Goal: Task Accomplishment & Management: Complete application form

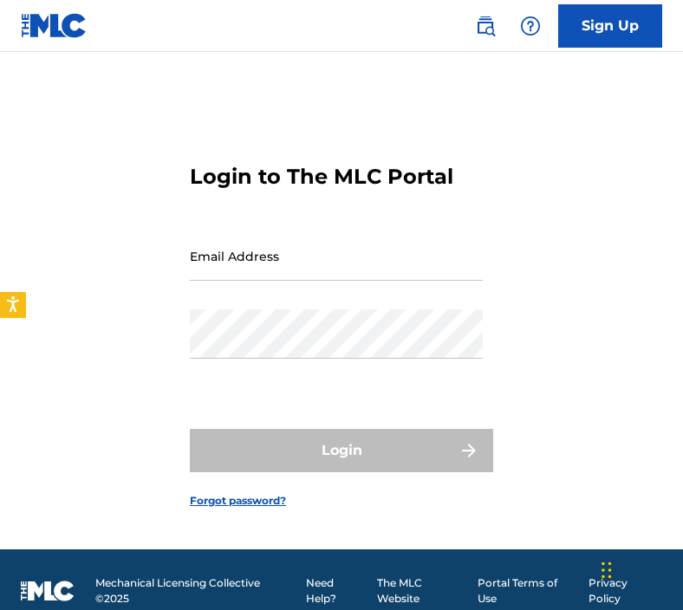
click at [265, 253] on input "Email Address" at bounding box center [336, 255] width 293 height 49
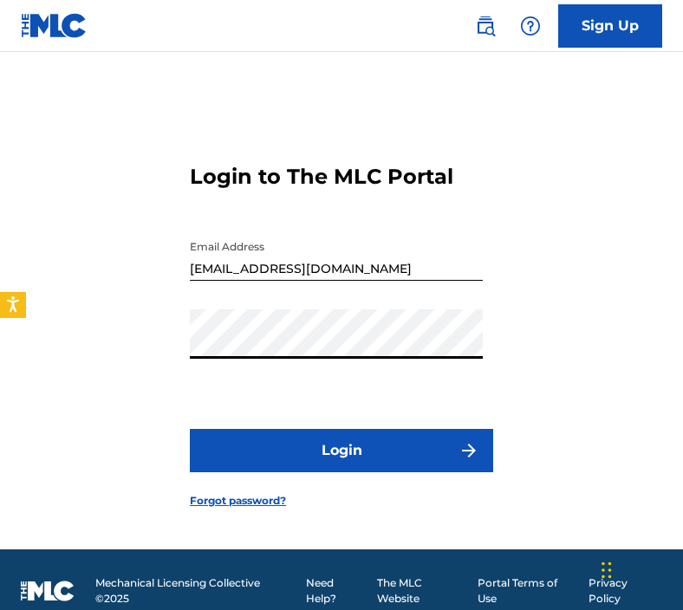
click at [190, 429] on button "Login" at bounding box center [341, 450] width 303 height 43
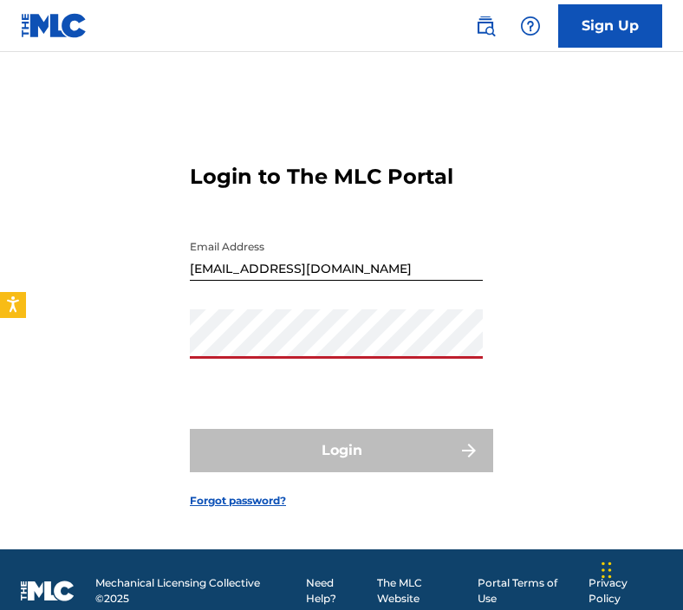
click at [324, 267] on input "[EMAIL_ADDRESS][DOMAIN_NAME]" at bounding box center [336, 255] width 293 height 49
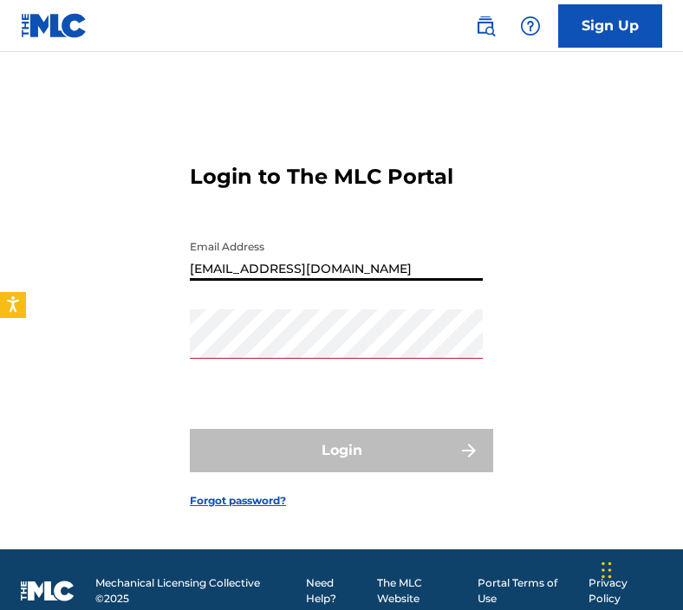
click at [324, 267] on input "[EMAIL_ADDRESS][DOMAIN_NAME]" at bounding box center [336, 255] width 293 height 49
type input "[EMAIL_ADDRESS][DOMAIN_NAME]"
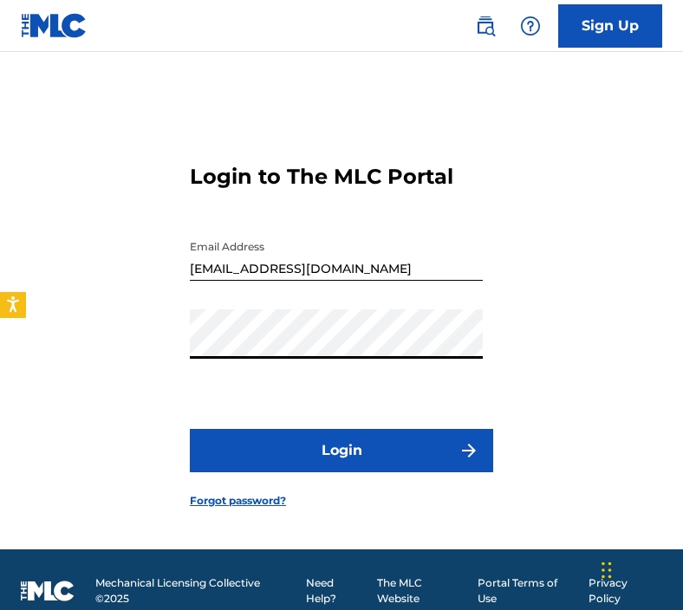
click at [190, 429] on button "Login" at bounding box center [341, 450] width 303 height 43
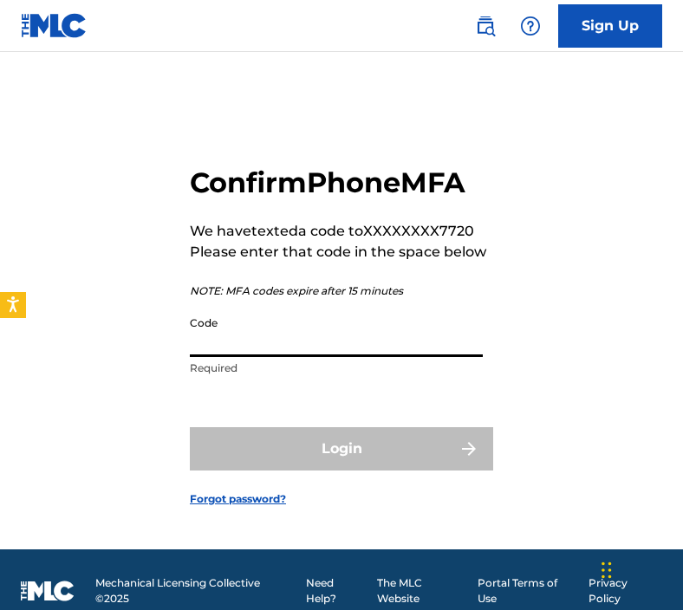
click at [284, 345] on input "Code" at bounding box center [336, 332] width 293 height 49
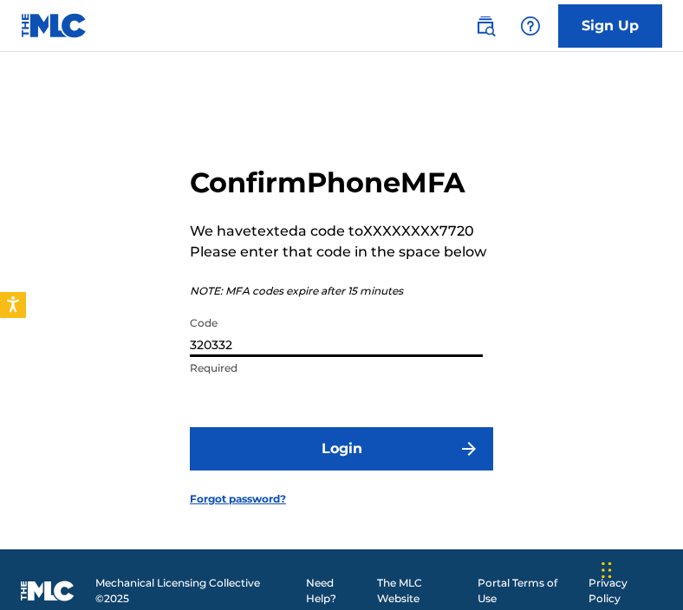
type input "320332"
click at [218, 452] on button "Login" at bounding box center [341, 448] width 303 height 43
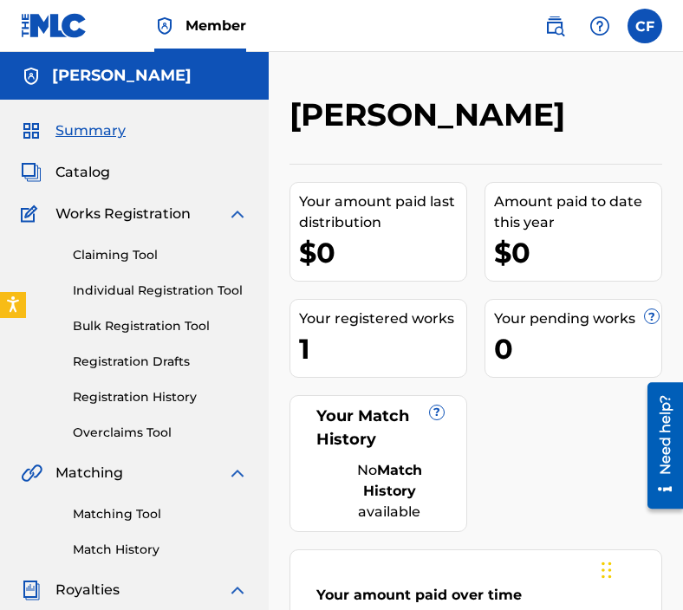
click at [546, 131] on h2 "[PERSON_NAME]" at bounding box center [431, 114] width 284 height 39
click at [151, 254] on link "Claiming Tool" at bounding box center [160, 255] width 175 height 18
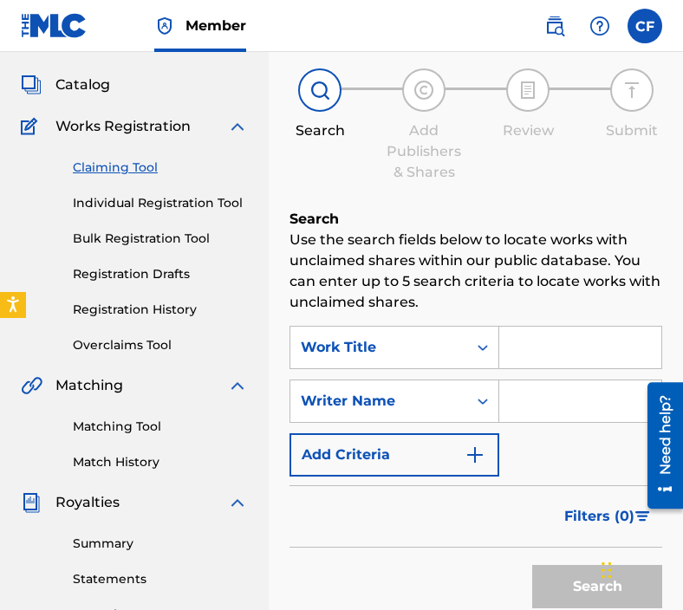
scroll to position [92, 0]
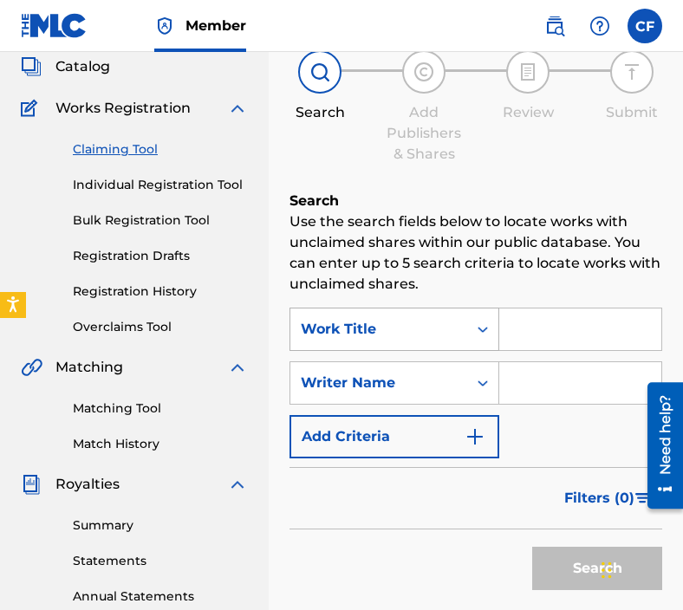
click at [486, 344] on div "Search Form" at bounding box center [482, 329] width 31 height 31
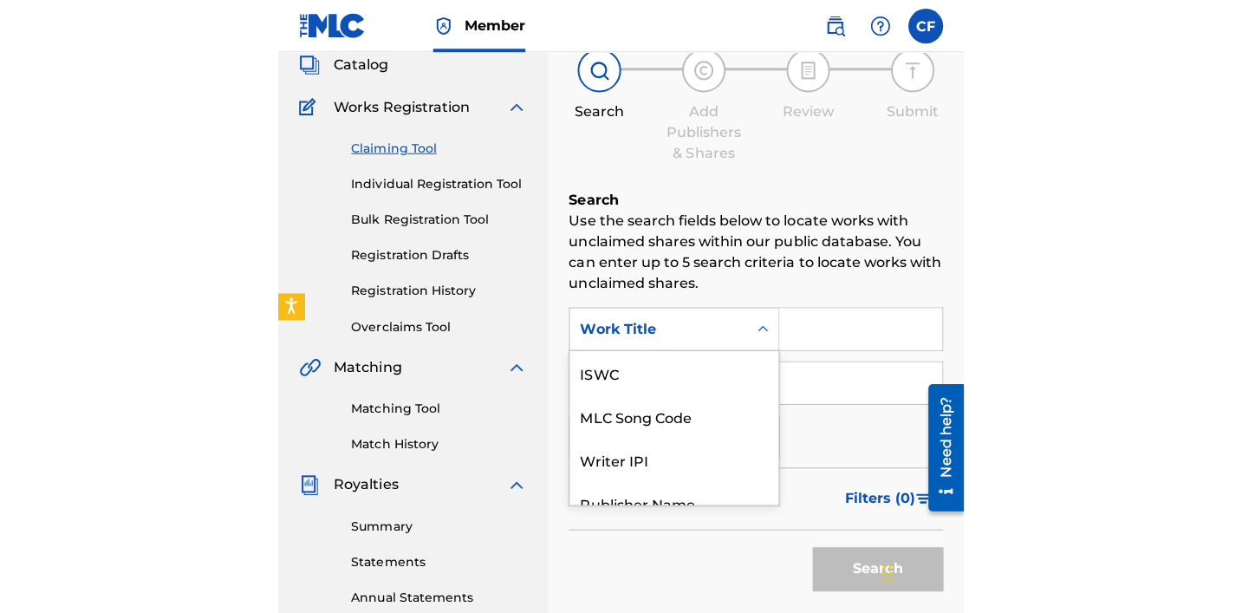
scroll to position [43, 0]
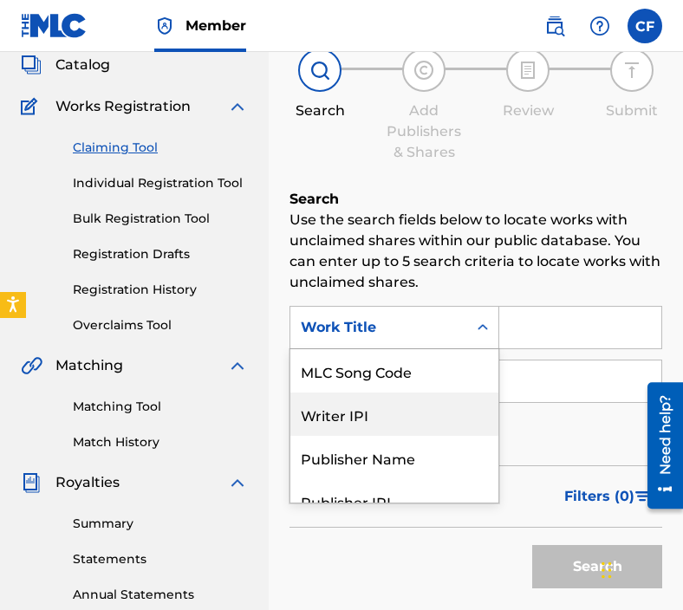
click at [422, 423] on div "Writer IPI" at bounding box center [394, 414] width 208 height 43
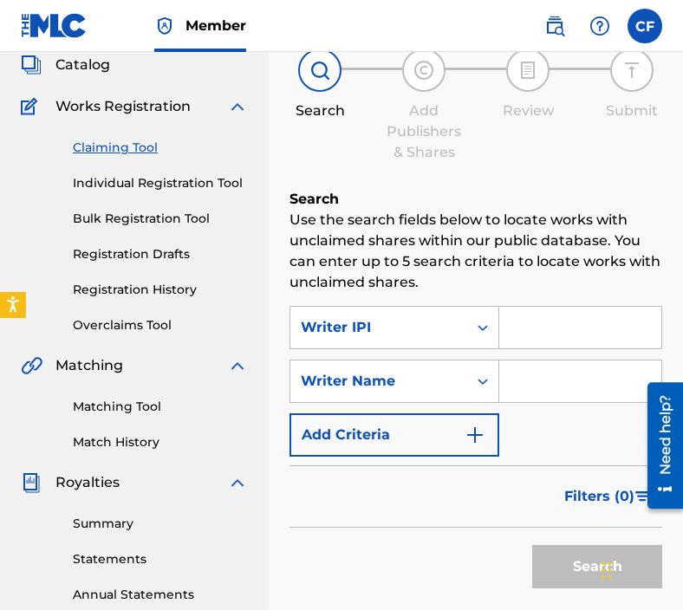
click at [582, 317] on input "Search Form" at bounding box center [580, 328] width 162 height 42
click at [638, 26] on label at bounding box center [644, 26] width 35 height 35
click at [645, 26] on input "CF [PERSON_NAME] [EMAIL_ADDRESS][DOMAIN_NAME] Notification Preferences Profile …" at bounding box center [645, 26] width 0 height 0
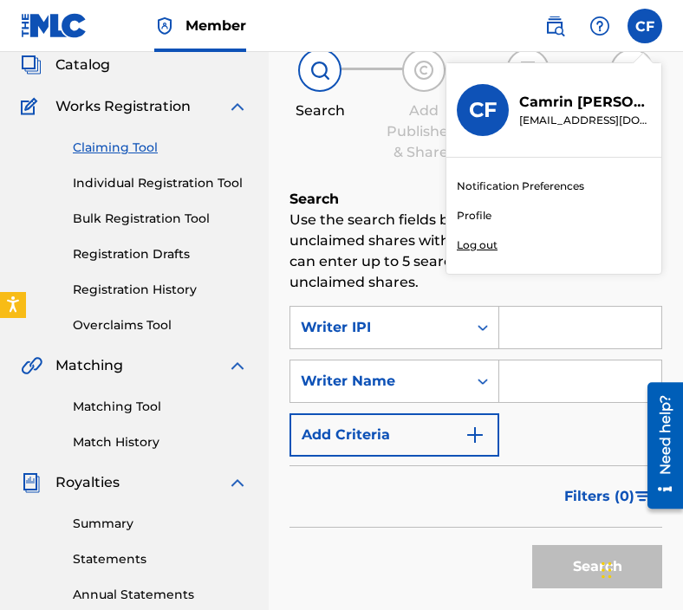
click at [634, 30] on div "CF CF [PERSON_NAME] [EMAIL_ADDRESS][DOMAIN_NAME] Notification Preferences Profi…" at bounding box center [644, 26] width 35 height 35
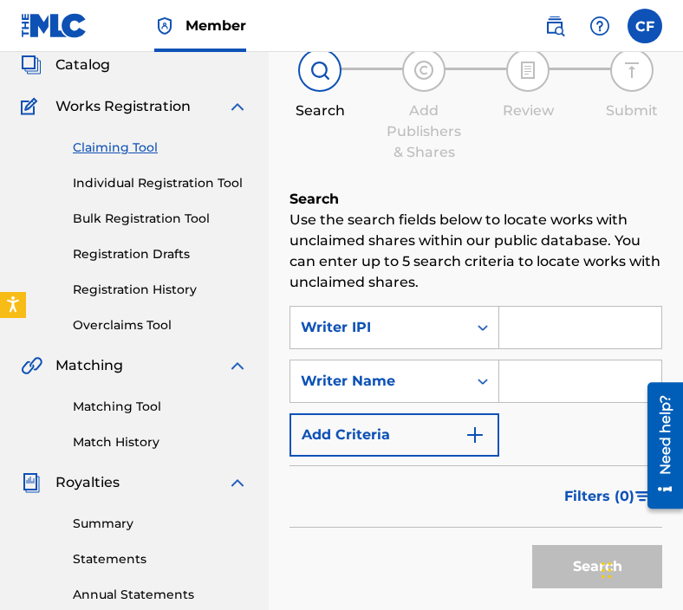
click at [577, 333] on input "Search Form" at bounding box center [580, 328] width 162 height 42
click at [516, 322] on input "Search Form" at bounding box center [580, 328] width 162 height 42
paste input "00787876357"
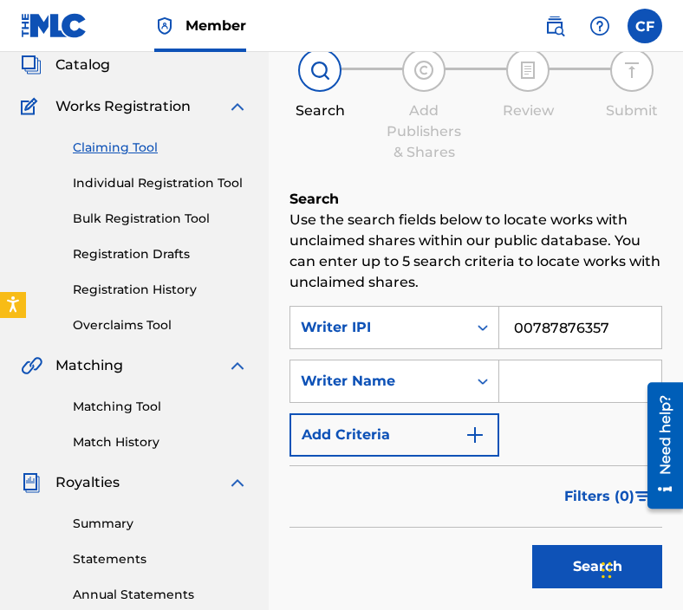
type input "00787876357"
click at [529, 385] on input "Search Form" at bounding box center [580, 382] width 162 height 42
type input "[PERSON_NAME]"
click at [556, 572] on button "Search" at bounding box center [597, 566] width 130 height 43
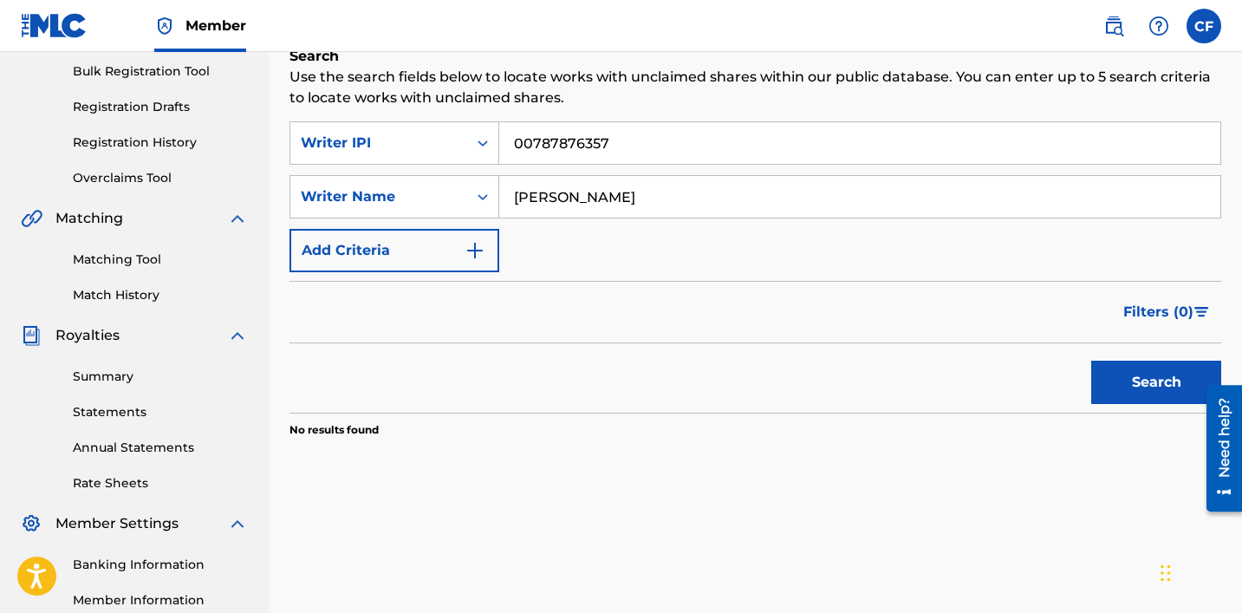
scroll to position [252, 0]
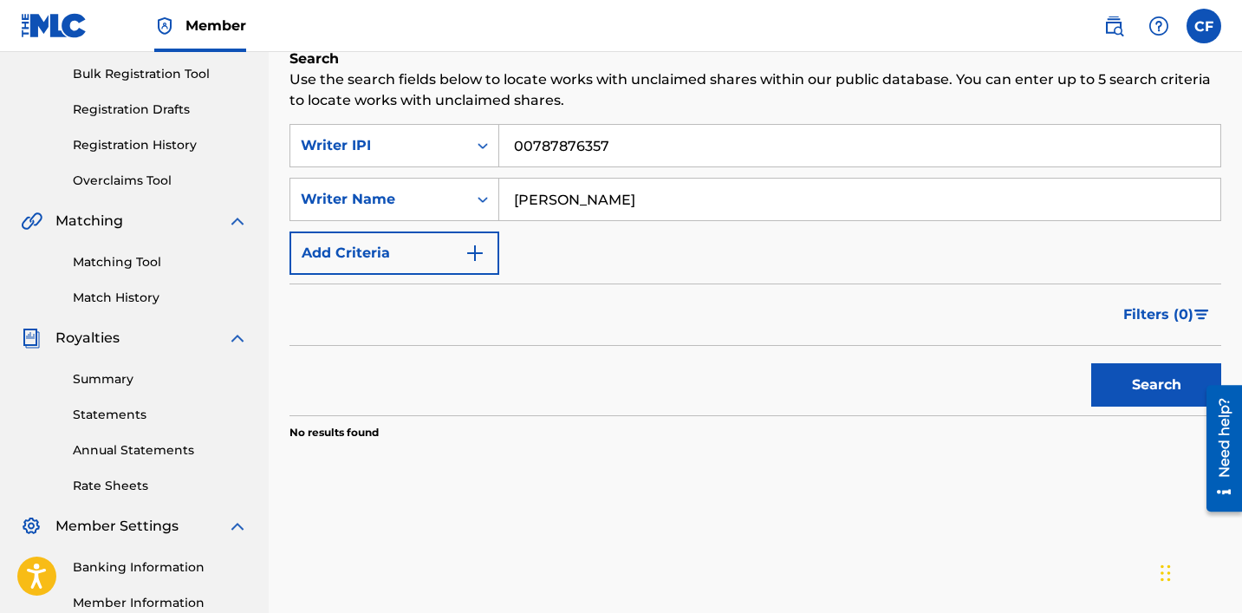
click at [434, 257] on button "Add Criteria" at bounding box center [394, 252] width 210 height 43
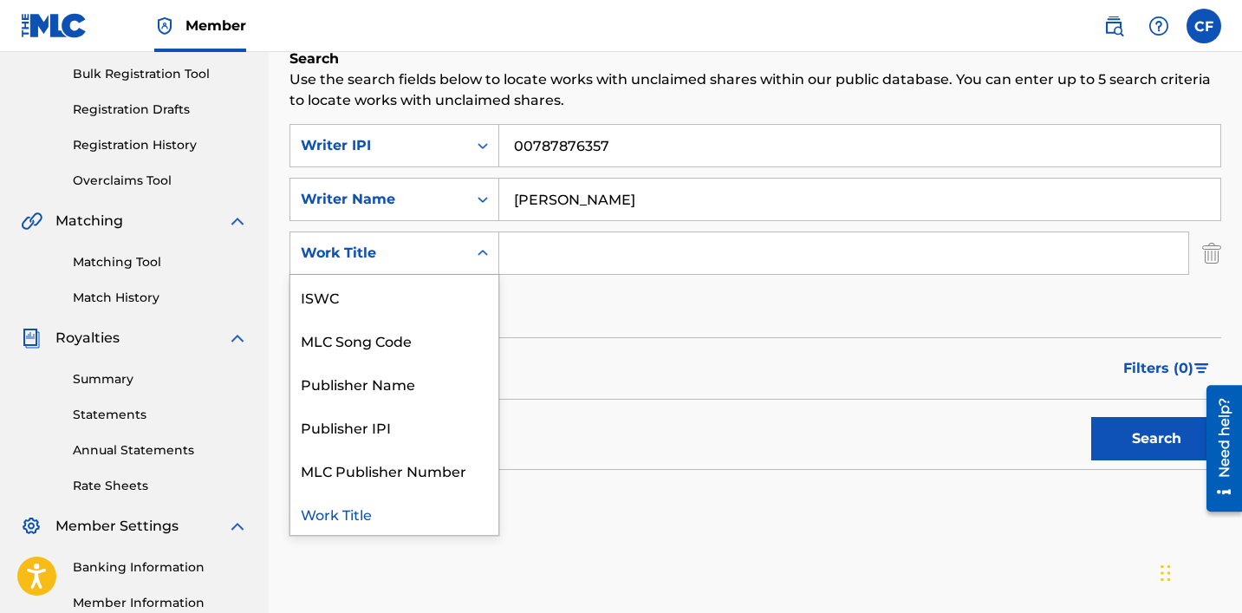
click at [439, 260] on div "Work Title" at bounding box center [379, 253] width 156 height 21
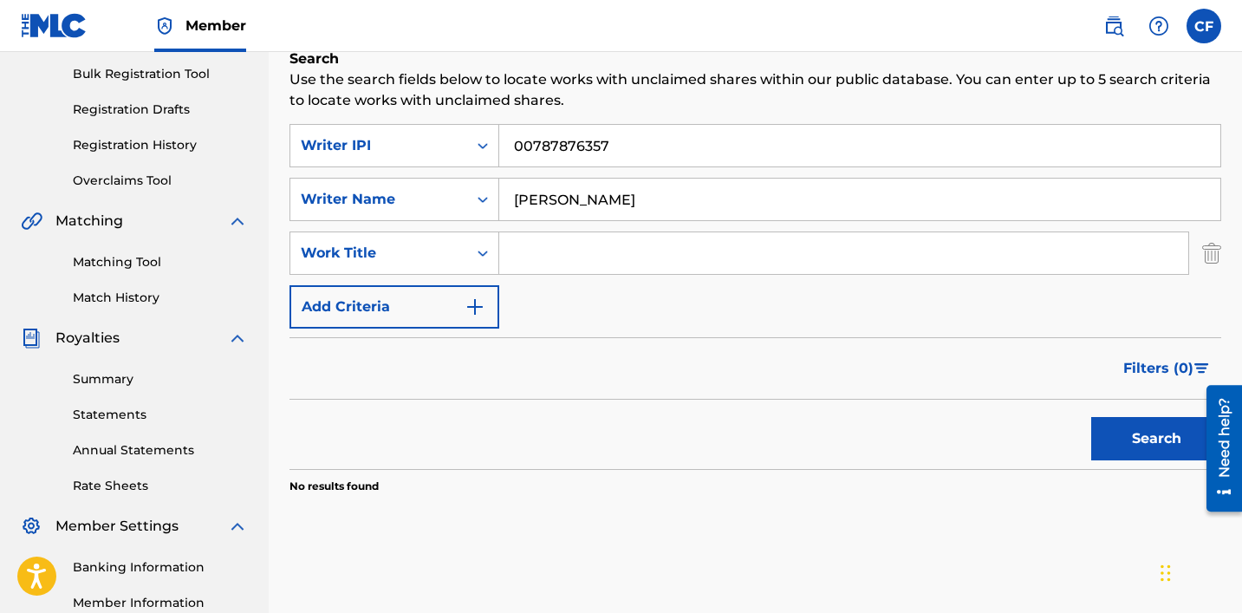
click at [682, 257] on img "Search Form" at bounding box center [1211, 252] width 19 height 43
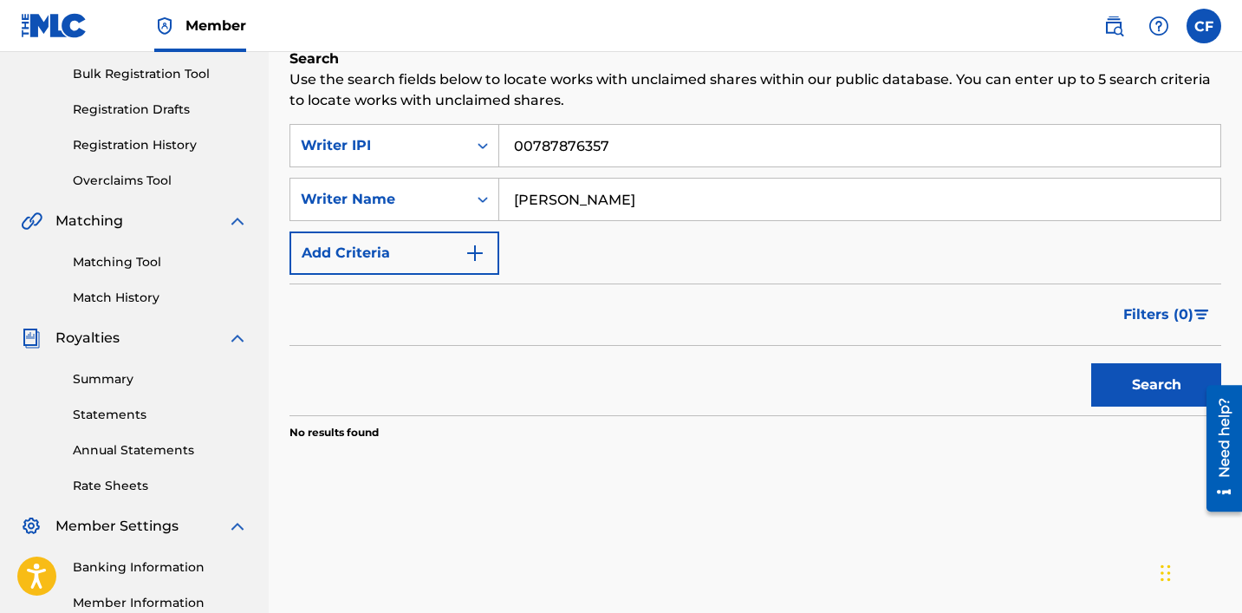
click at [682, 382] on button "Search" at bounding box center [1156, 384] width 130 height 43
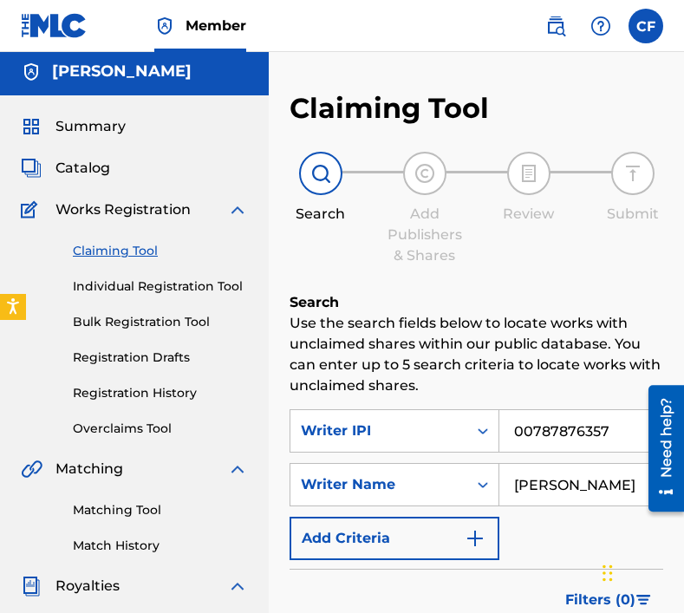
scroll to position [58, 0]
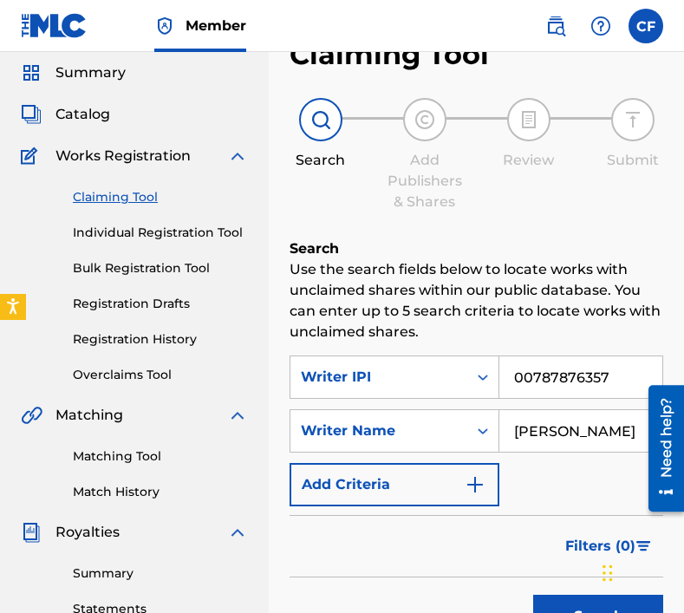
click at [543, 438] on input "[PERSON_NAME]" at bounding box center [580, 431] width 163 height 42
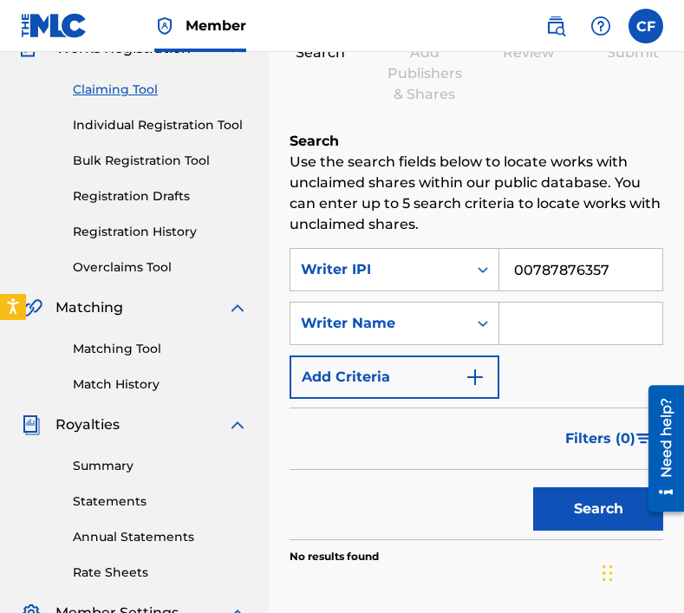
scroll to position [167, 0]
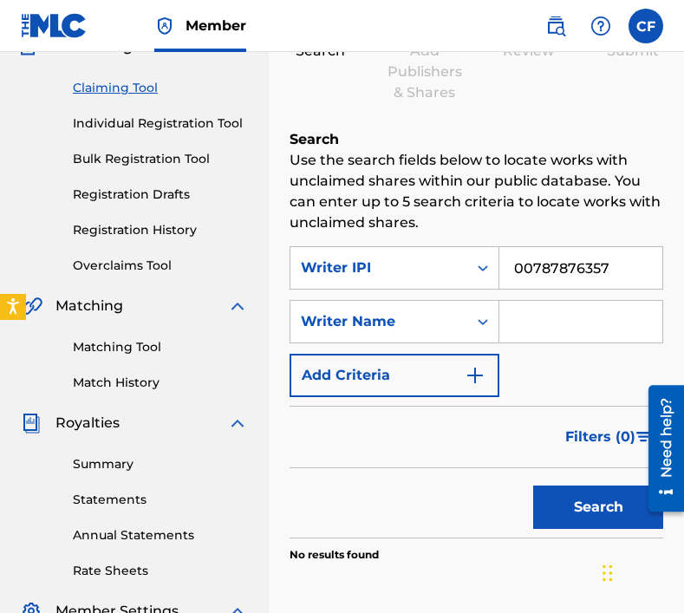
click at [574, 510] on button "Search" at bounding box center [598, 506] width 130 height 43
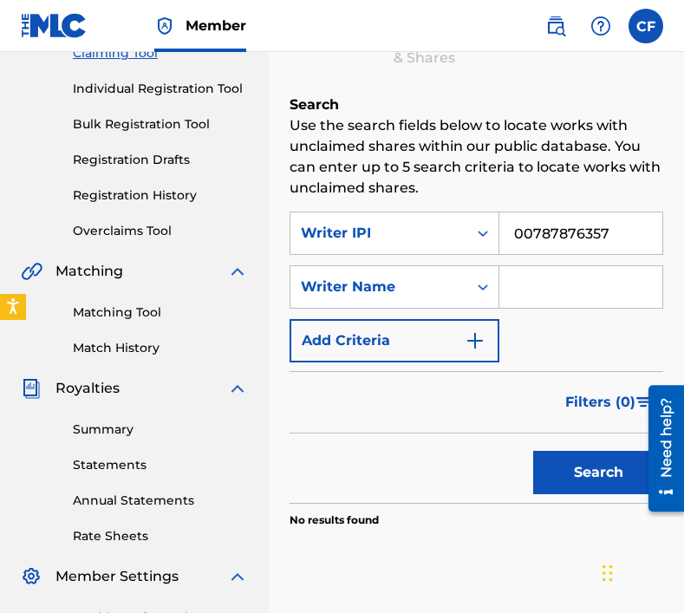
scroll to position [201, 0]
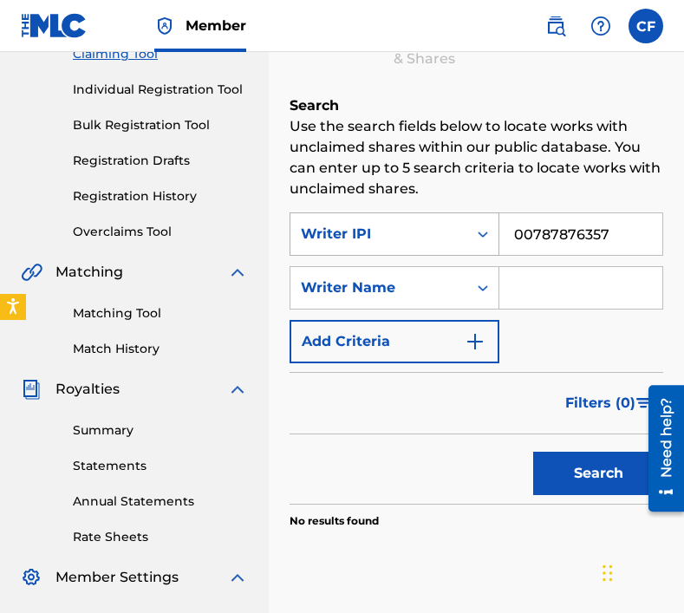
click at [430, 228] on div "Writer IPI" at bounding box center [379, 234] width 156 height 21
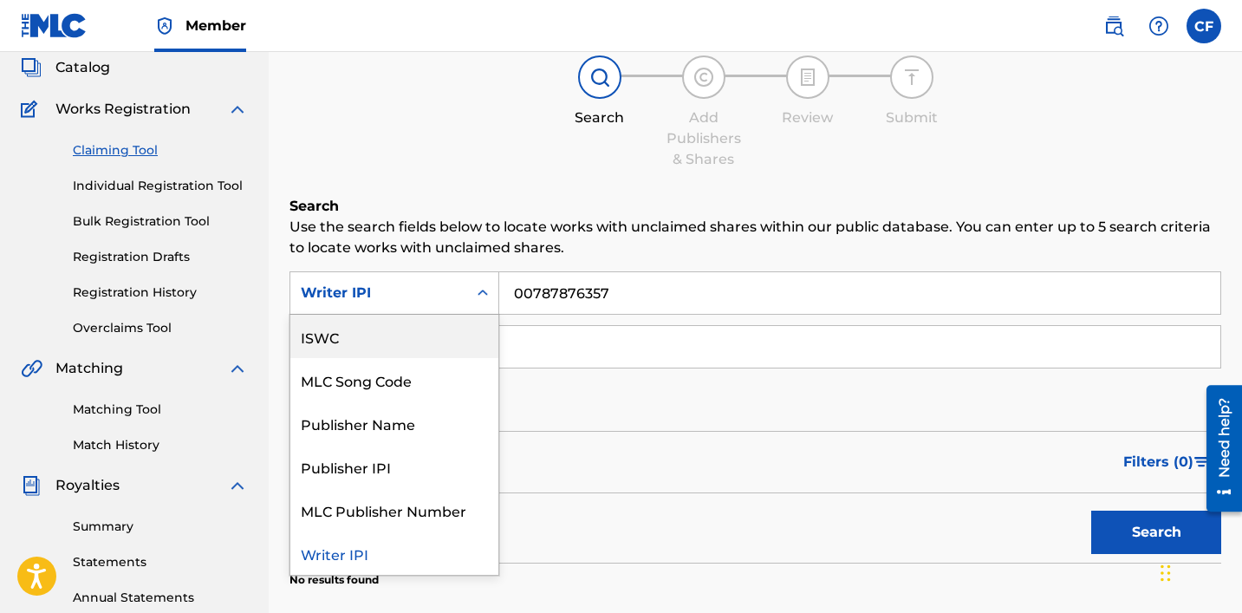
scroll to position [153, 0]
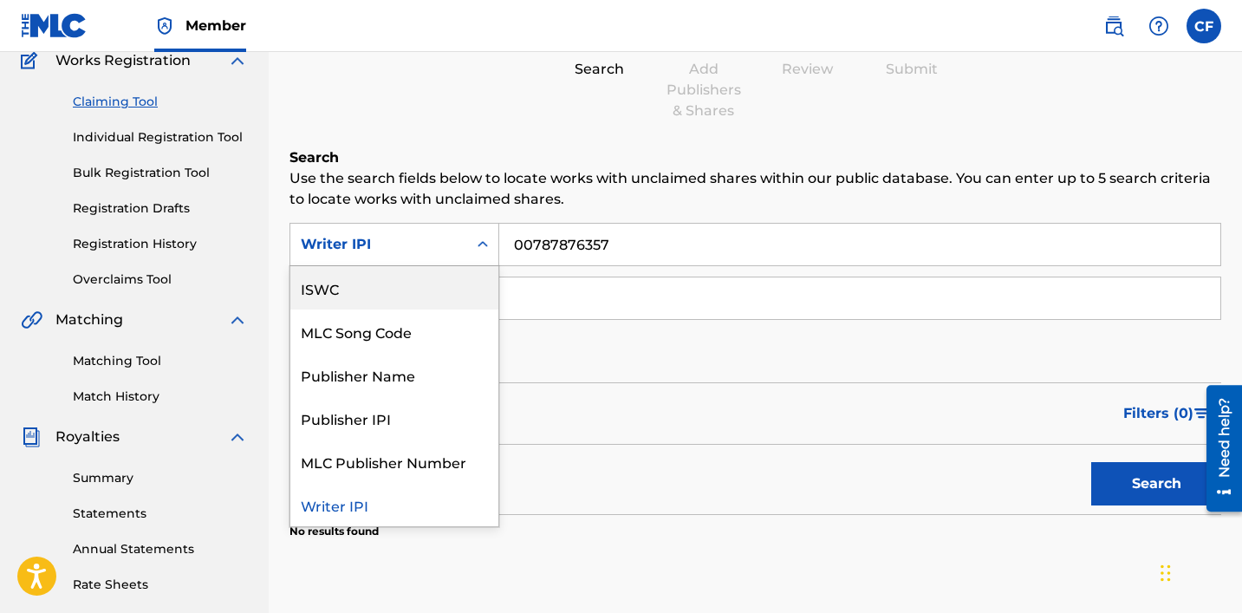
click at [395, 289] on div "ISWC" at bounding box center [394, 287] width 208 height 43
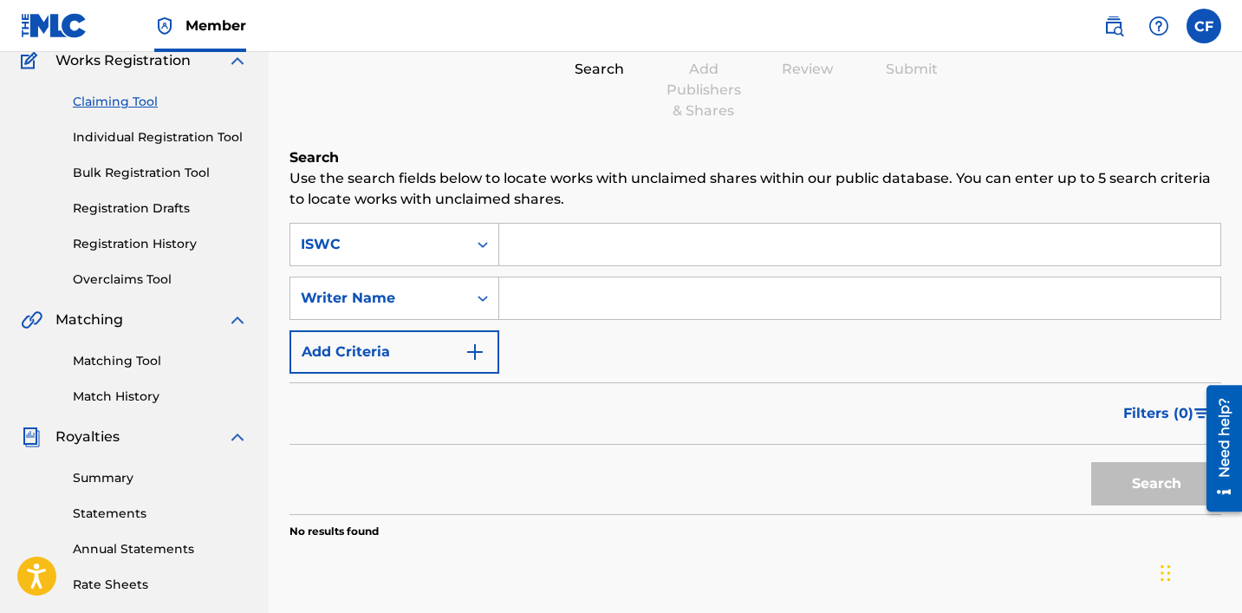
click at [567, 253] on input "Search Form" at bounding box center [859, 245] width 721 height 42
click at [520, 246] on input "Search Form" at bounding box center [859, 245] width 721 height 42
paste input "T-329.922.836-3"
type input "T-329.922.836-3"
click at [682, 496] on button "Search" at bounding box center [1156, 483] width 130 height 43
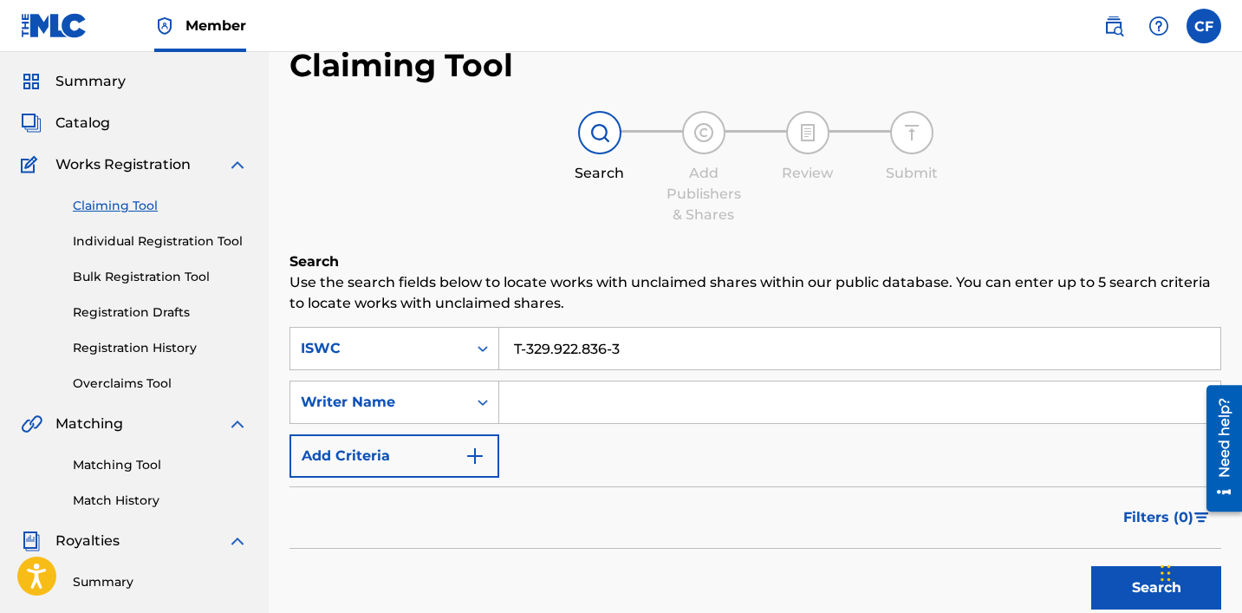
scroll to position [0, 0]
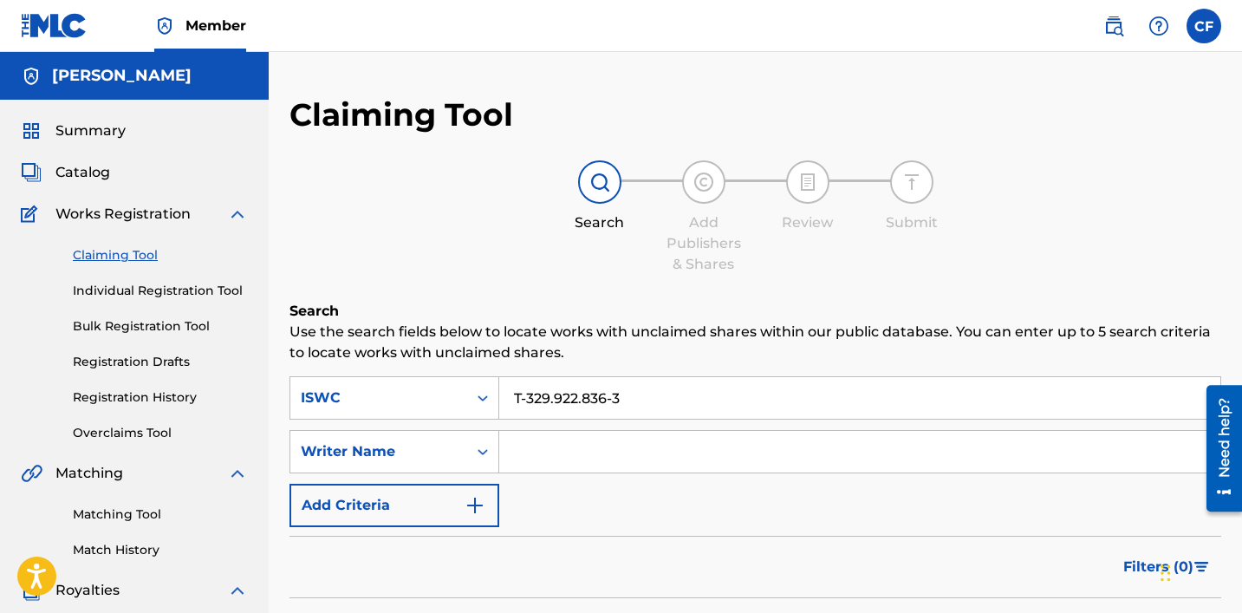
click at [682, 185] on div at bounding box center [703, 181] width 43 height 43
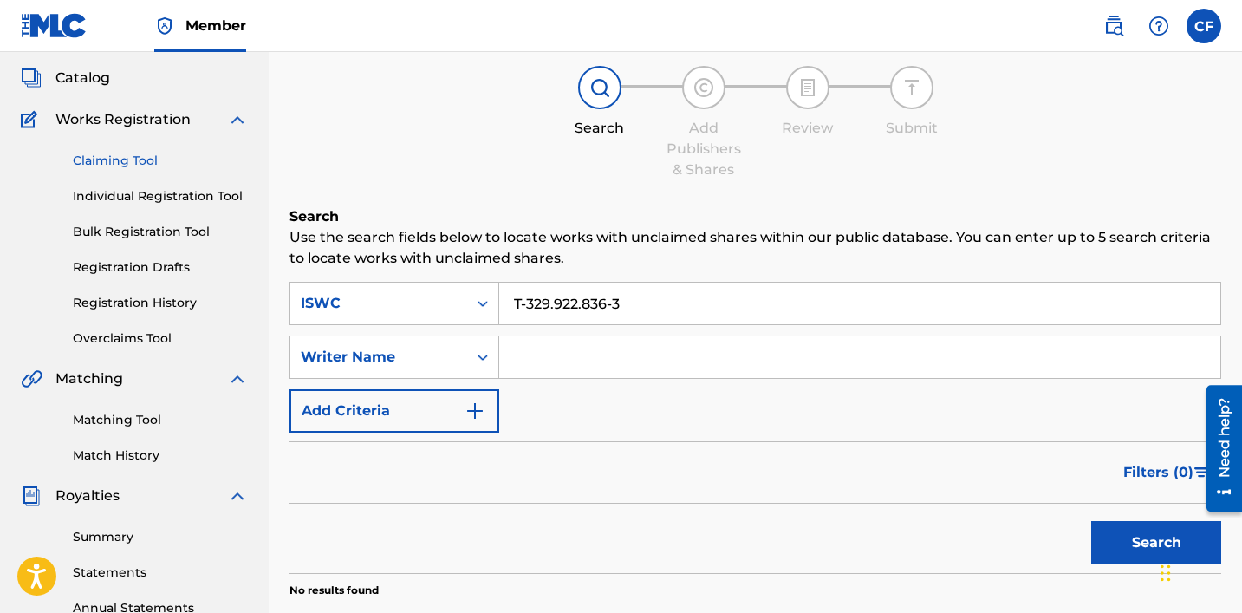
scroll to position [100, 0]
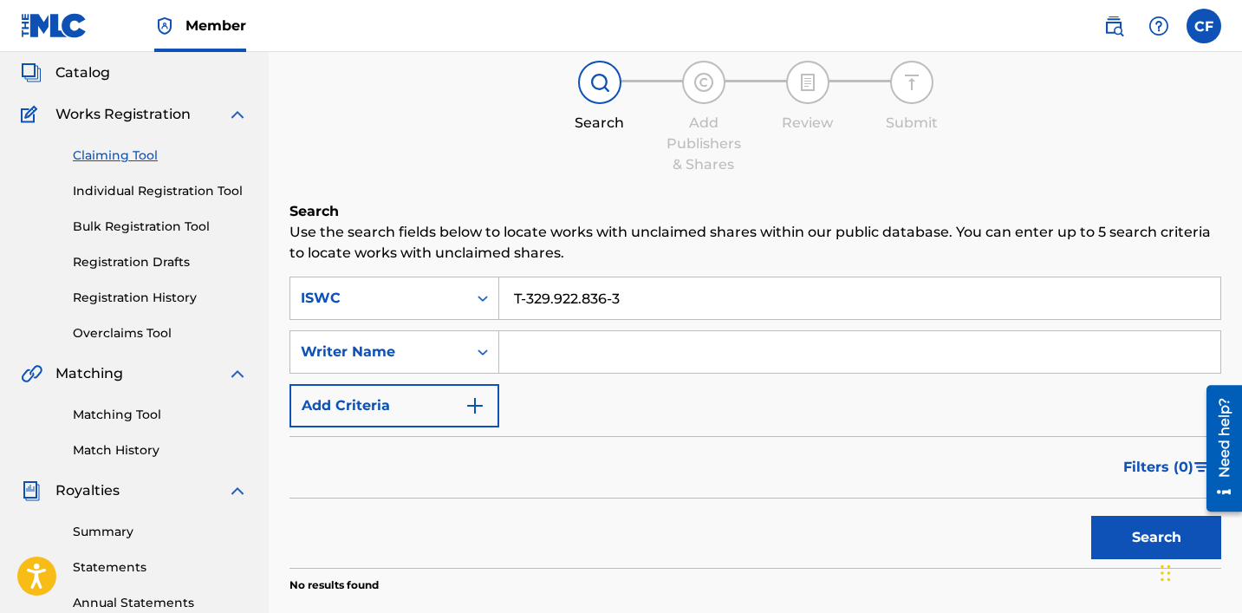
click at [582, 344] on input "Search Form" at bounding box center [859, 352] width 721 height 42
type input "[PERSON_NAME]"
click at [682, 536] on button "Search" at bounding box center [1156, 537] width 130 height 43
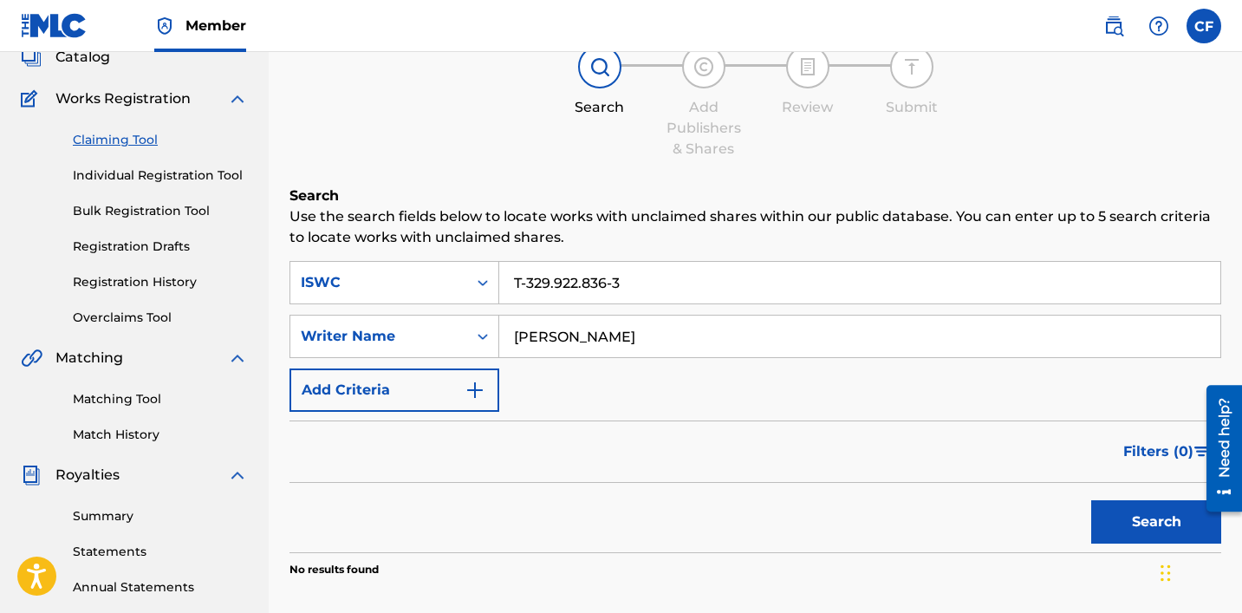
scroll to position [114, 0]
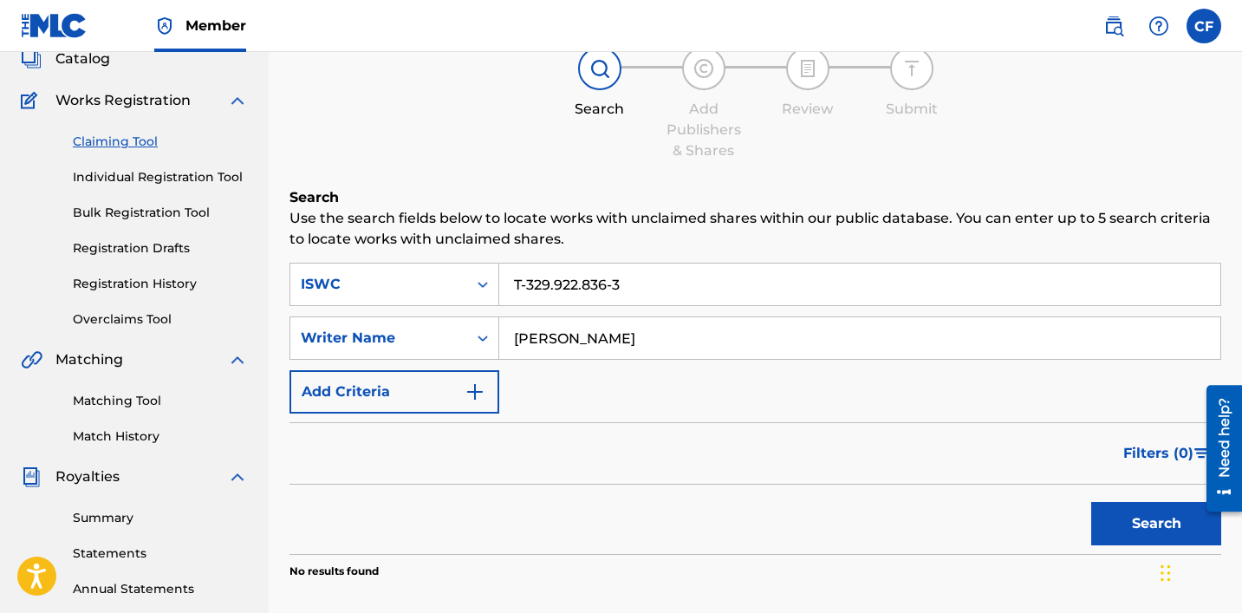
click at [190, 180] on link "Individual Registration Tool" at bounding box center [160, 177] width 175 height 18
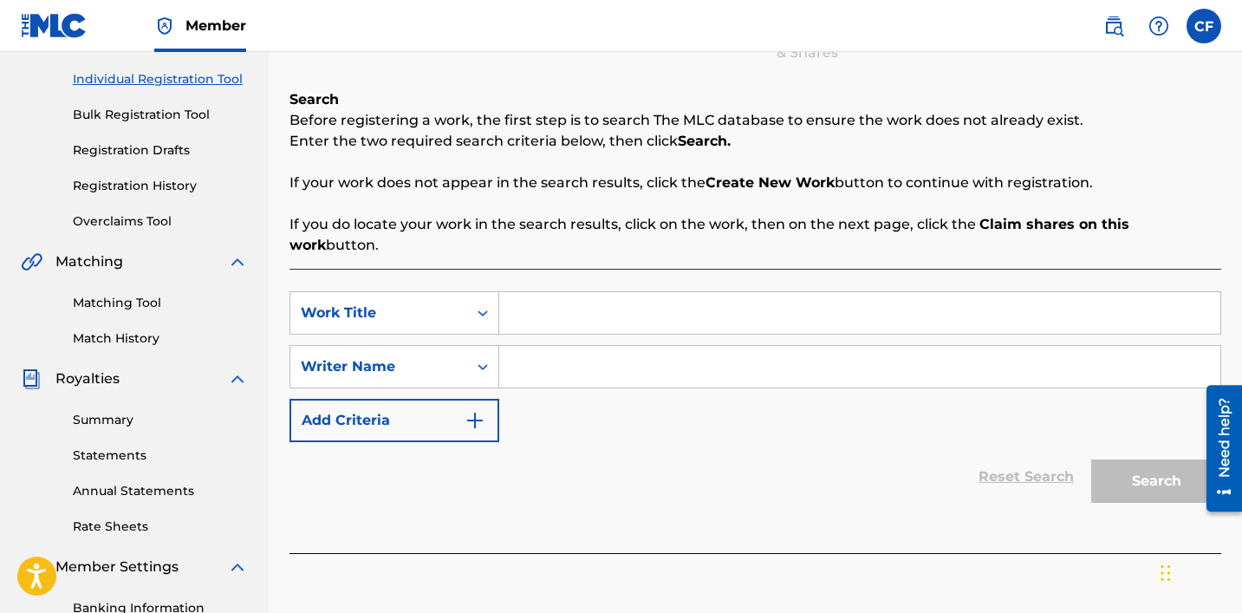
scroll to position [216, 0]
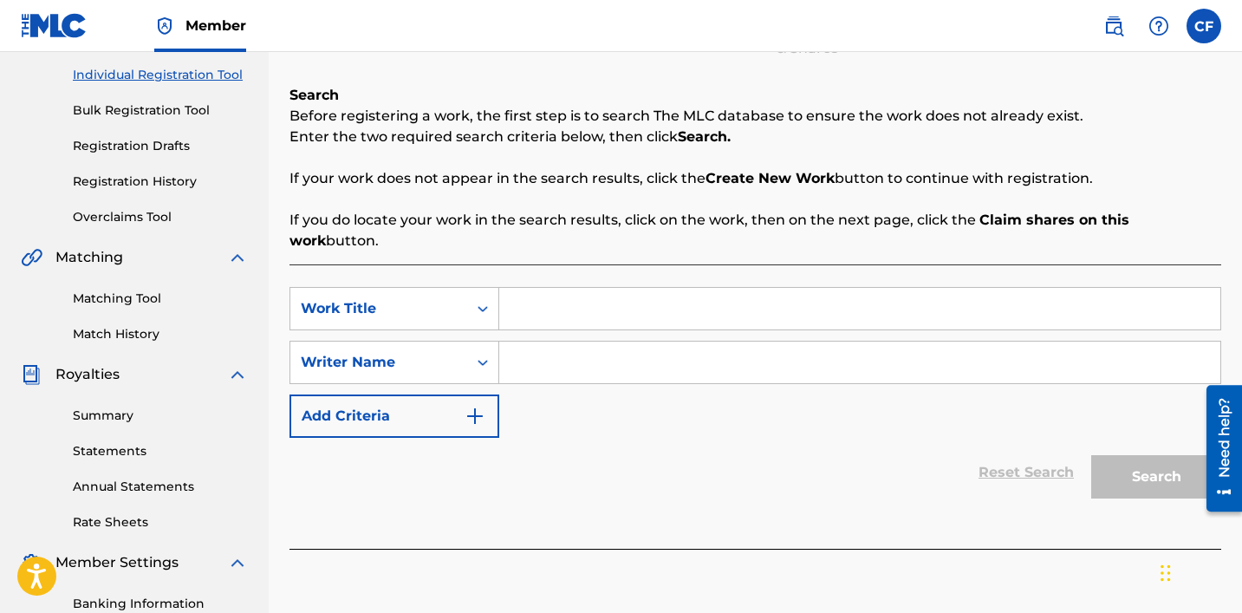
click at [650, 289] on input "Search Form" at bounding box center [859, 309] width 721 height 42
paste input "T-329.922.836-3"
type input "T-329.922.836-3"
click at [634, 341] on input "Search Form" at bounding box center [859, 362] width 721 height 42
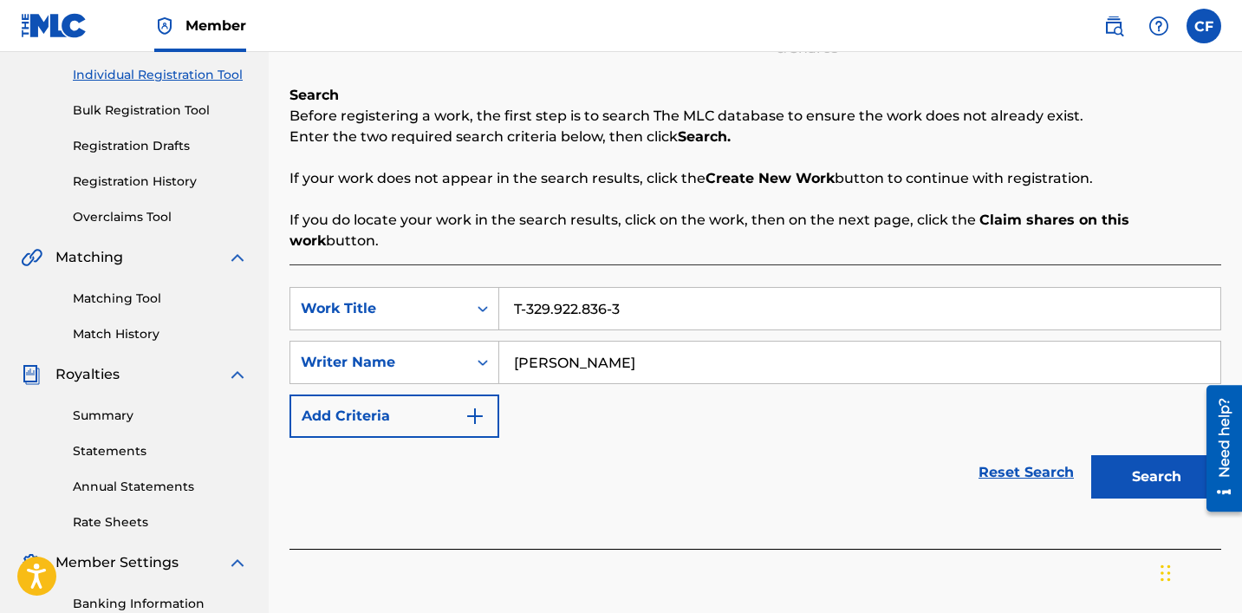
type input "[PERSON_NAME]"
click at [682, 456] on button "Search" at bounding box center [1156, 476] width 130 height 43
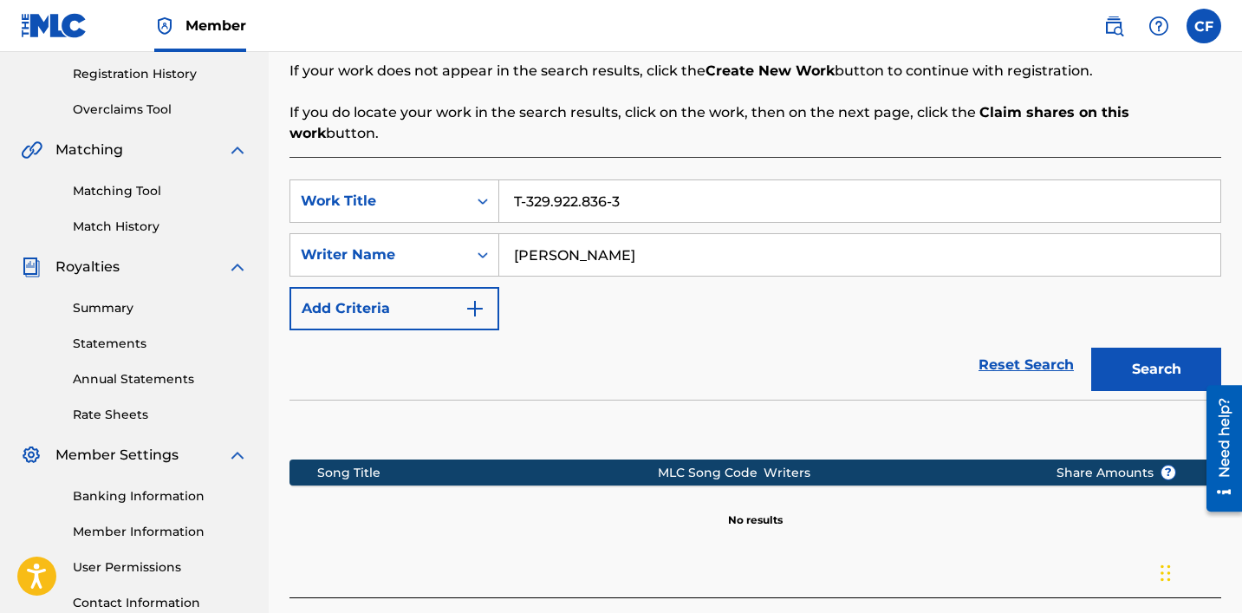
scroll to position [330, 0]
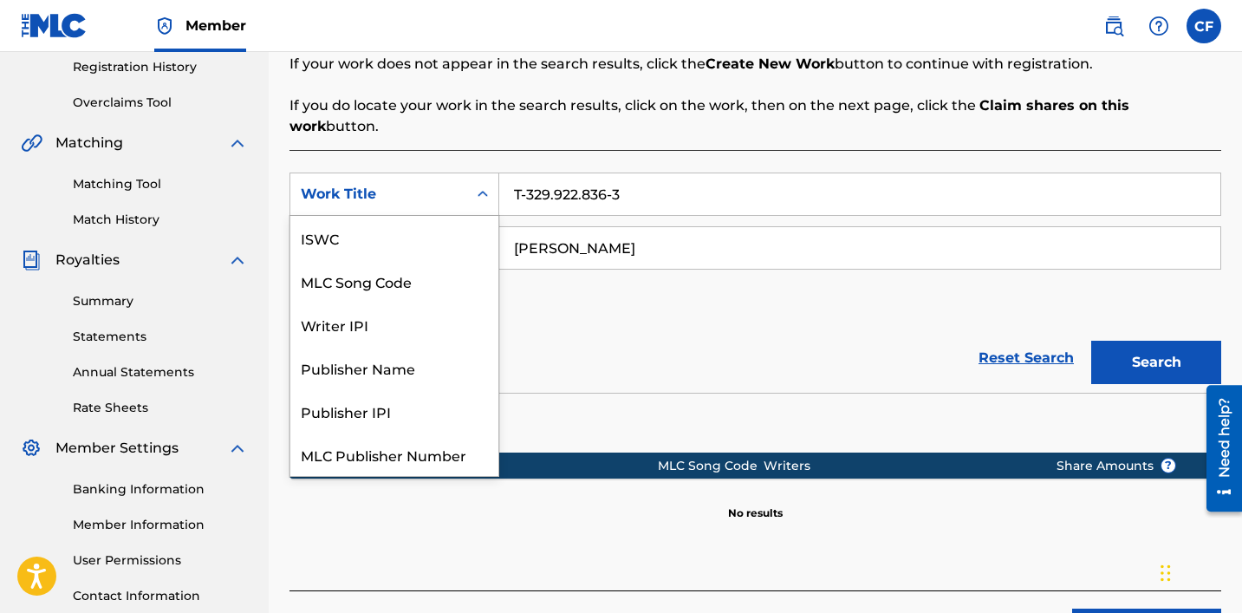
click at [478, 173] on div "Search Form" at bounding box center [482, 194] width 31 height 42
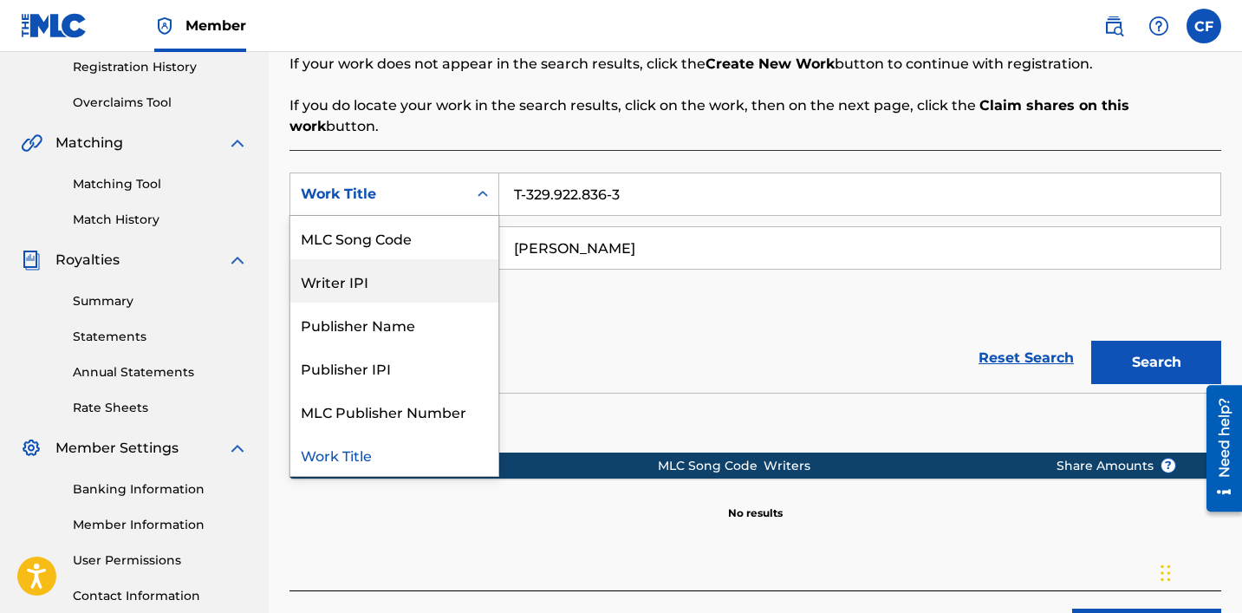
click at [417, 260] on div "Writer IPI" at bounding box center [394, 280] width 208 height 43
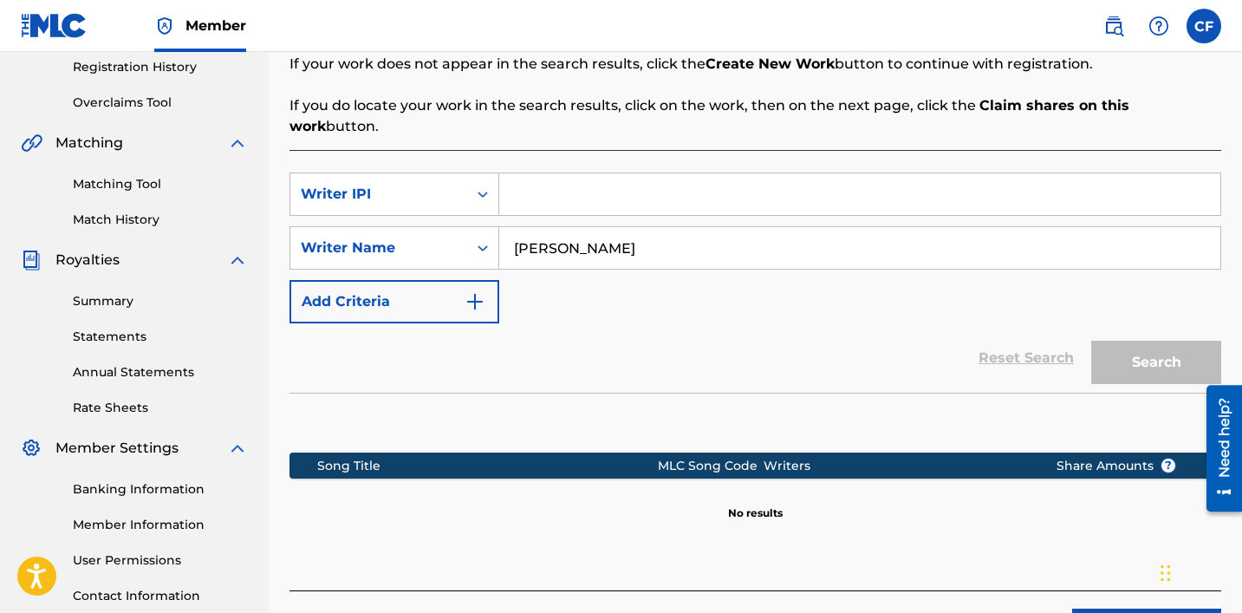
click at [576, 186] on input "Search Form" at bounding box center [859, 194] width 721 height 42
paste input "00787876357"
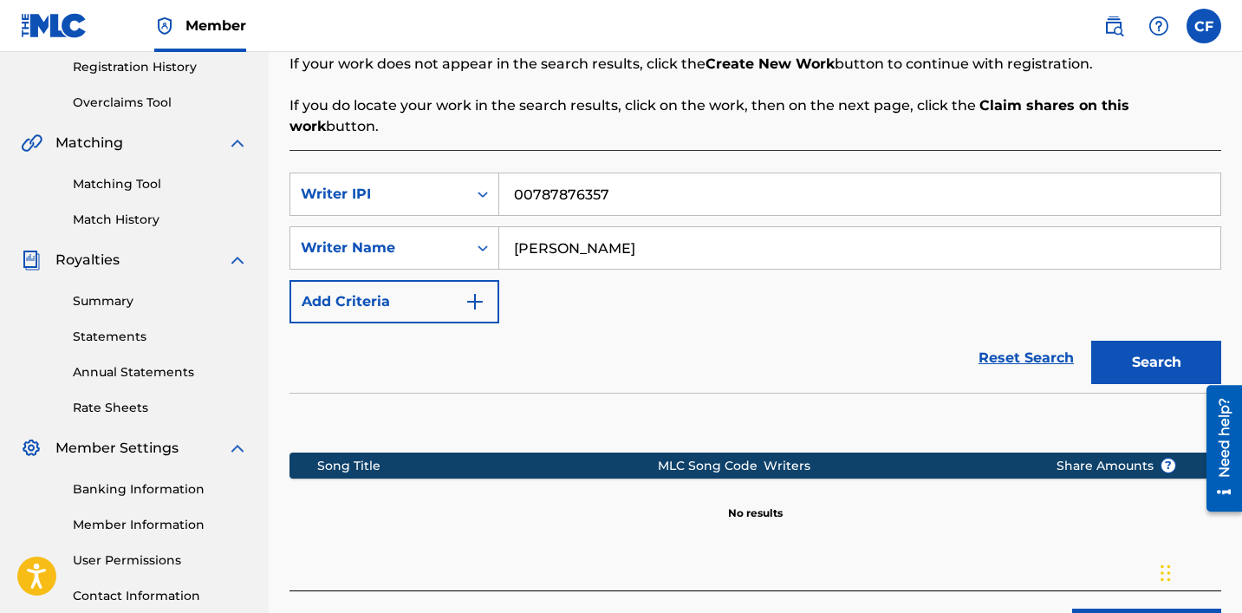
type input "00787876357"
click at [682, 348] on button "Search" at bounding box center [1156, 362] width 130 height 43
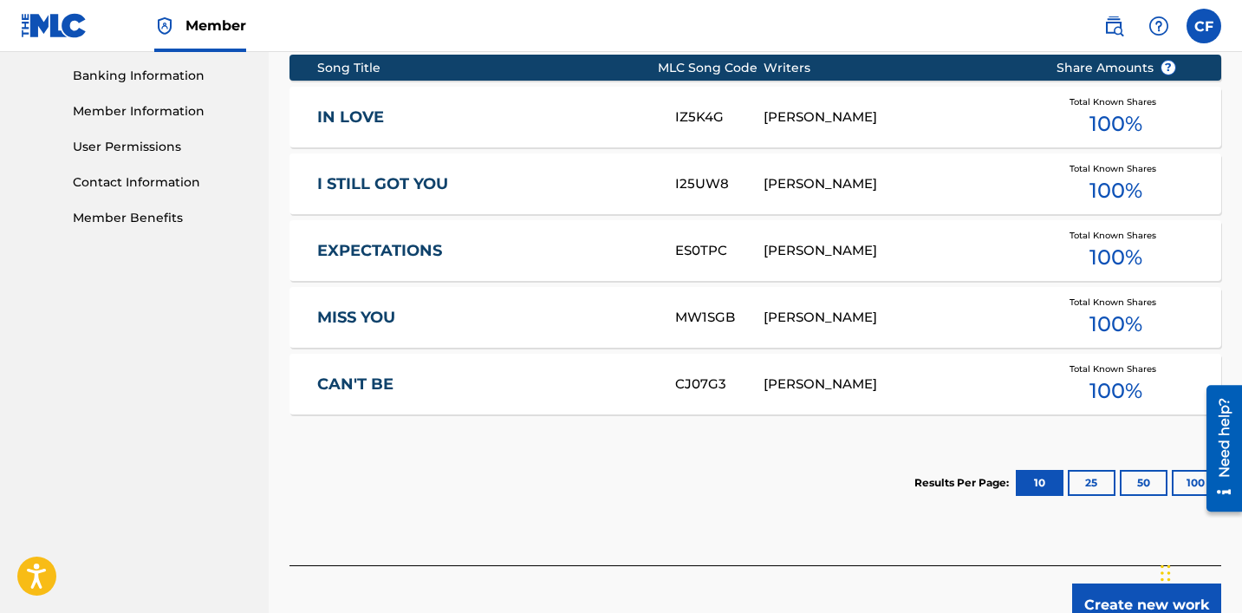
scroll to position [699, 0]
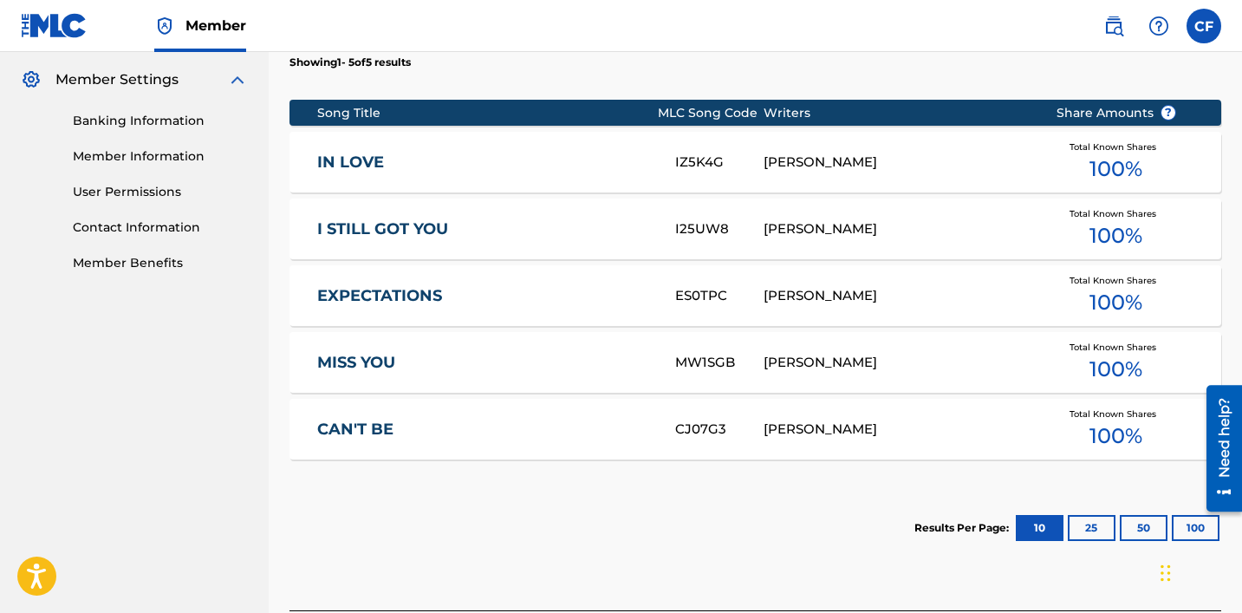
click at [682, 153] on span "100 %" at bounding box center [1115, 168] width 53 height 31
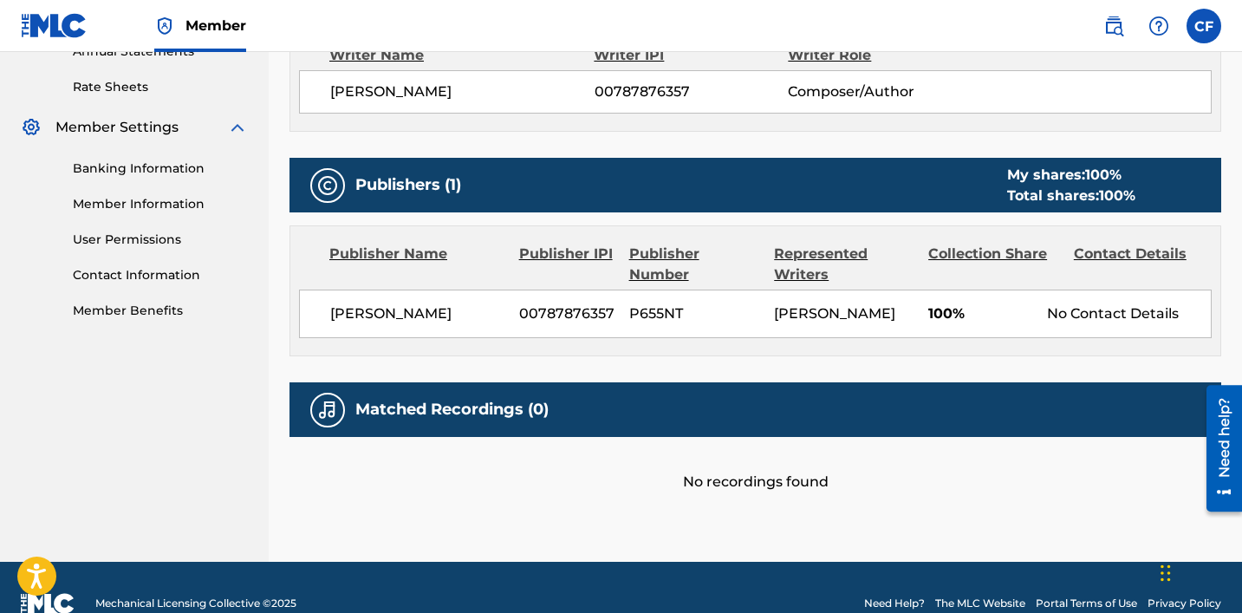
scroll to position [682, 0]
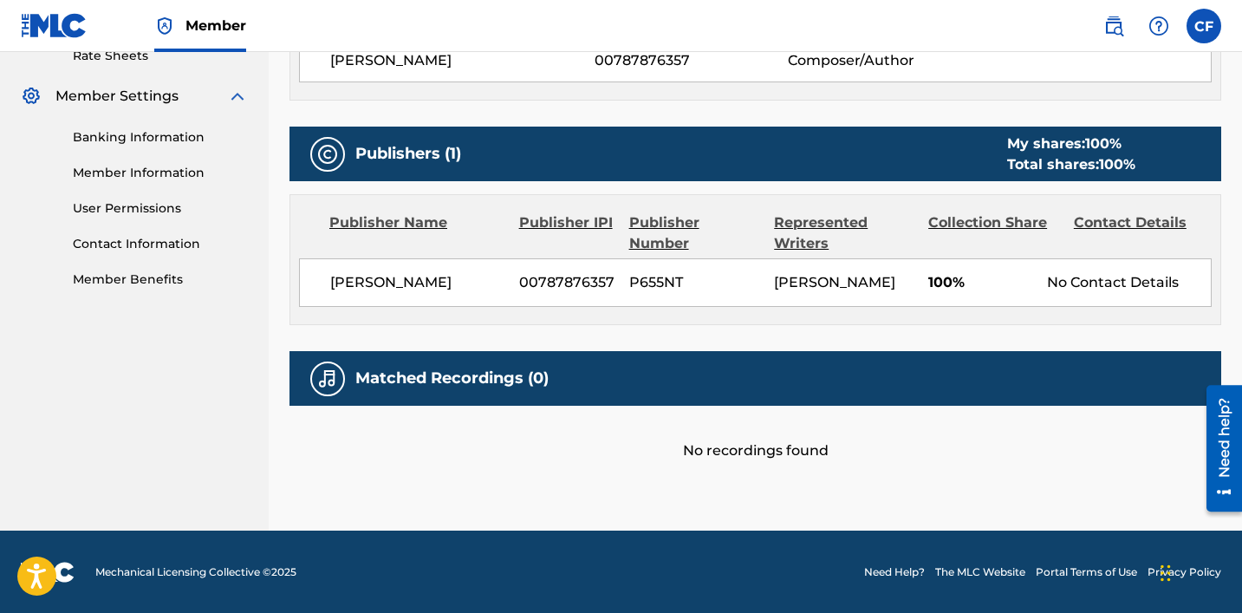
click at [640, 431] on div "No recordings found" at bounding box center [755, 433] width 932 height 55
click at [444, 386] on h5 "Matched Recordings (0)" at bounding box center [451, 378] width 193 height 20
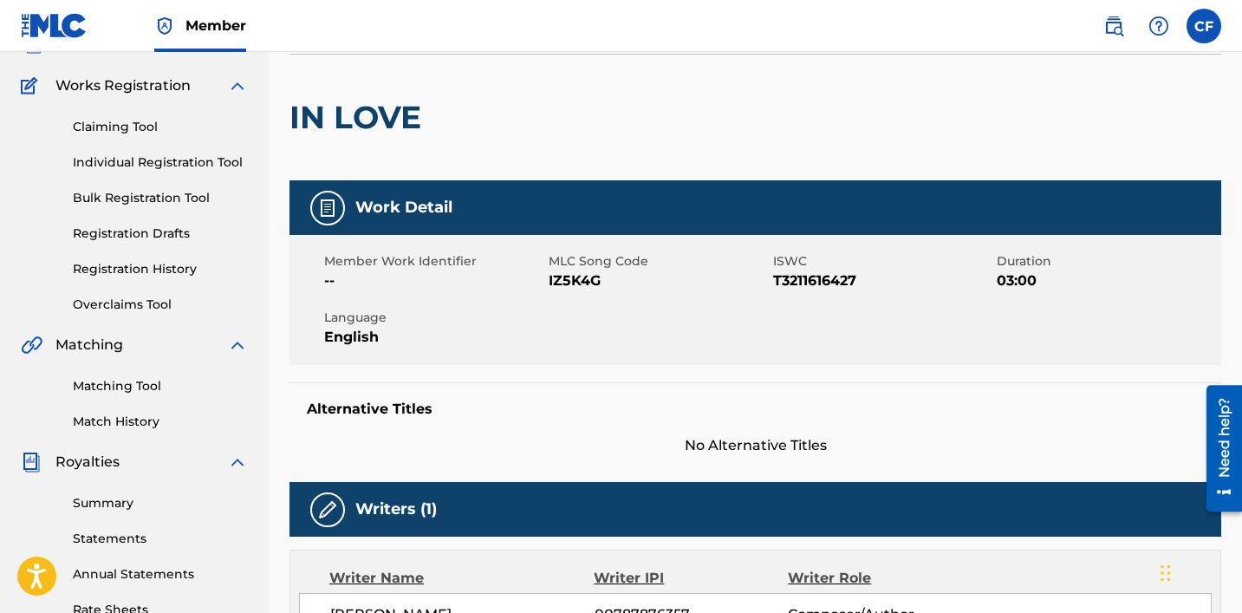
scroll to position [0, 0]
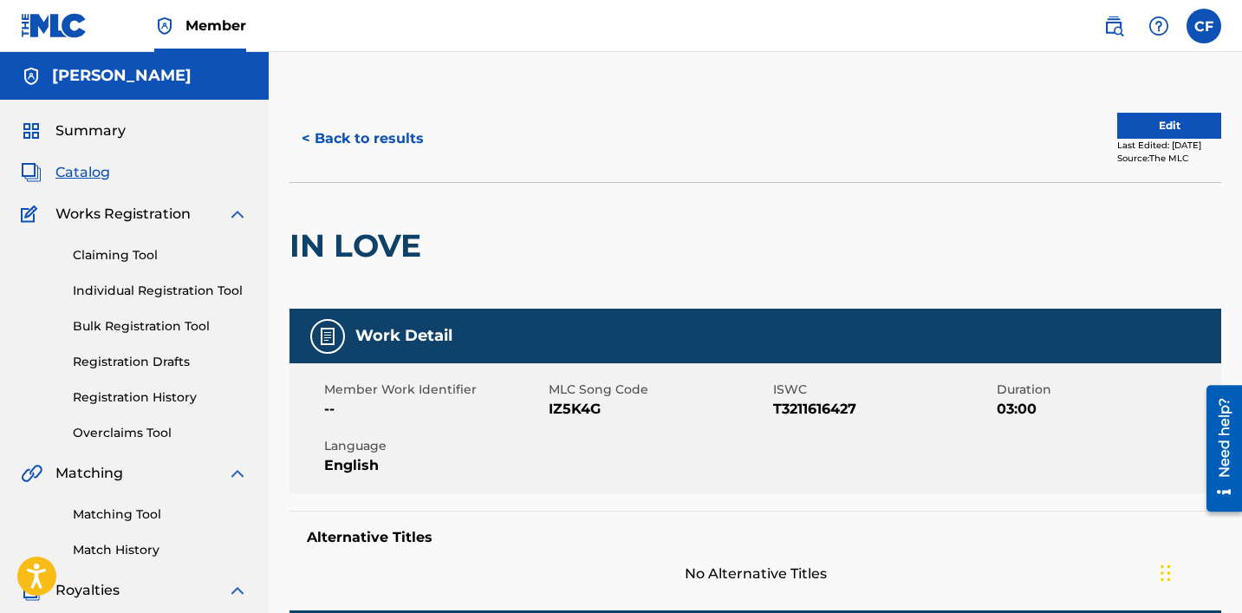
click at [682, 117] on button "Edit" at bounding box center [1169, 126] width 104 height 26
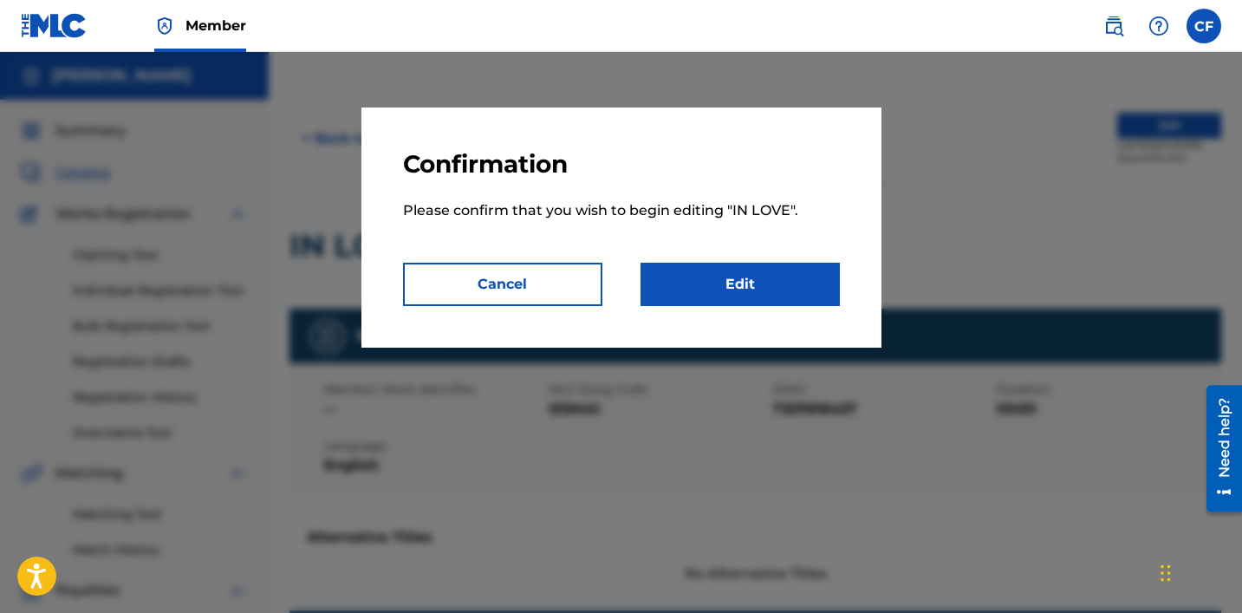
click at [682, 264] on link "Edit" at bounding box center [739, 284] width 199 height 43
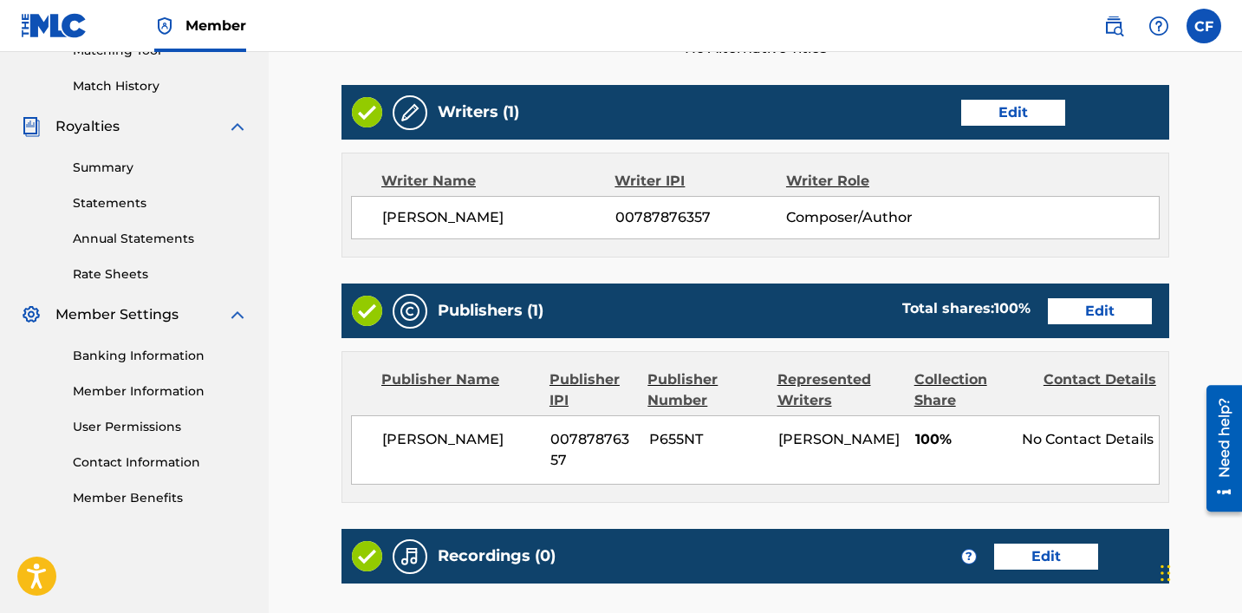
scroll to position [685, 0]
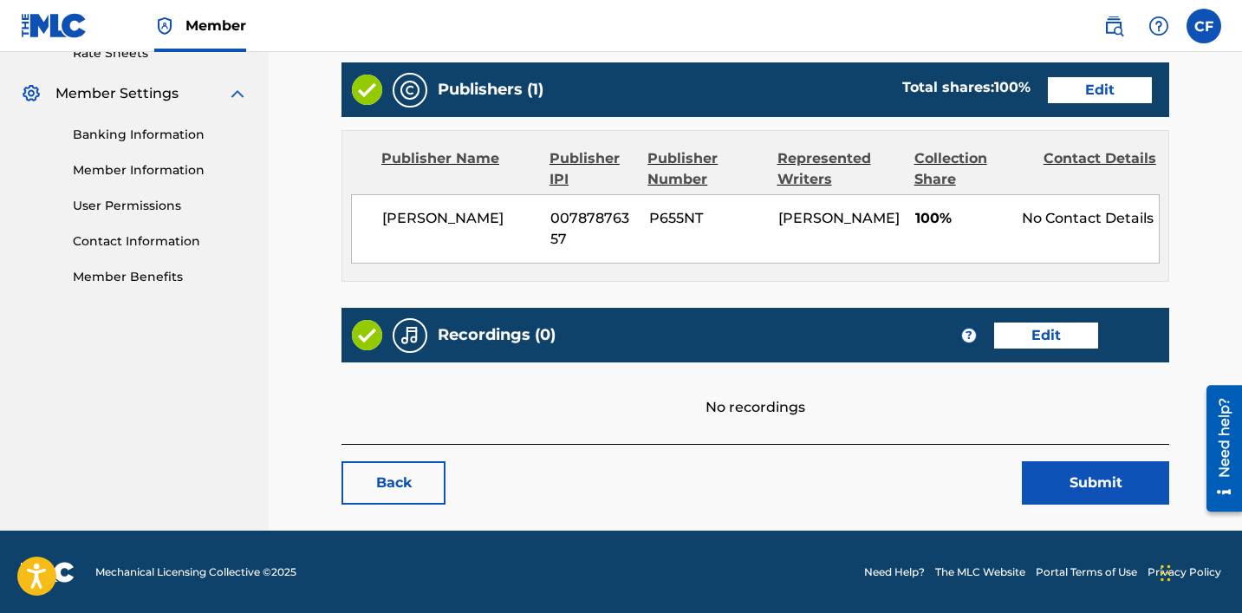
click at [682, 327] on link "Edit" at bounding box center [1046, 335] width 104 height 26
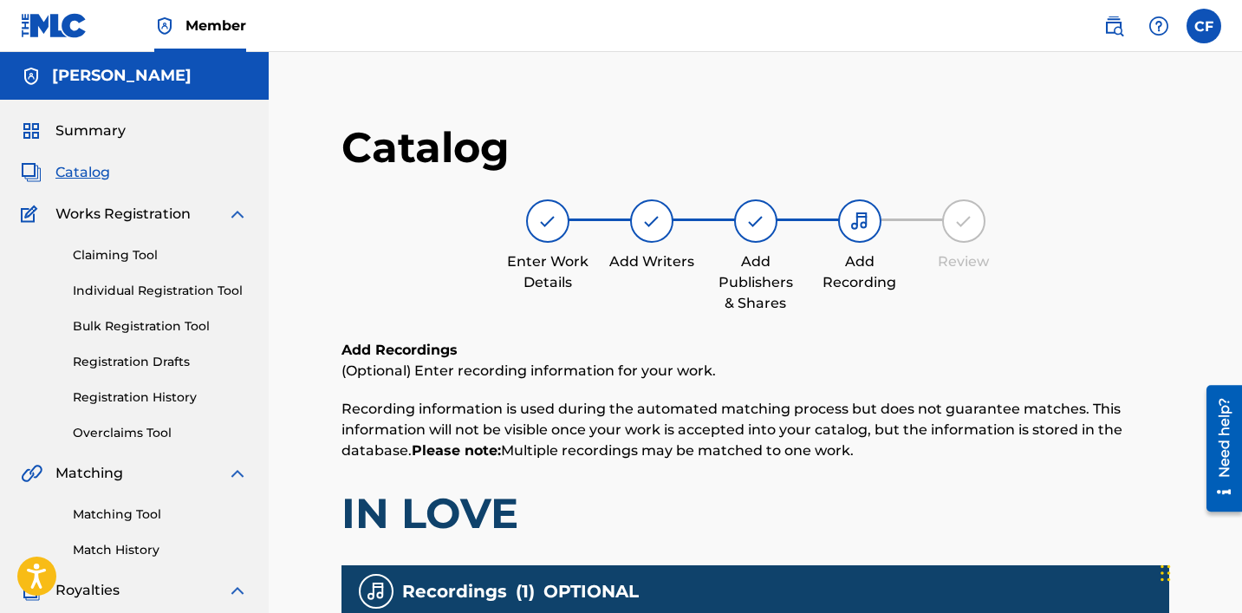
scroll to position [469, 0]
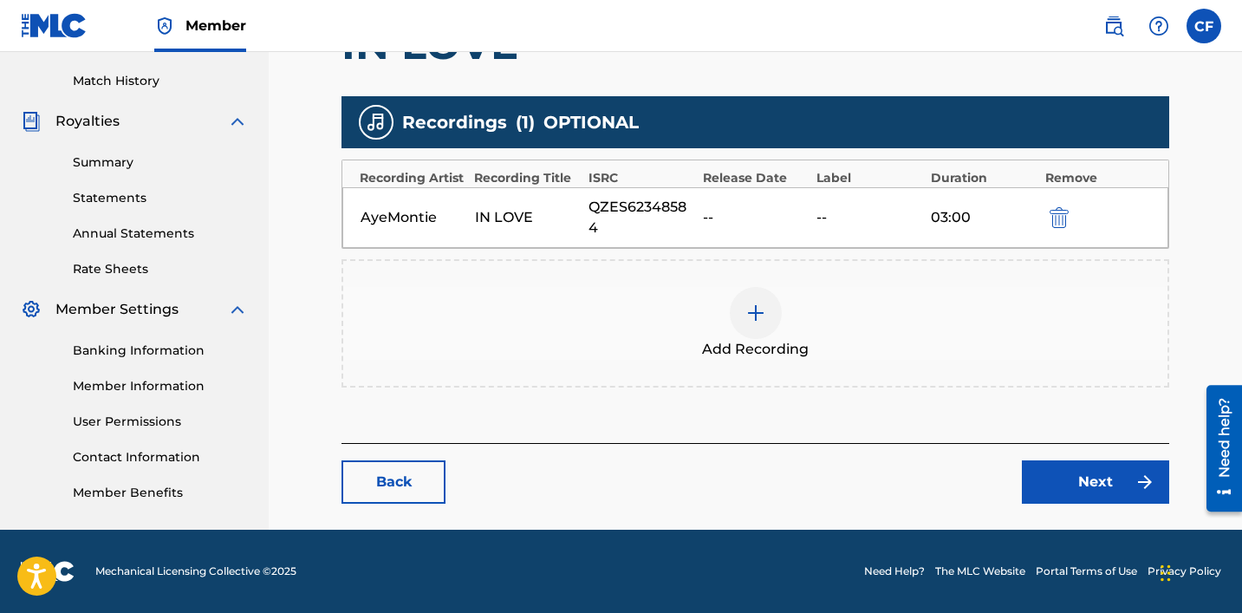
click at [533, 214] on div "IN LOVE" at bounding box center [528, 217] width 106 height 21
click at [605, 198] on div "QZES62348584" at bounding box center [641, 218] width 106 height 42
click at [682, 215] on div "--" at bounding box center [756, 217] width 106 height 21
click at [682, 326] on div at bounding box center [756, 313] width 52 height 52
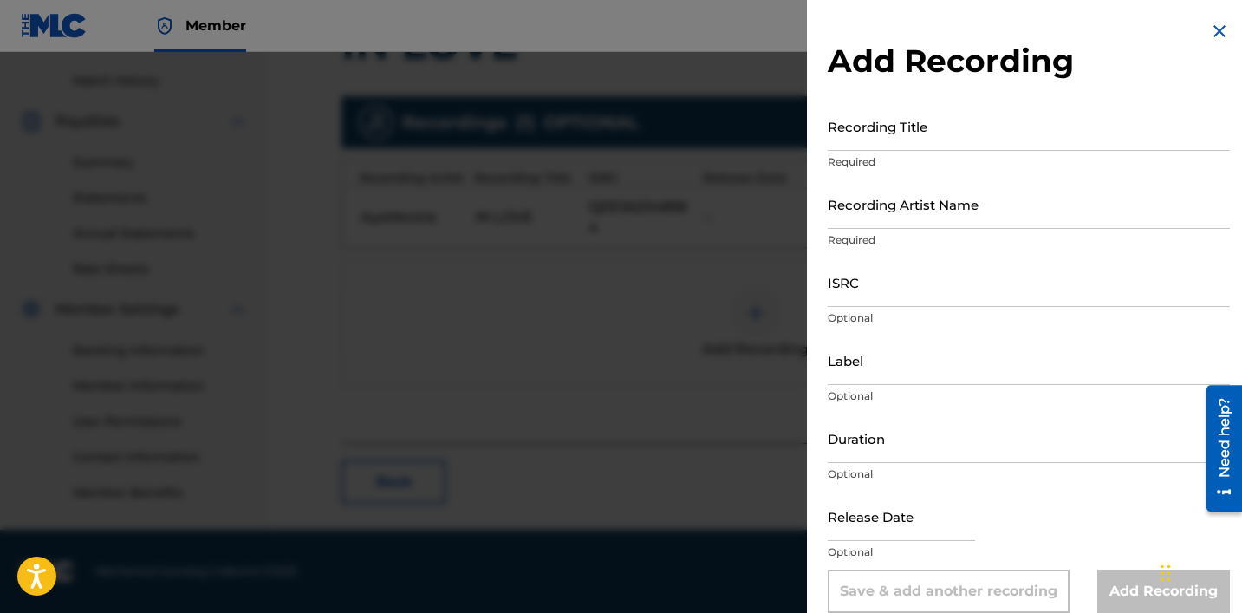
click at [682, 148] on input "Recording Title" at bounding box center [1029, 125] width 402 height 49
type input "IN LOVE"
click at [682, 206] on input "Recording Artist Name" at bounding box center [1029, 203] width 402 height 49
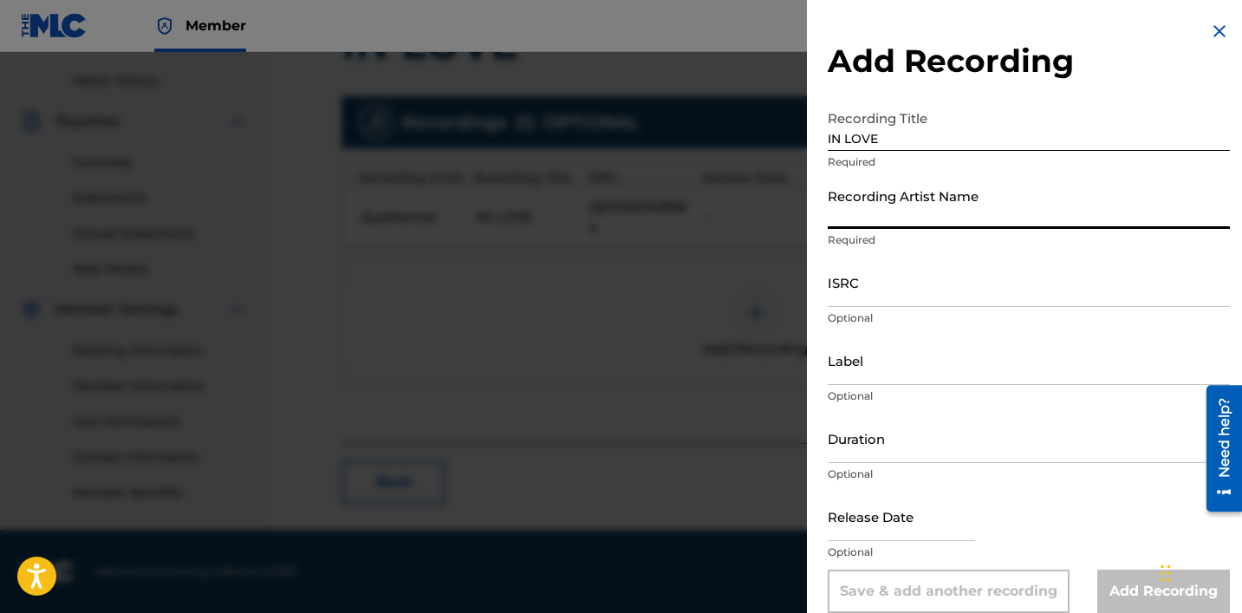
type input "AyeMontie"
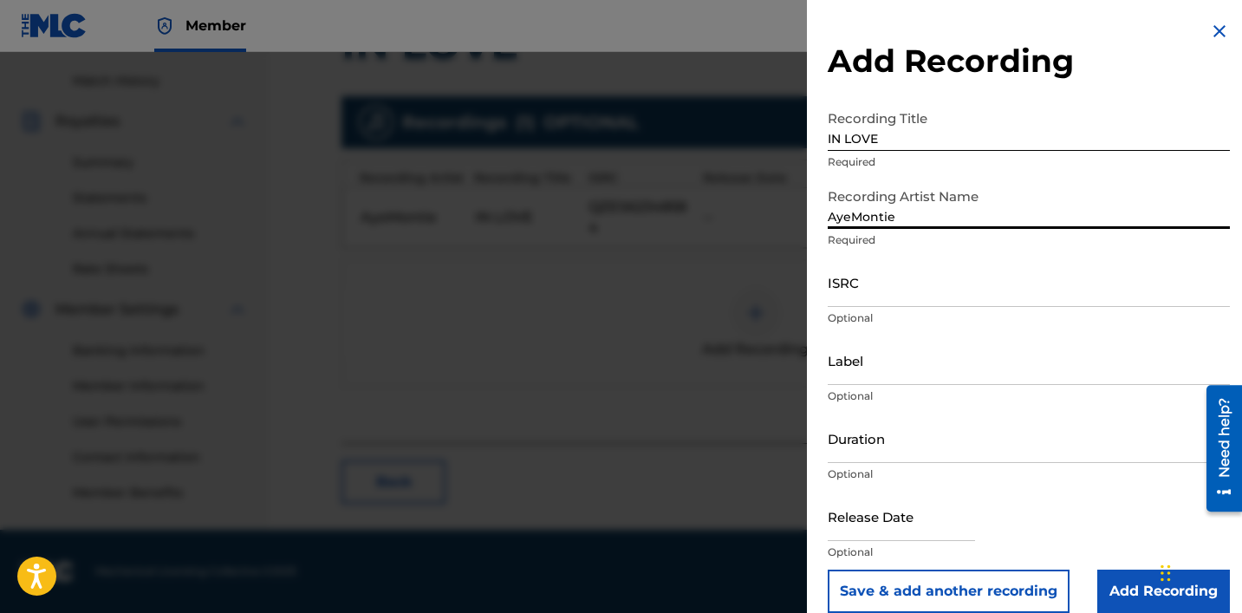
click at [682, 302] on input "ISRC" at bounding box center [1029, 281] width 402 height 49
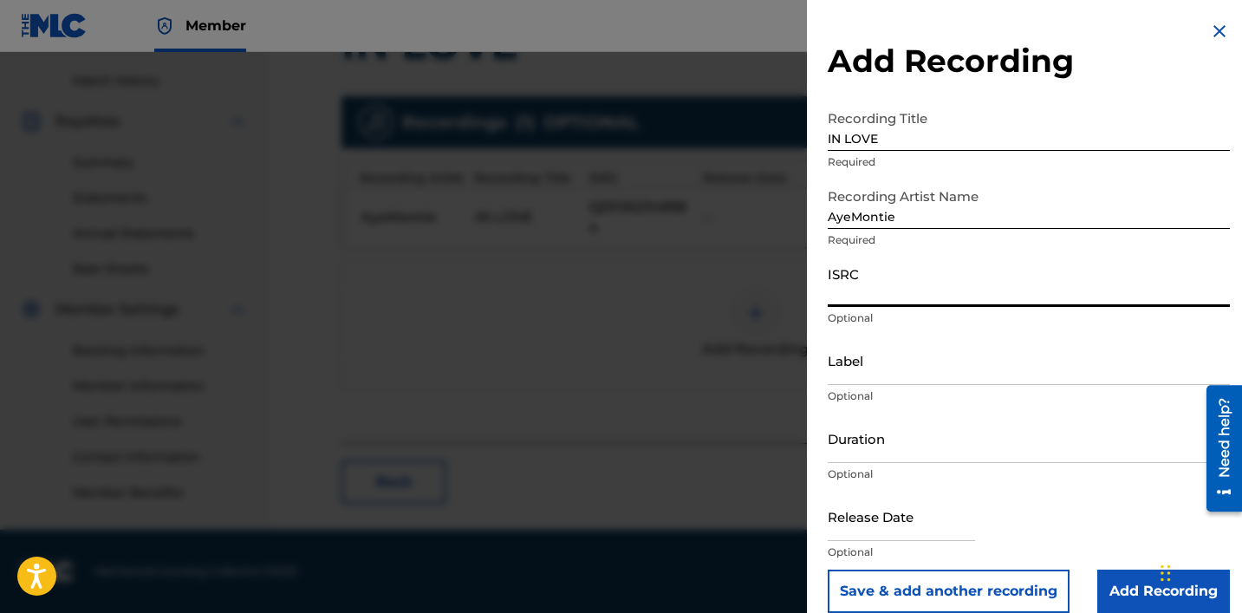
click at [682, 292] on input "ISRC" at bounding box center [1029, 281] width 402 height 49
click at [682, 295] on input "ISRC" at bounding box center [1029, 281] width 402 height 49
paste input "QZES62348584"
type input "QZES62348584"
click at [682, 361] on input "Label" at bounding box center [1029, 359] width 402 height 49
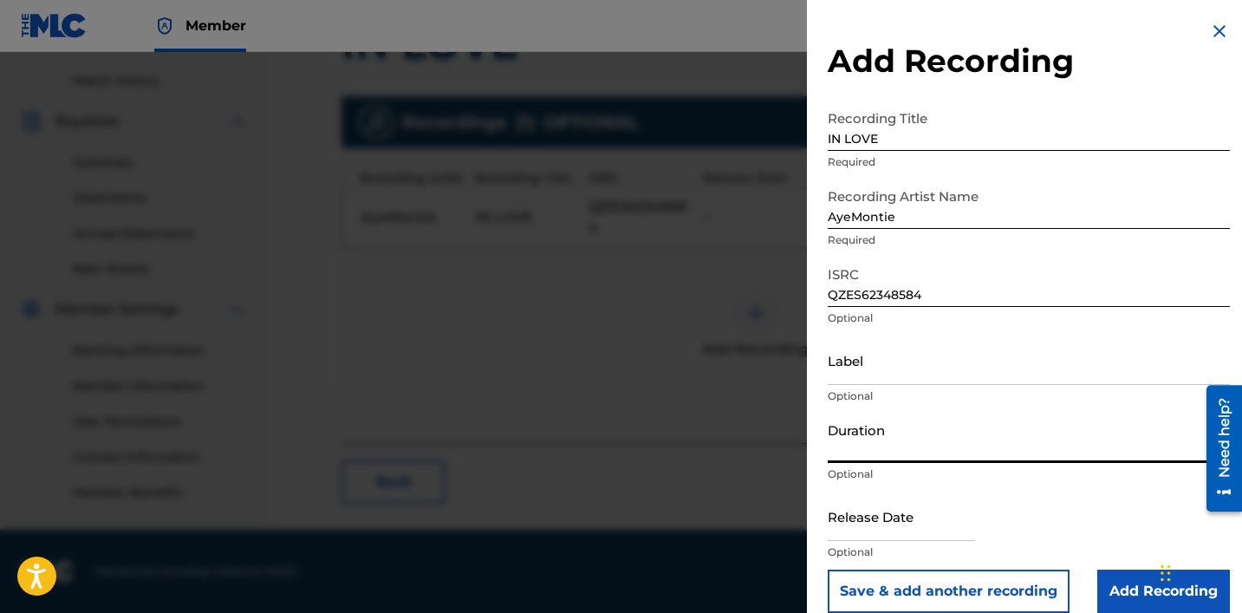
click at [682, 452] on input "Duration" at bounding box center [1029, 437] width 402 height 49
click at [682, 446] on input "Duration" at bounding box center [1029, 437] width 402 height 49
type input "03:00"
click at [682, 518] on input "text" at bounding box center [901, 515] width 147 height 49
select select "7"
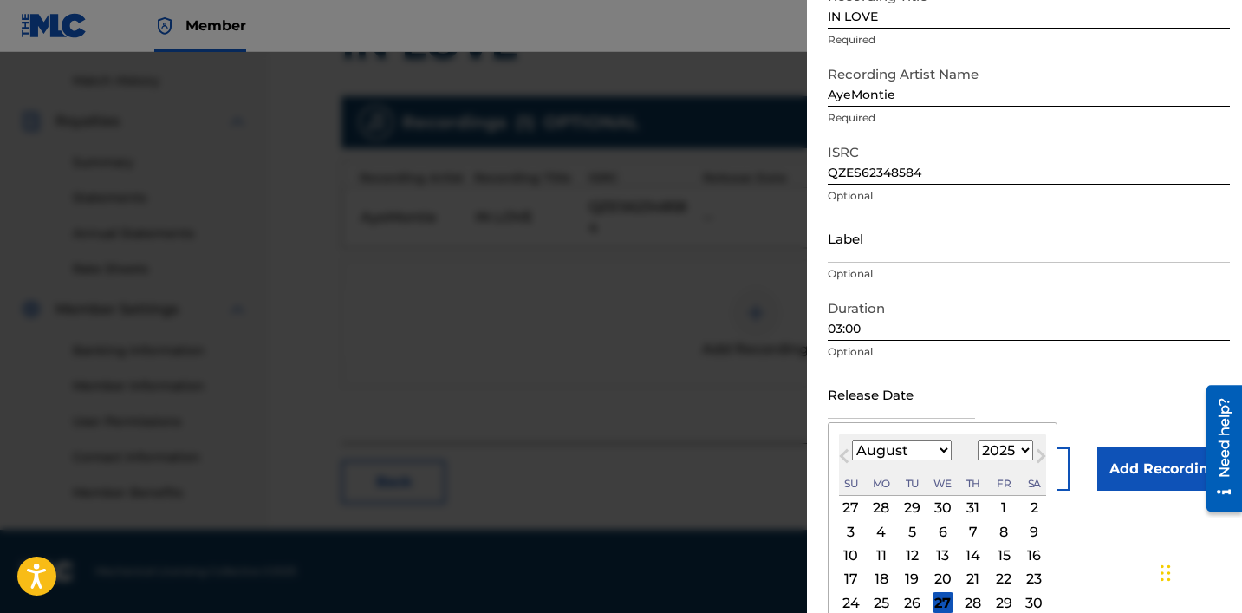
scroll to position [182, 0]
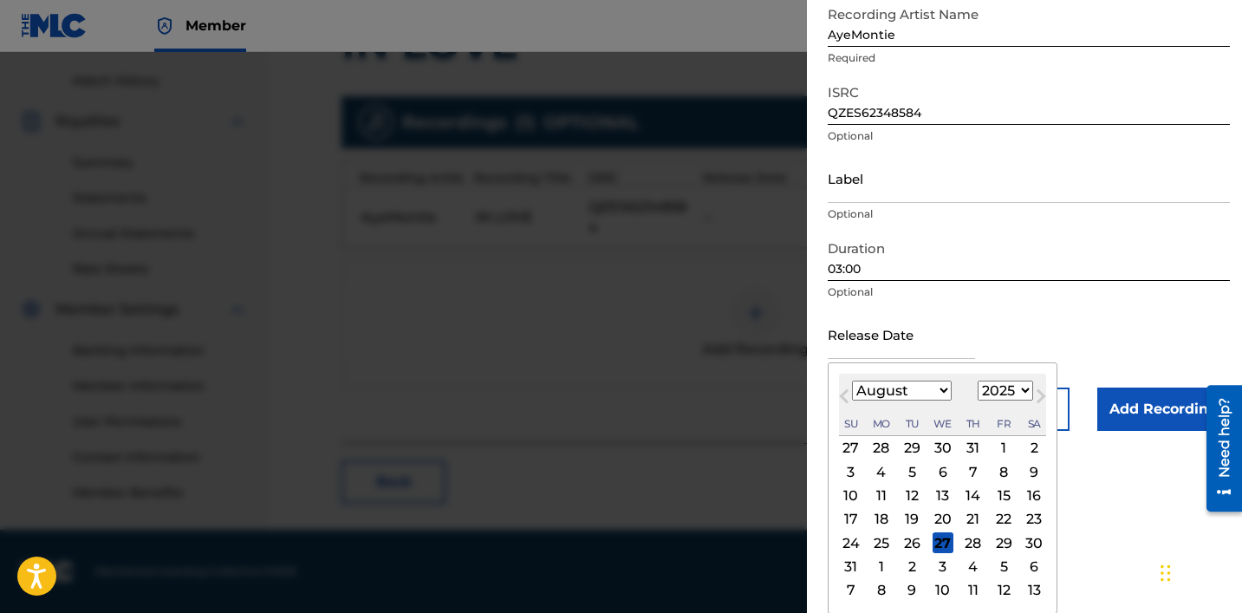
click at [682, 386] on select "1899 1900 1901 1902 1903 1904 1905 1906 1907 1908 1909 1910 1911 1912 1913 1914…" at bounding box center [1005, 390] width 55 height 20
click at [682, 380] on select "1899 1900 1901 1902 1903 1904 1905 1906 1907 1908 1909 1910 1911 1912 1913 1914…" at bounding box center [1005, 390] width 55 height 20
click at [682, 378] on div "August [DATE] February March April May June July August September October Novem…" at bounding box center [942, 405] width 207 height 62
click at [682, 382] on select "1899 1900 1901 1902 1903 1904 1905 1906 1907 1908 1909 1910 1911 1912 1913 1914…" at bounding box center [1005, 390] width 55 height 20
select select "2023"
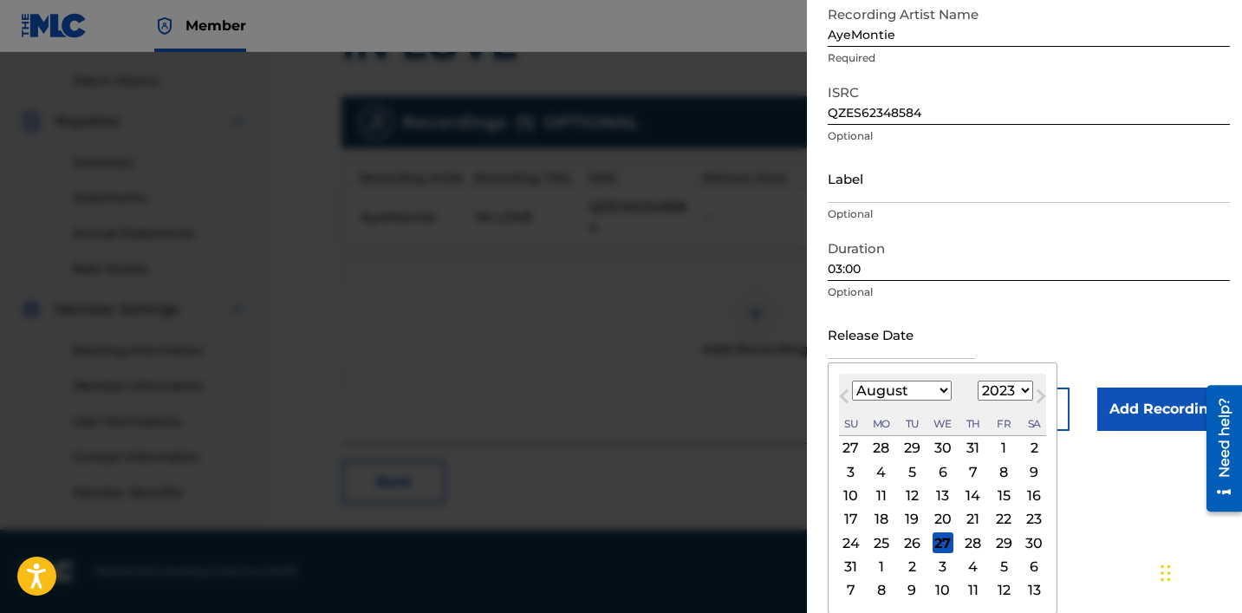
click at [682, 400] on select "1899 1900 1901 1902 1903 1904 1905 1906 1907 1908 1909 1910 1911 1912 1913 1914…" at bounding box center [1005, 390] width 55 height 20
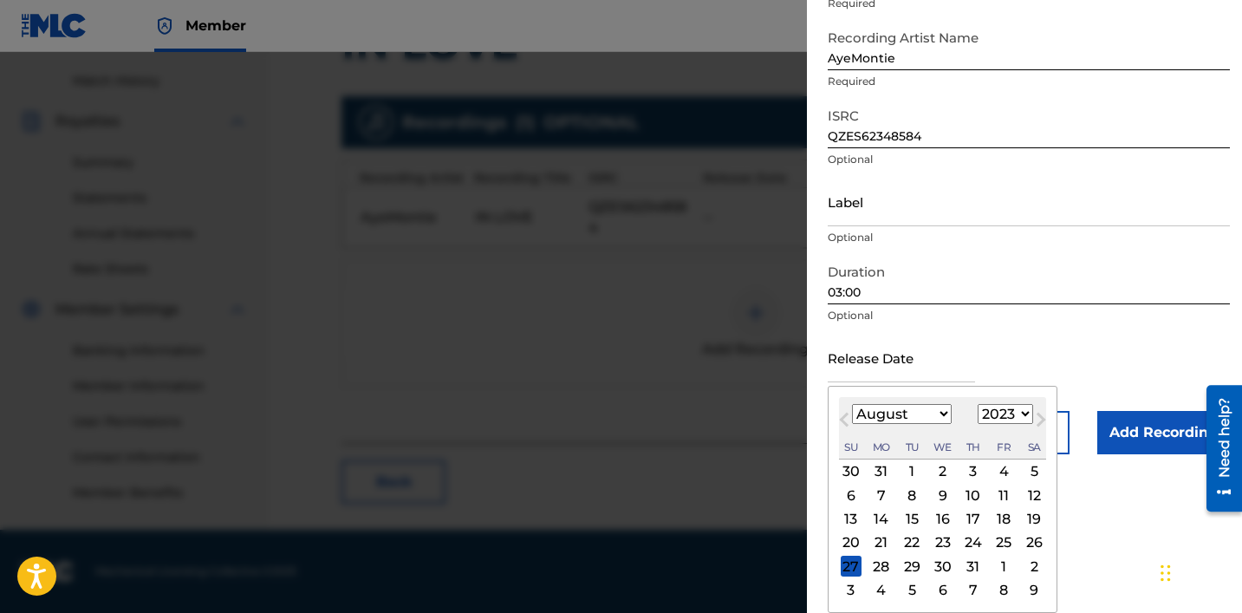
click at [682, 413] on select "January February March April May June July August September October November De…" at bounding box center [902, 414] width 100 height 20
select select "4"
click at [682, 404] on select "January February March April May June July August September October November De…" at bounding box center [902, 414] width 100 height 20
click at [682, 470] on div "5" at bounding box center [1003, 471] width 21 height 21
type input "[DATE]"
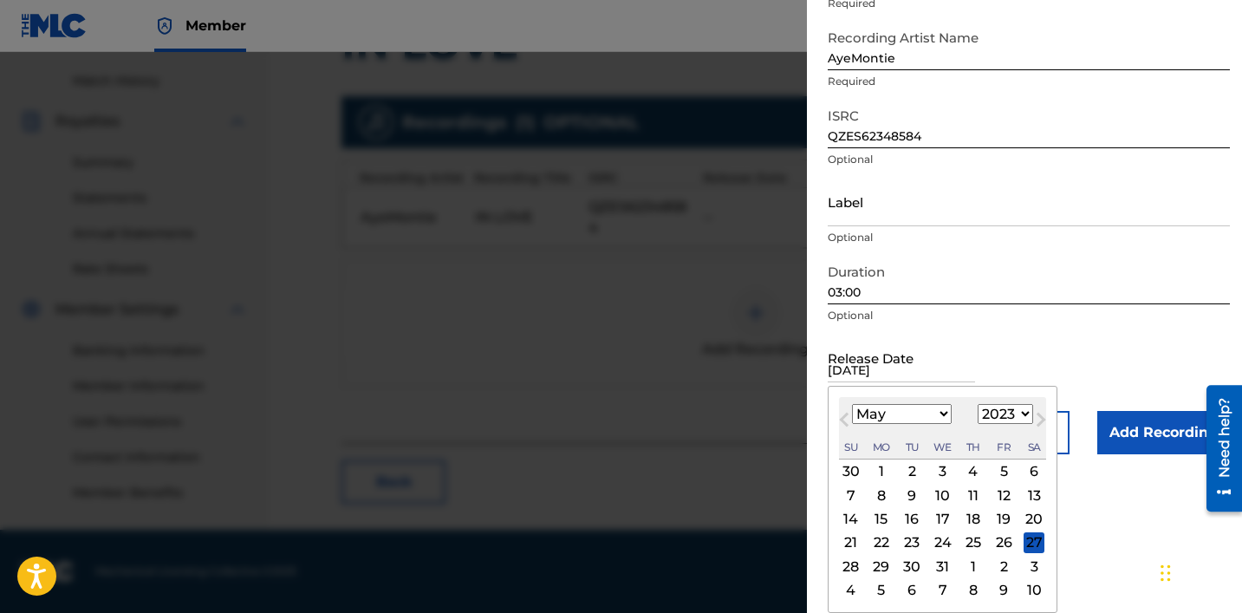
scroll to position [21, 0]
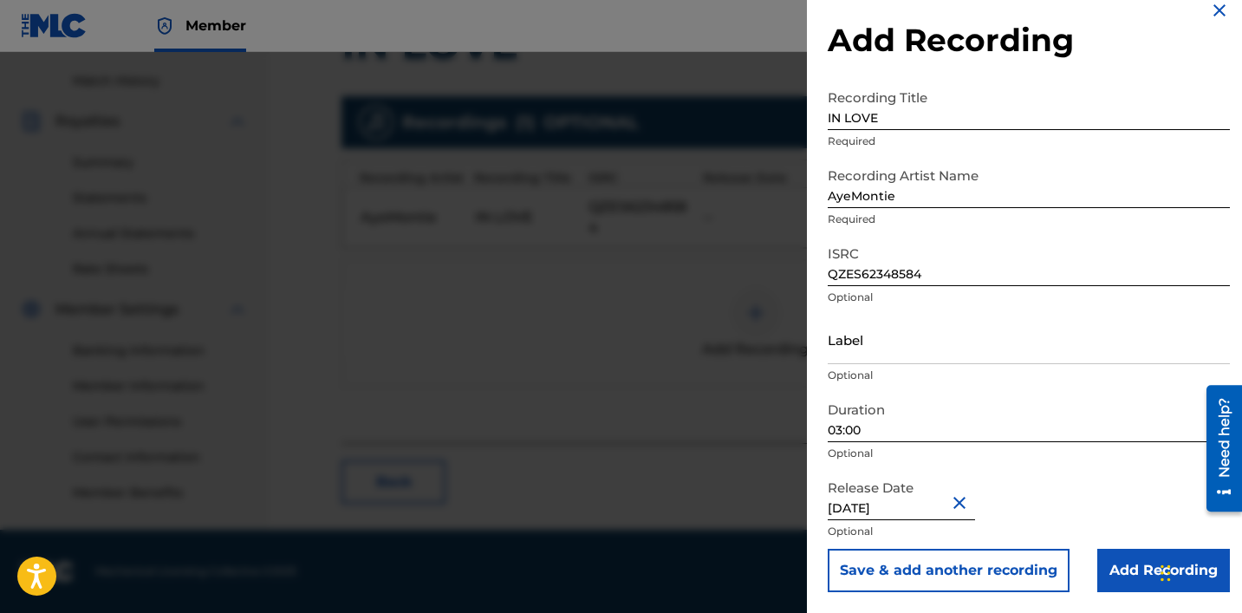
click at [682, 563] on input "Add Recording" at bounding box center [1163, 570] width 133 height 43
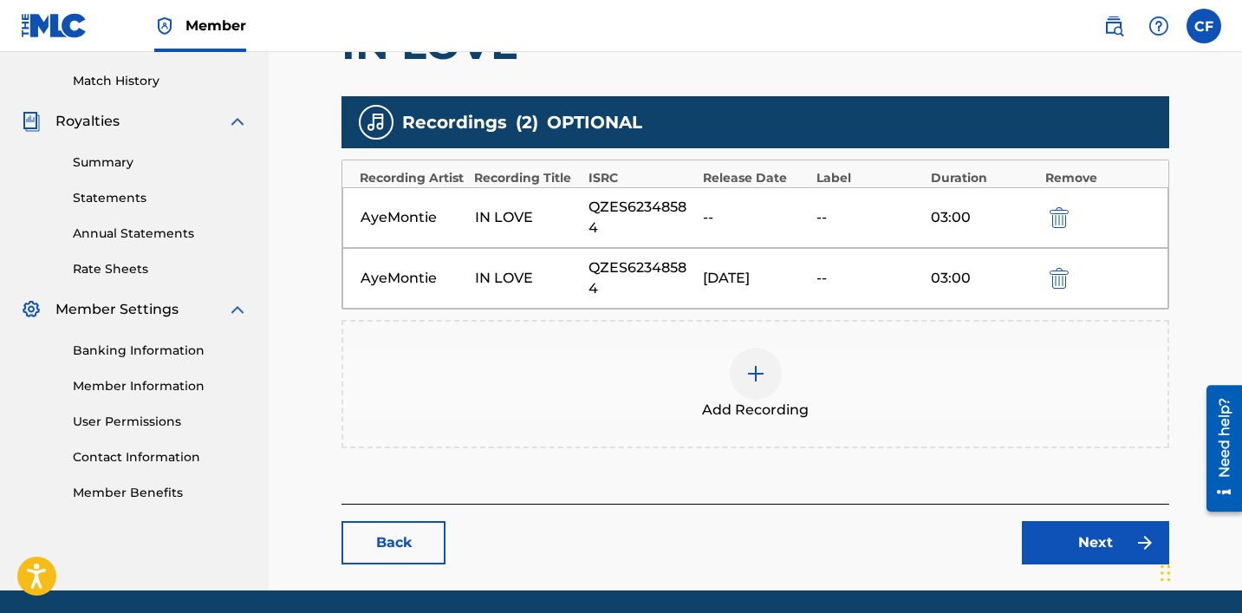
click at [682, 543] on link "Next" at bounding box center [1095, 542] width 147 height 43
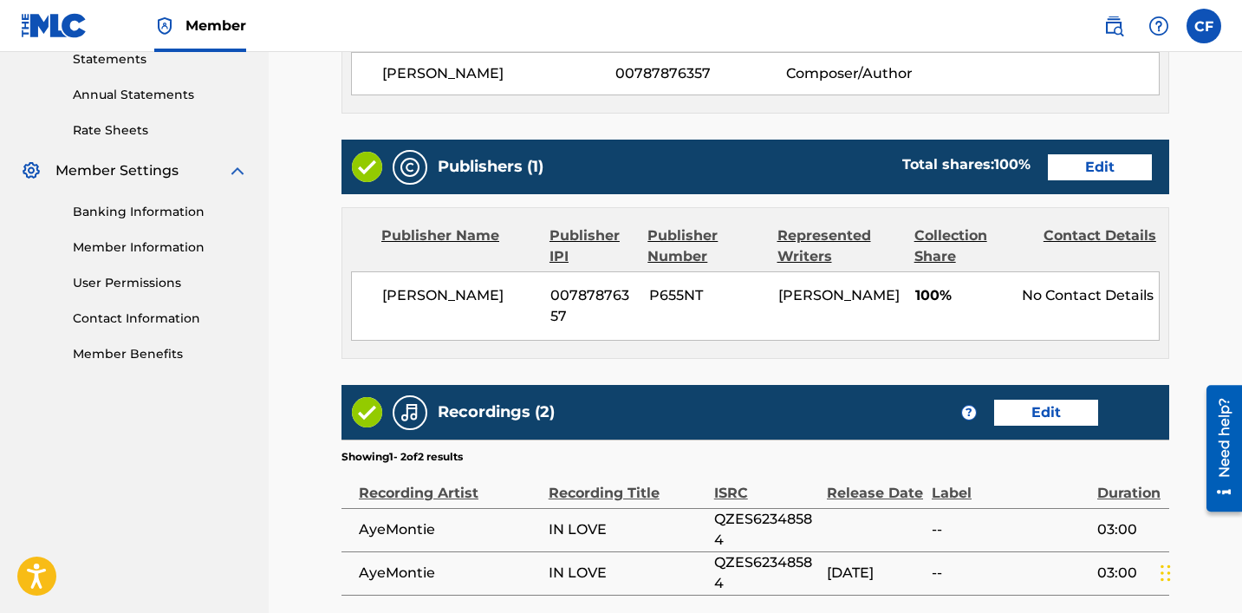
scroll to position [784, 0]
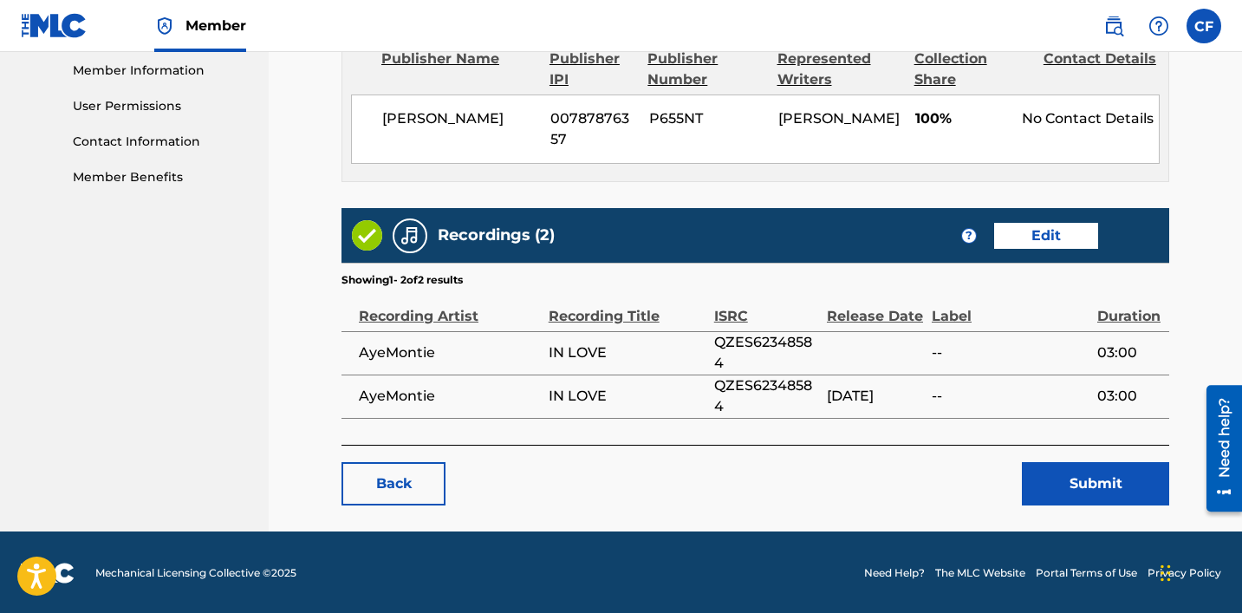
click at [682, 241] on link "Edit" at bounding box center [1046, 236] width 104 height 26
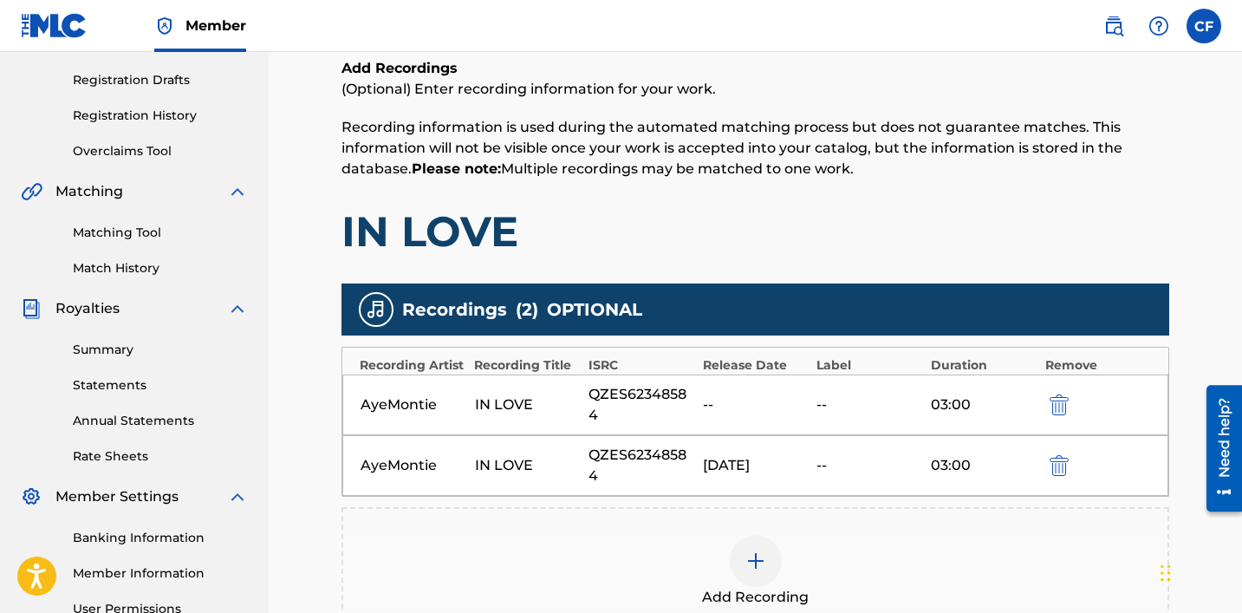
scroll to position [283, 0]
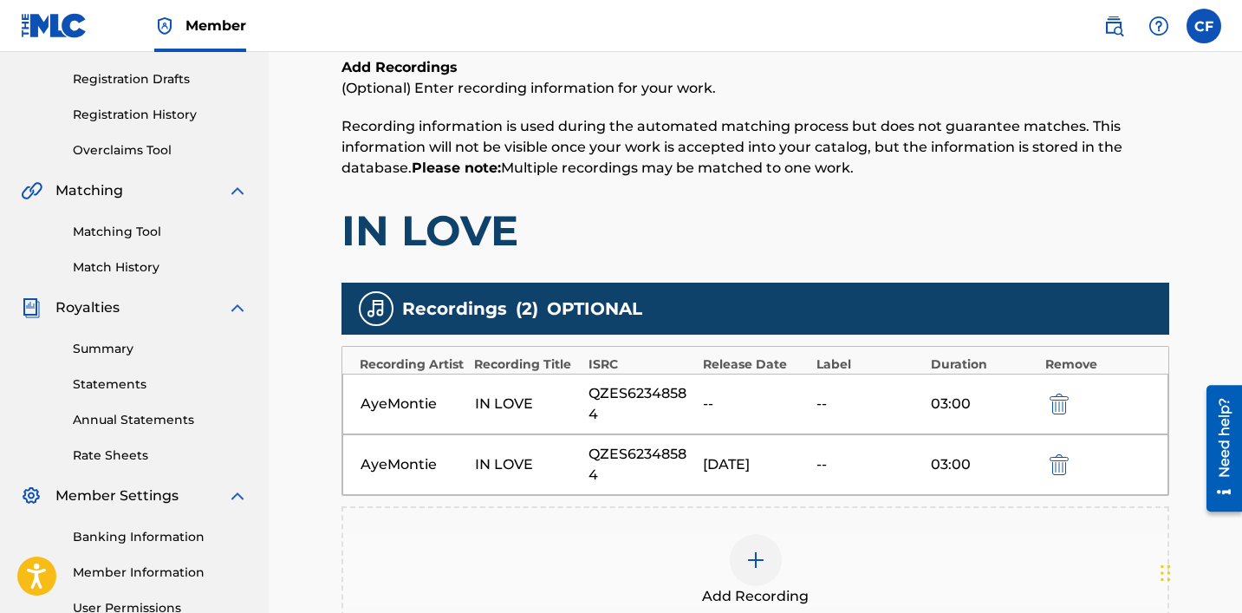
click at [682, 405] on img "submit" at bounding box center [1059, 403] width 19 height 21
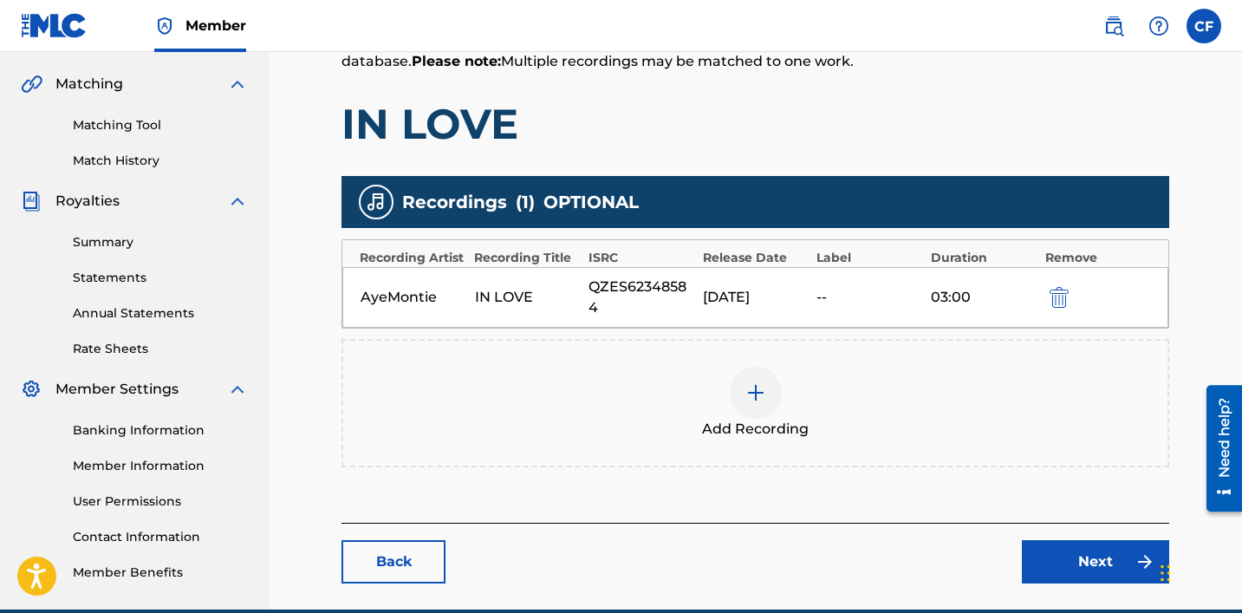
scroll to position [469, 0]
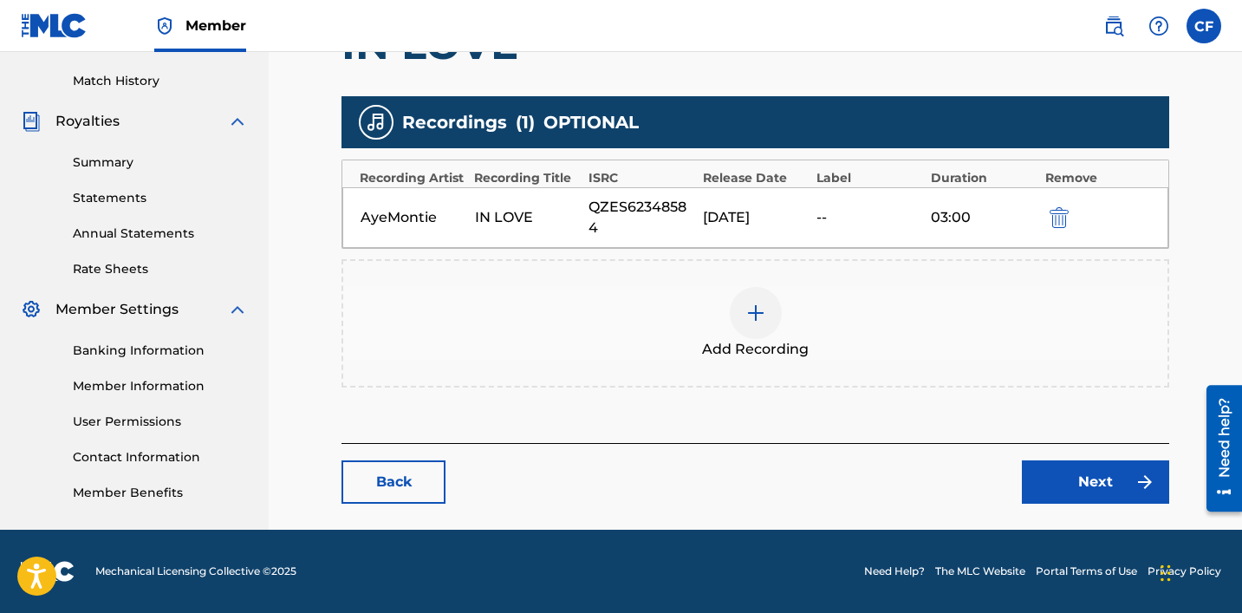
click at [682, 491] on link "Next" at bounding box center [1095, 481] width 147 height 43
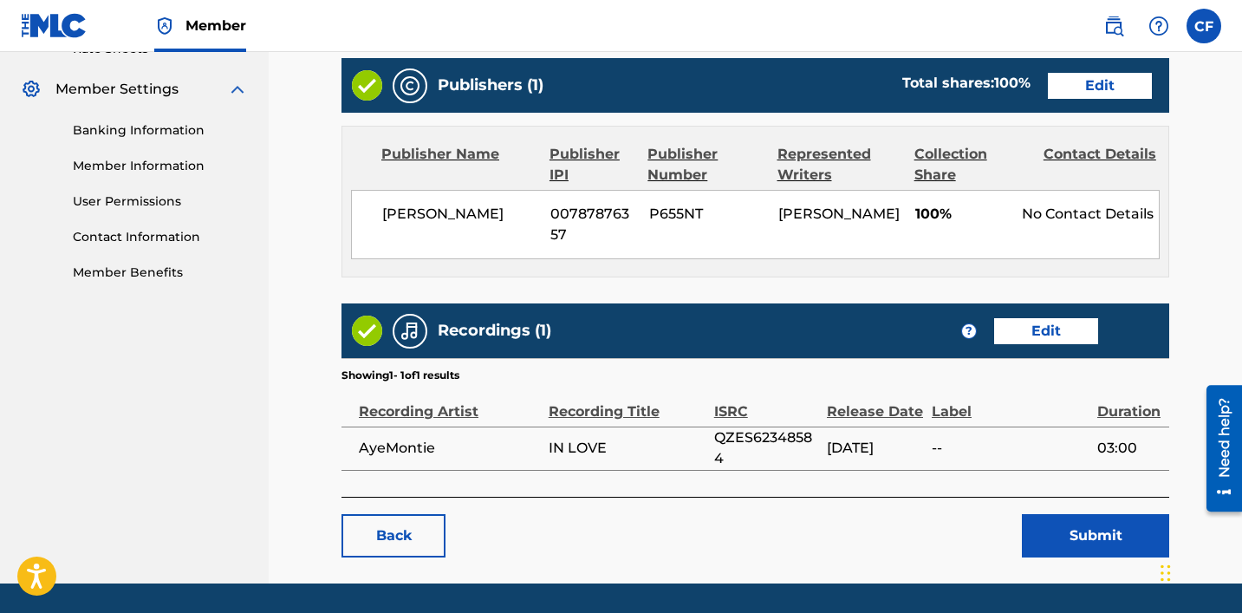
scroll to position [741, 0]
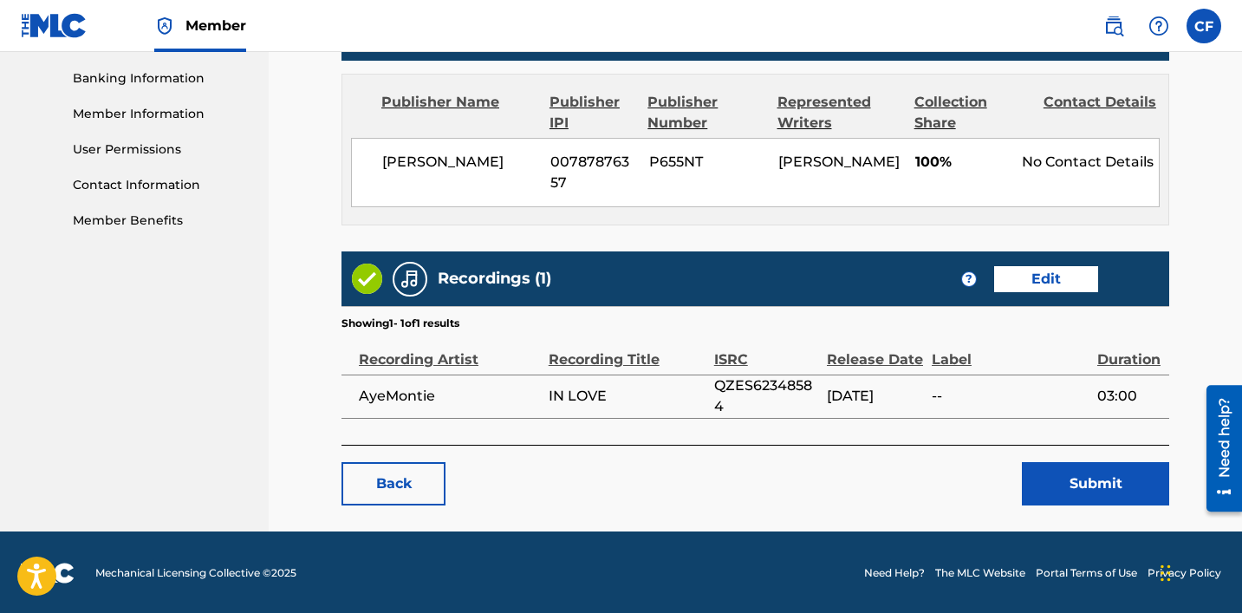
click at [682, 481] on button "Submit" at bounding box center [1095, 483] width 147 height 43
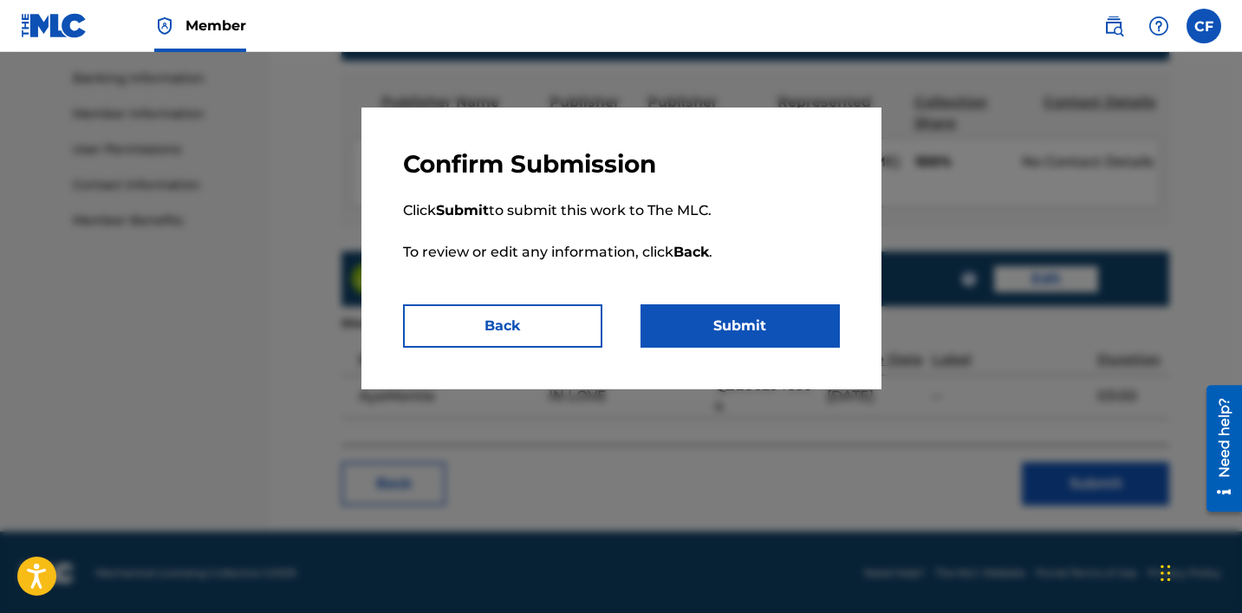
click at [682, 322] on button "Submit" at bounding box center [739, 325] width 199 height 43
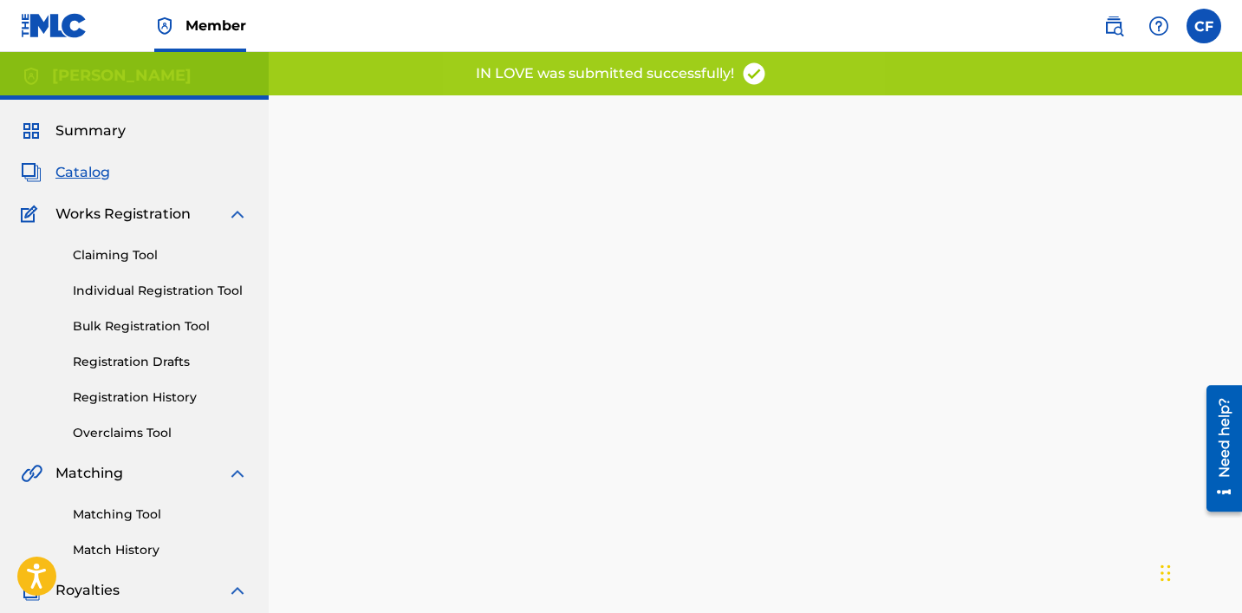
click at [204, 298] on link "Individual Registration Tool" at bounding box center [160, 291] width 175 height 18
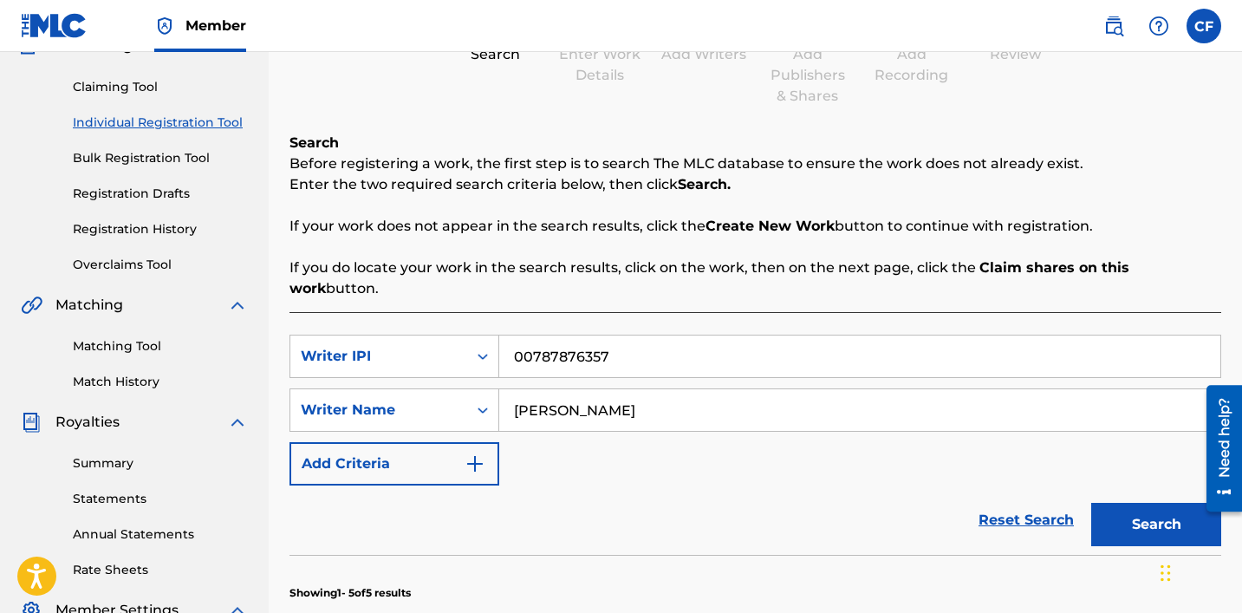
scroll to position [169, 0]
click at [153, 123] on link "Individual Registration Tool" at bounding box center [160, 122] width 175 height 18
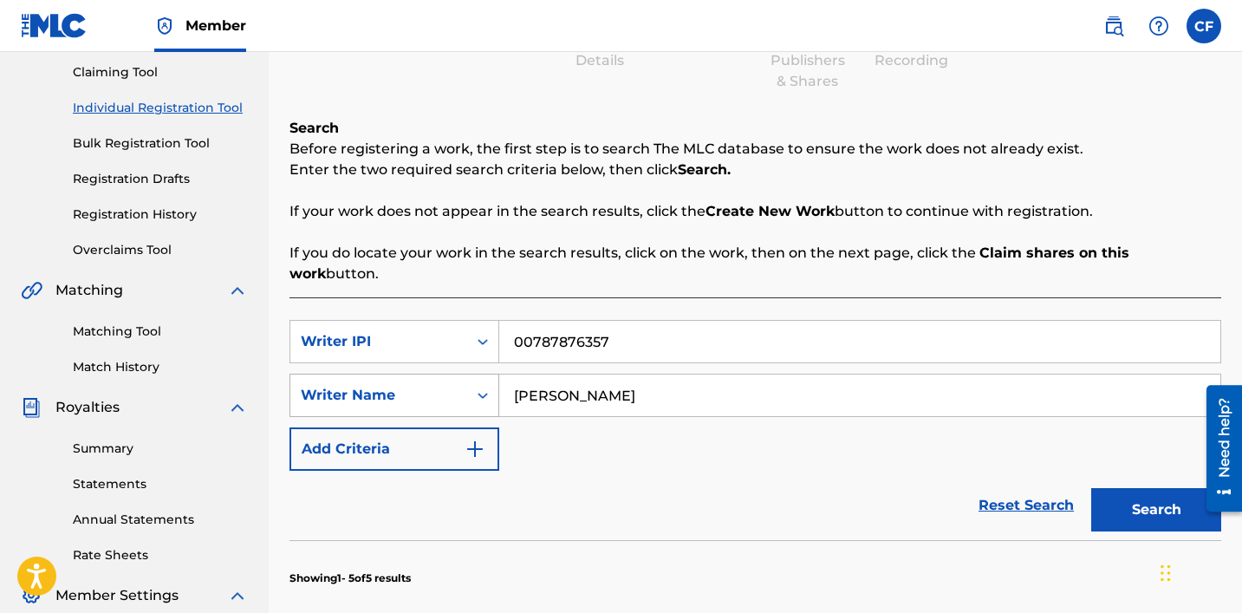
scroll to position [186, 0]
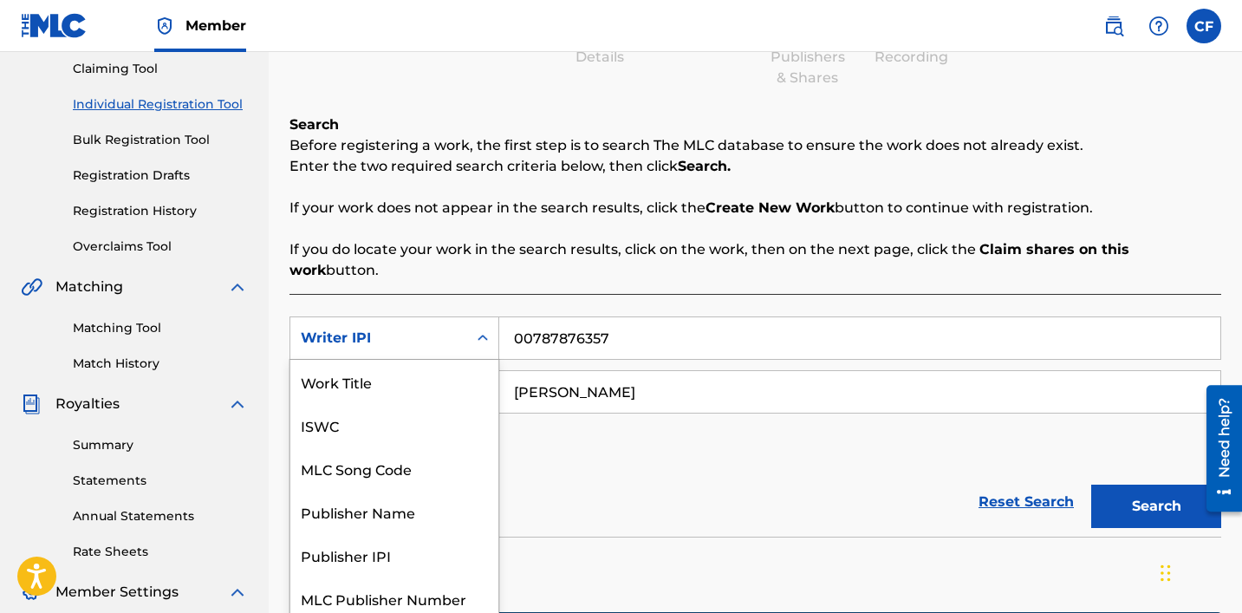
click at [426, 328] on div "Writer IPI" at bounding box center [379, 338] width 156 height 21
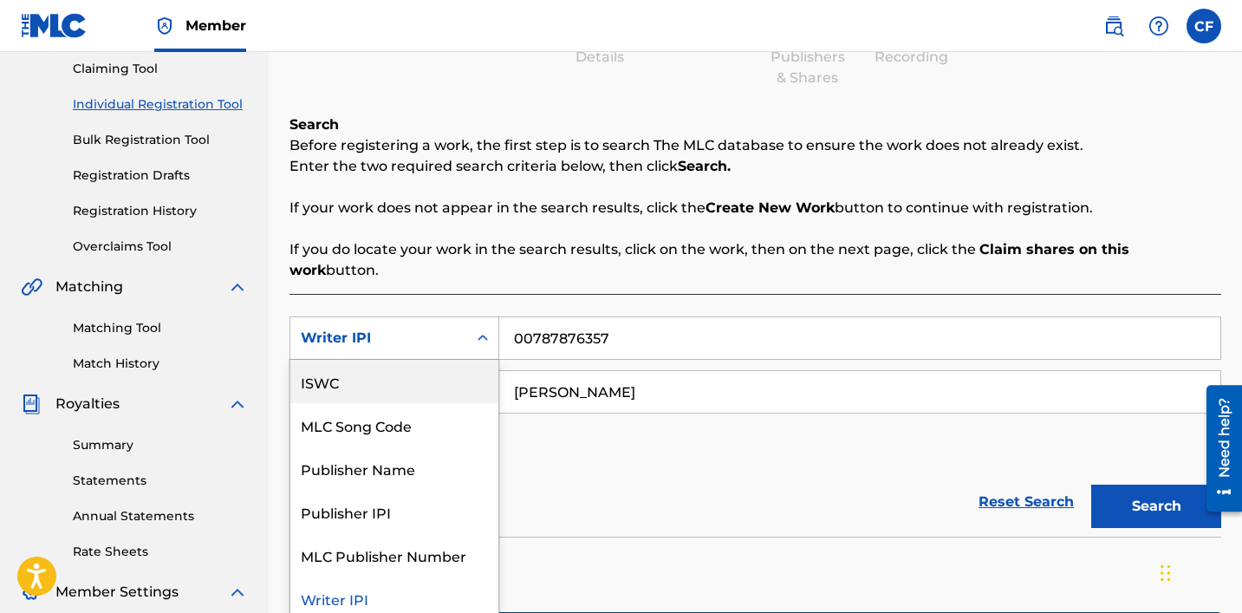
click at [359, 361] on div "ISWC" at bounding box center [394, 381] width 208 height 43
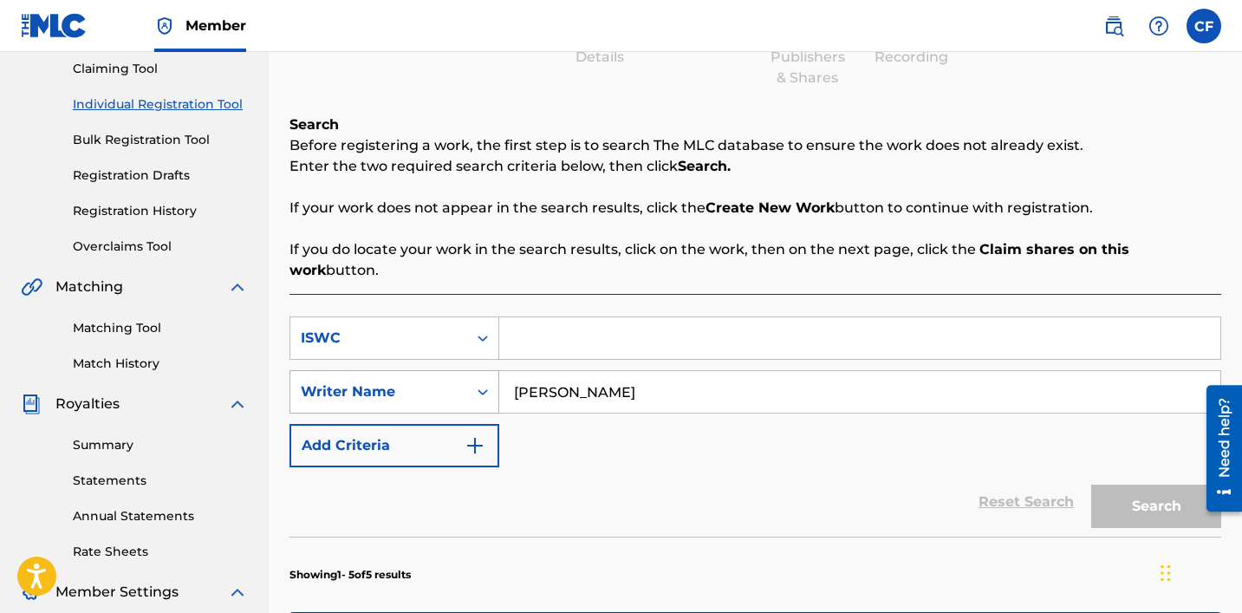
click at [442, 381] on div "Writer Name" at bounding box center [379, 391] width 156 height 21
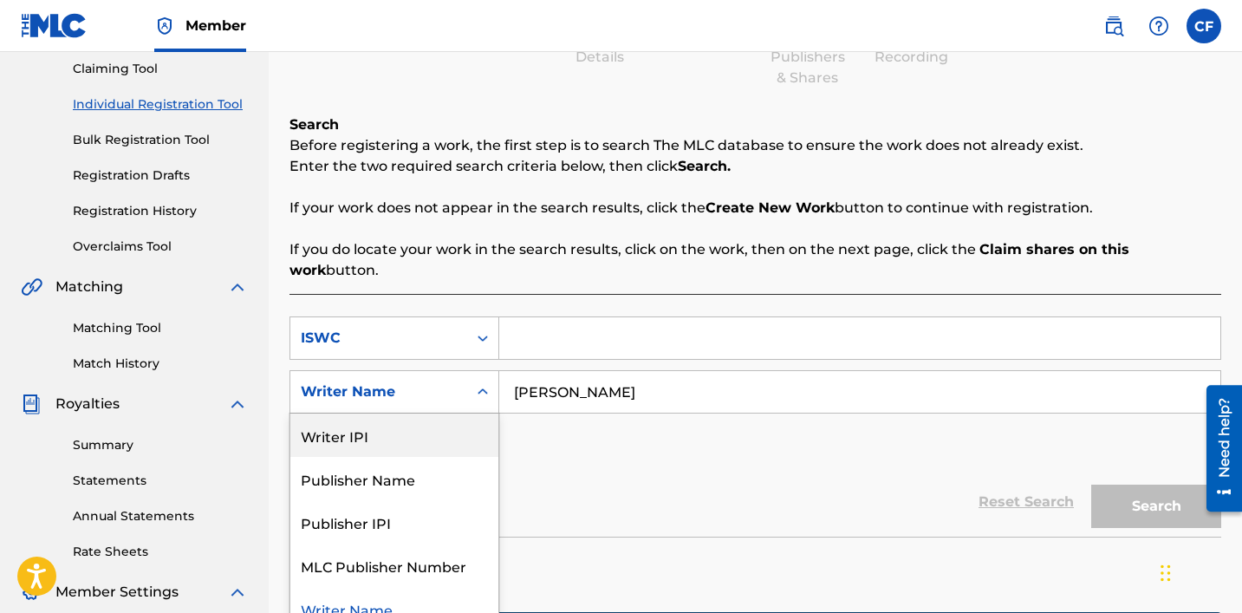
click at [404, 413] on div "Writer IPI" at bounding box center [394, 434] width 208 height 43
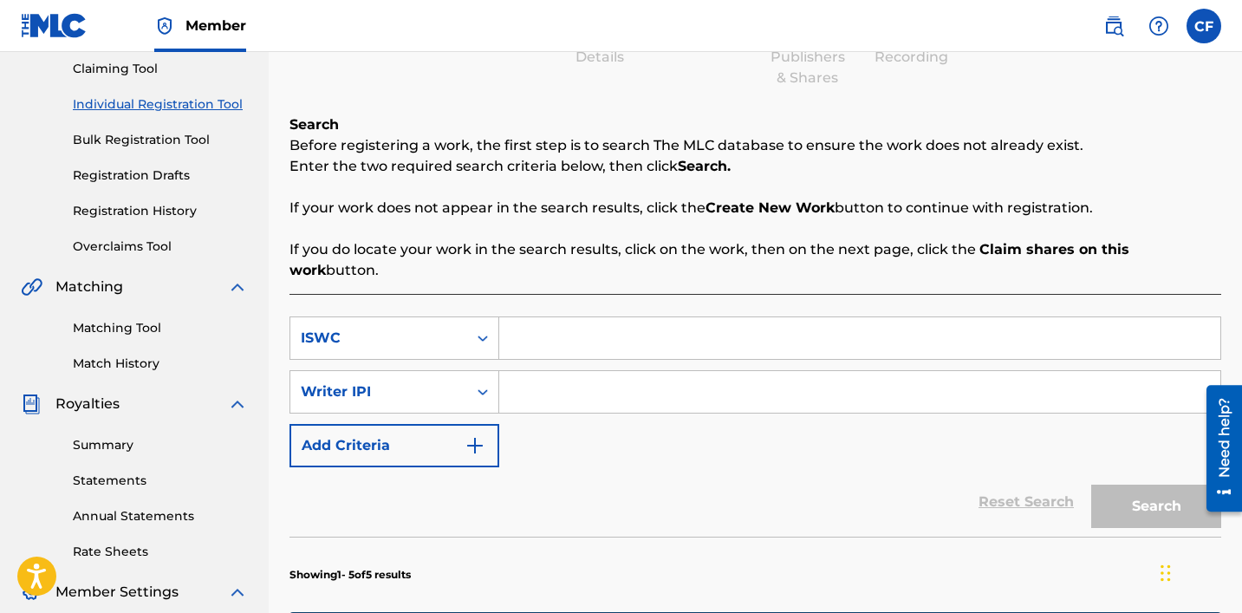
click at [537, 372] on input "Search Form" at bounding box center [859, 392] width 721 height 42
click at [607, 371] on input "Search Form" at bounding box center [859, 392] width 721 height 42
paste input "00787876357"
click at [607, 371] on input "00787876357" at bounding box center [859, 392] width 721 height 42
type input "00787876357"
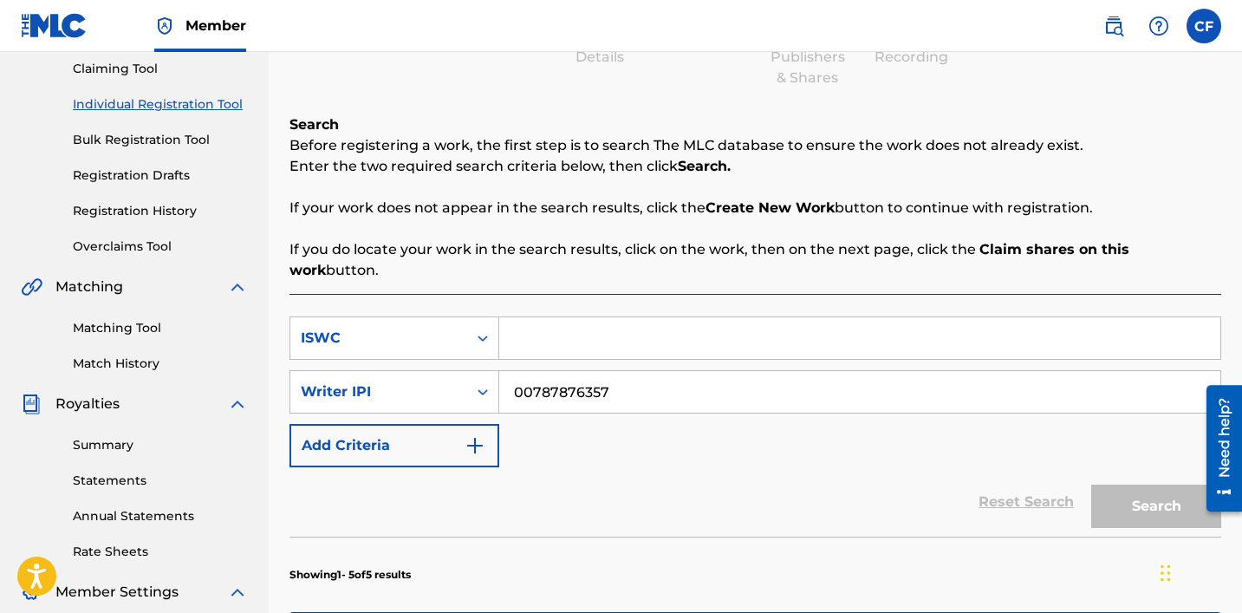
click at [597, 320] on input "Search Form" at bounding box center [859, 338] width 721 height 42
click at [541, 317] on input "Search Form" at bounding box center [859, 338] width 721 height 42
paste input "T-932.787.563-8"
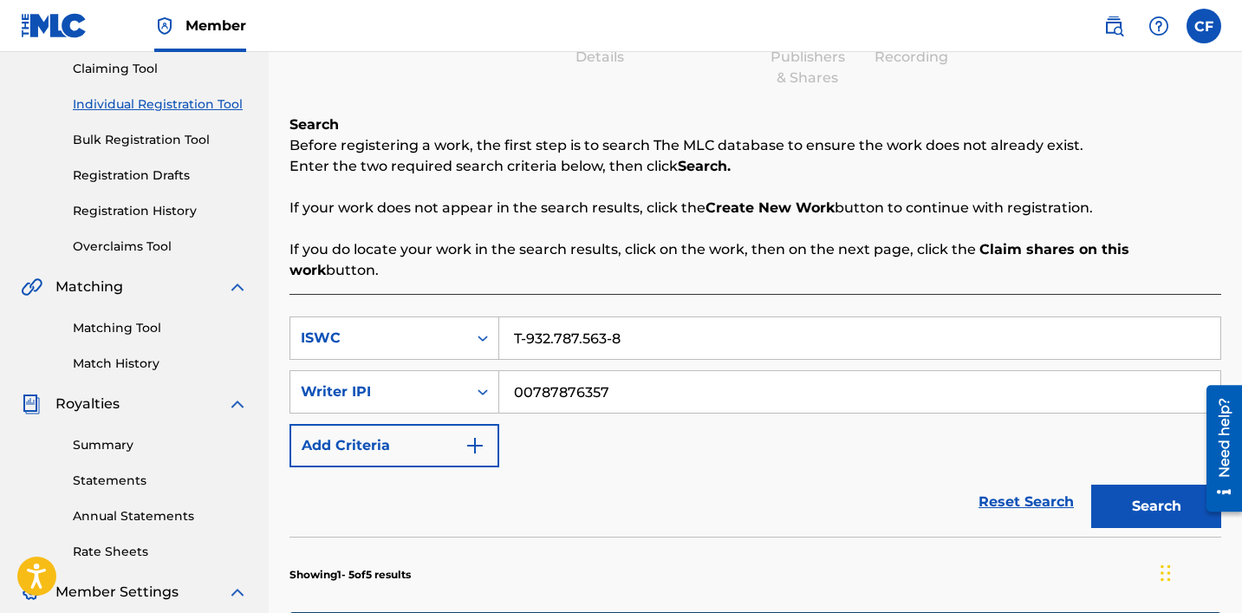
type input "T-932.787.563-8"
click at [682, 489] on button "Search" at bounding box center [1156, 505] width 130 height 43
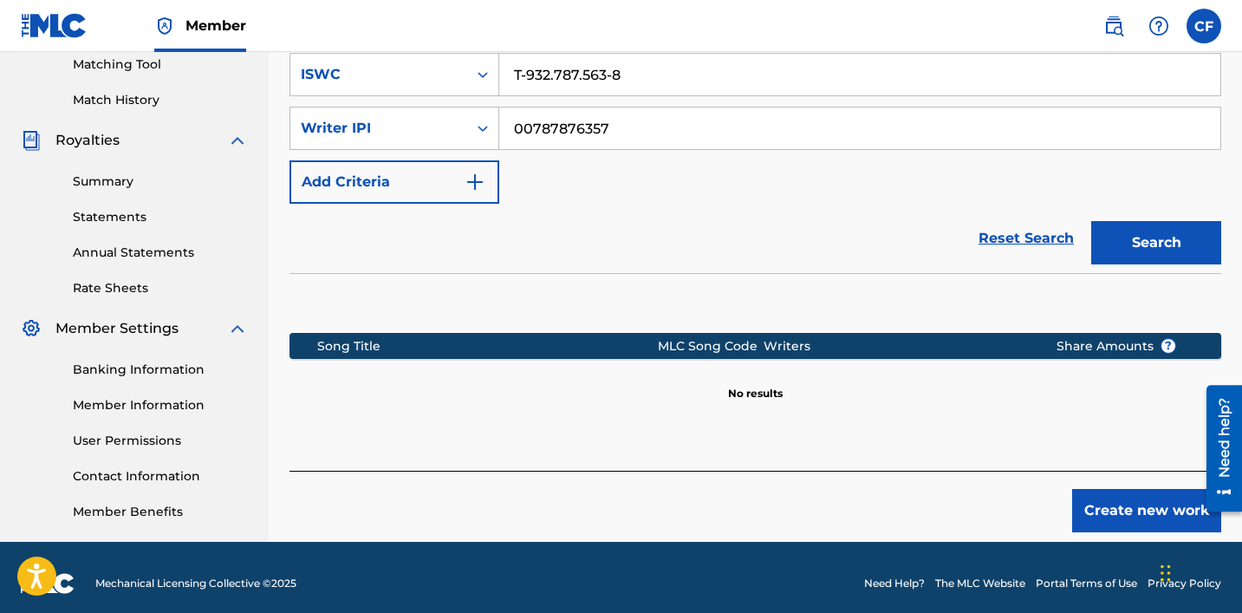
scroll to position [456, 0]
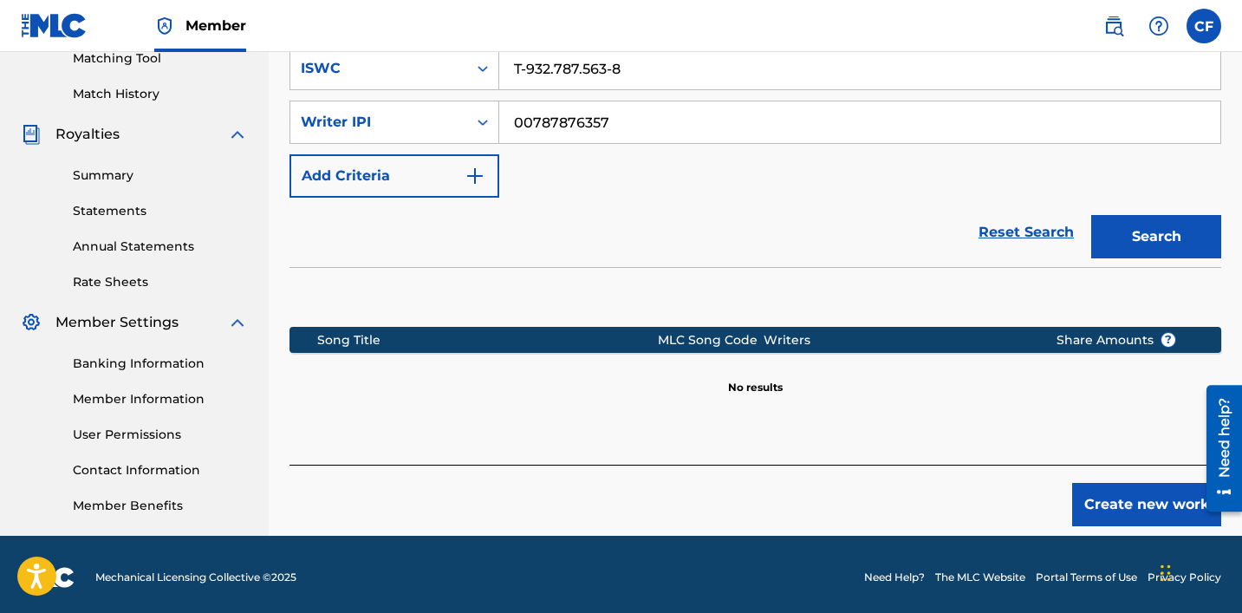
click at [682, 483] on button "Create new work" at bounding box center [1146, 504] width 149 height 43
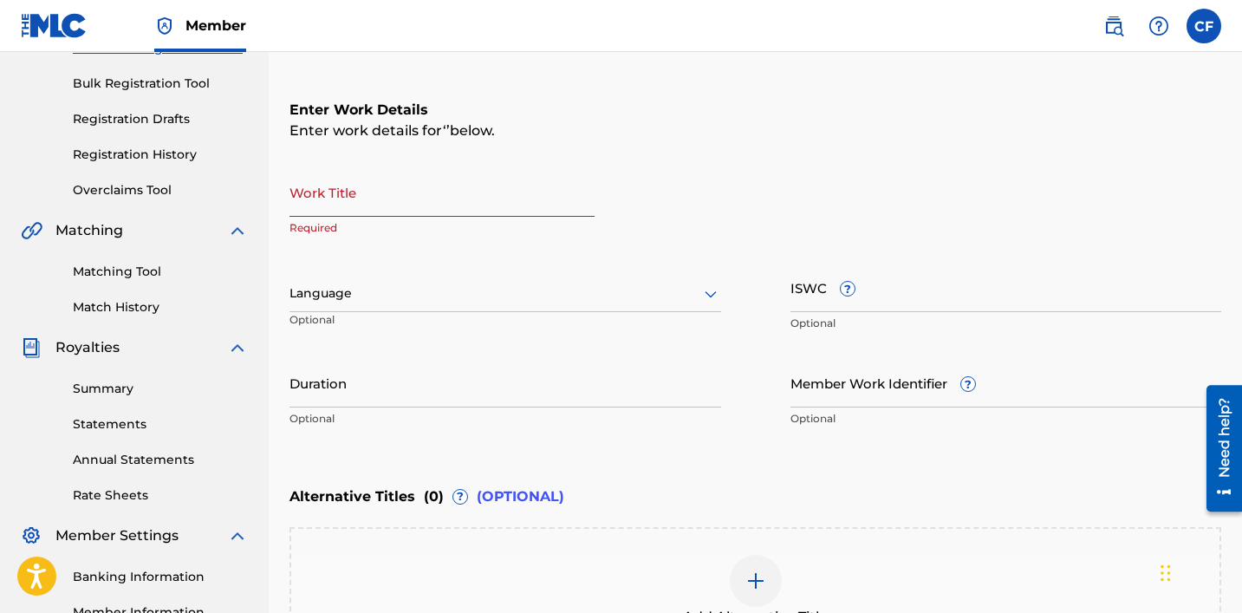
scroll to position [237, 0]
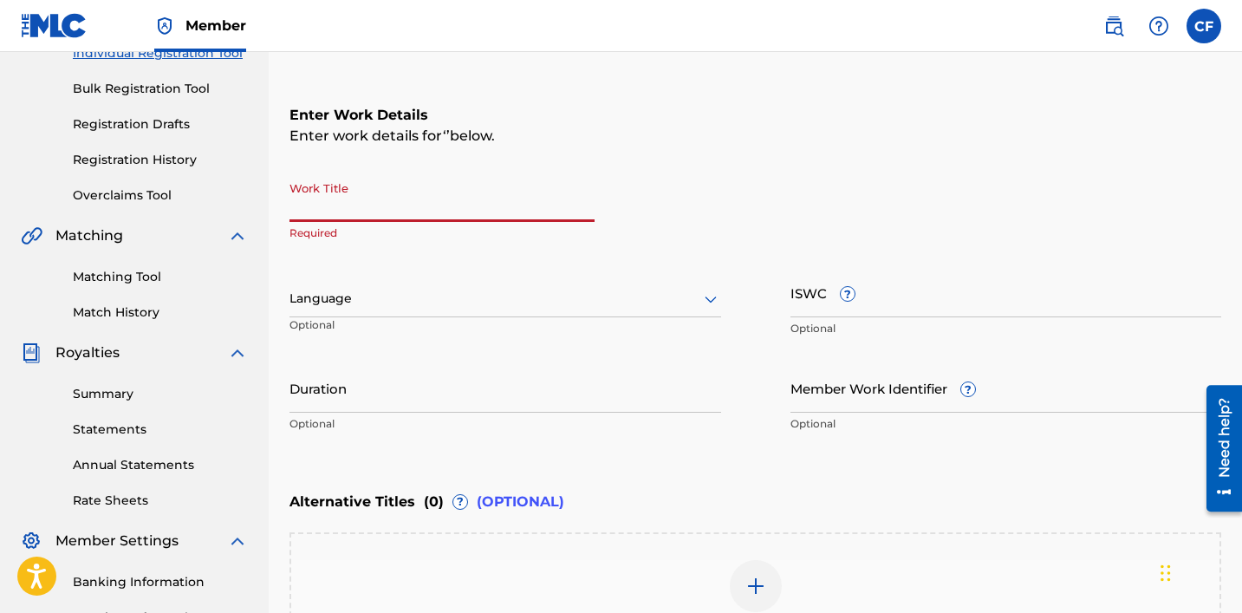
click at [446, 209] on input "Work Title" at bounding box center [441, 196] width 305 height 49
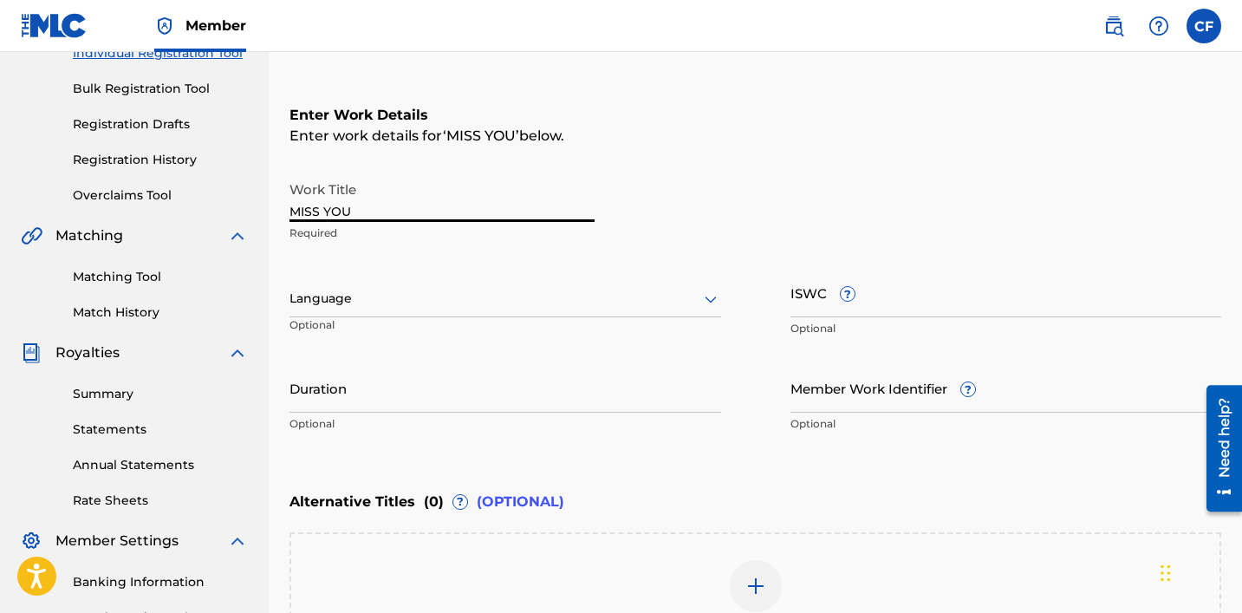
type input "MISS YOU"
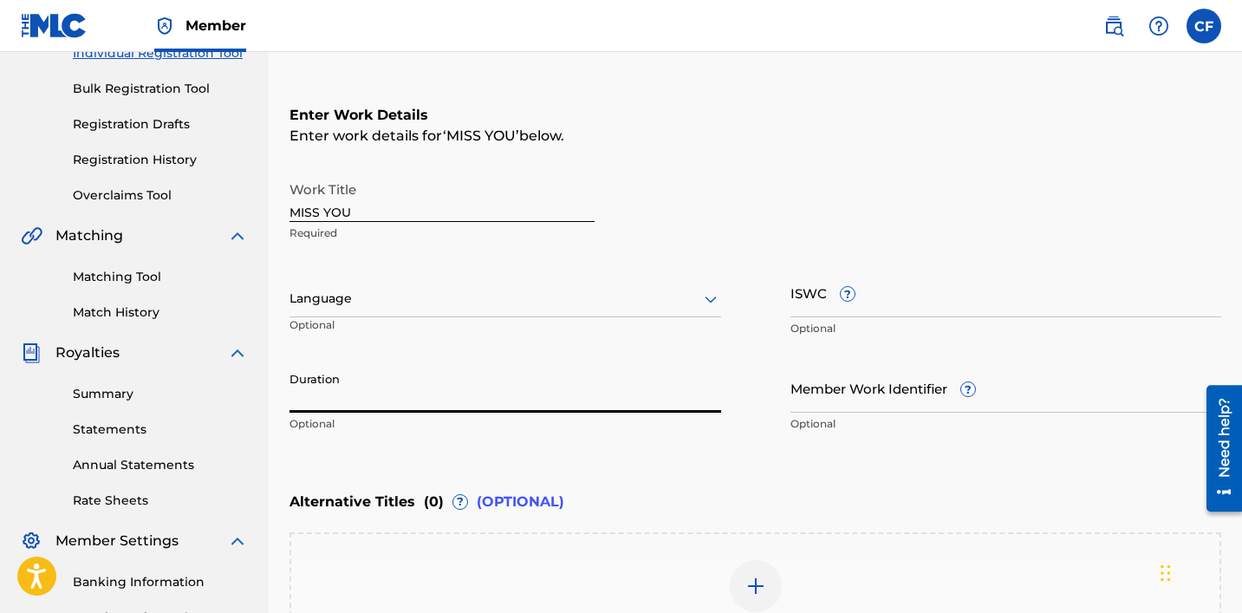
click at [498, 399] on input "Duration" at bounding box center [505, 387] width 432 height 49
click at [376, 403] on input "Duration" at bounding box center [505, 387] width 432 height 49
type input "3:31"
click at [682, 308] on input "ISWC ?" at bounding box center [1006, 292] width 432 height 49
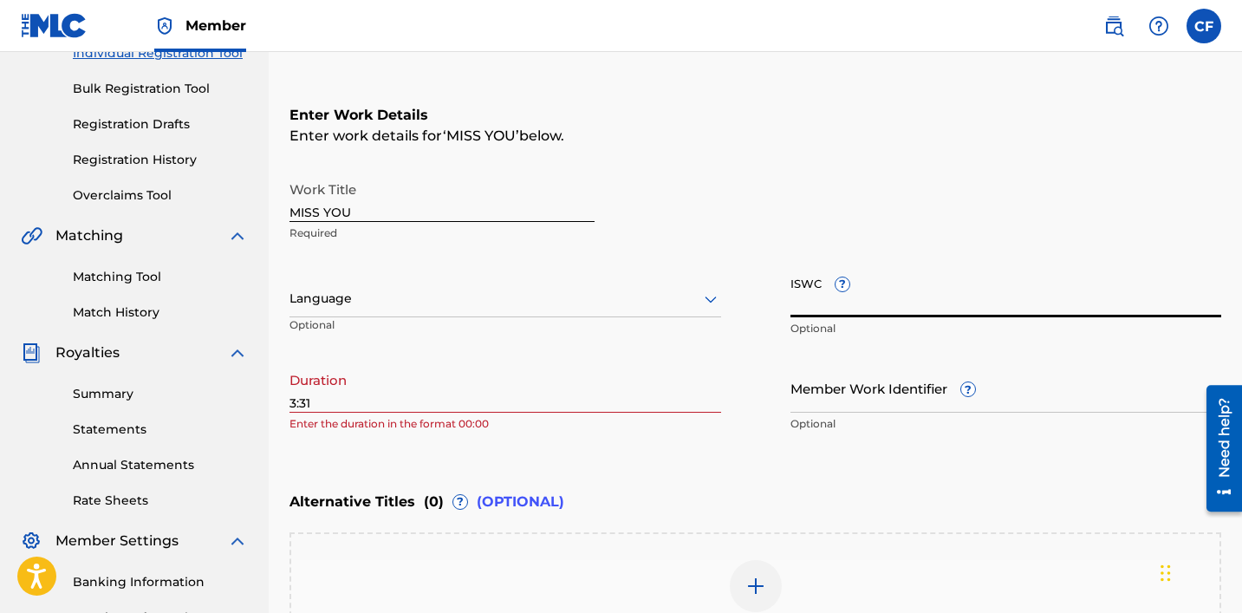
click at [682, 308] on input "ISWC ?" at bounding box center [1006, 292] width 432 height 49
paste input "T-932.787.563-8"
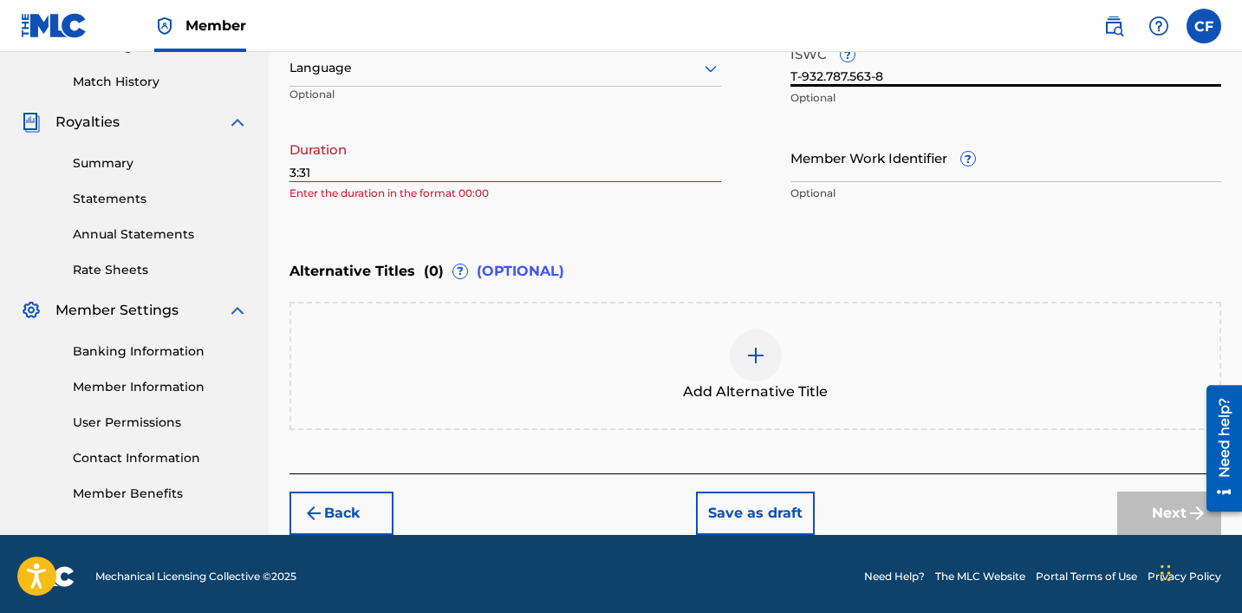
scroll to position [472, 0]
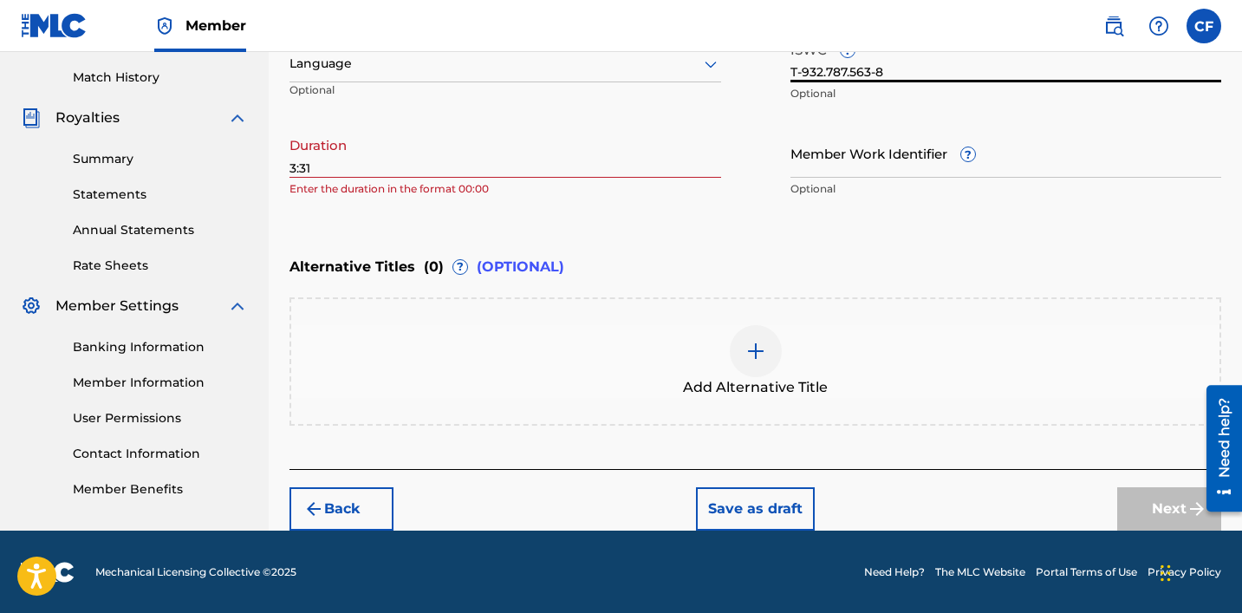
type input "T-932.787.563-8"
click at [682, 350] on div at bounding box center [756, 351] width 52 height 52
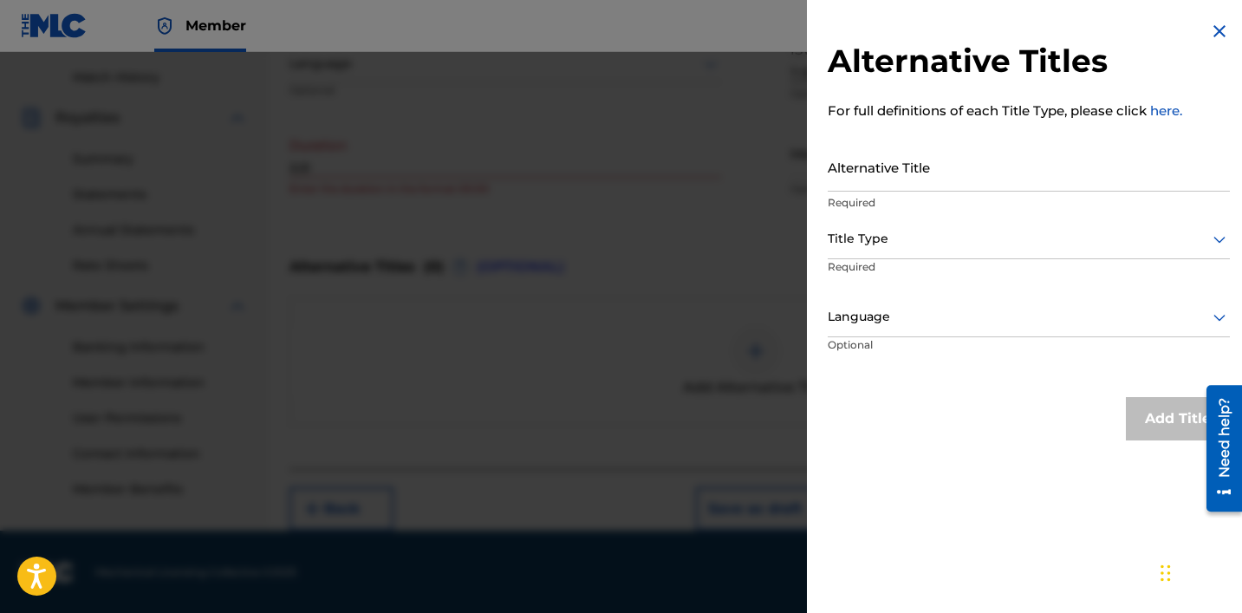
click at [682, 178] on input "Alternative Title" at bounding box center [1029, 166] width 402 height 49
type input "MISS YOU FEAT [PERSON_NAME]"
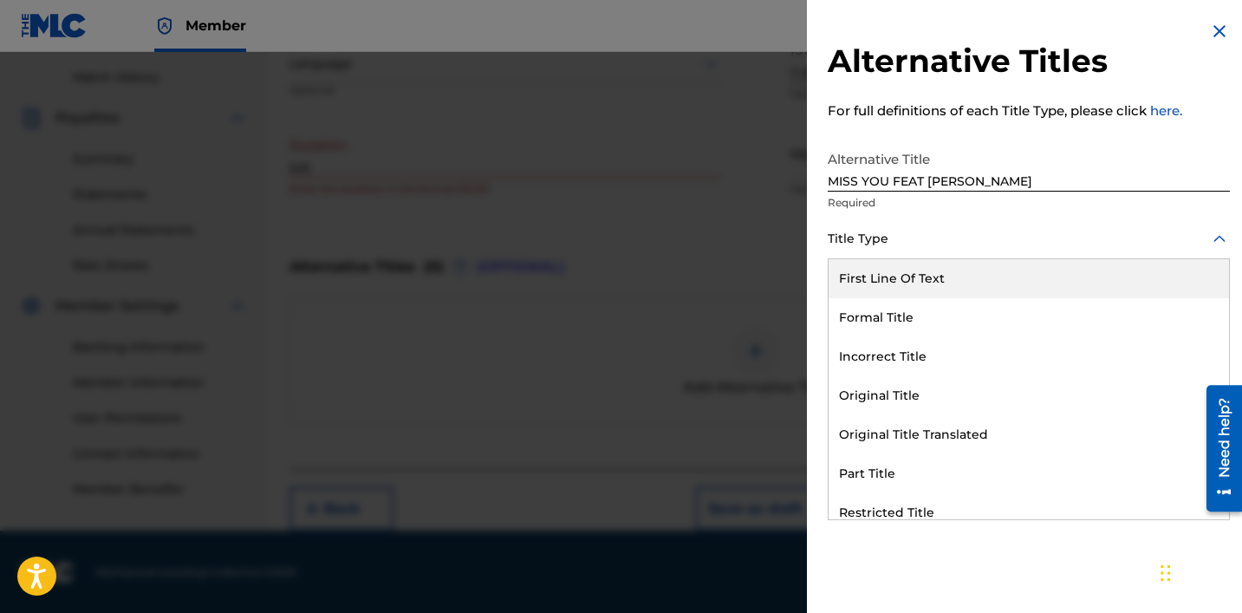
click at [682, 249] on div at bounding box center [1029, 239] width 402 height 22
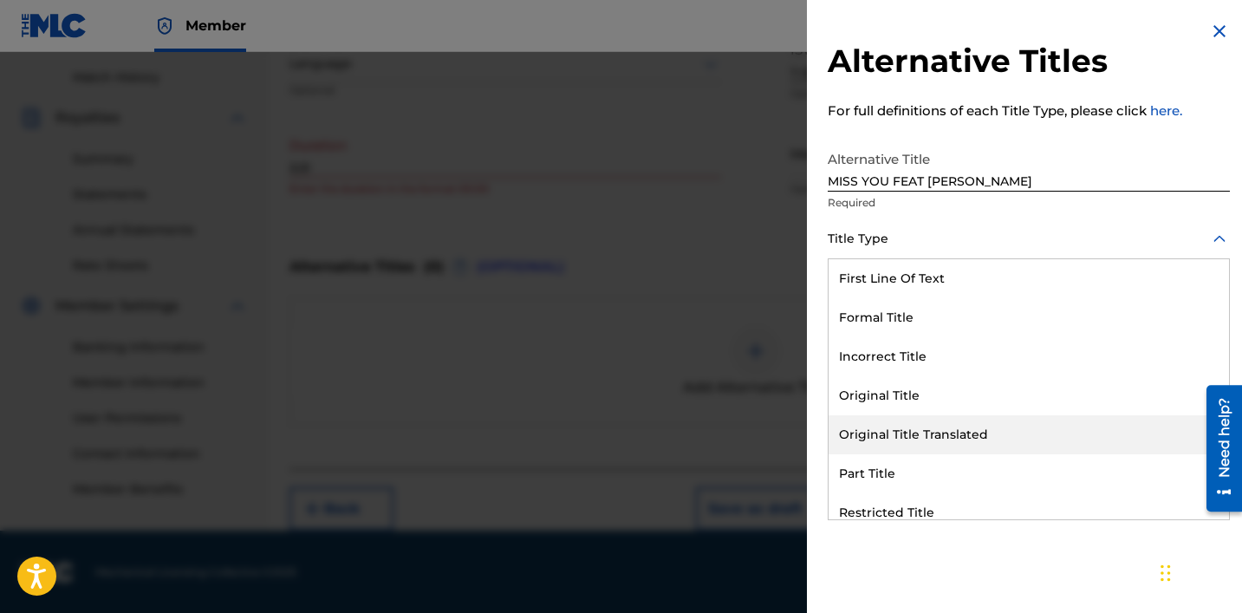
click at [682, 439] on div "Original Title Translated" at bounding box center [1029, 434] width 400 height 39
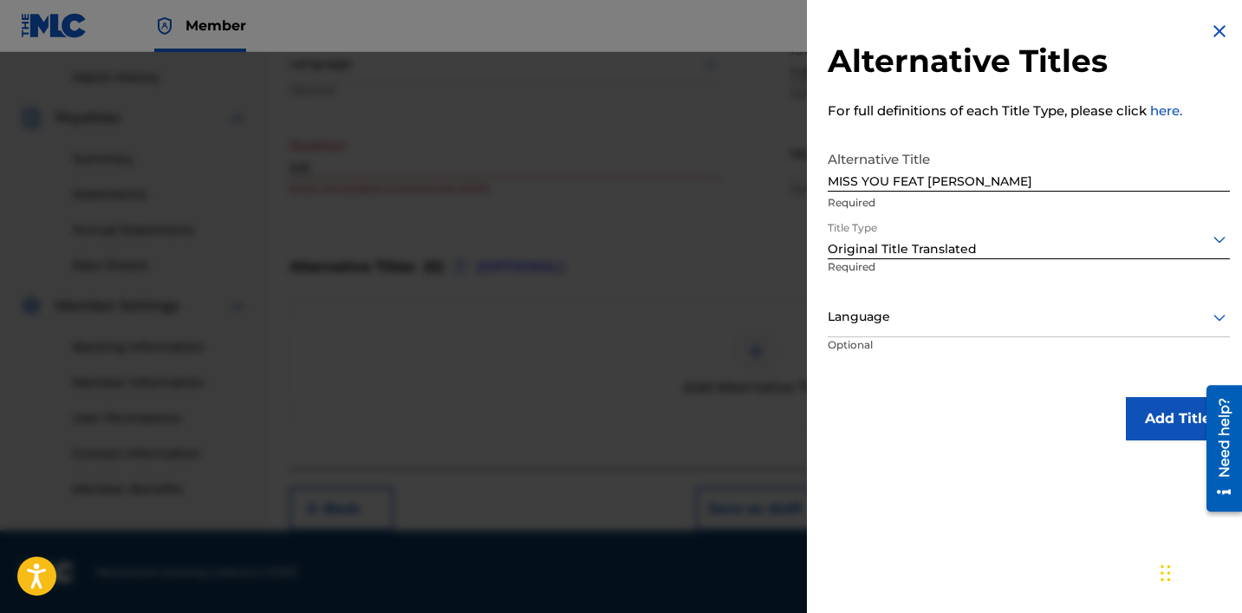
click at [682, 432] on button "Add Title" at bounding box center [1178, 418] width 104 height 43
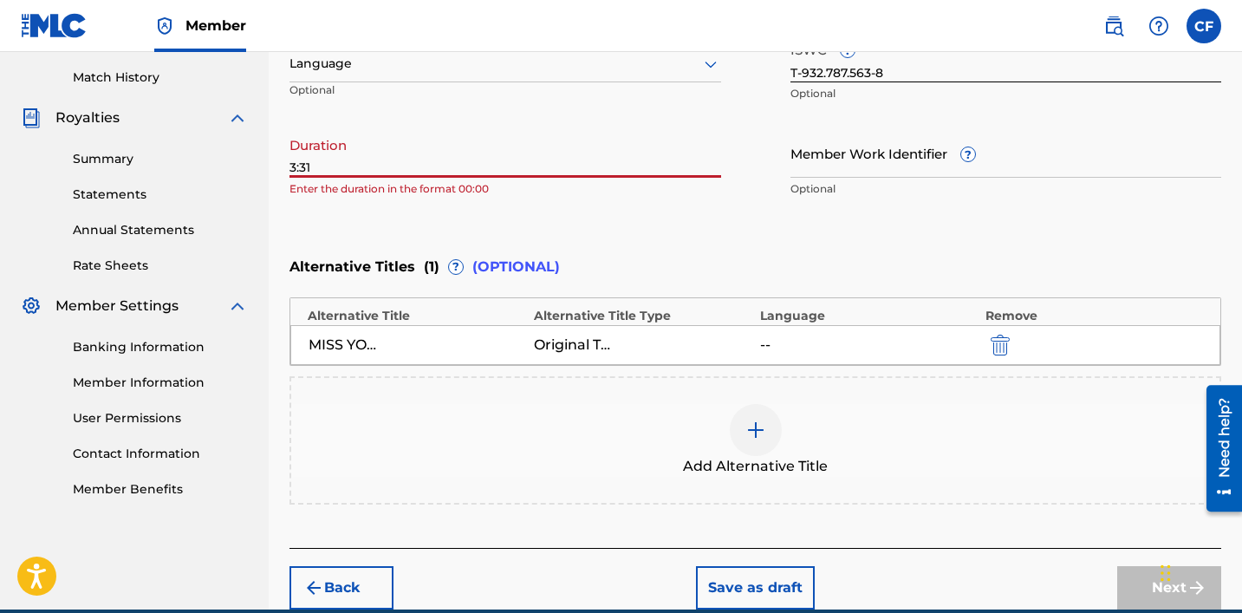
click at [289, 167] on input "3:31" at bounding box center [505, 152] width 432 height 49
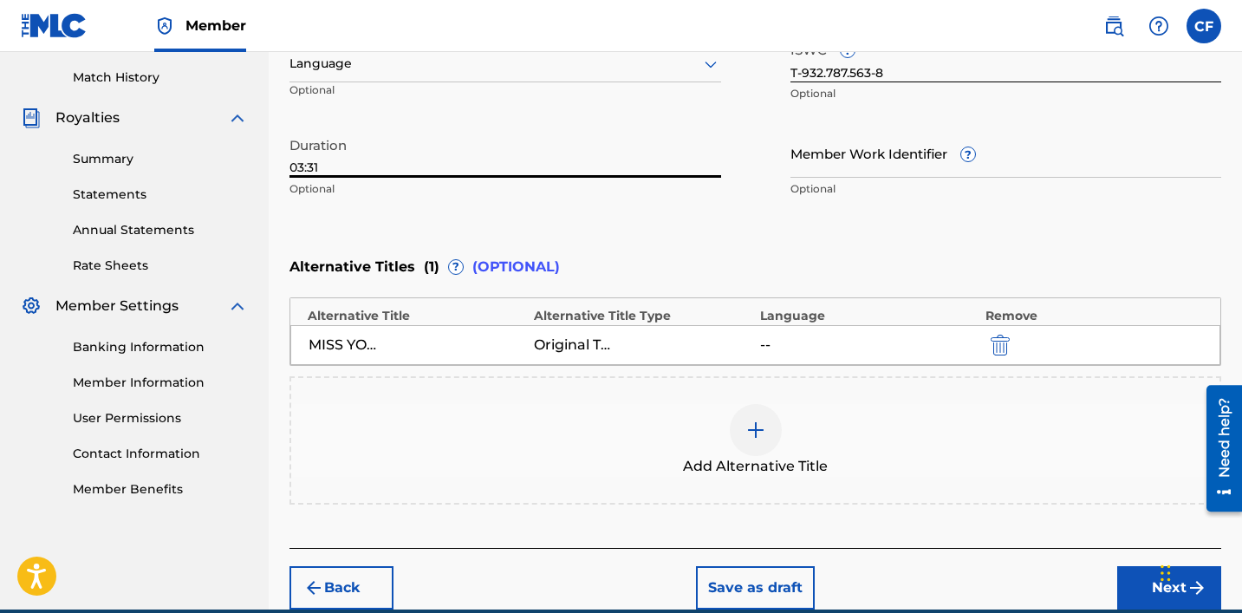
type input "03:31"
click at [682, 409] on div "Add Alternative Title" at bounding box center [755, 440] width 928 height 73
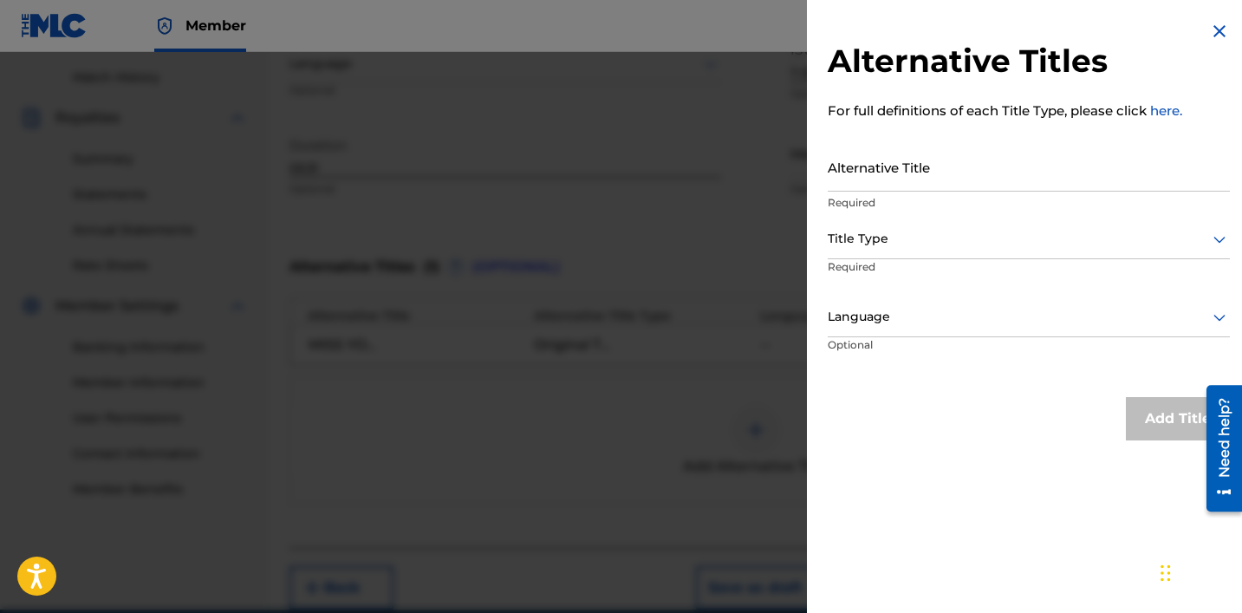
click at [618, 217] on div at bounding box center [621, 358] width 1242 height 613
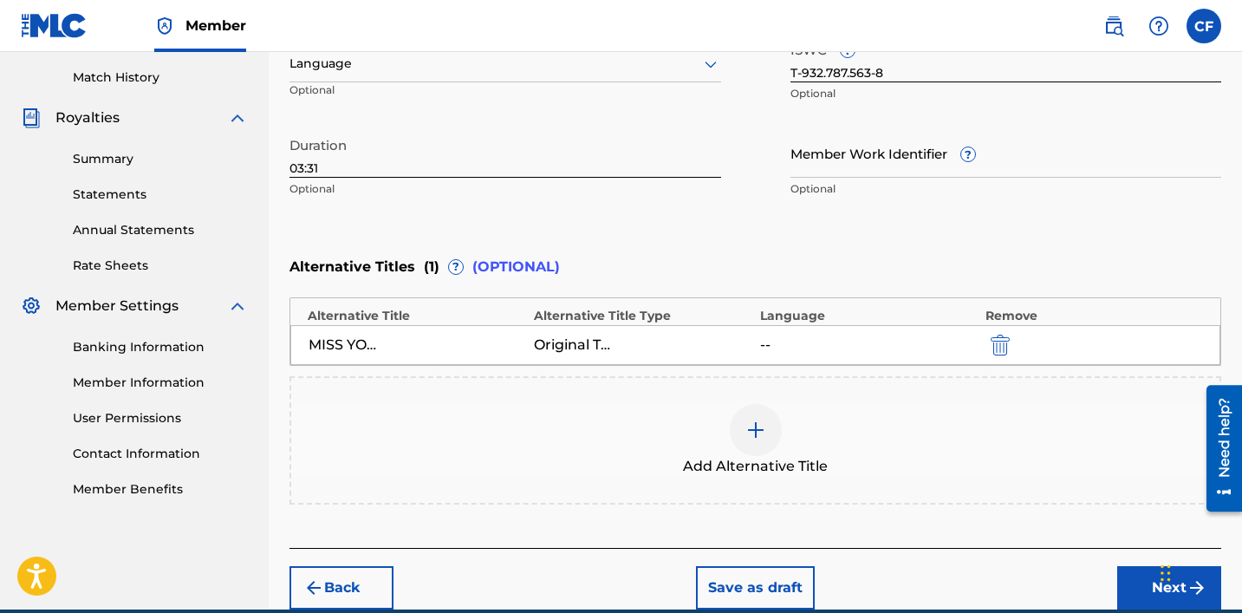
click at [682, 583] on button "Next" at bounding box center [1169, 587] width 104 height 43
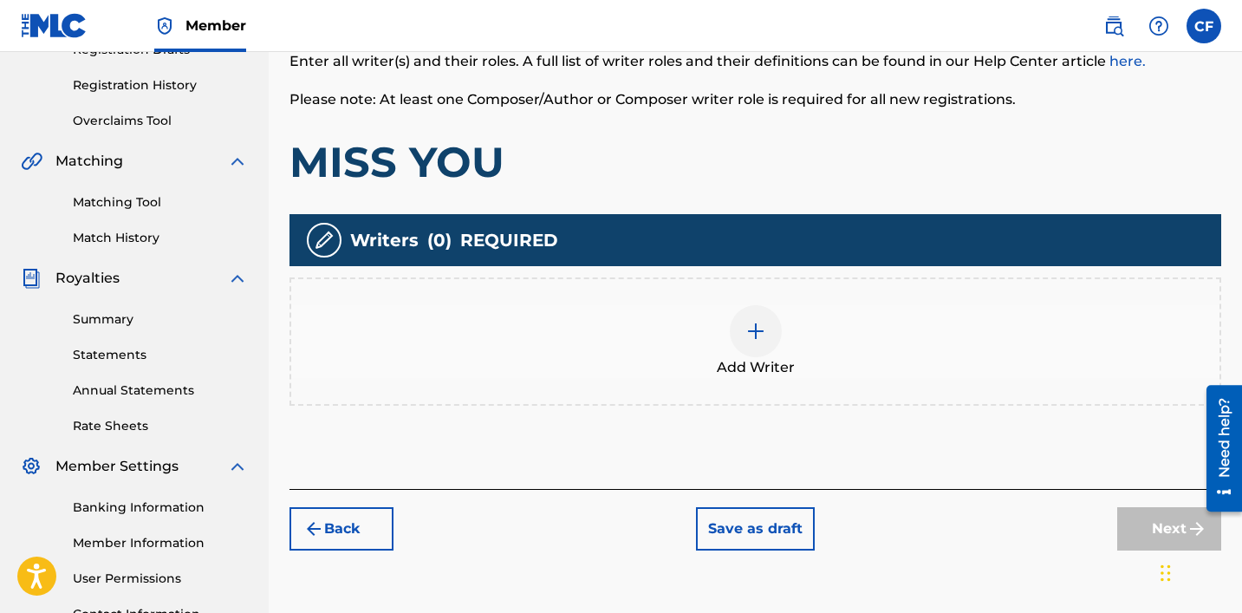
scroll to position [352, 0]
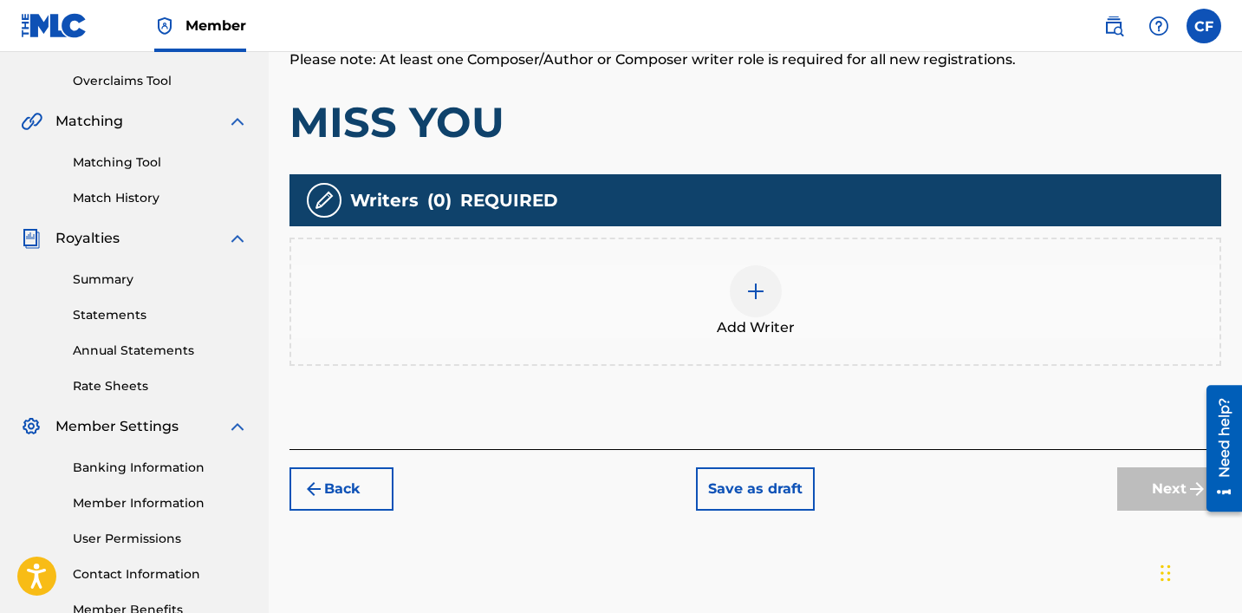
click at [682, 289] on div "Add Writer" at bounding box center [755, 301] width 928 height 73
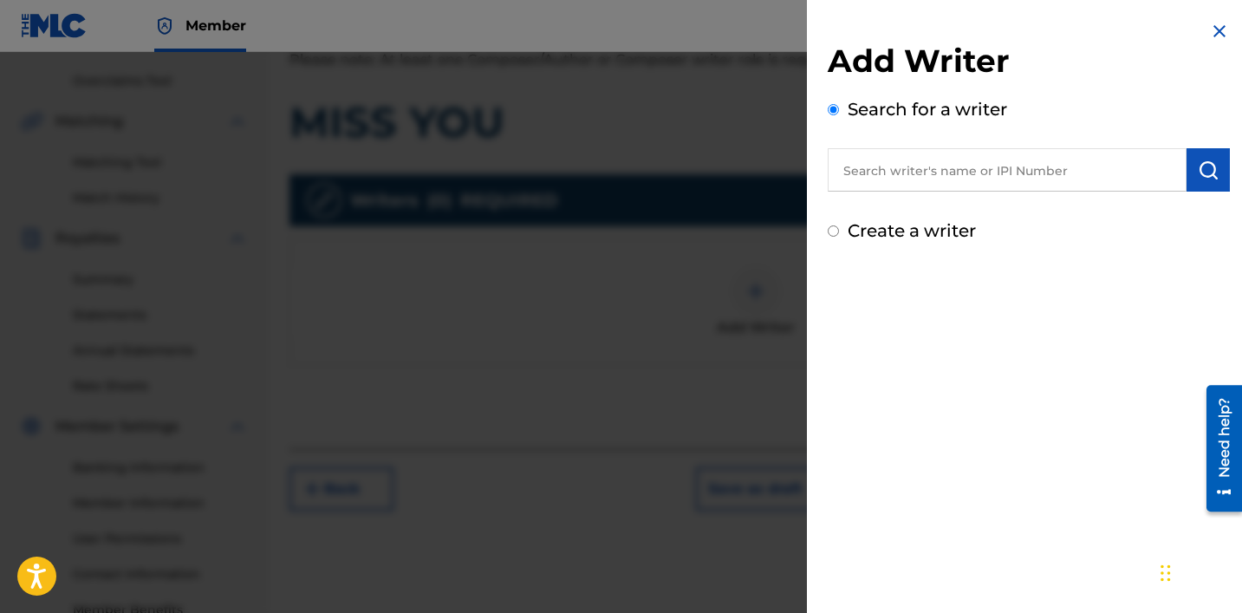
click at [682, 167] on input "text" at bounding box center [1007, 169] width 359 height 43
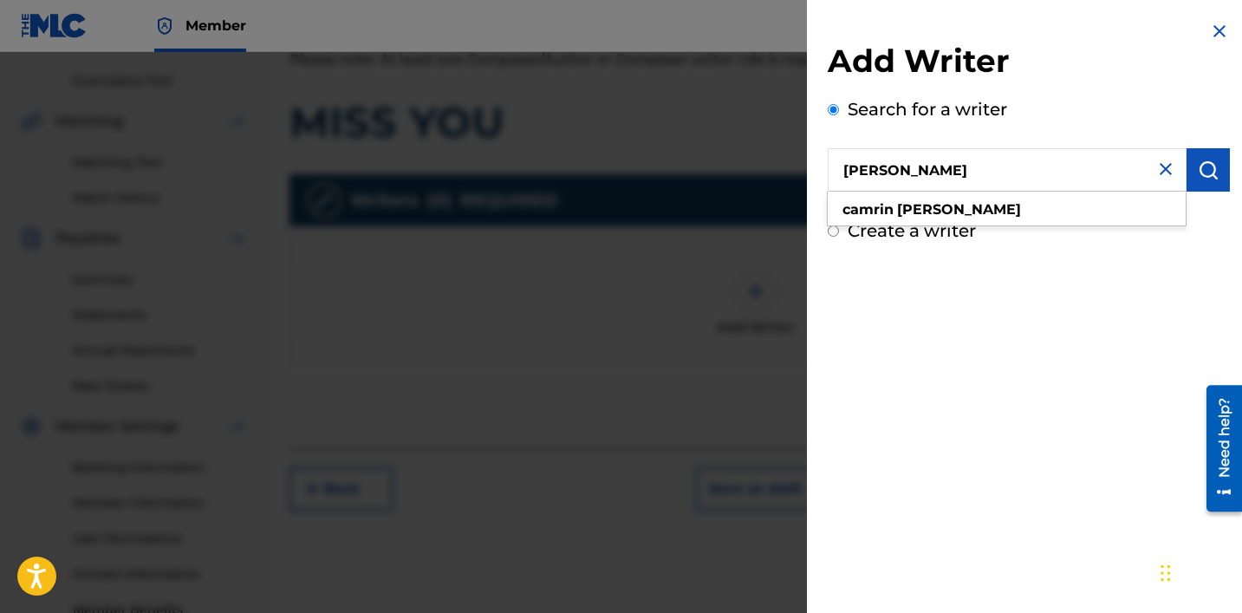
type input "[PERSON_NAME]"
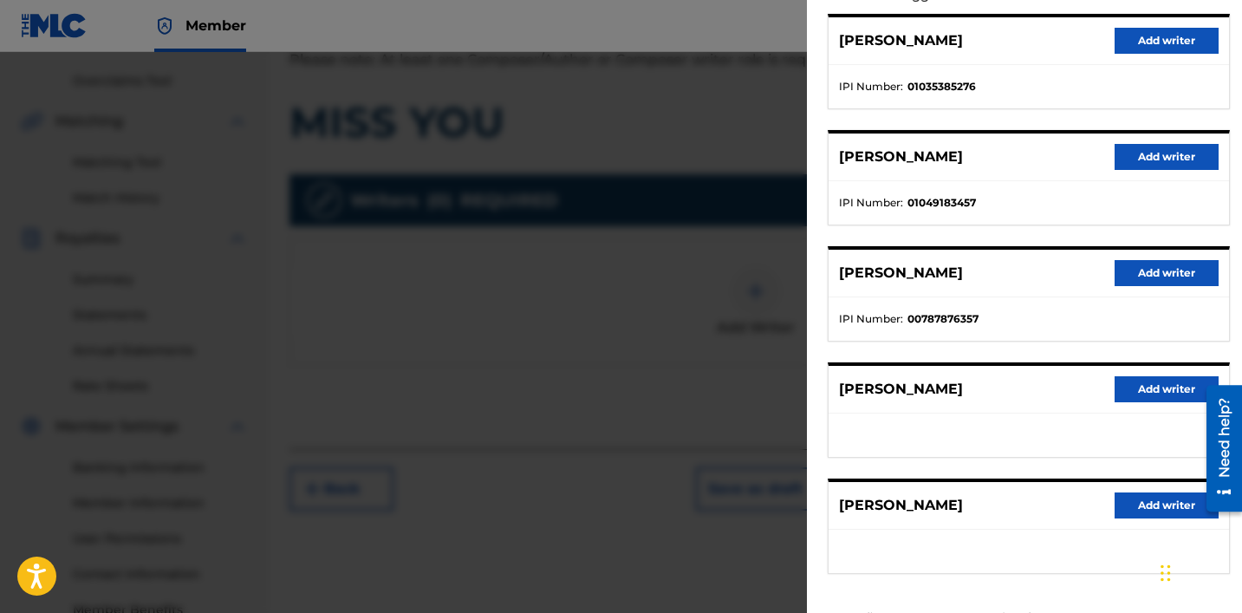
scroll to position [196, 0]
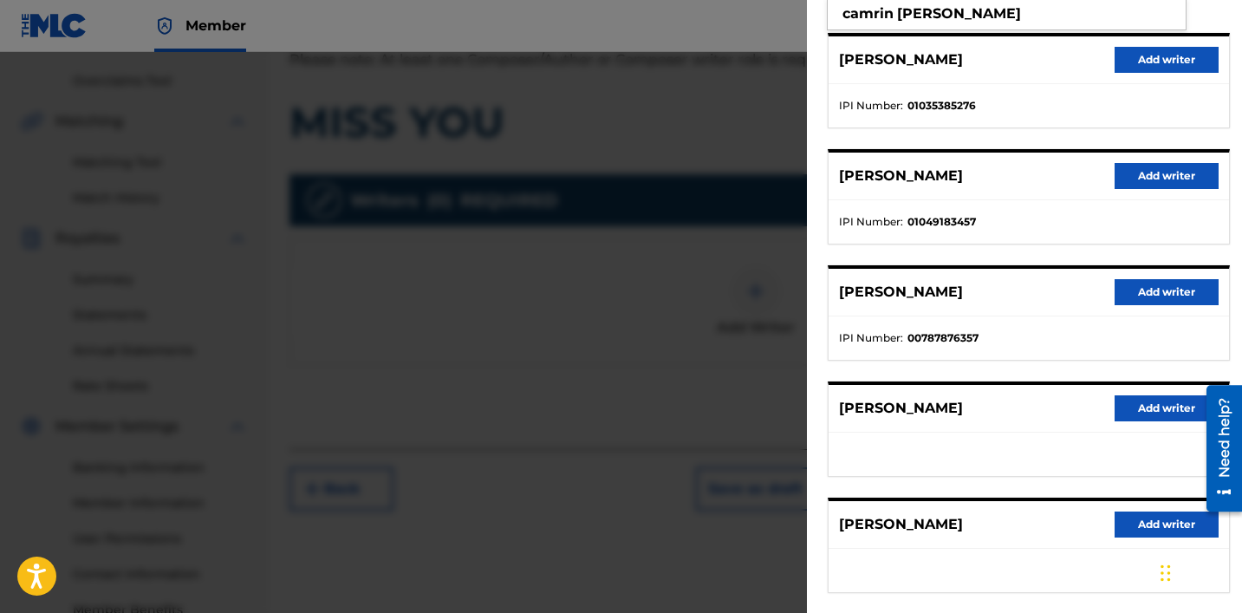
click at [682, 297] on button "Add writer" at bounding box center [1167, 292] width 104 height 26
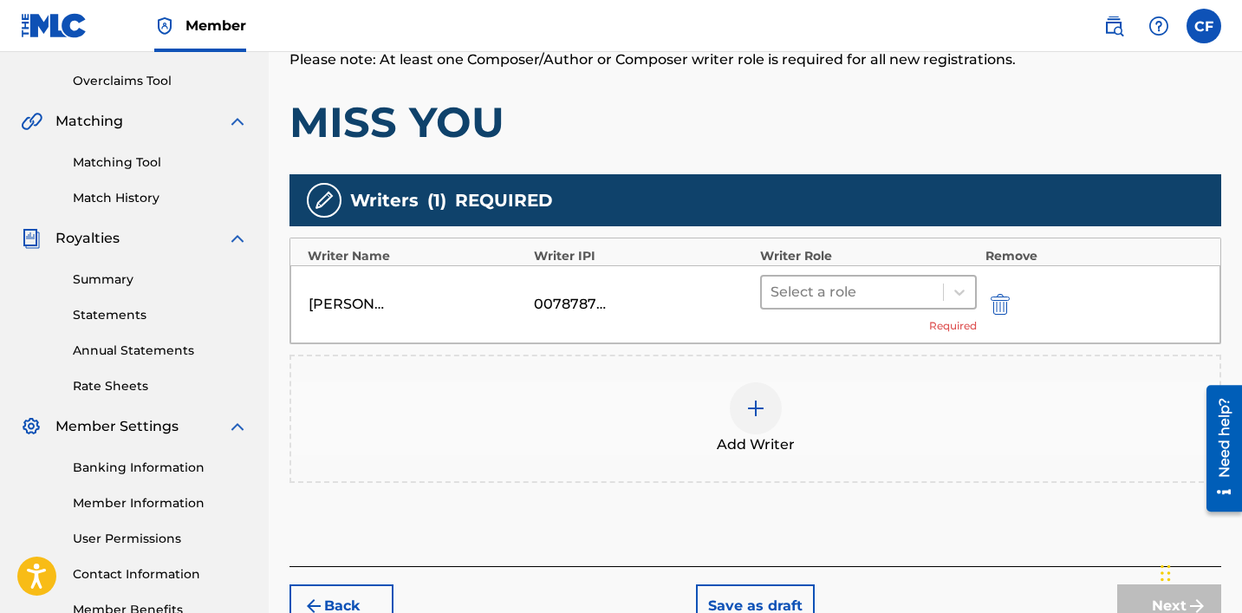
click at [682, 292] on div at bounding box center [852, 292] width 164 height 24
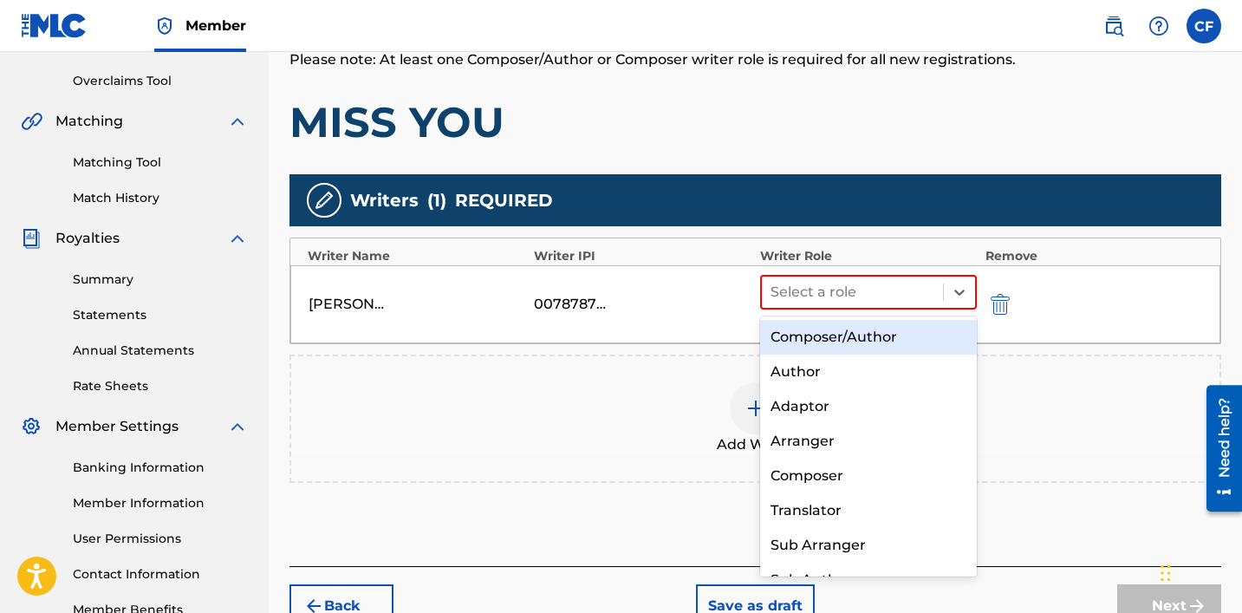
click at [682, 335] on div "Composer/Author" at bounding box center [868, 337] width 217 height 35
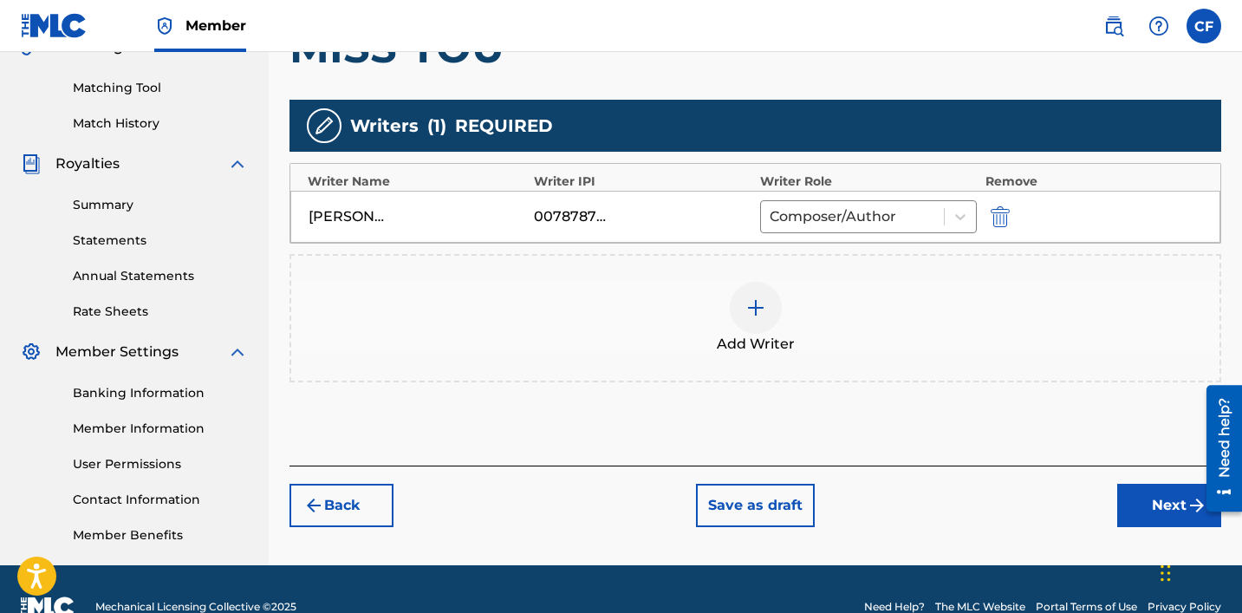
scroll to position [462, 0]
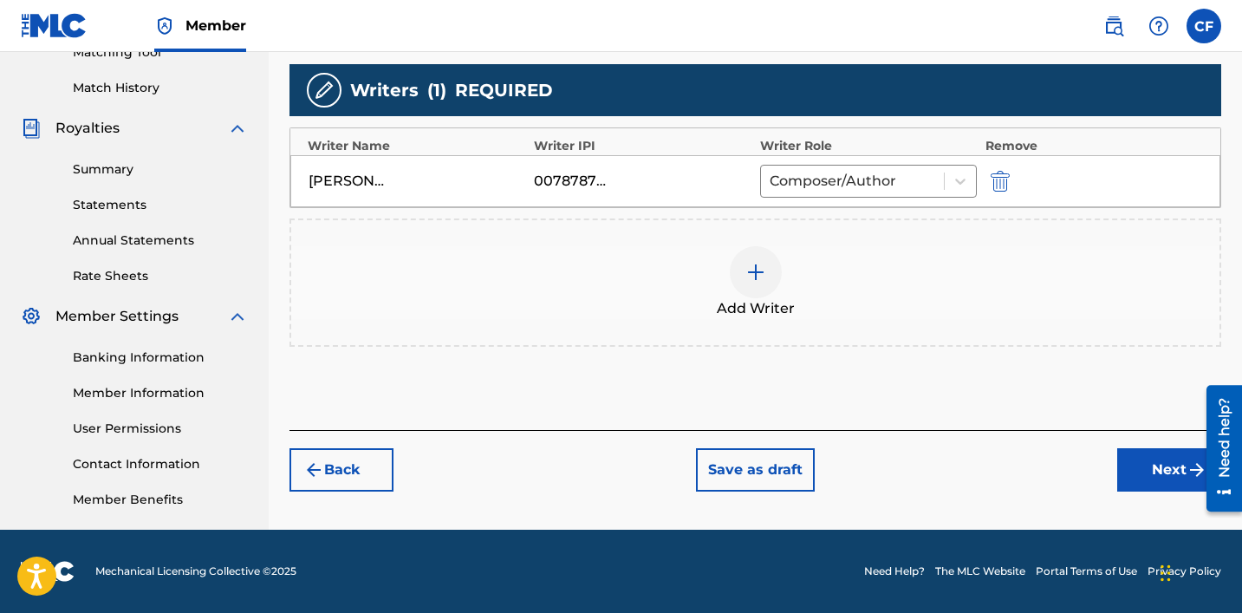
click at [682, 466] on button "Next" at bounding box center [1169, 469] width 104 height 43
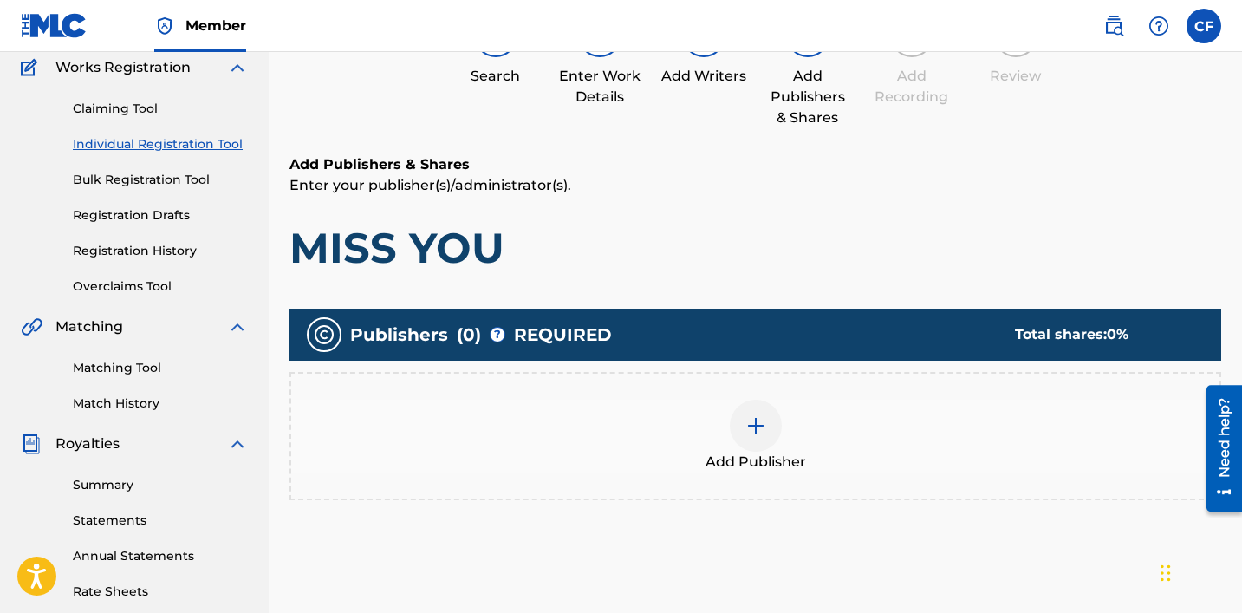
scroll to position [159, 0]
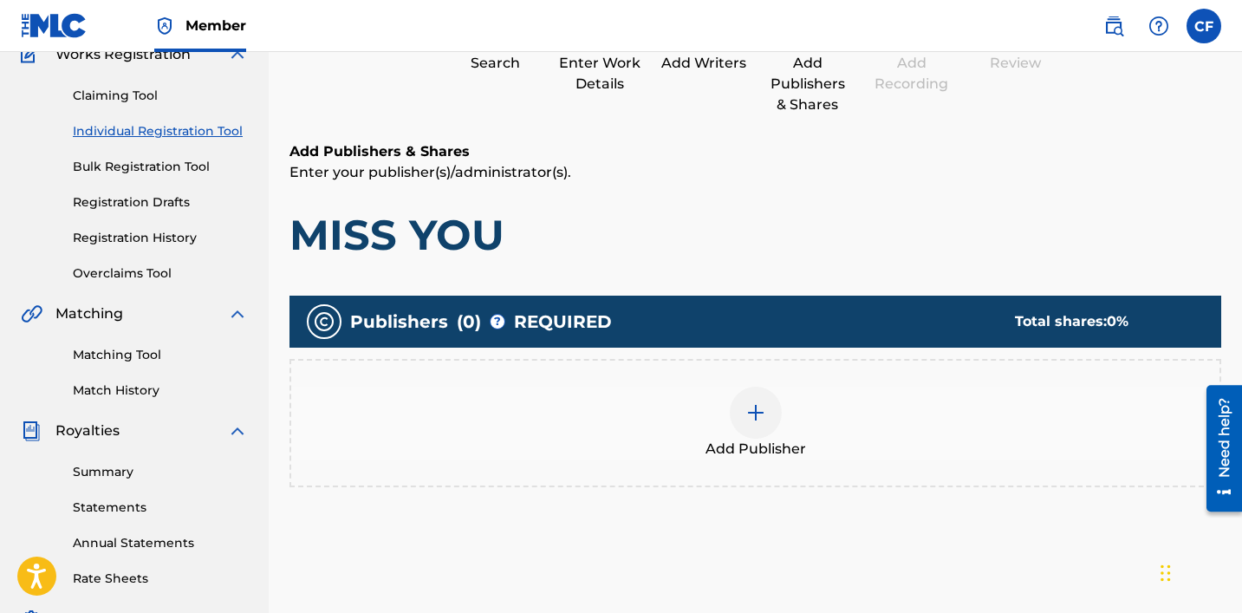
click at [682, 439] on span "Add Publisher" at bounding box center [755, 449] width 101 height 21
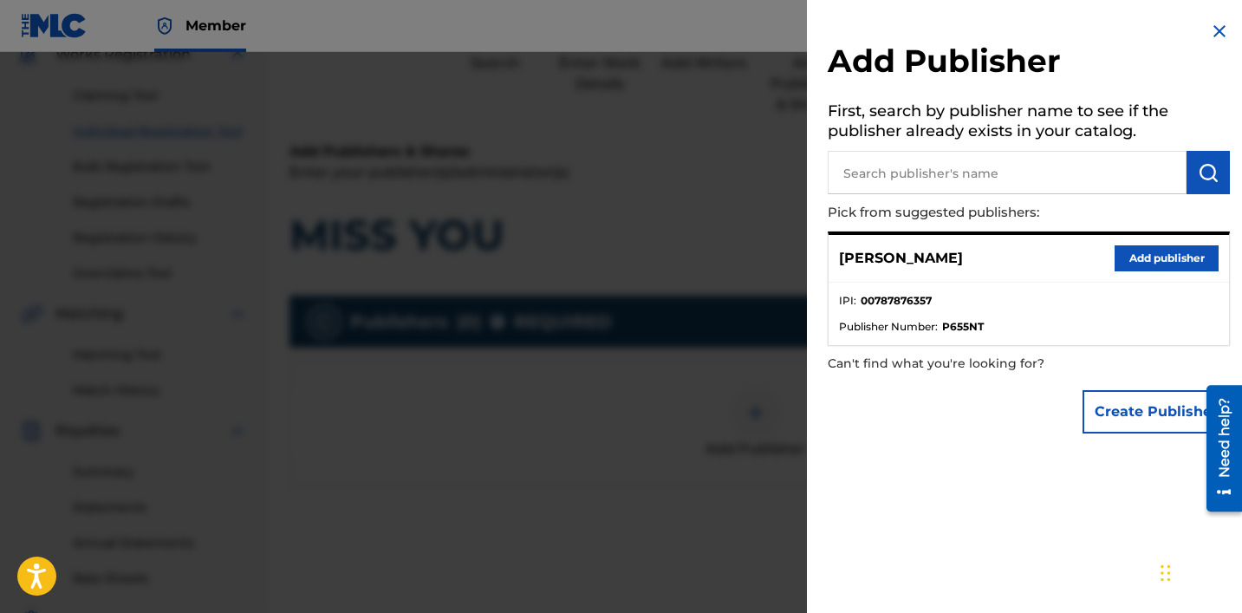
click at [682, 257] on button "Add publisher" at bounding box center [1167, 258] width 104 height 26
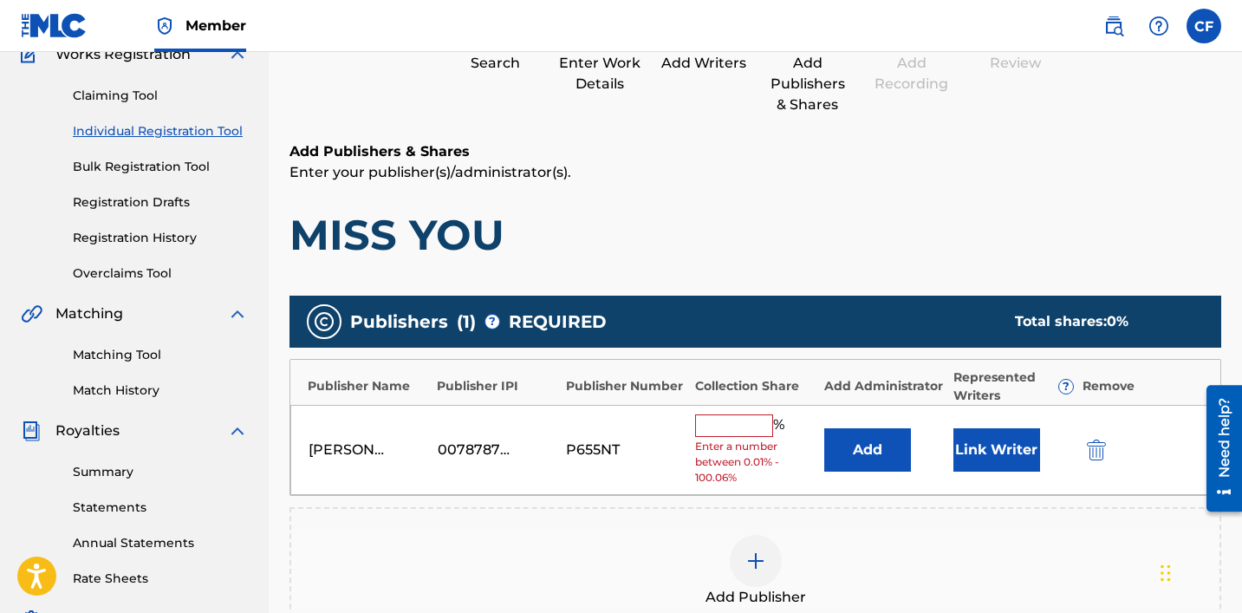
click at [682, 433] on input "text" at bounding box center [734, 425] width 78 height 23
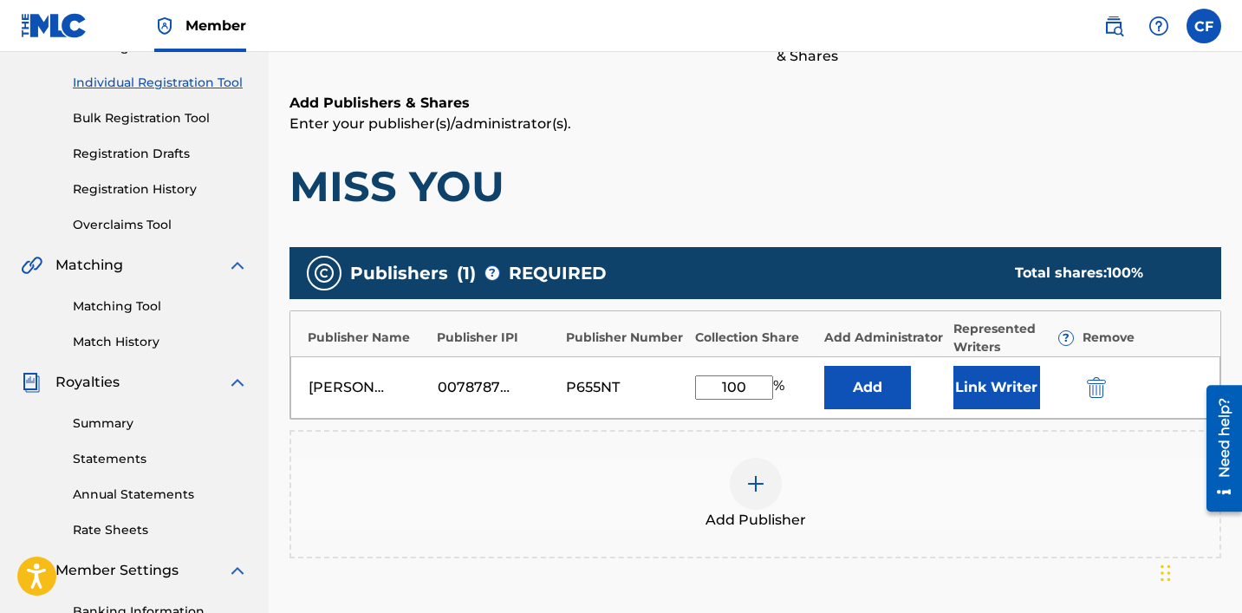
scroll to position [223, 0]
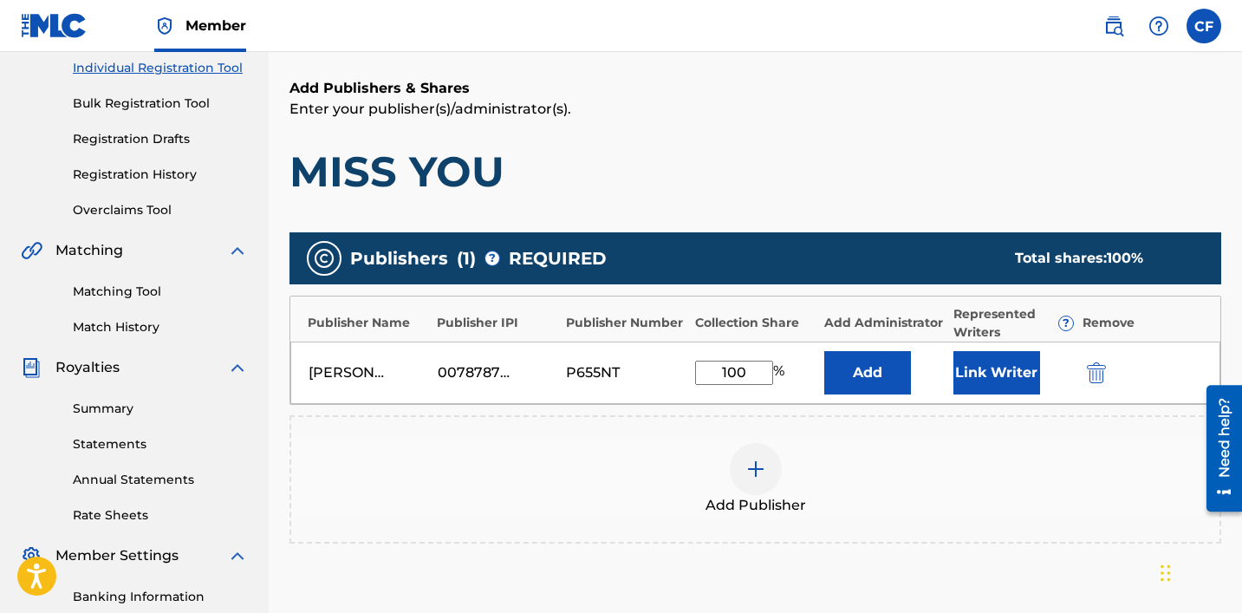
click at [682, 369] on input "100" at bounding box center [734, 373] width 78 height 24
type input "100.06"
click at [682, 433] on div "Add Publisher" at bounding box center [755, 479] width 932 height 128
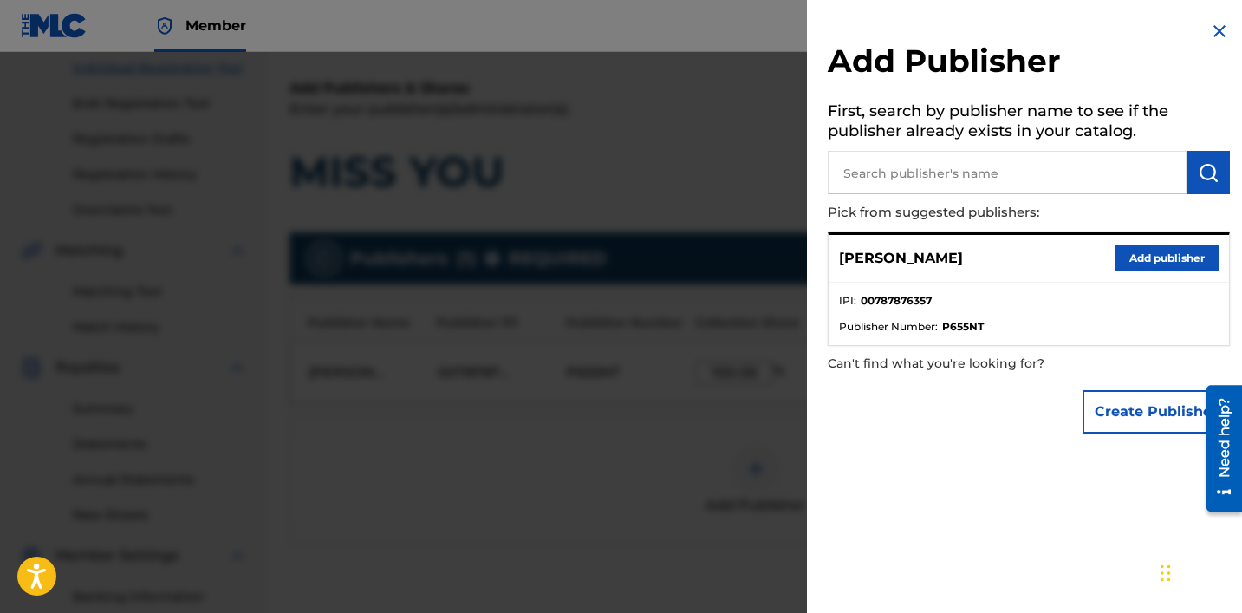
click at [621, 355] on div at bounding box center [621, 358] width 1242 height 613
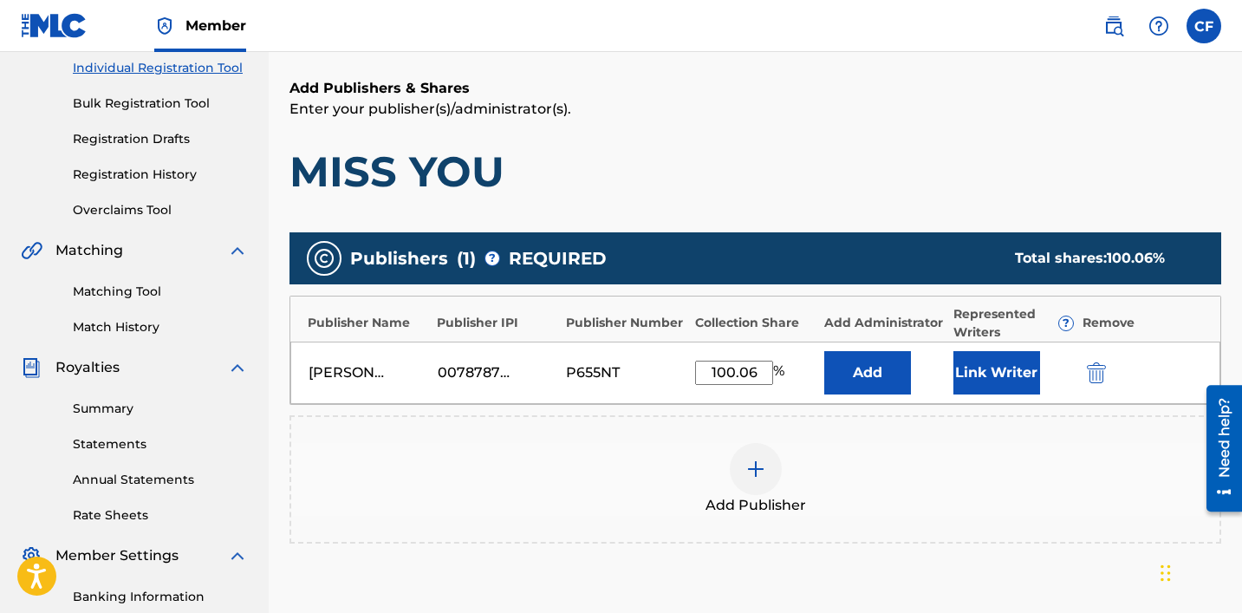
scroll to position [462, 0]
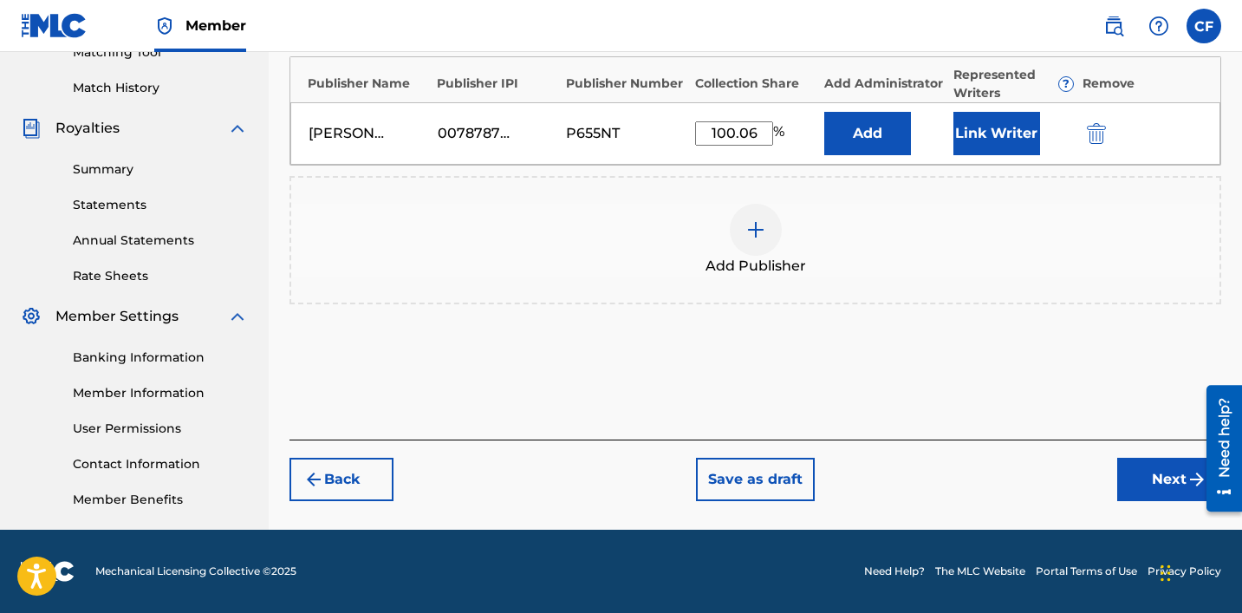
click at [682, 471] on button "Next" at bounding box center [1169, 479] width 104 height 43
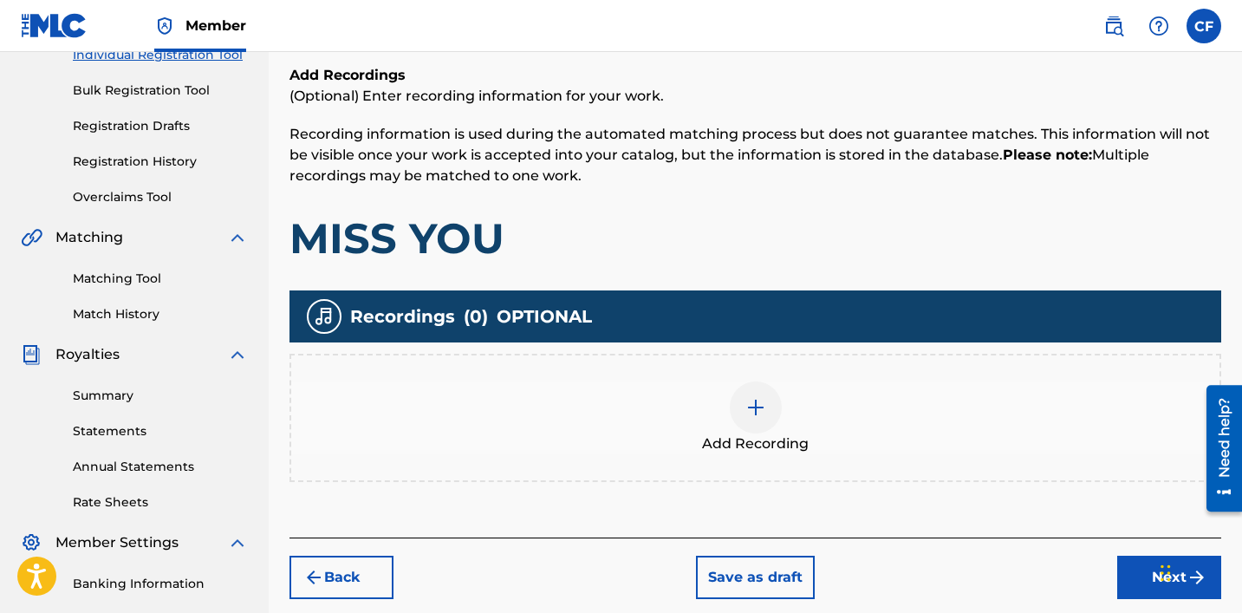
scroll to position [286, 0]
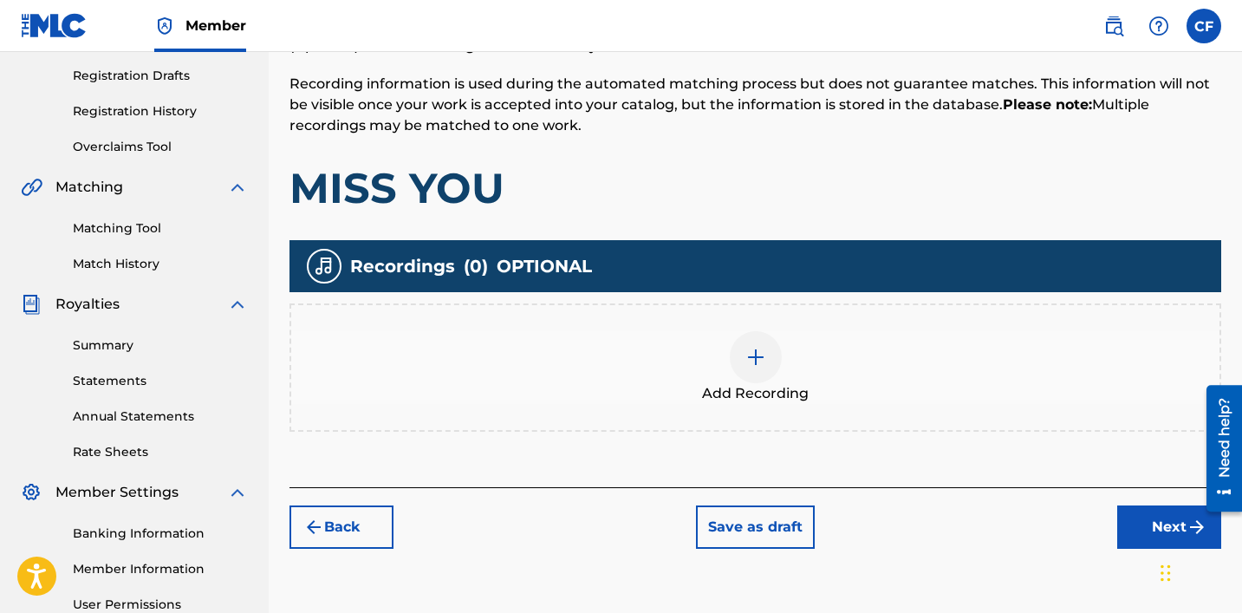
click at [682, 361] on img at bounding box center [755, 357] width 21 height 21
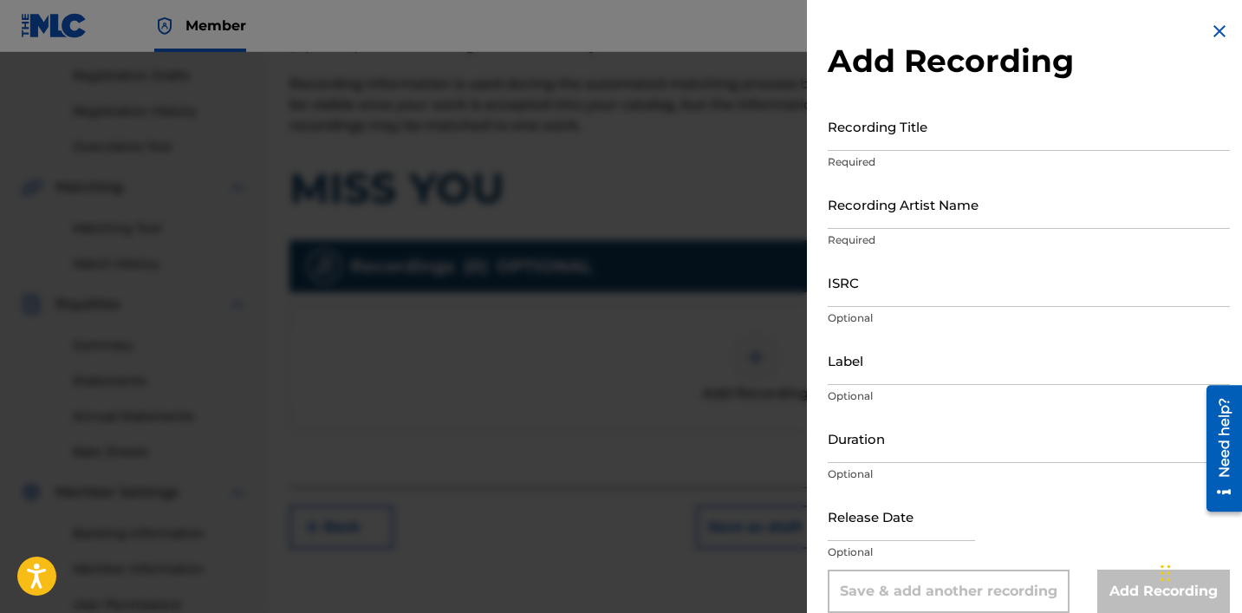
click at [682, 137] on input "Recording Title" at bounding box center [1029, 125] width 402 height 49
type input "MISS YOU"
click at [682, 212] on input "Recording Artist Name" at bounding box center [1029, 203] width 402 height 49
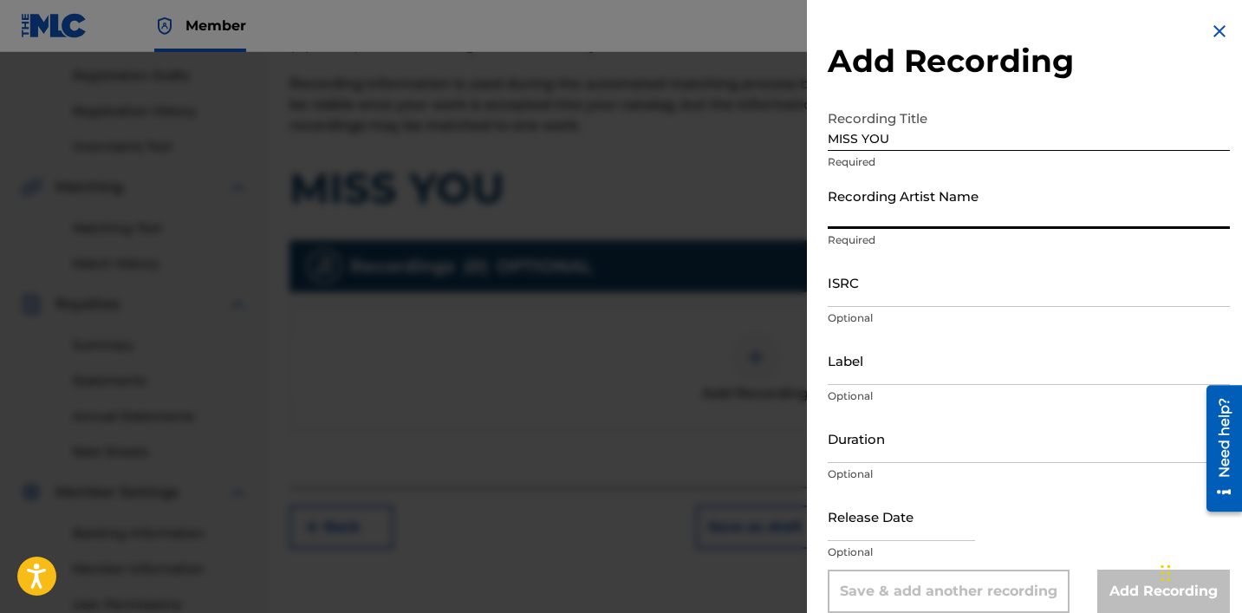
type input "AyeMontie"
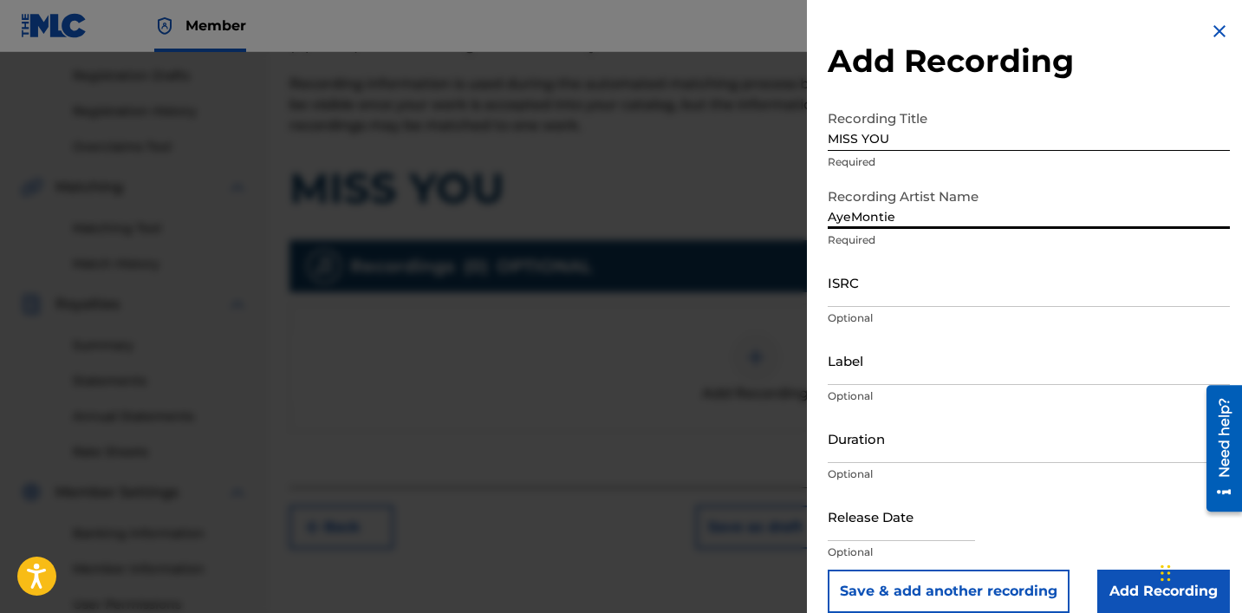
click at [682, 302] on input "ISRC" at bounding box center [1029, 281] width 402 height 49
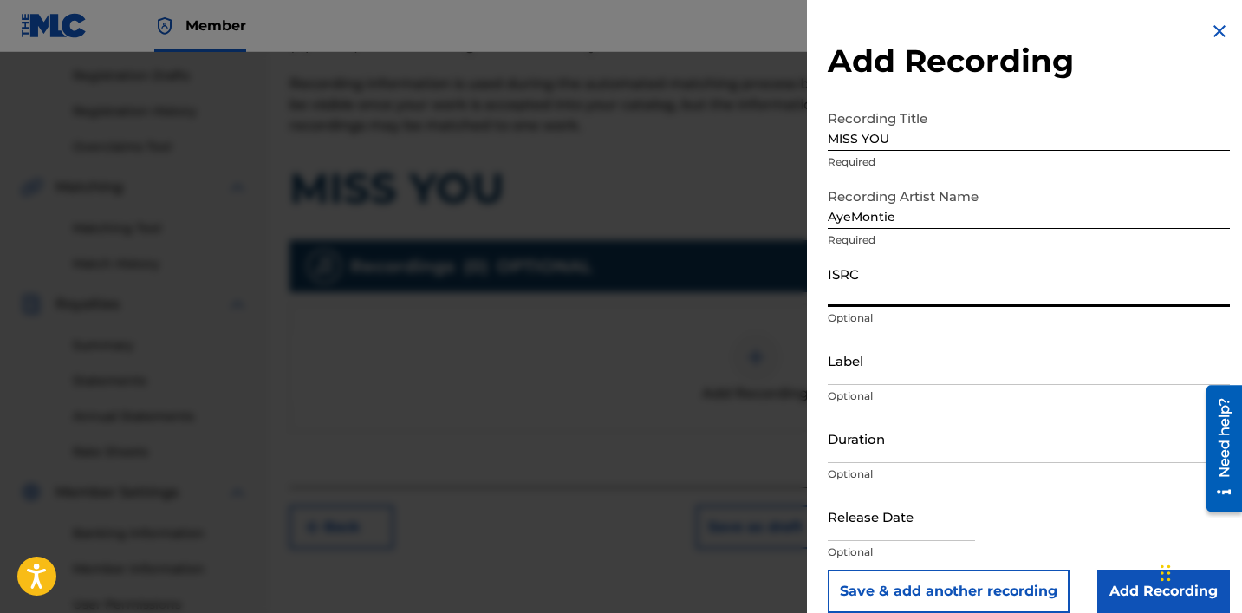
paste input "QZHN52063272"
type input "QZHN52063272"
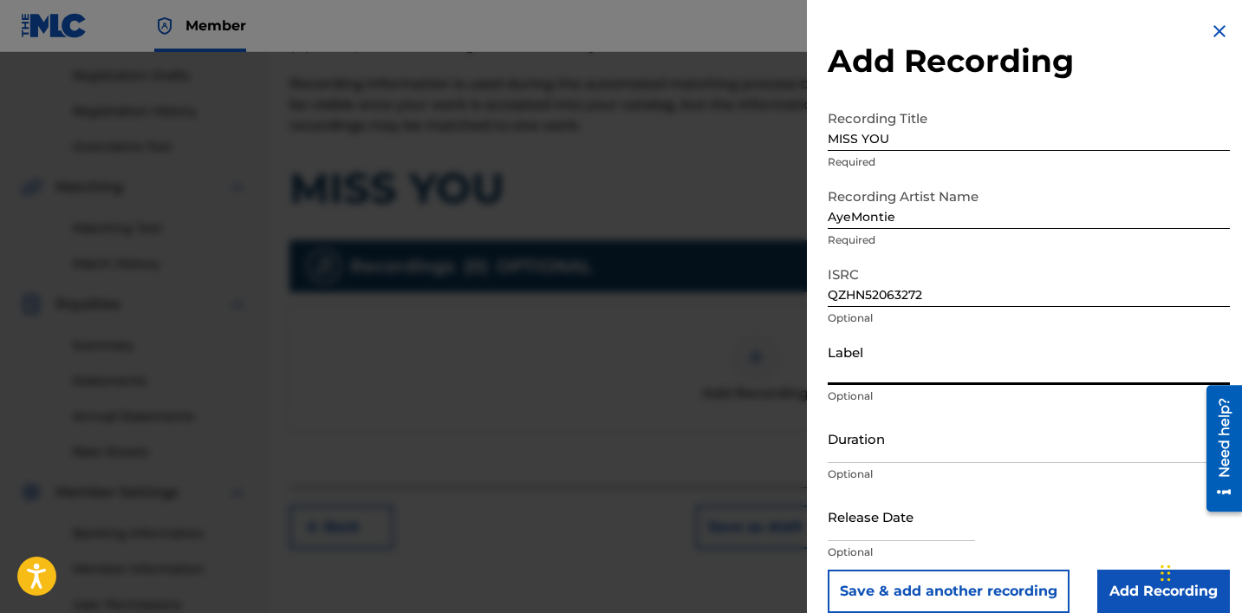
click at [682, 373] on input "Label" at bounding box center [1029, 359] width 402 height 49
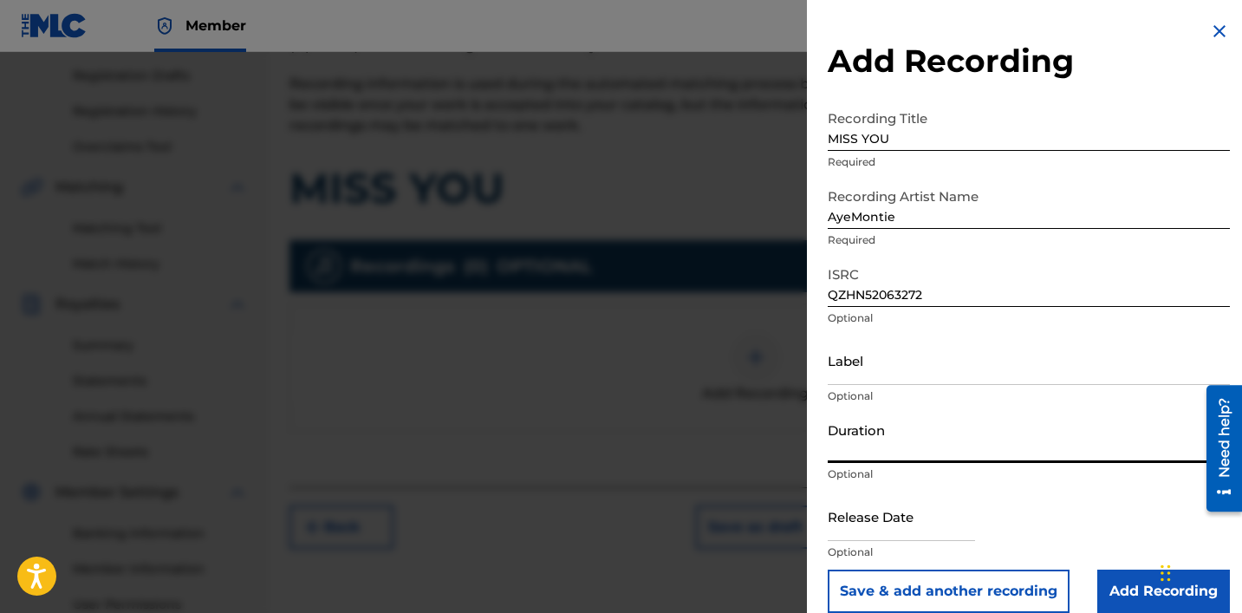
click at [682, 443] on input "Duration" at bounding box center [1029, 437] width 402 height 49
type input "03:31"
click at [682, 536] on input "text" at bounding box center [901, 515] width 147 height 49
select select "7"
select select "2025"
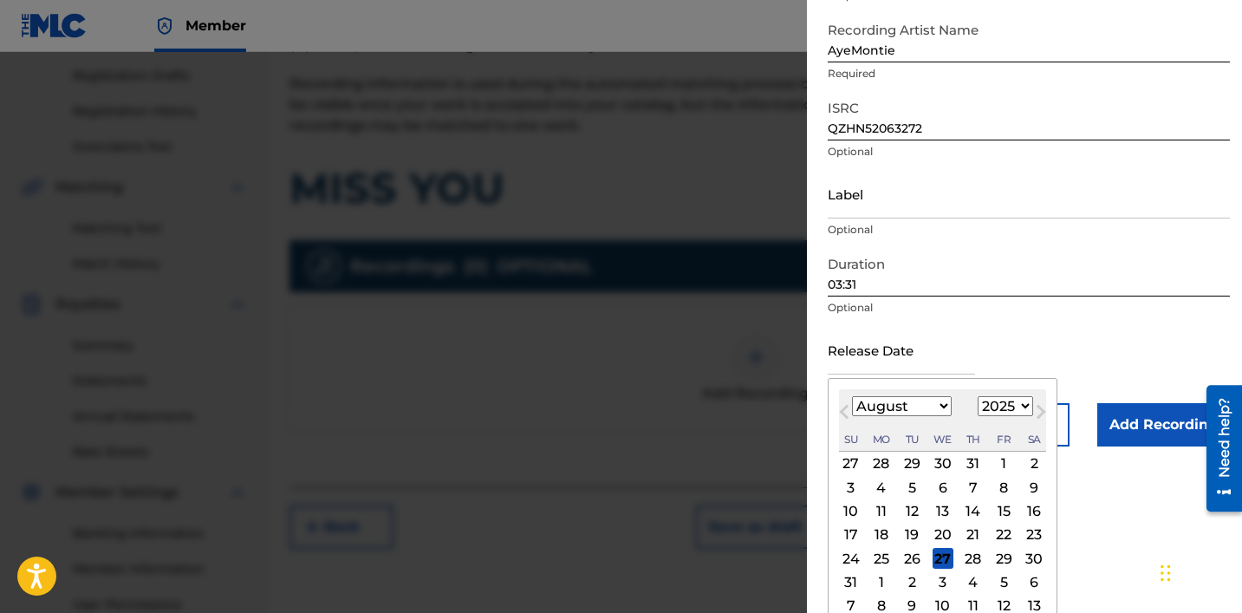
scroll to position [182, 0]
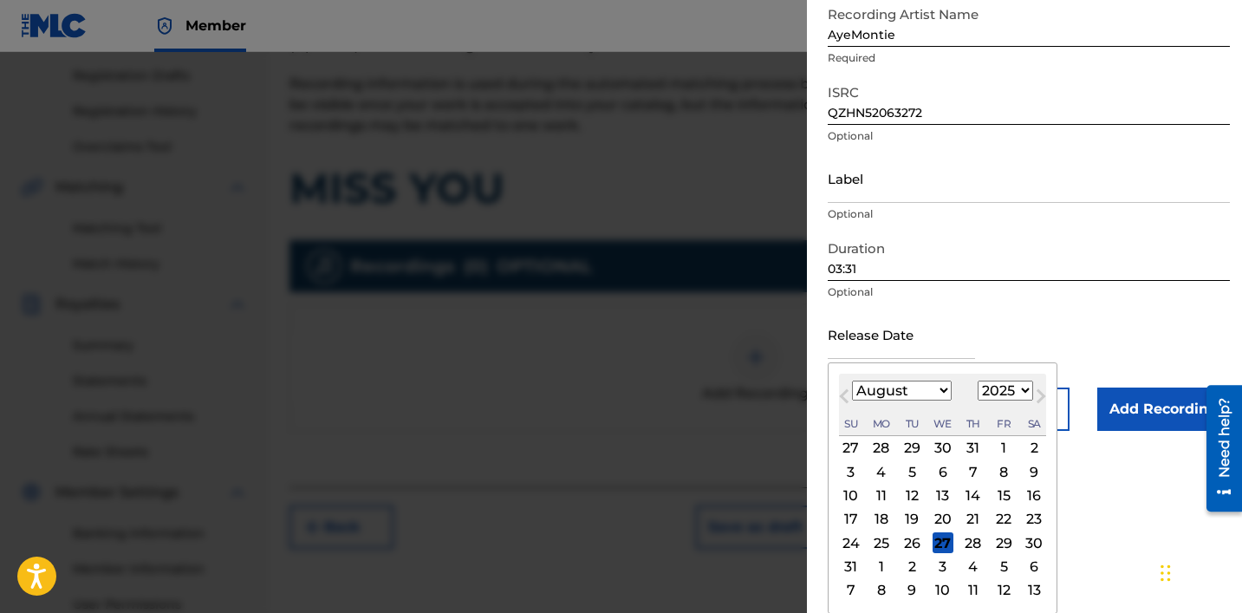
click at [682, 380] on select "January February March April May June July August September October November De…" at bounding box center [902, 390] width 100 height 20
select select "5"
click at [682, 400] on select "January February March April May June July August September October November De…" at bounding box center [902, 390] width 100 height 20
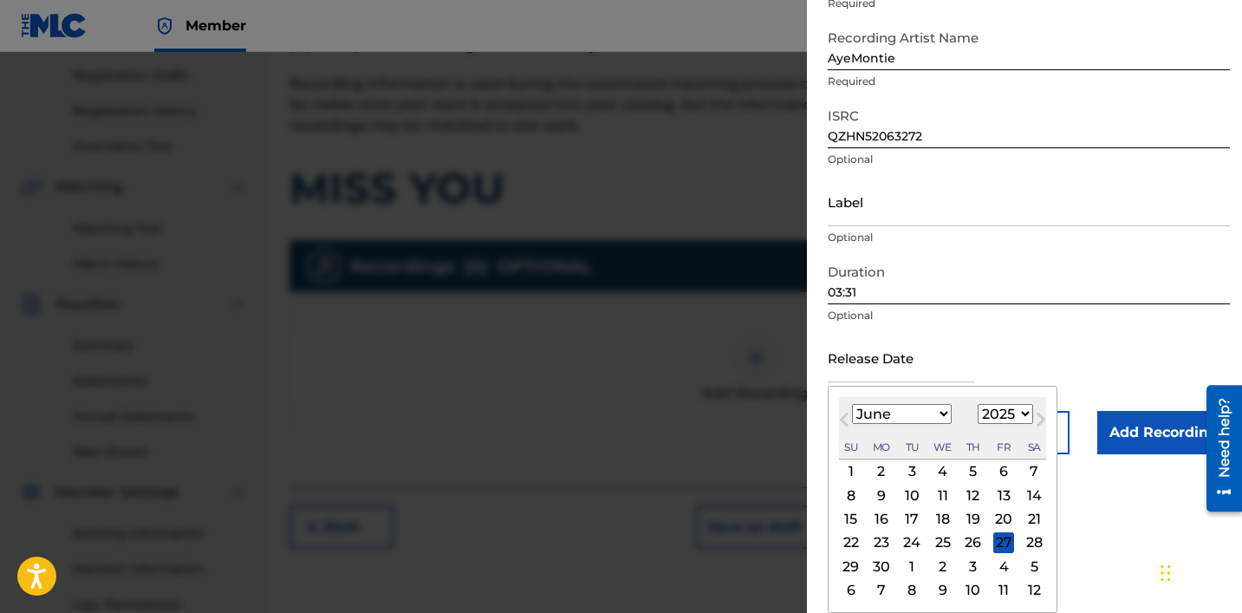
scroll to position [159, 0]
click at [682, 405] on select "1899 1900 1901 1902 1903 1904 1905 1906 1907 1908 1909 1910 1911 1912 1913 1914…" at bounding box center [1005, 414] width 55 height 20
select select "2020"
click at [682, 404] on select "1899 1900 1901 1902 1903 1904 1905 1906 1907 1908 1909 1910 1911 1912 1913 1914…" at bounding box center [1005, 414] width 55 height 20
click at [682, 493] on div "12" at bounding box center [1003, 494] width 21 height 21
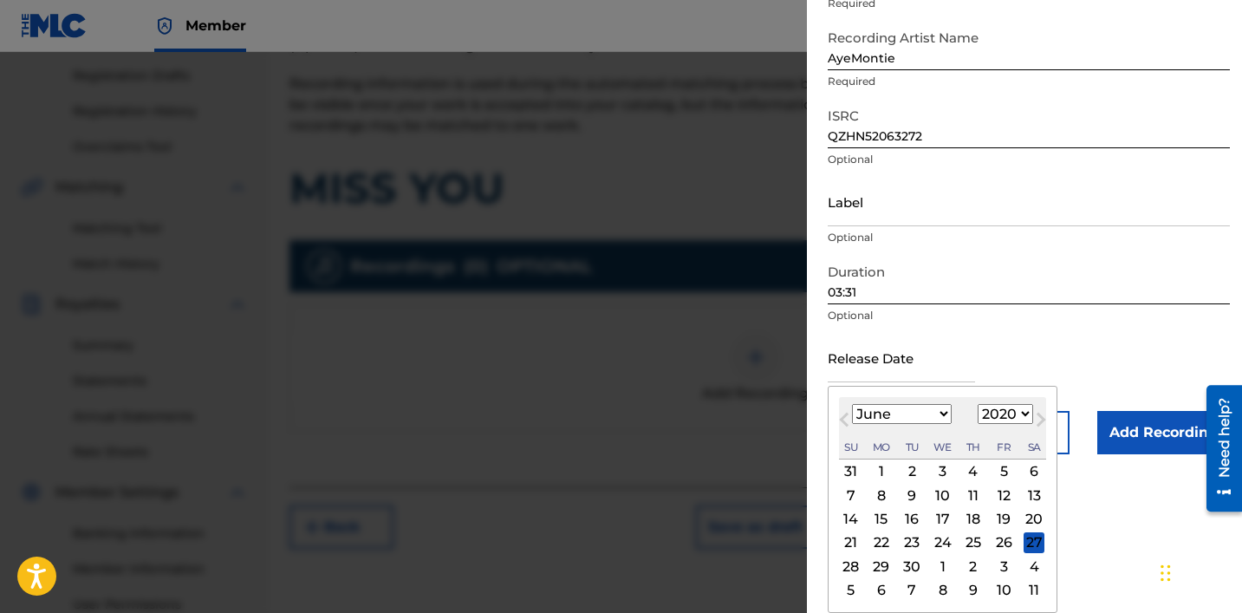
type input "[DATE]"
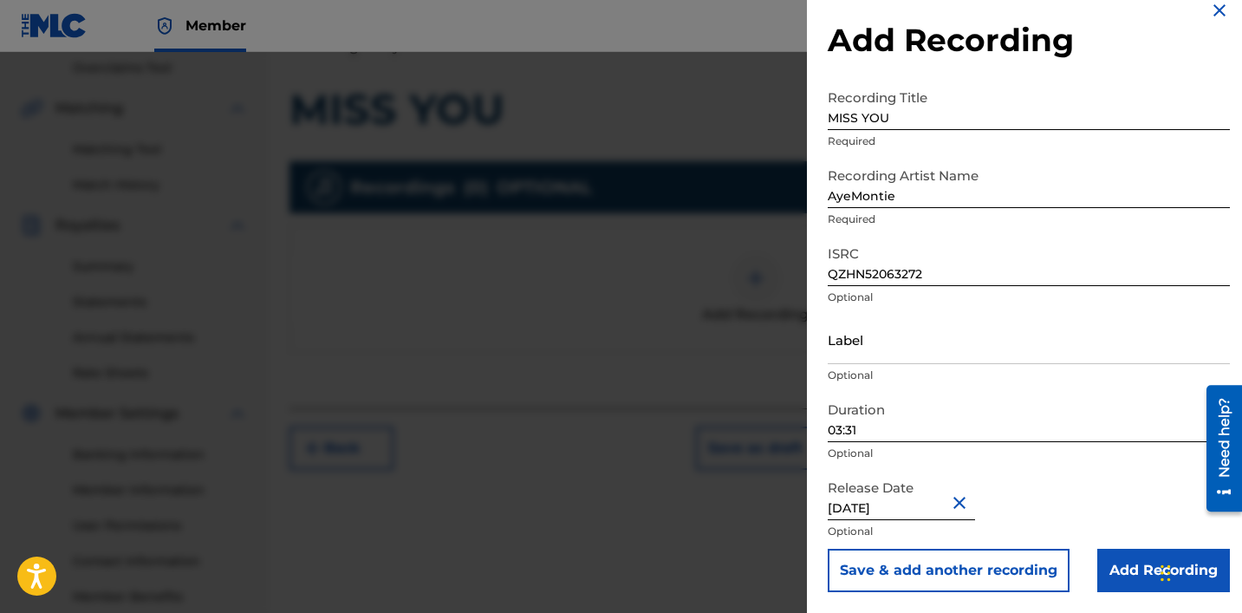
scroll to position [371, 0]
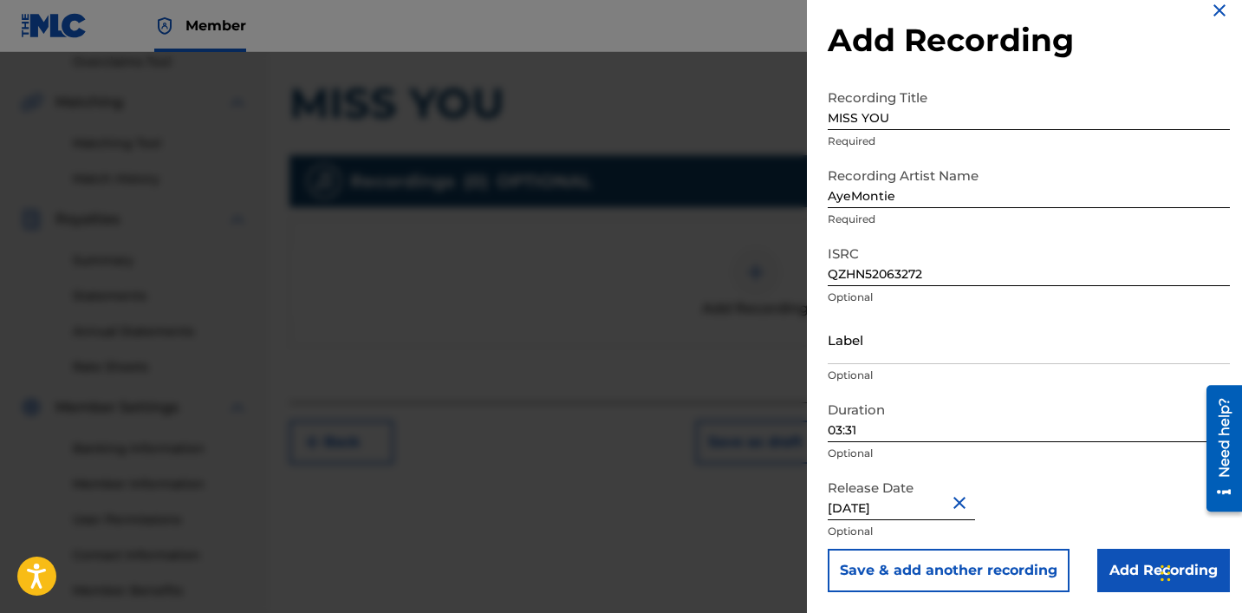
click at [682, 577] on input "Add Recording" at bounding box center [1163, 570] width 133 height 43
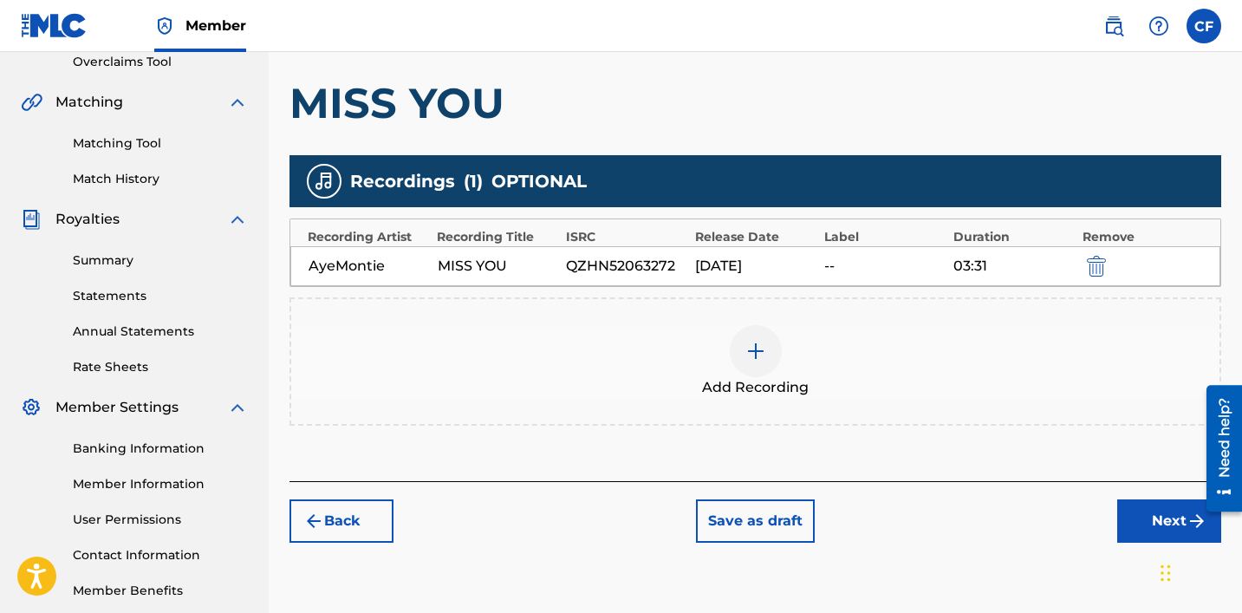
click at [682, 516] on button "Next" at bounding box center [1169, 520] width 104 height 43
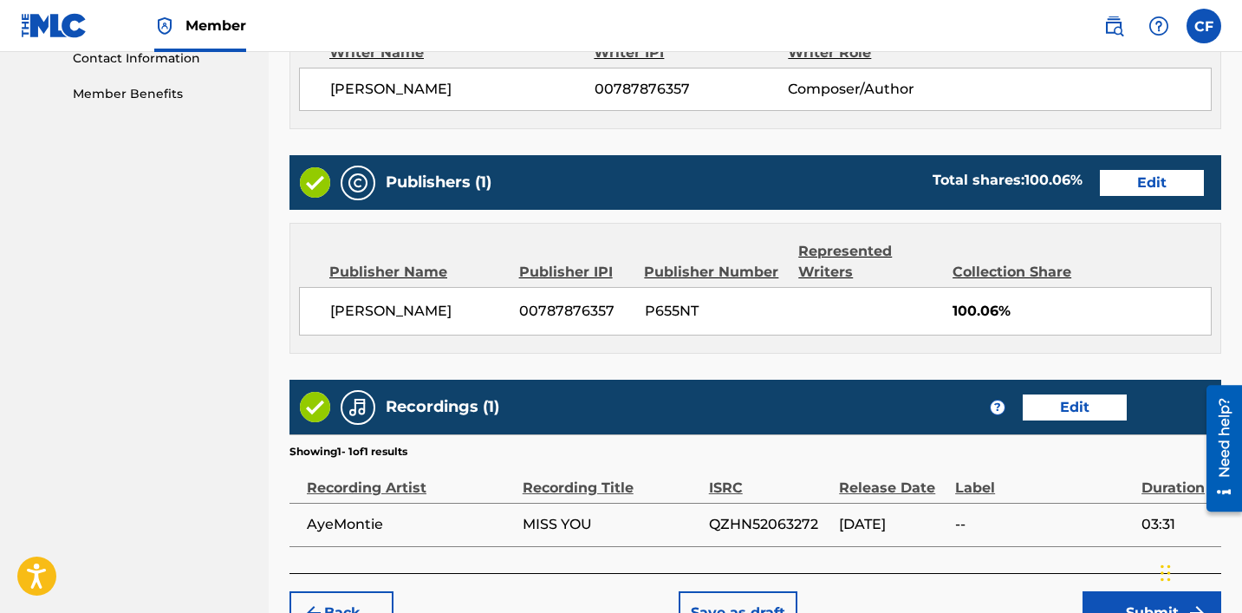
scroll to position [971, 0]
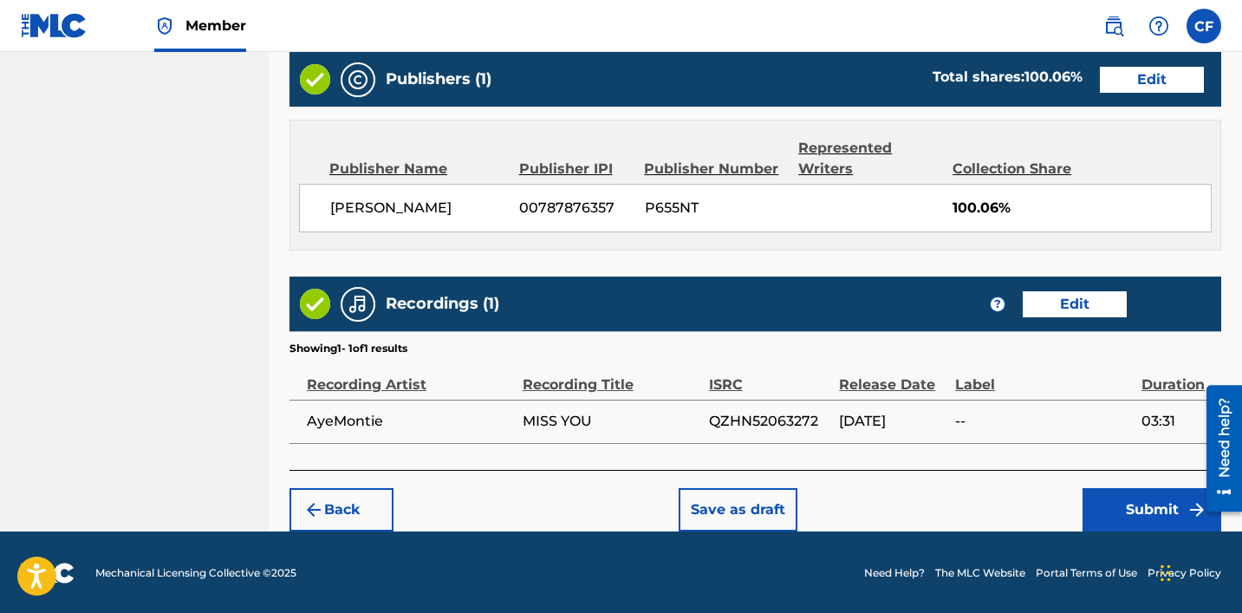
click at [682, 504] on button "Submit" at bounding box center [1151, 509] width 139 height 43
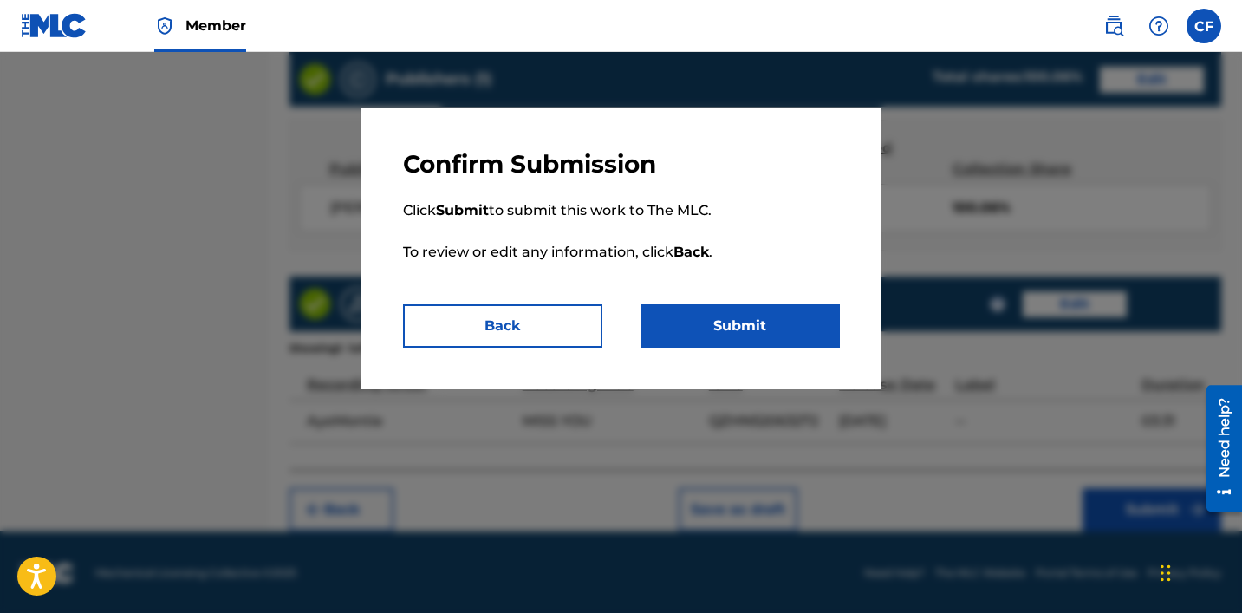
click at [682, 335] on button "Submit" at bounding box center [739, 325] width 199 height 43
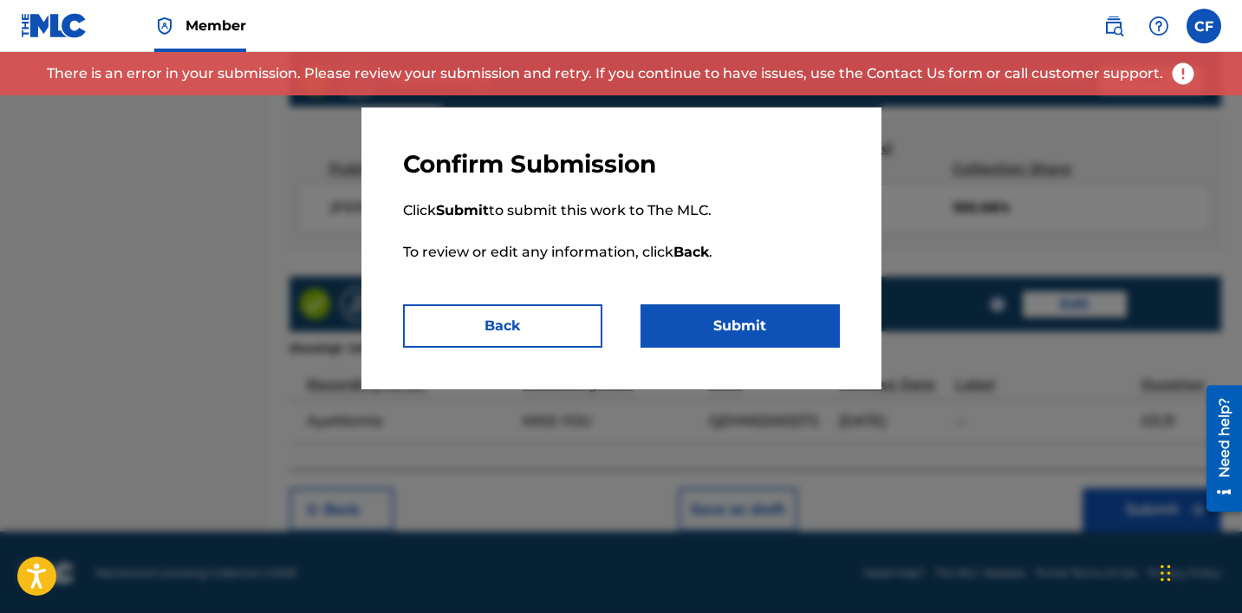
click at [540, 328] on button "Back" at bounding box center [502, 325] width 199 height 43
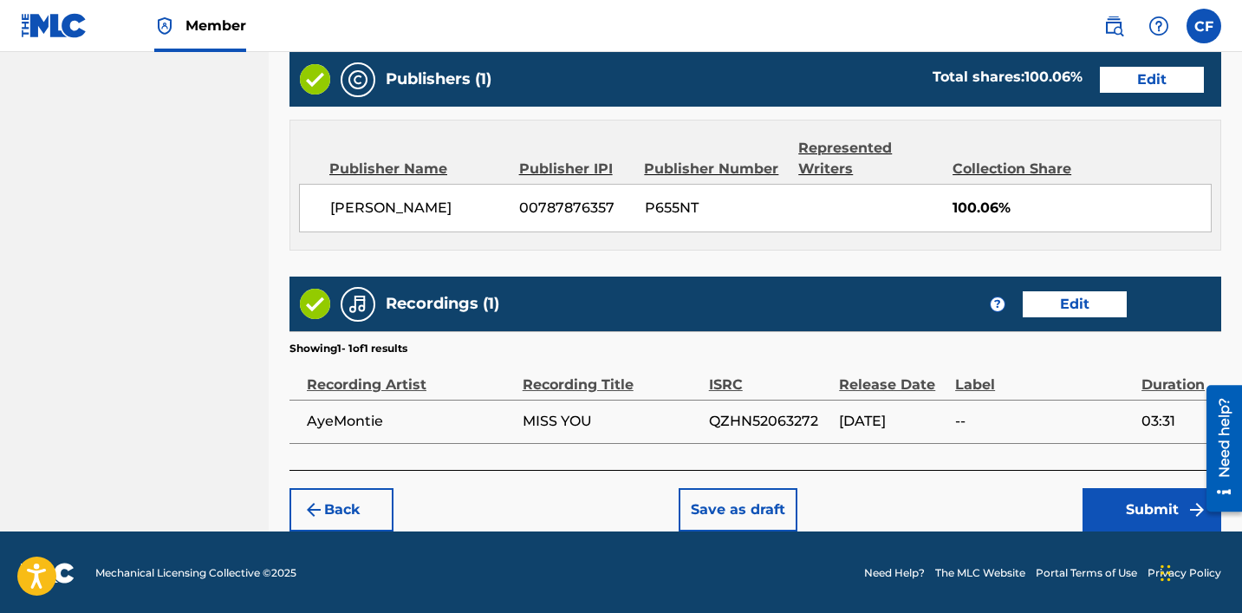
click at [682, 504] on button "Submit" at bounding box center [1151, 509] width 139 height 43
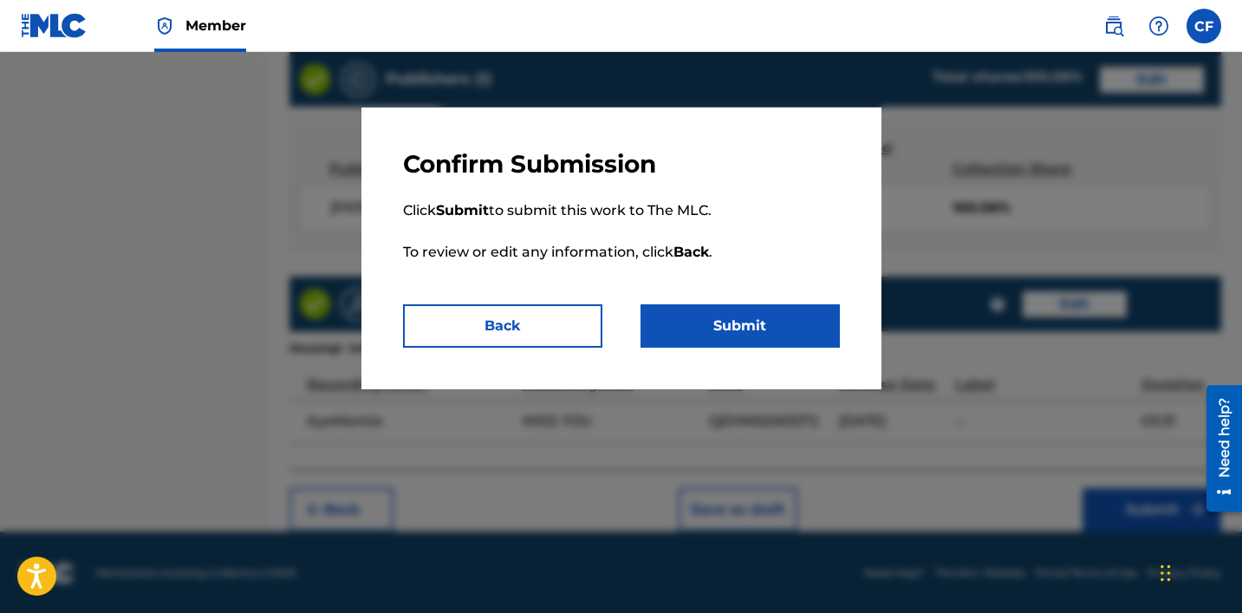
click at [682, 347] on button "Submit" at bounding box center [739, 325] width 199 height 43
click at [682, 325] on button "Submit" at bounding box center [739, 325] width 199 height 43
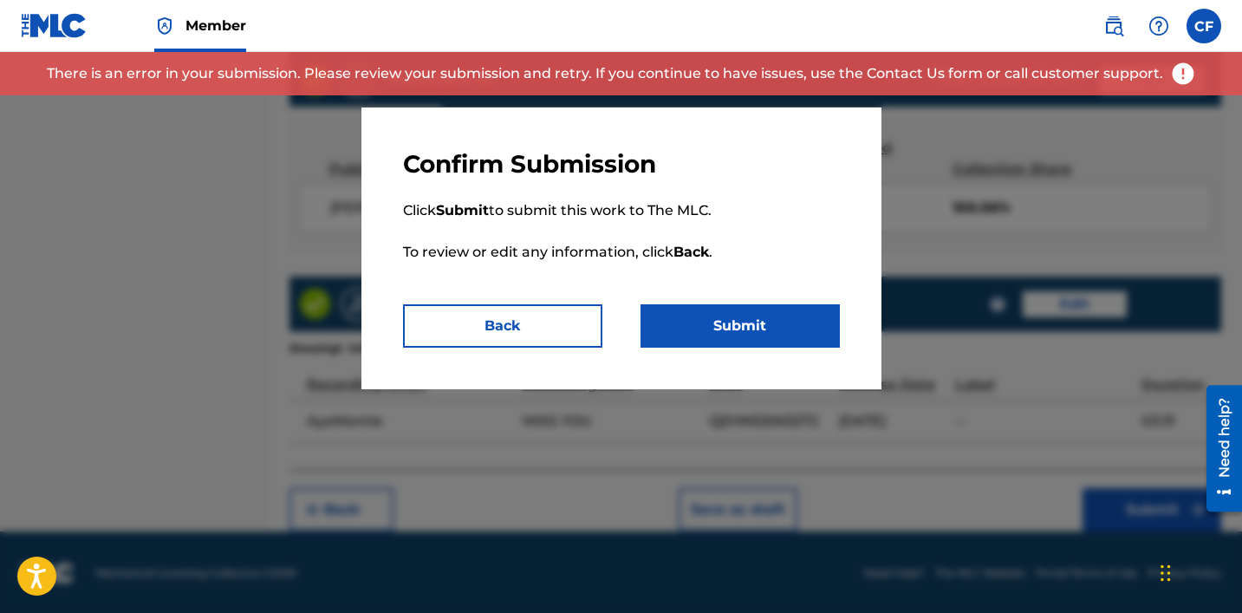
click at [537, 339] on button "Back" at bounding box center [502, 325] width 199 height 43
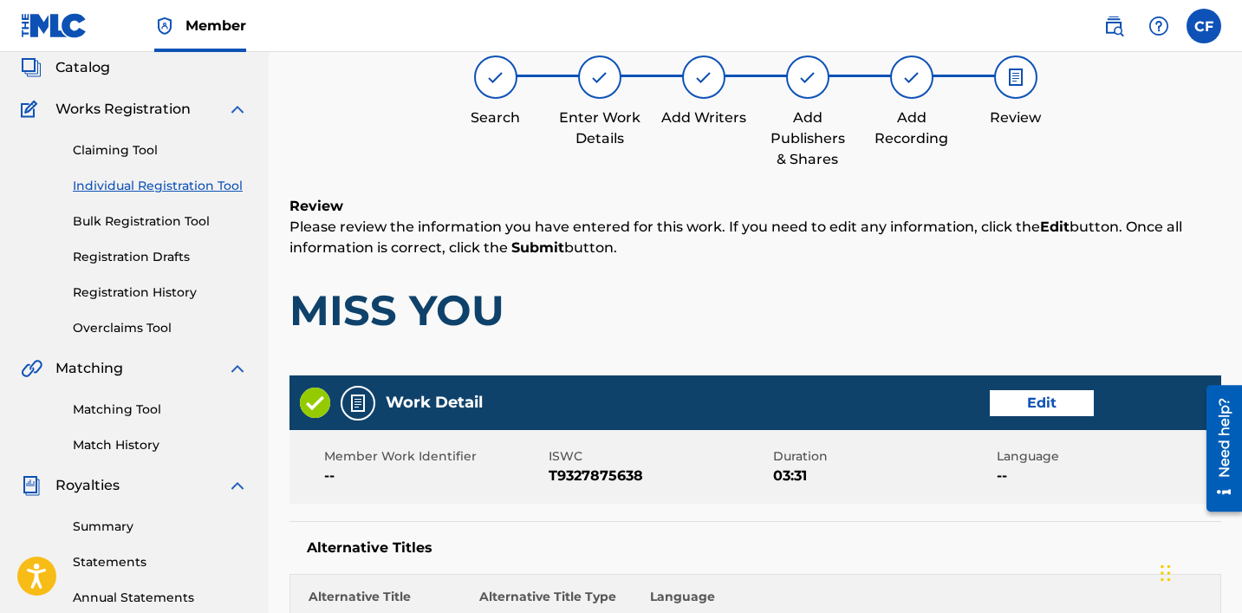
scroll to position [160, 0]
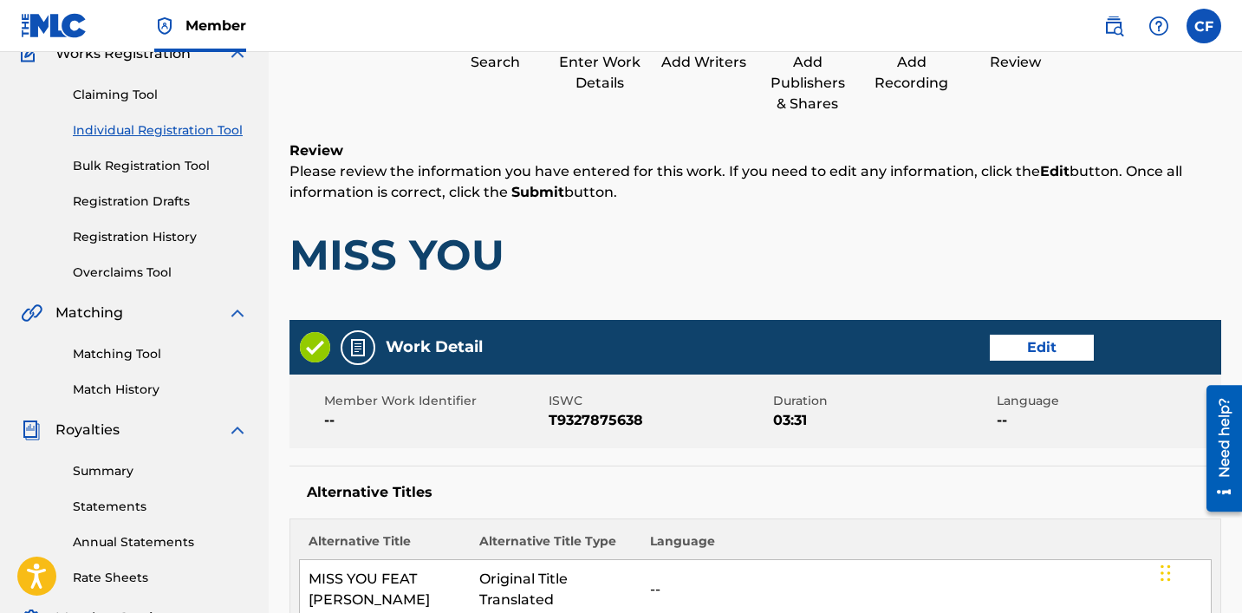
click at [682, 366] on div "Work Detail Edit" at bounding box center [755, 347] width 932 height 55
click at [682, 349] on button "Edit" at bounding box center [1042, 348] width 104 height 26
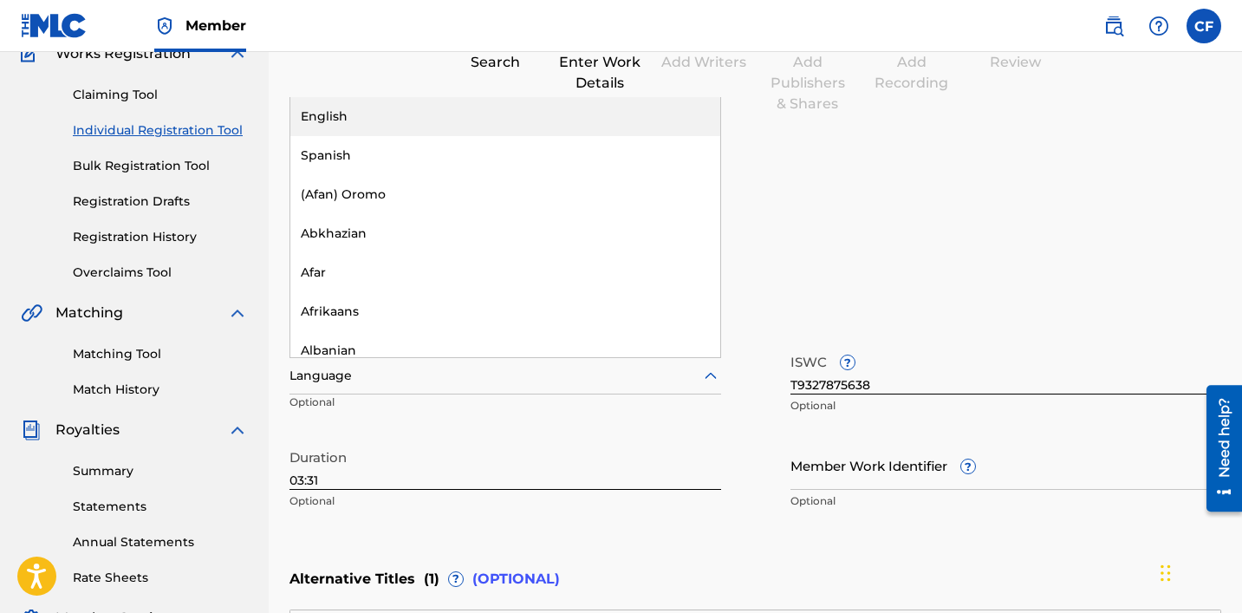
click at [375, 375] on div at bounding box center [505, 376] width 432 height 22
click at [334, 127] on div "English" at bounding box center [505, 116] width 430 height 39
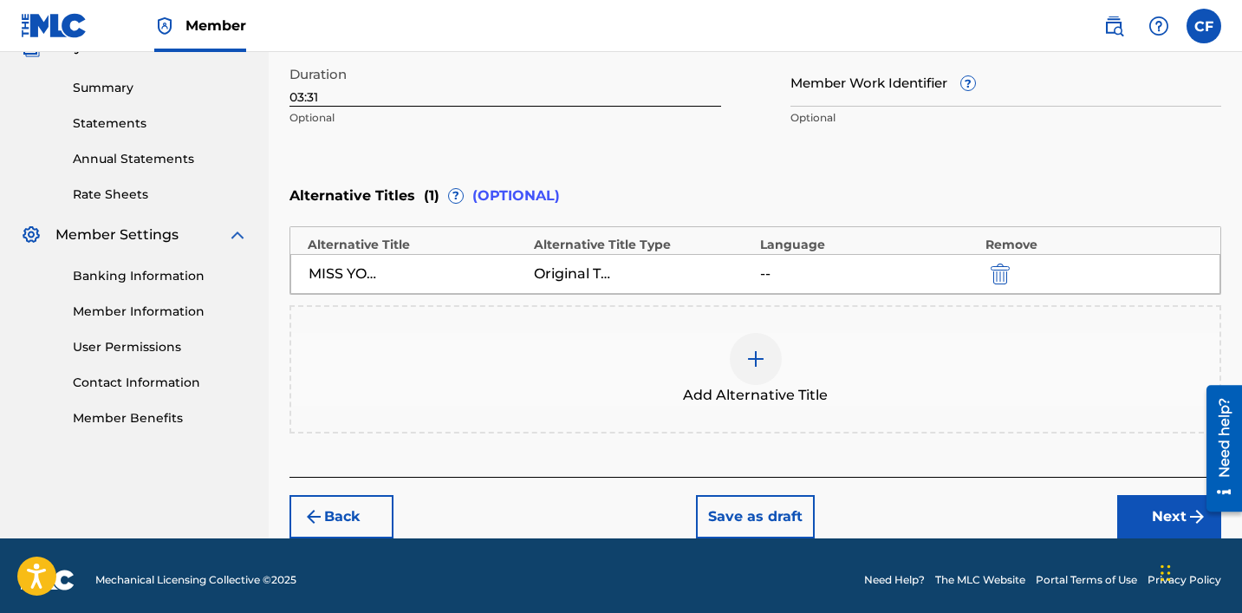
scroll to position [552, 0]
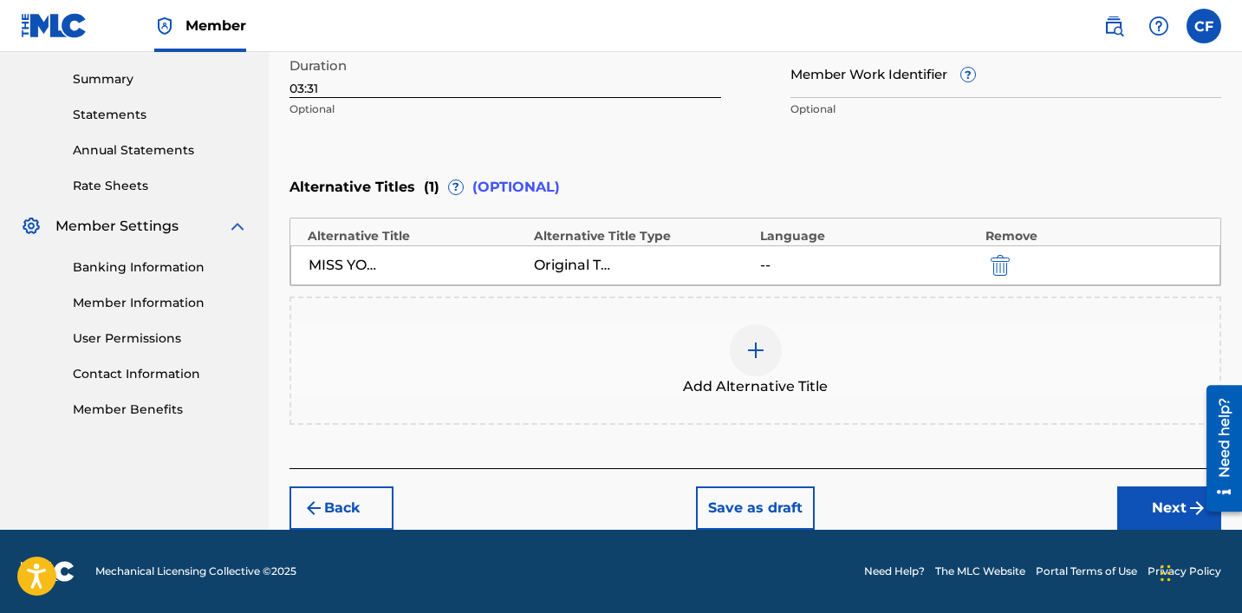
click at [682, 514] on button "Next" at bounding box center [1169, 507] width 104 height 43
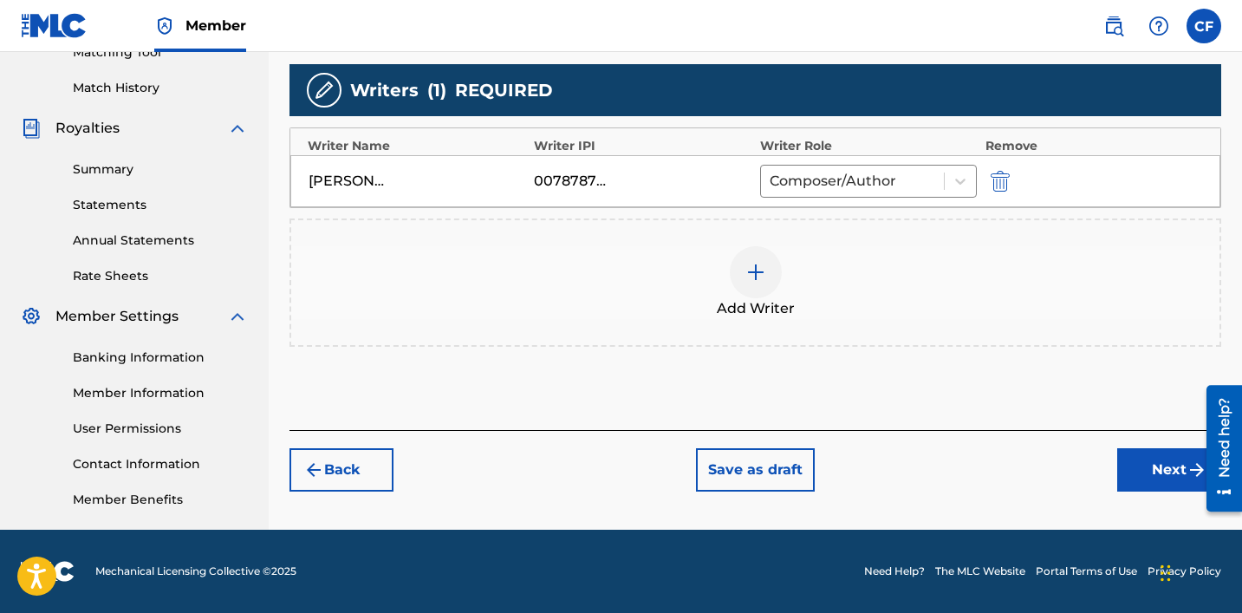
scroll to position [457, 0]
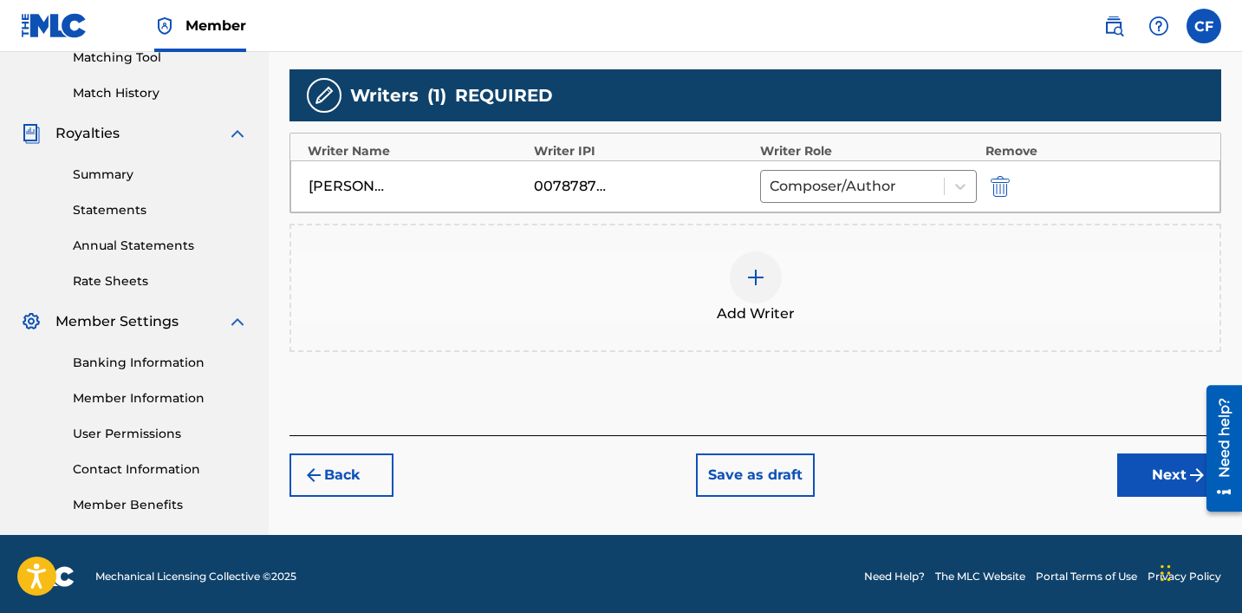
click at [682, 468] on button "Next" at bounding box center [1169, 474] width 104 height 43
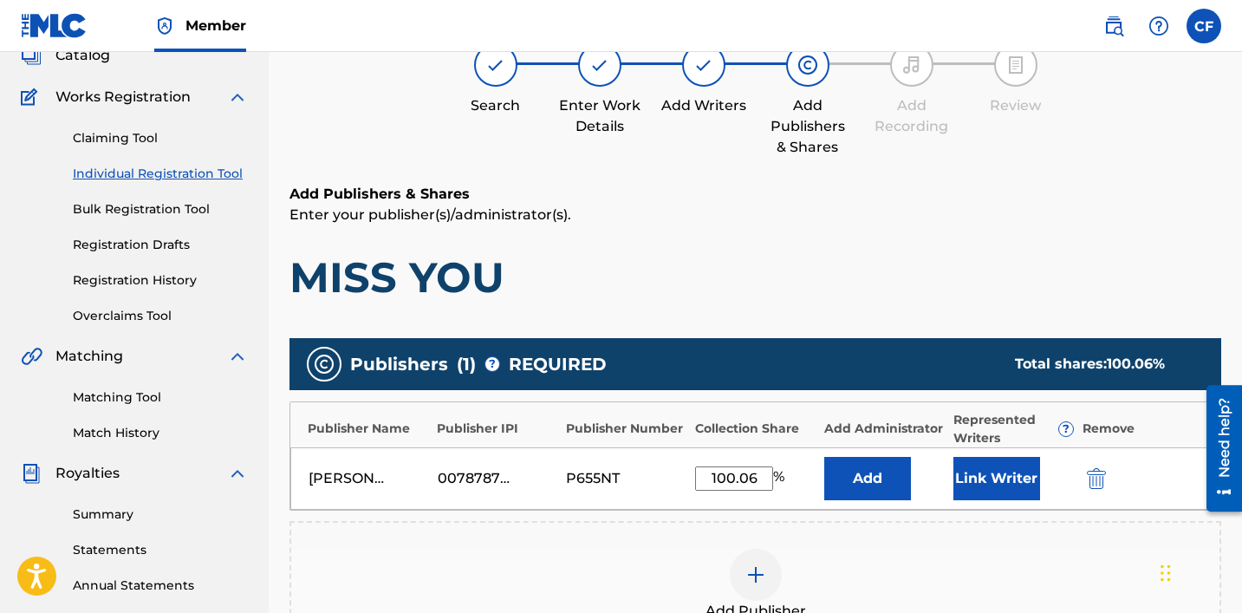
scroll to position [78, 0]
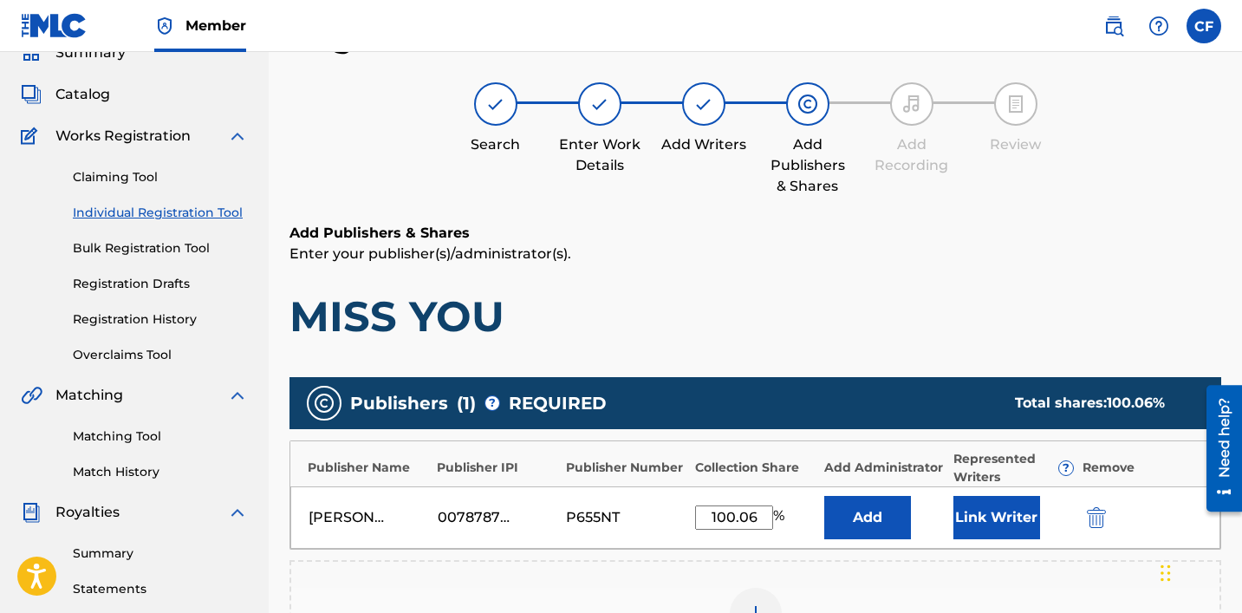
click at [682, 519] on button "Link Writer" at bounding box center [996, 517] width 87 height 43
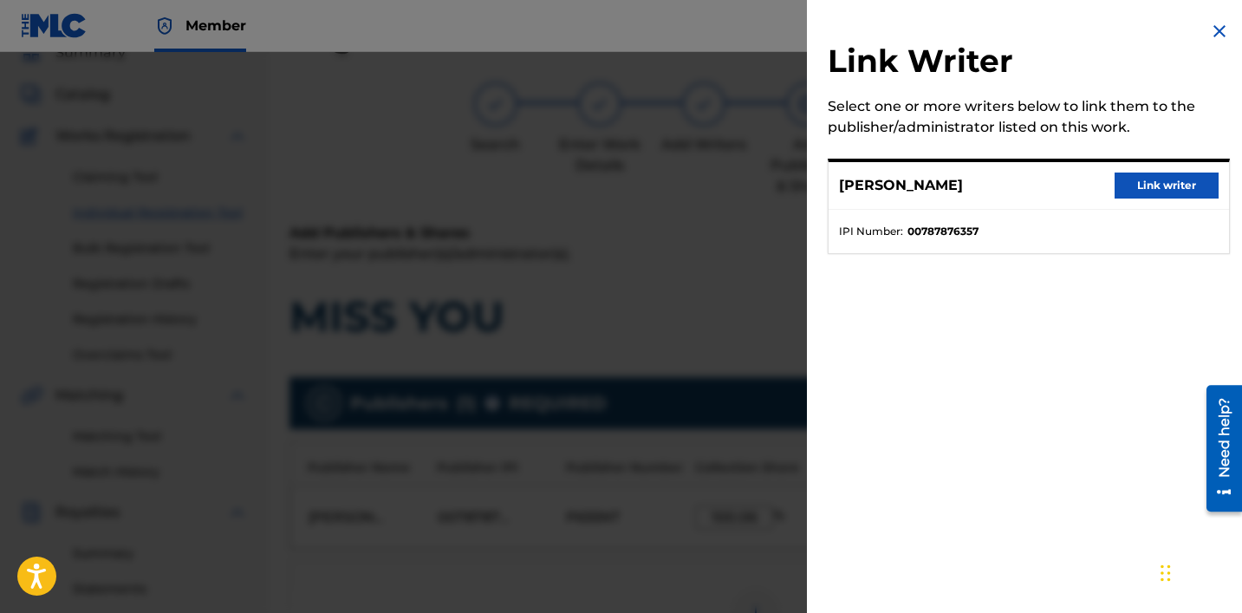
click at [682, 198] on button "Link writer" at bounding box center [1167, 185] width 104 height 26
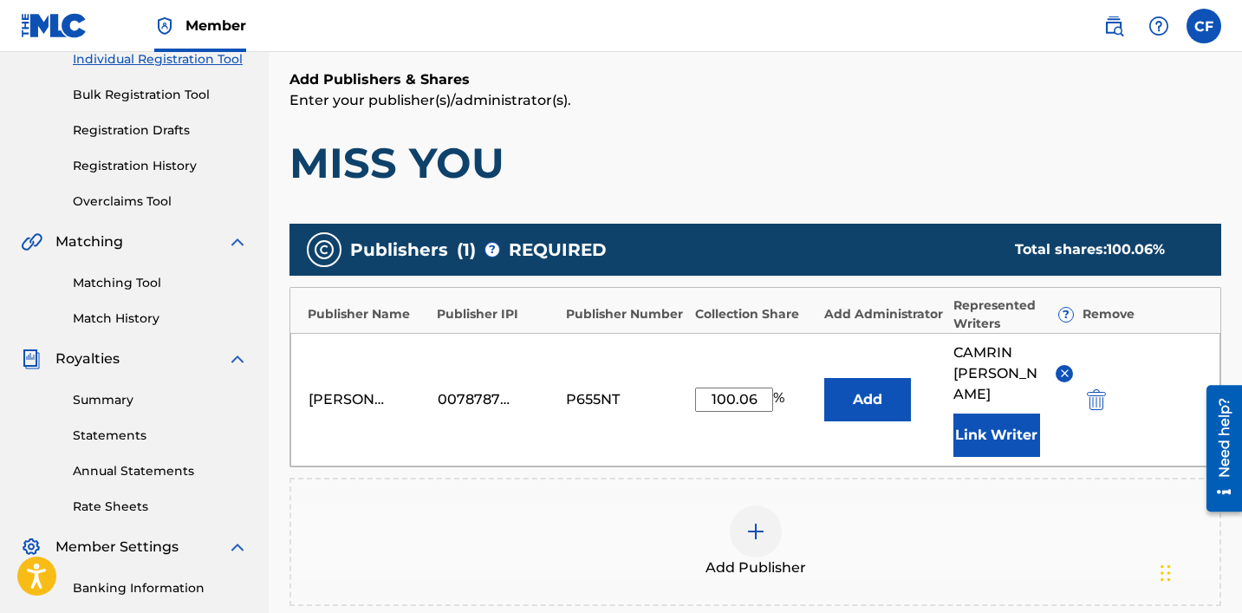
scroll to position [232, 0]
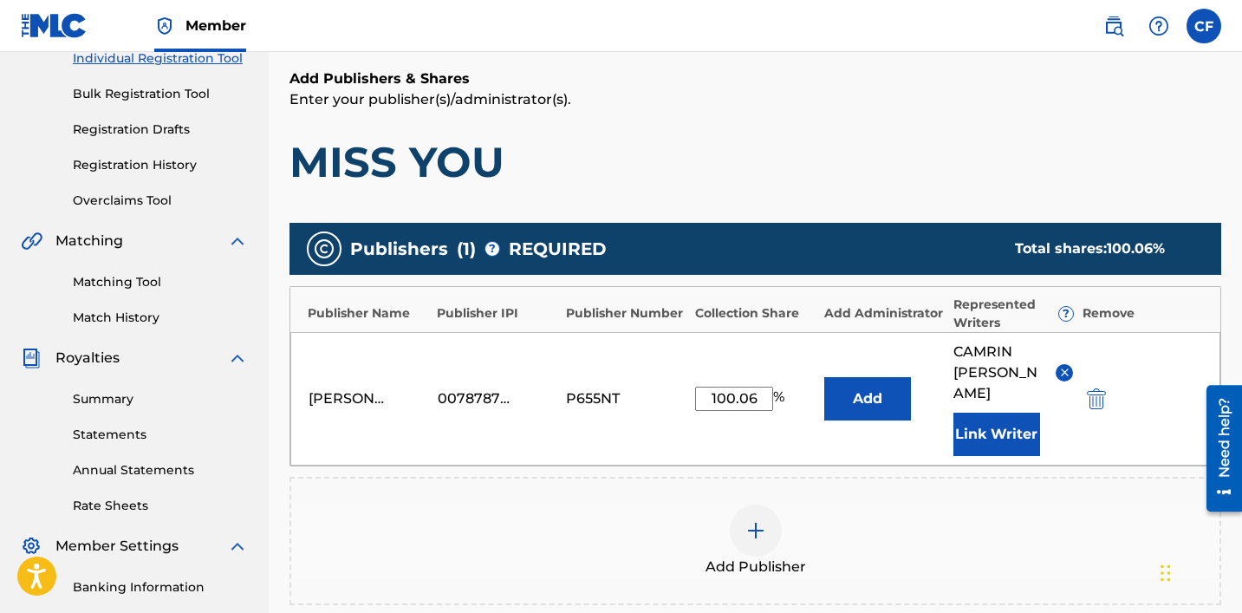
click at [682, 388] on button "Add" at bounding box center [867, 398] width 87 height 43
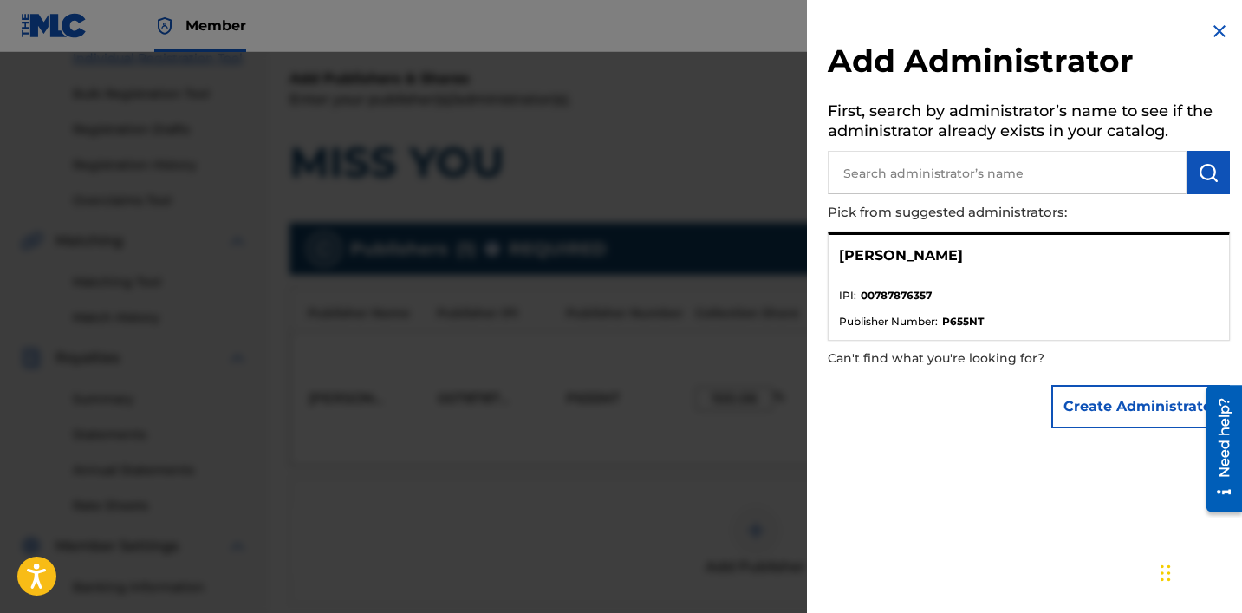
click at [682, 309] on li "IPI : 00787876357" at bounding box center [1029, 301] width 380 height 26
click at [682, 23] on img at bounding box center [1219, 31] width 21 height 21
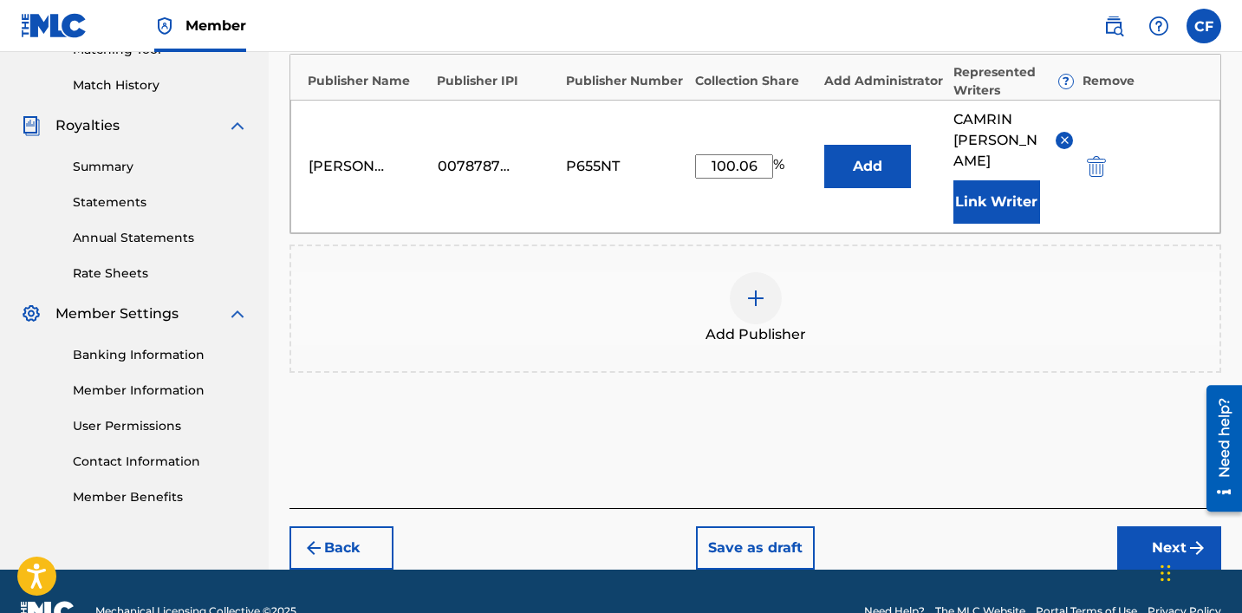
scroll to position [484, 0]
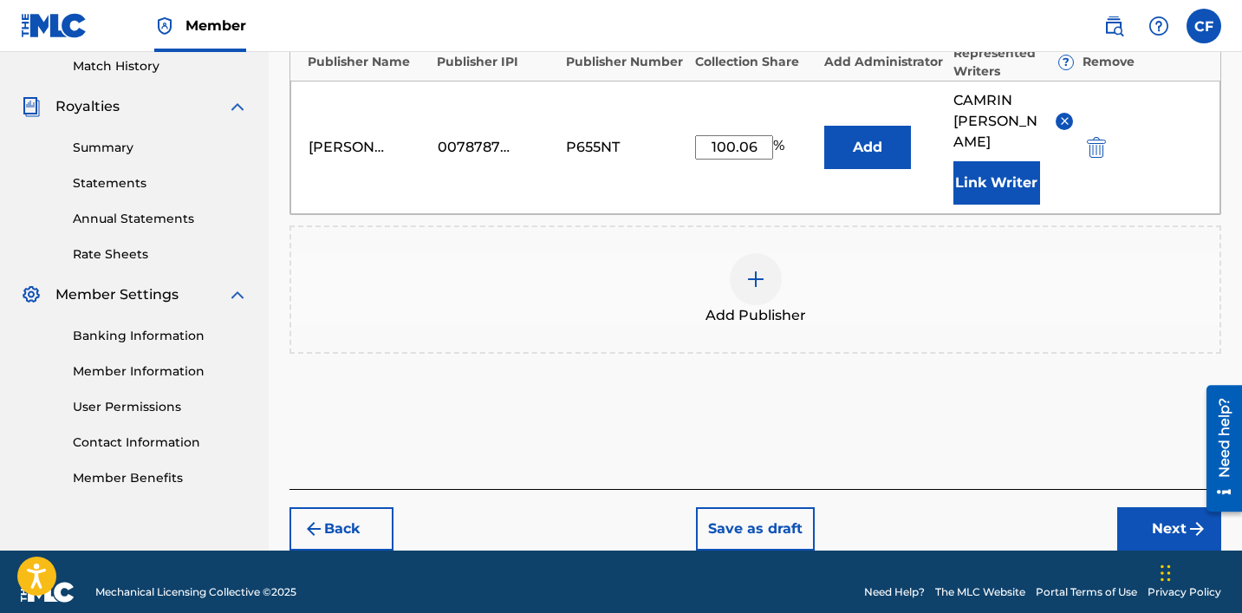
click at [682, 507] on button "Next" at bounding box center [1169, 528] width 104 height 43
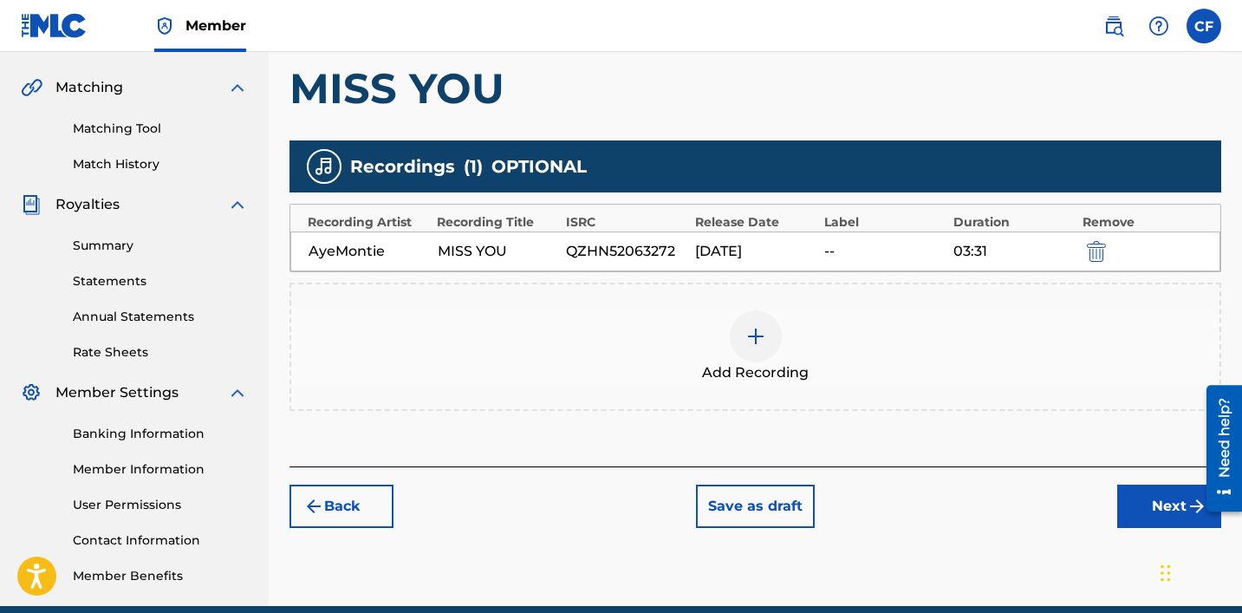
scroll to position [462, 0]
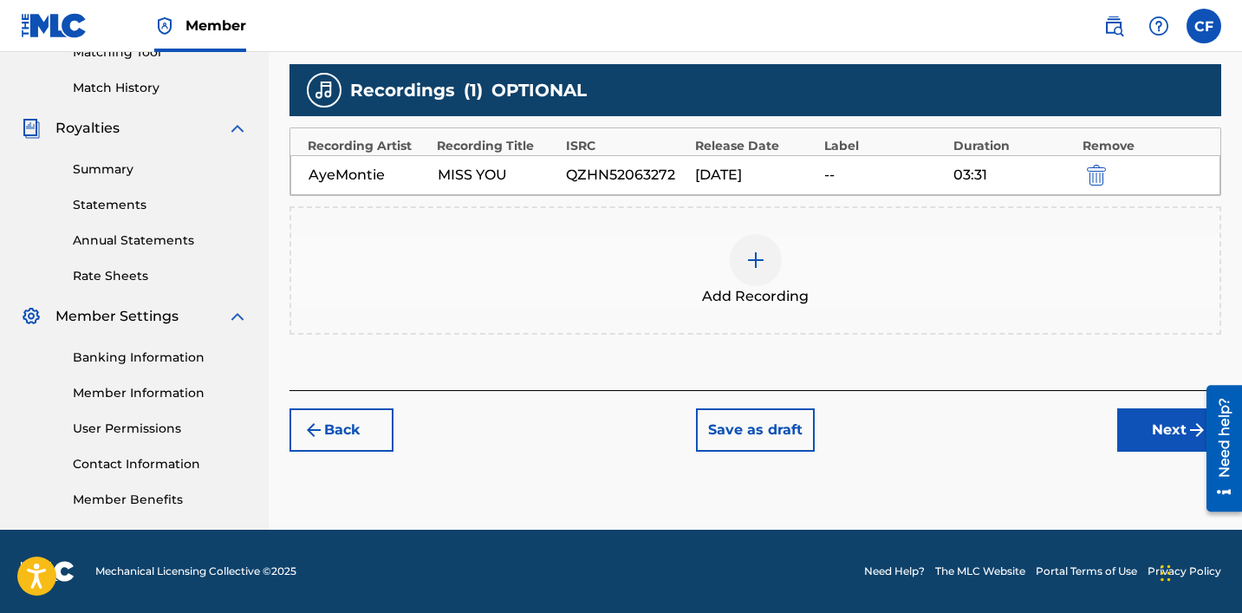
click at [682, 456] on div "Register Work Search Enter Work Details Add Writers Add Publishers & Shares Add…" at bounding box center [755, 81] width 973 height 896
click at [682, 428] on button "Next" at bounding box center [1169, 429] width 104 height 43
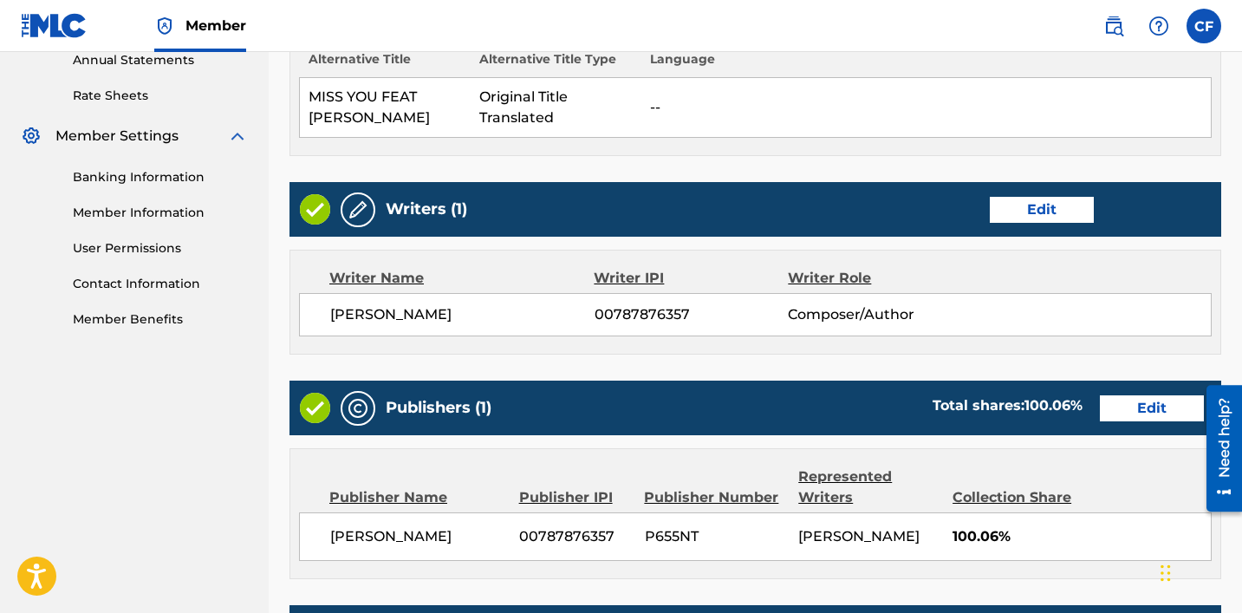
scroll to position [971, 0]
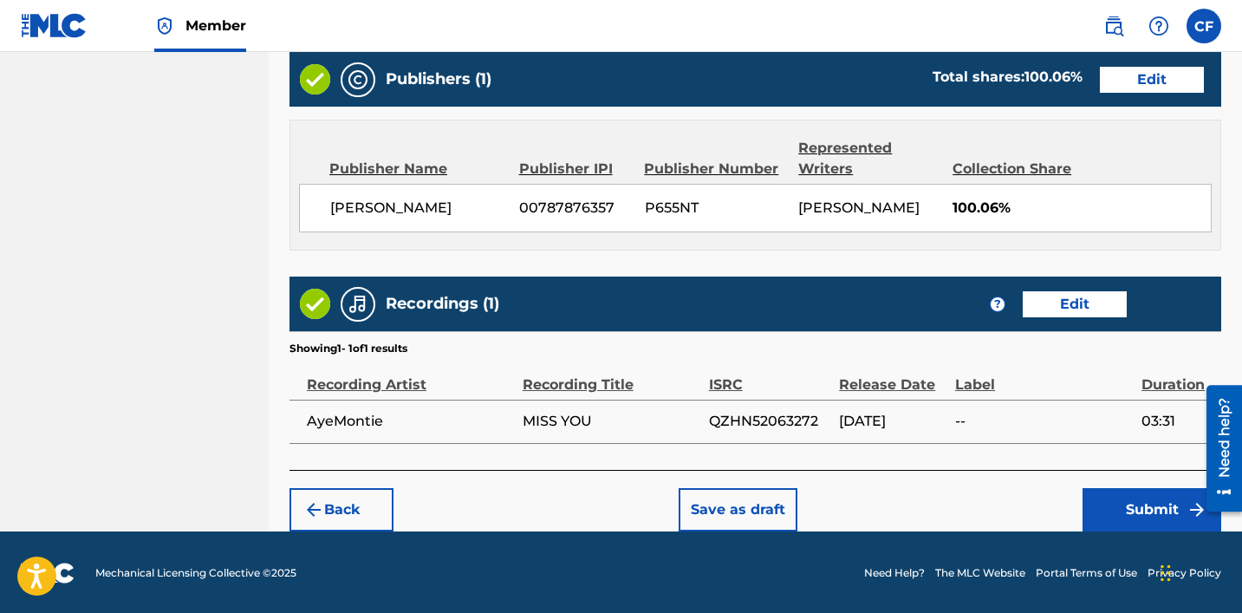
click at [682, 501] on button "Submit" at bounding box center [1151, 509] width 139 height 43
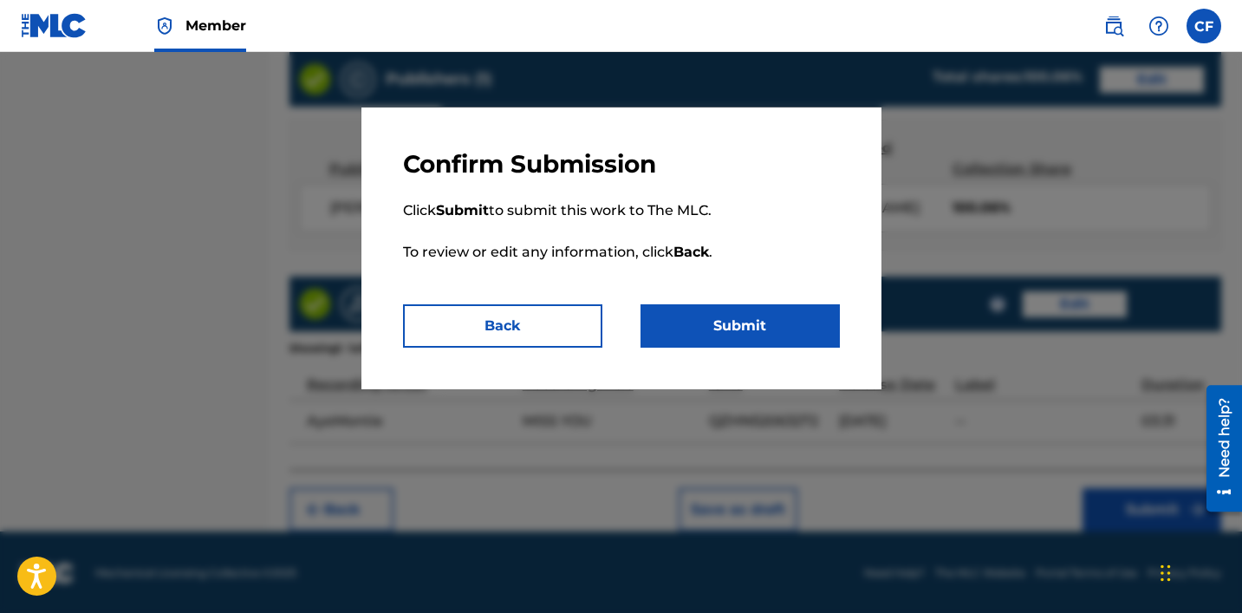
click at [682, 342] on button "Submit" at bounding box center [739, 325] width 199 height 43
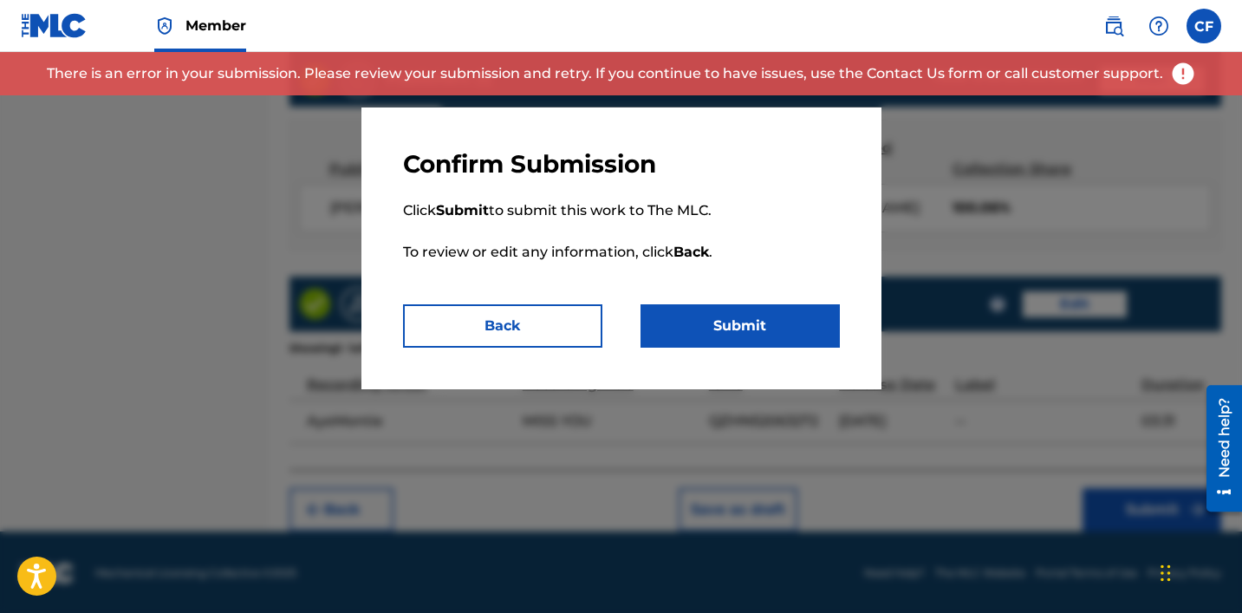
click at [682, 124] on div at bounding box center [621, 358] width 1242 height 613
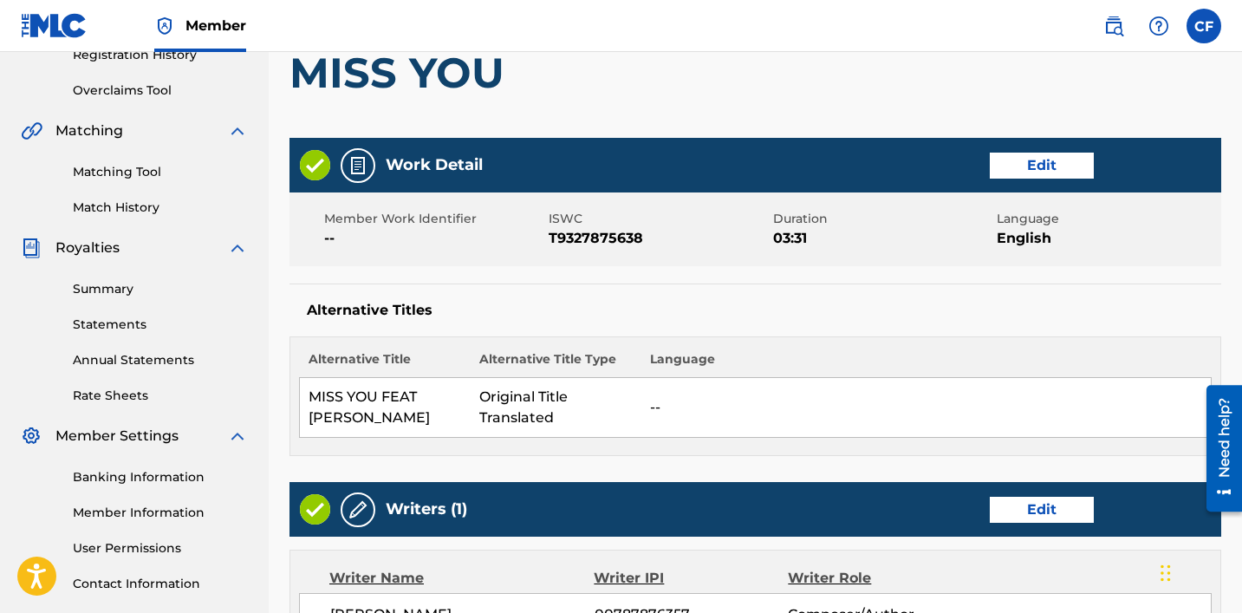
scroll to position [356, 0]
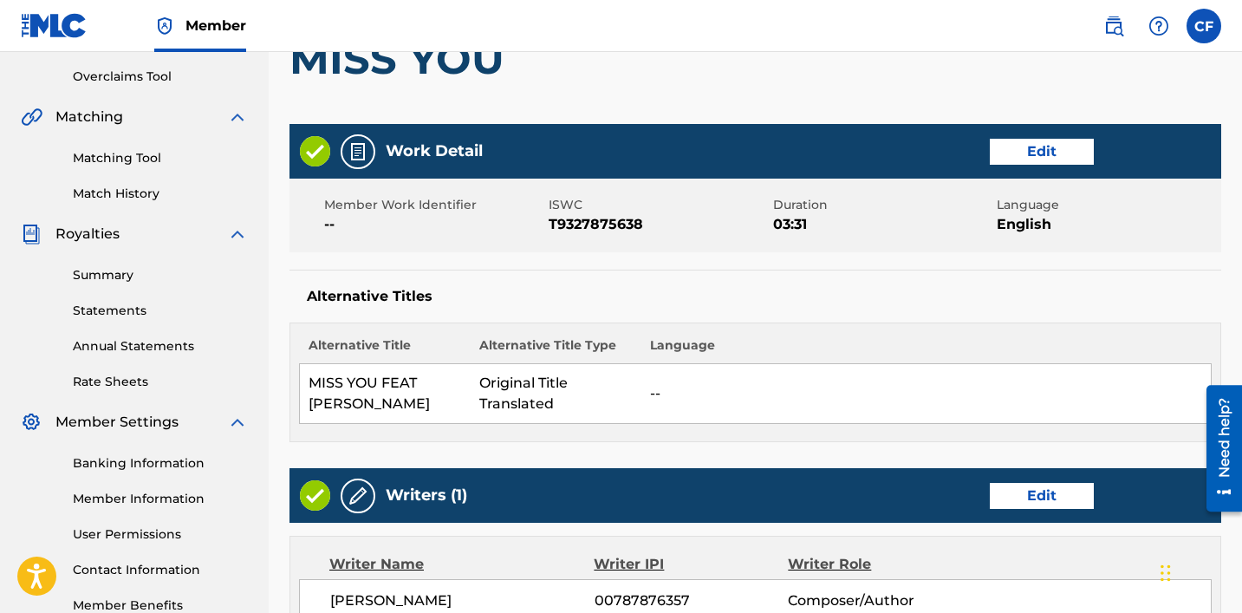
click at [682, 390] on td "--" at bounding box center [926, 394] width 570 height 60
click at [682, 166] on div "Work Detail Edit" at bounding box center [755, 151] width 932 height 55
click at [682, 153] on button "Edit" at bounding box center [1042, 152] width 104 height 26
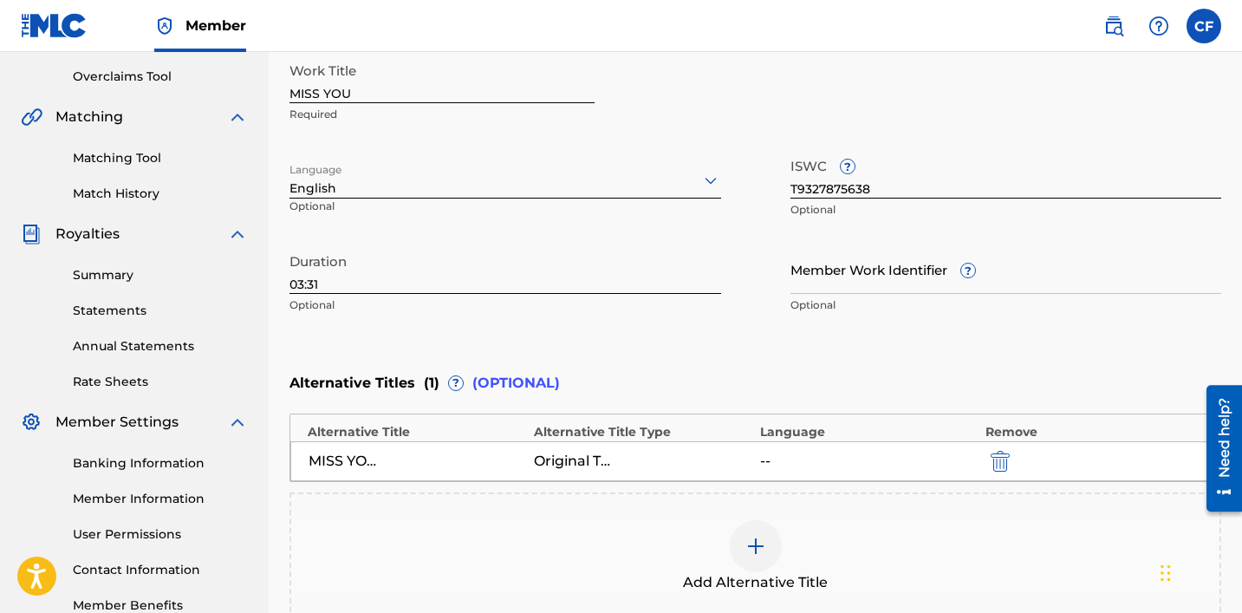
click at [682, 461] on img "submit" at bounding box center [1000, 461] width 19 height 21
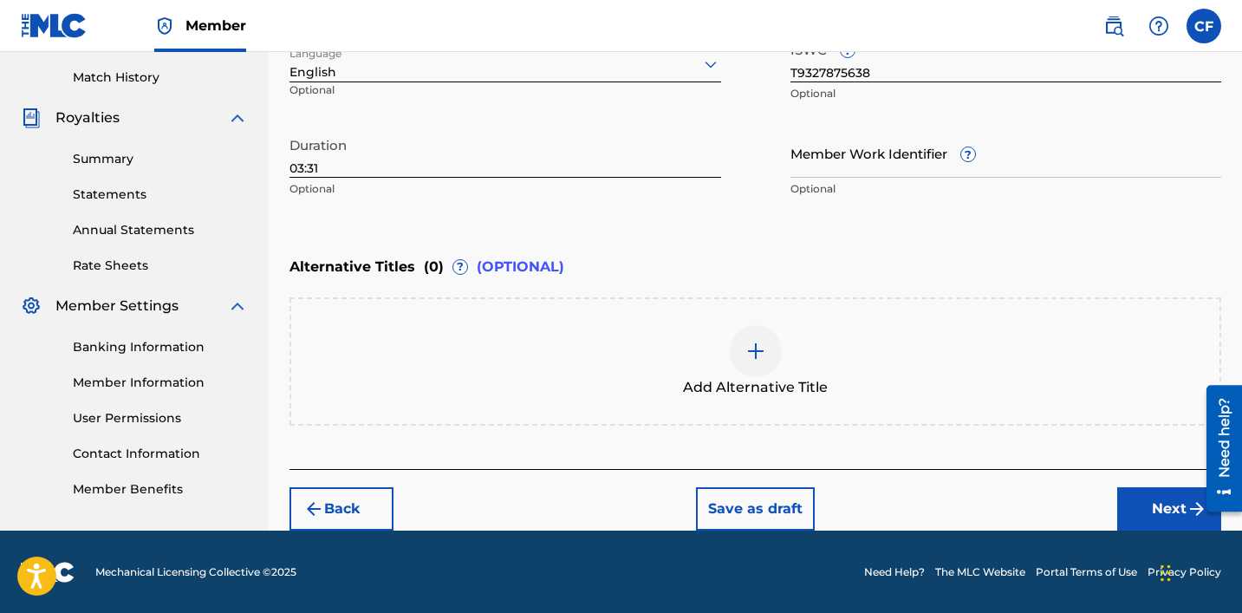
click at [682, 510] on button "Next" at bounding box center [1169, 508] width 104 height 43
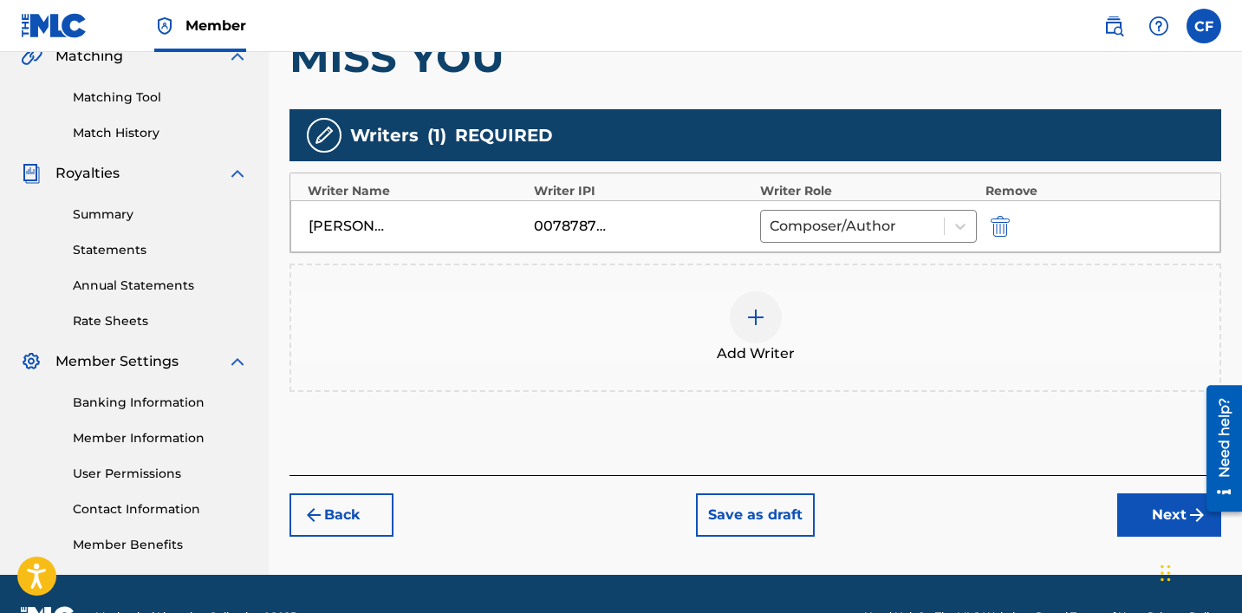
scroll to position [462, 0]
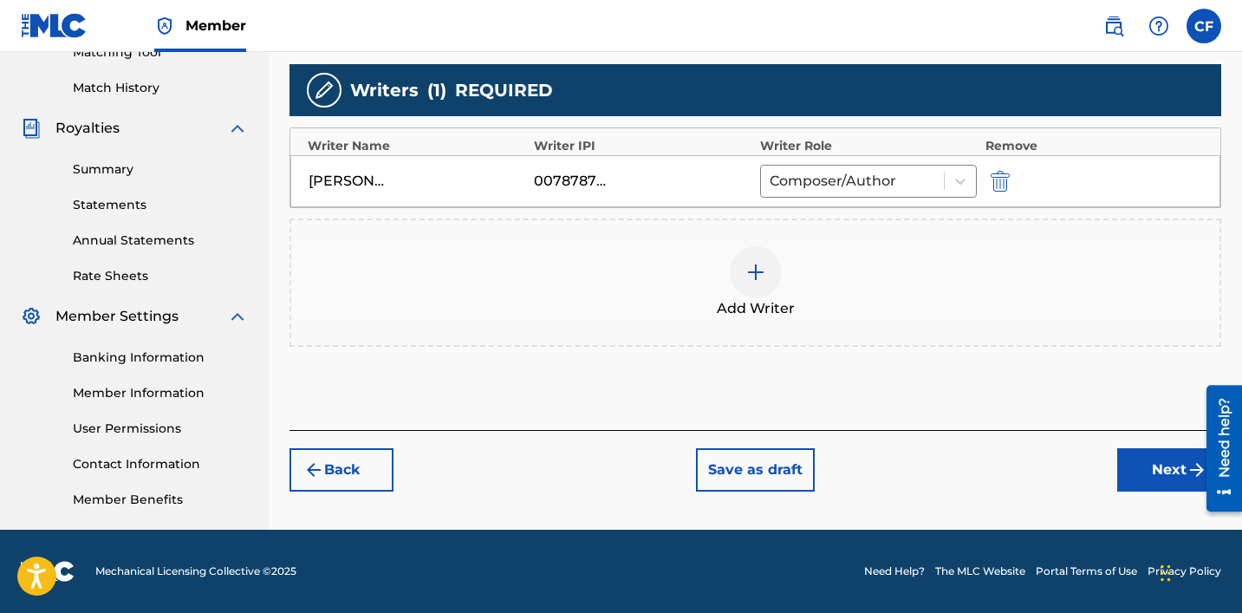
click at [682, 476] on button "Next" at bounding box center [1169, 469] width 104 height 43
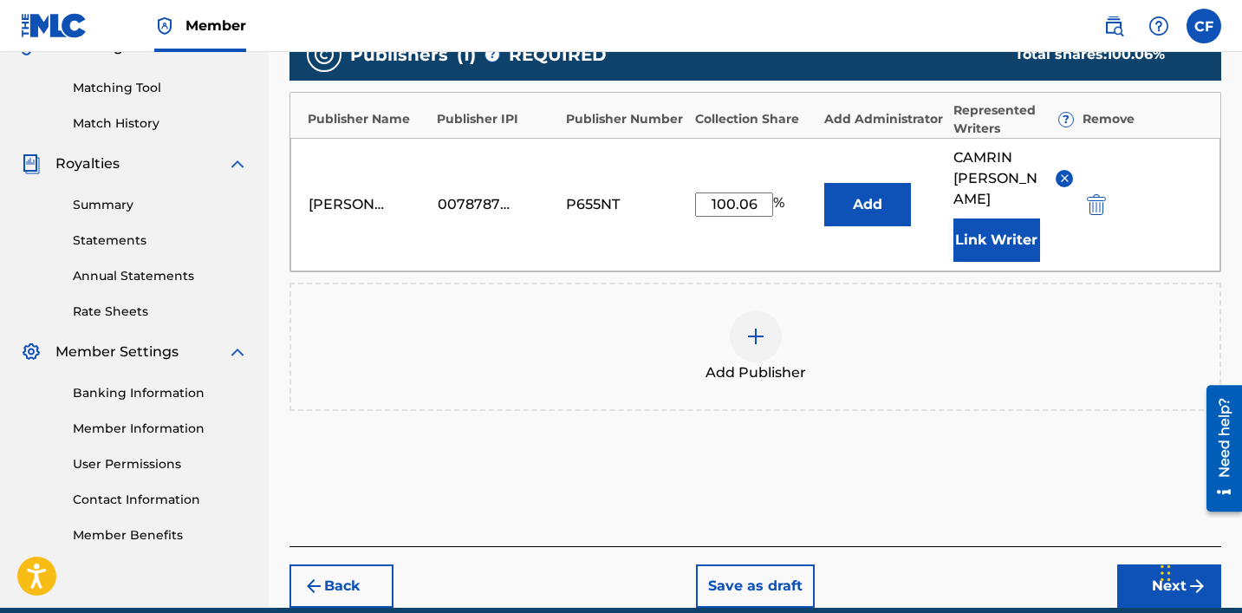
scroll to position [484, 0]
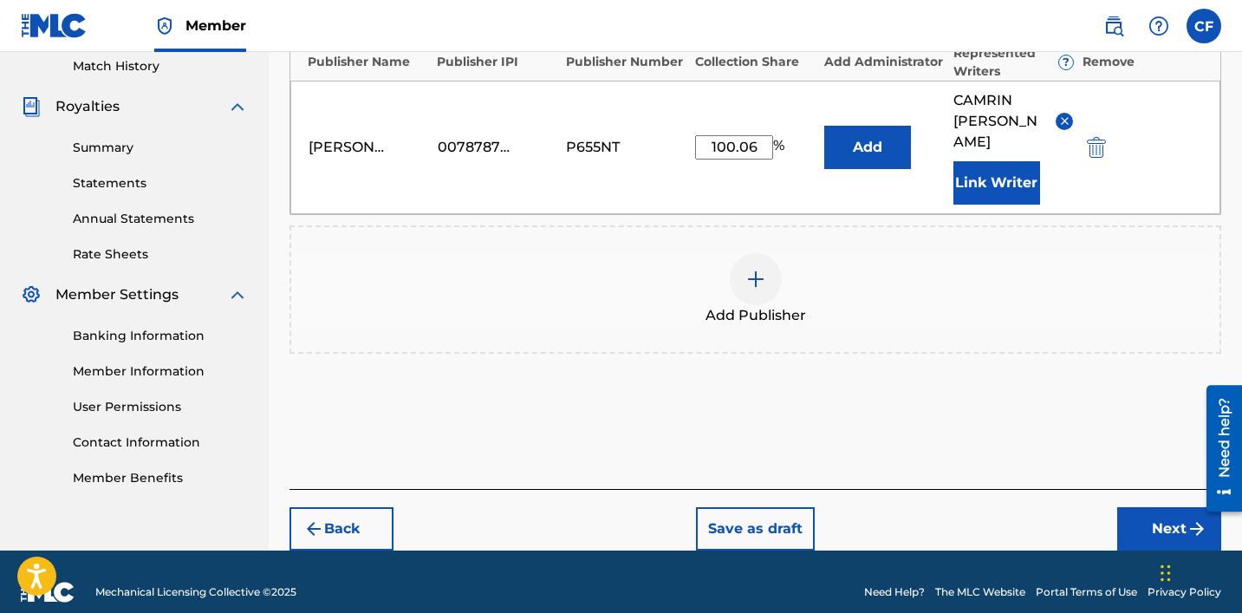
click at [682, 507] on button "Next" at bounding box center [1169, 528] width 104 height 43
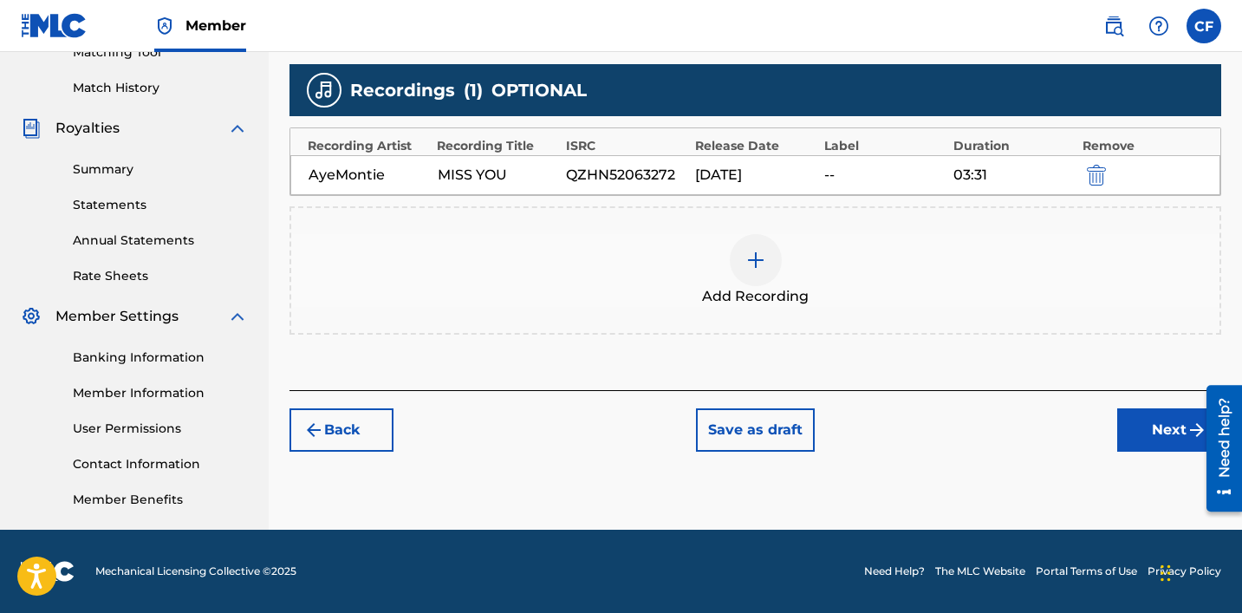
click at [682, 442] on button "Next" at bounding box center [1169, 429] width 104 height 43
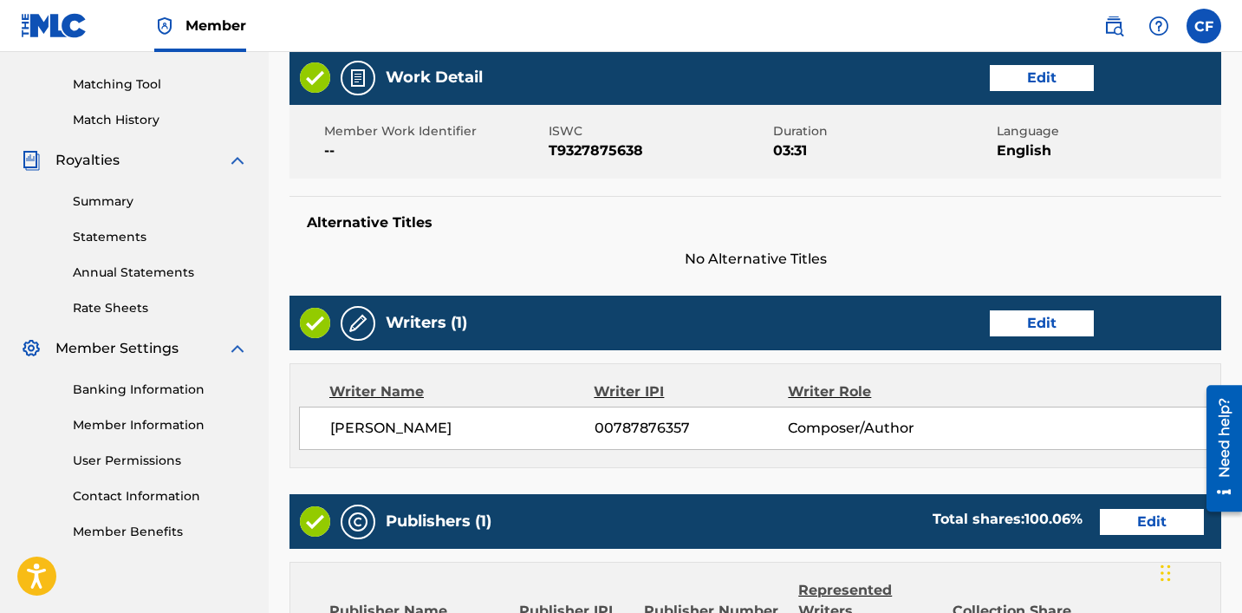
scroll to position [872, 0]
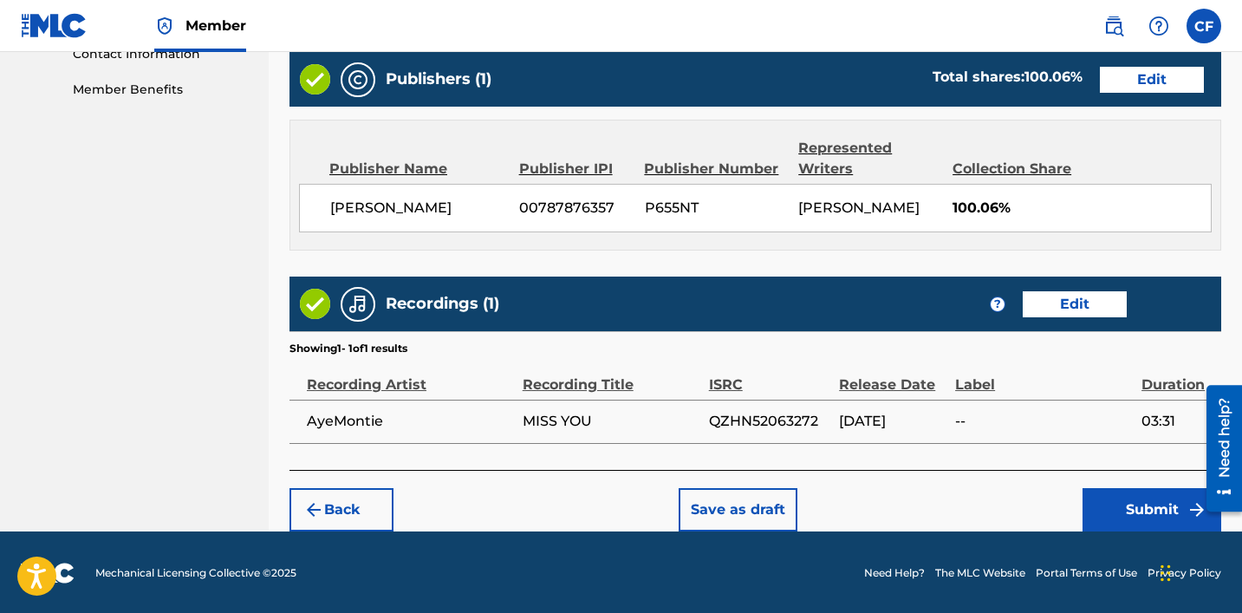
click at [682, 513] on button "Submit" at bounding box center [1151, 509] width 139 height 43
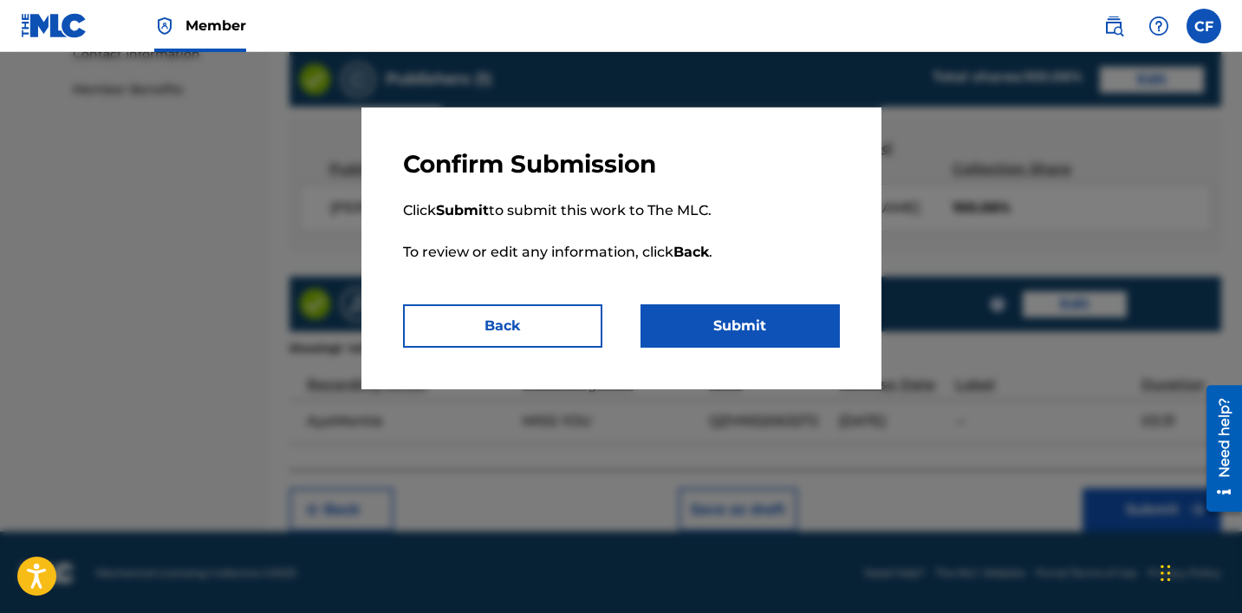
click at [682, 344] on button "Submit" at bounding box center [739, 325] width 199 height 43
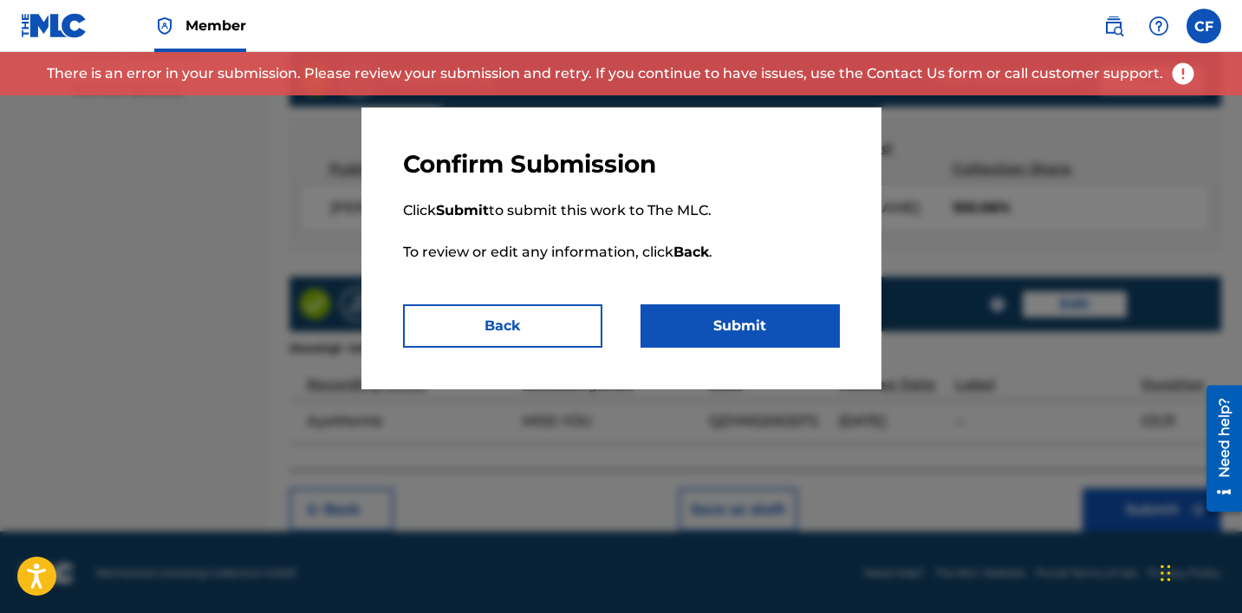
click at [533, 325] on button "Back" at bounding box center [502, 325] width 199 height 43
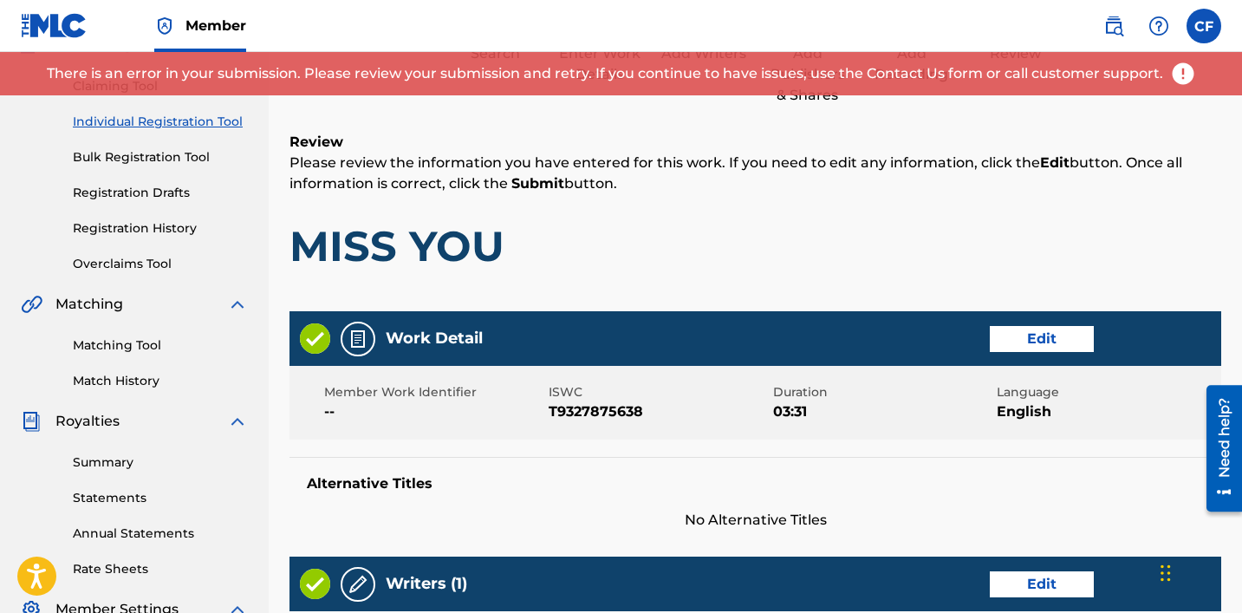
scroll to position [173, 0]
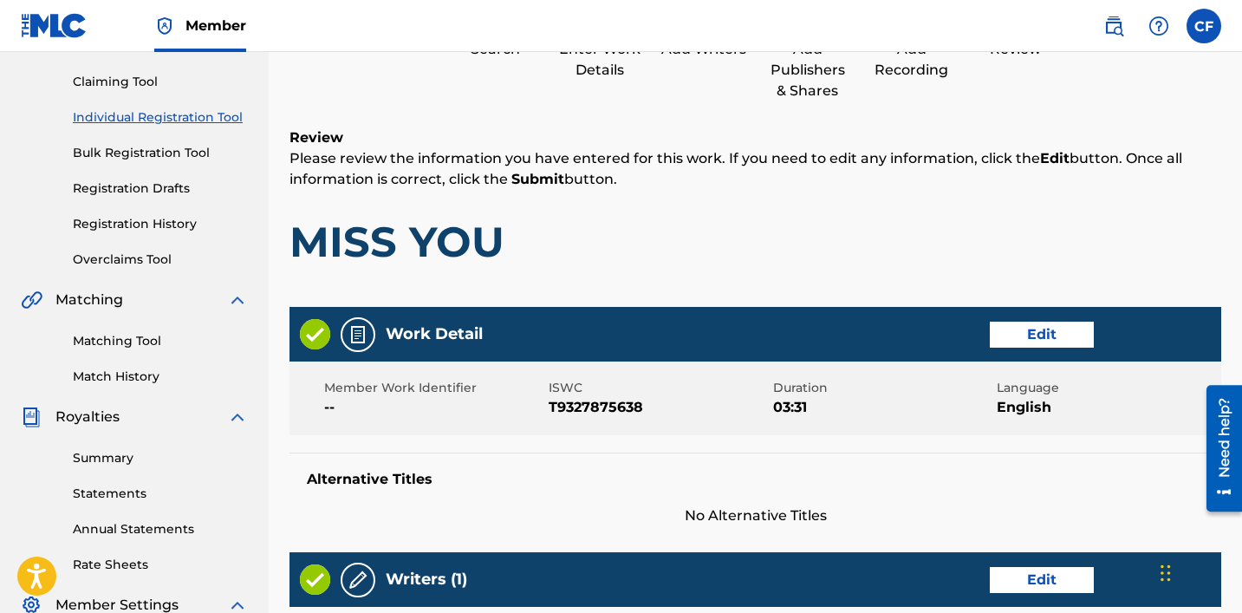
click at [570, 423] on div "Member Work Identifier -- ISWC T9327875638 Duration 03:31 Language English" at bounding box center [755, 398] width 932 height 74
click at [682, 342] on button "Edit" at bounding box center [1042, 335] width 104 height 26
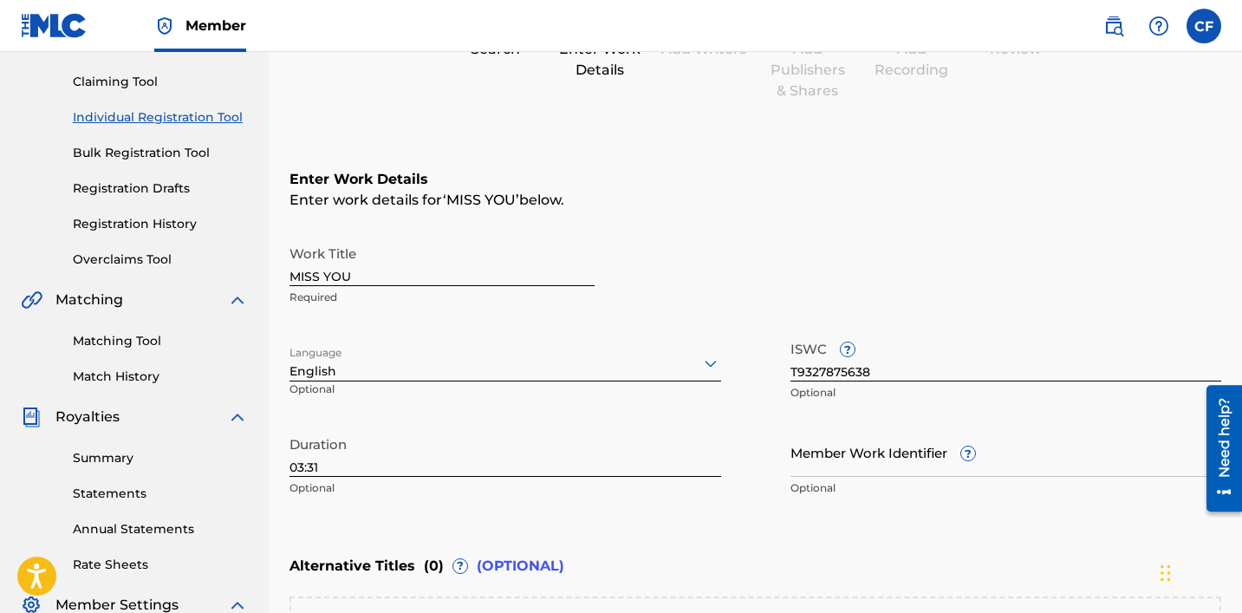
click at [536, 277] on input "MISS YOU" at bounding box center [441, 261] width 305 height 49
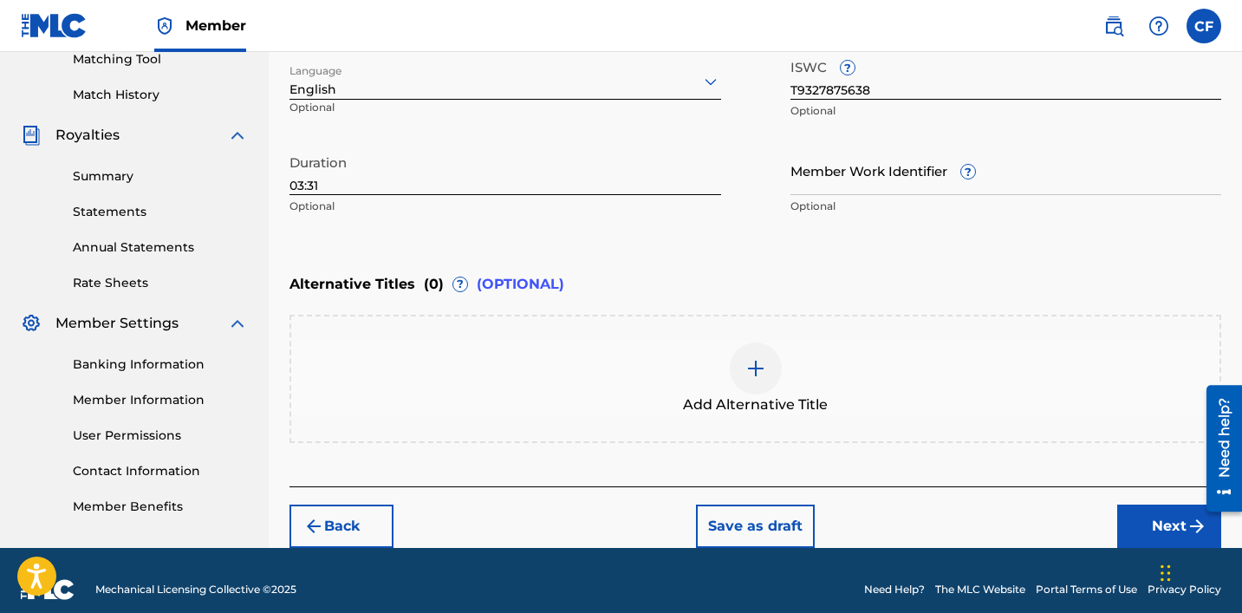
scroll to position [458, 0]
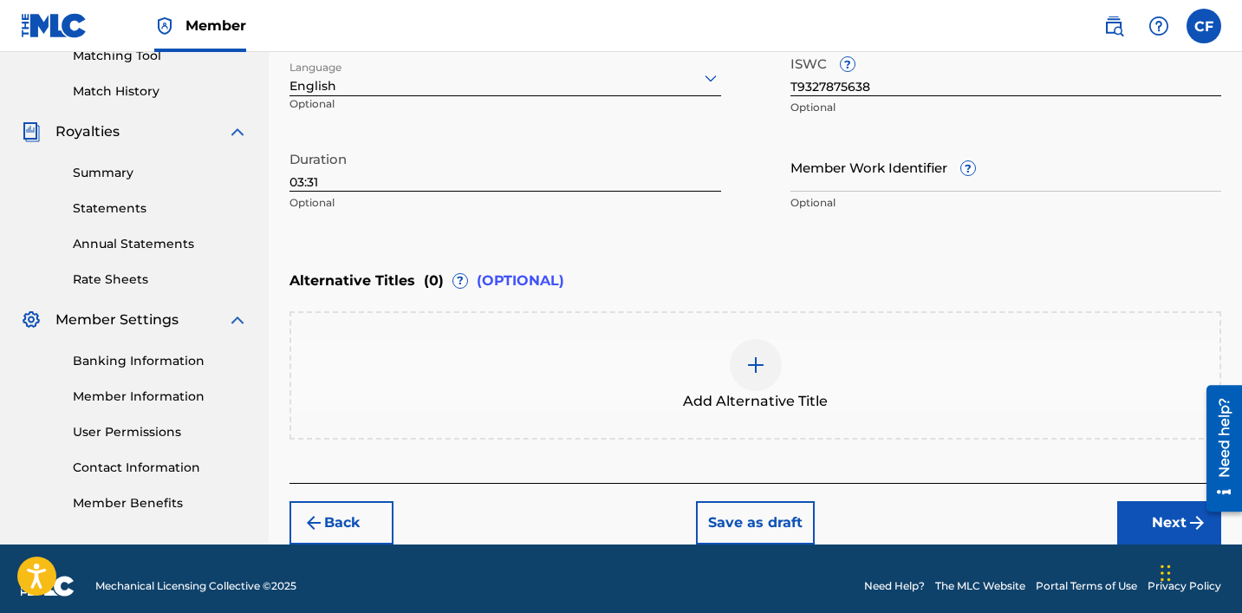
type input "MISS YOU FEAT [PERSON_NAME]"
click at [682, 510] on button "Next" at bounding box center [1169, 522] width 104 height 43
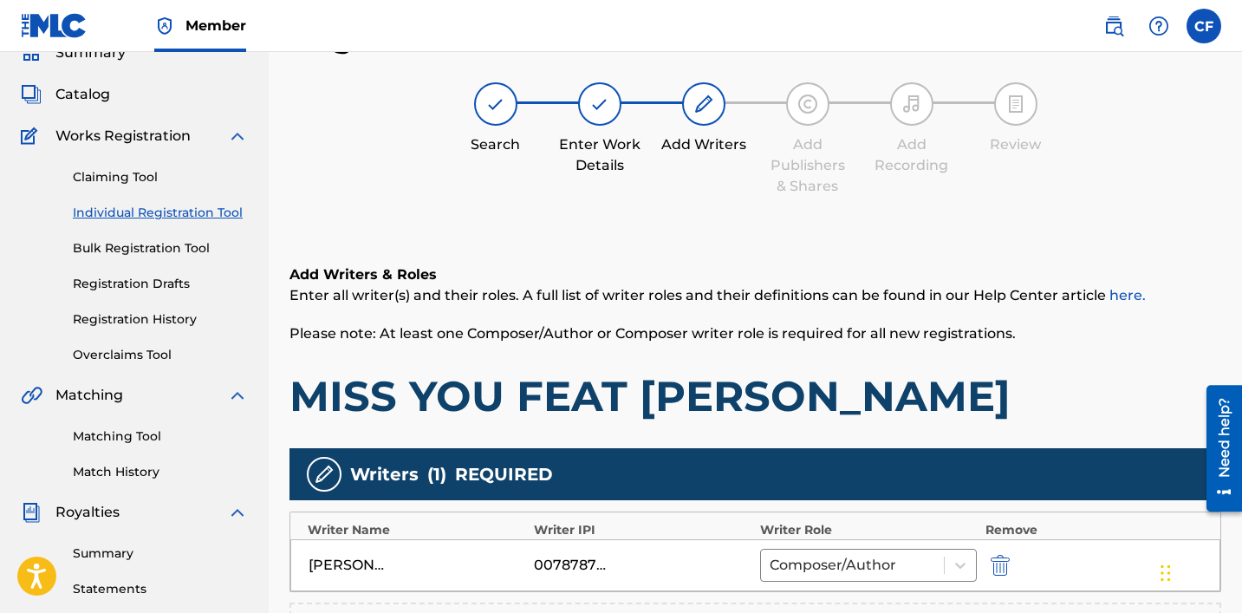
scroll to position [462, 0]
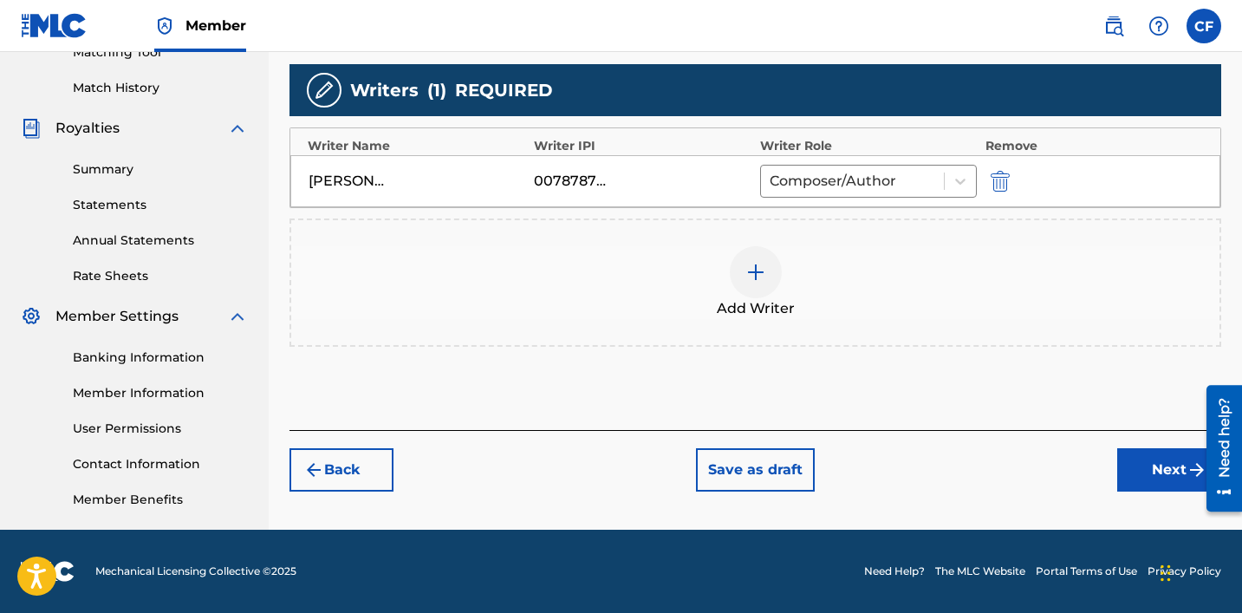
click at [682, 499] on div "Register Work Search Enter Work Details Add Writers Add Publishers & Shares Add…" at bounding box center [755, 81] width 973 height 896
click at [682, 478] on button "Next" at bounding box center [1169, 469] width 104 height 43
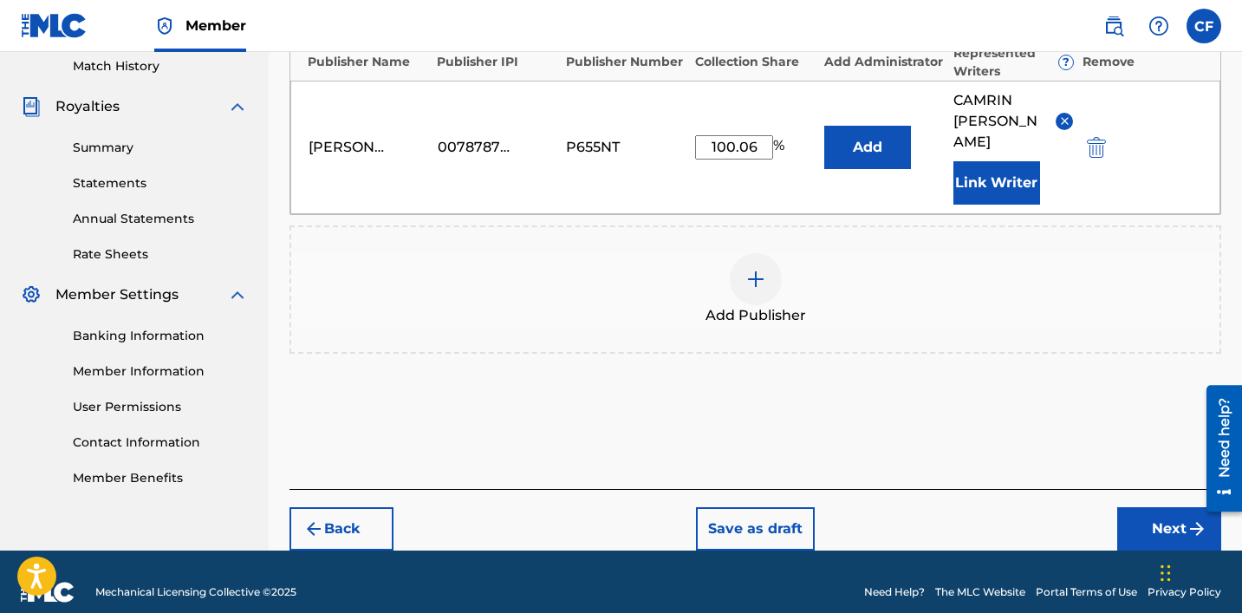
click at [682, 526] on button "Next" at bounding box center [1169, 528] width 104 height 43
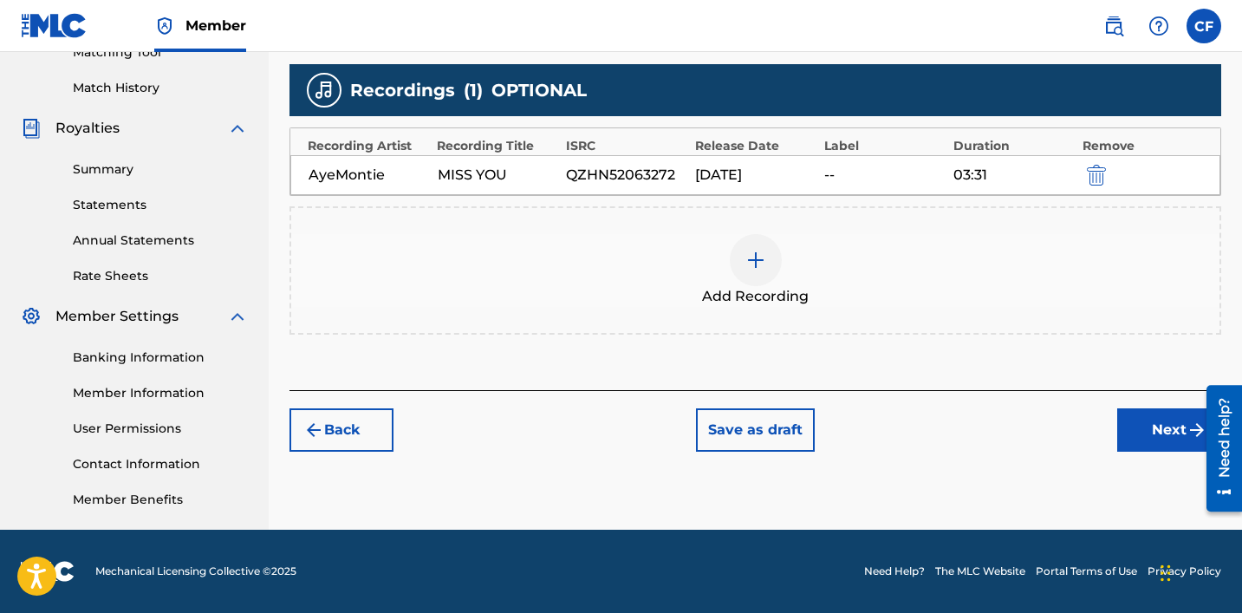
click at [682, 430] on button "Next" at bounding box center [1169, 429] width 104 height 43
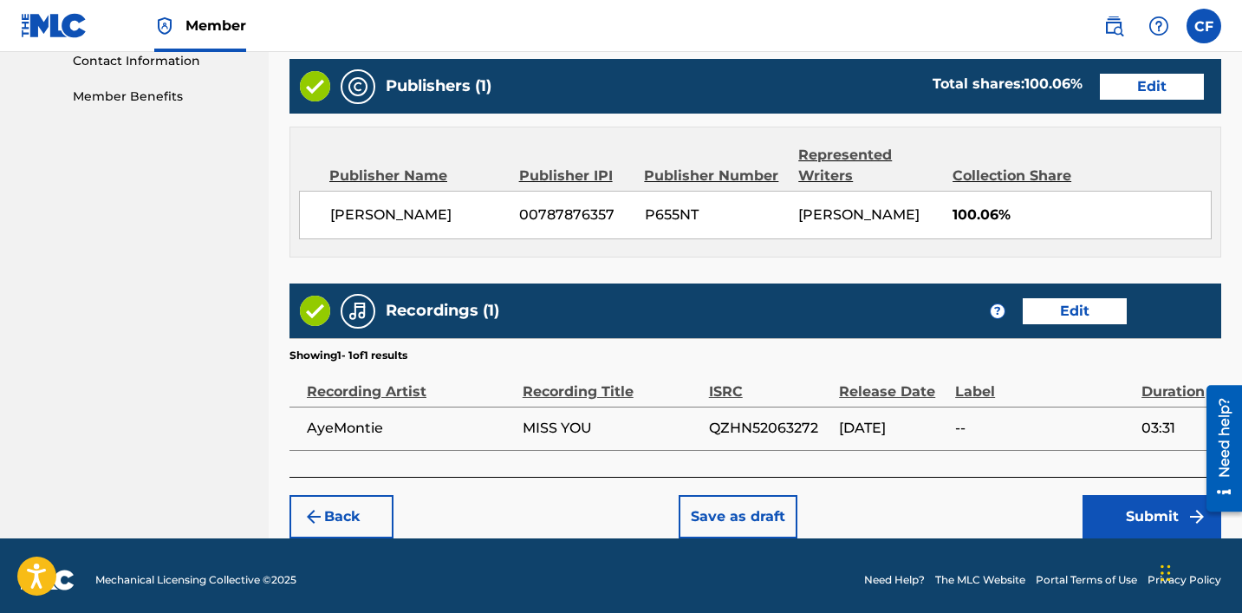
scroll to position [872, 0]
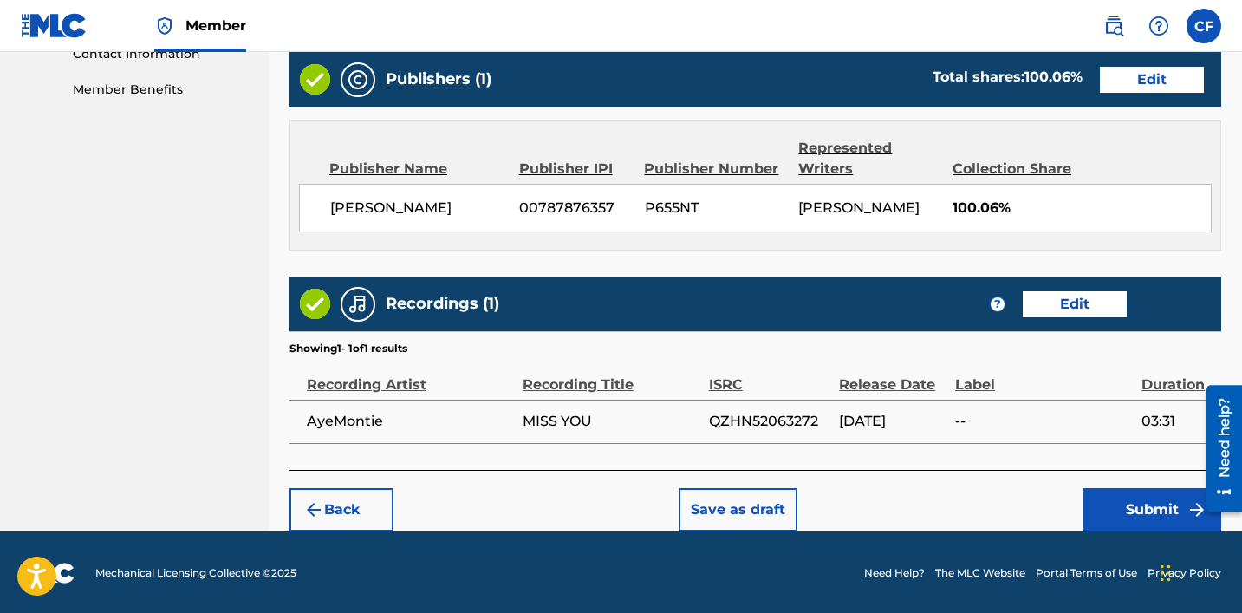
click at [682, 510] on button "Submit" at bounding box center [1151, 509] width 139 height 43
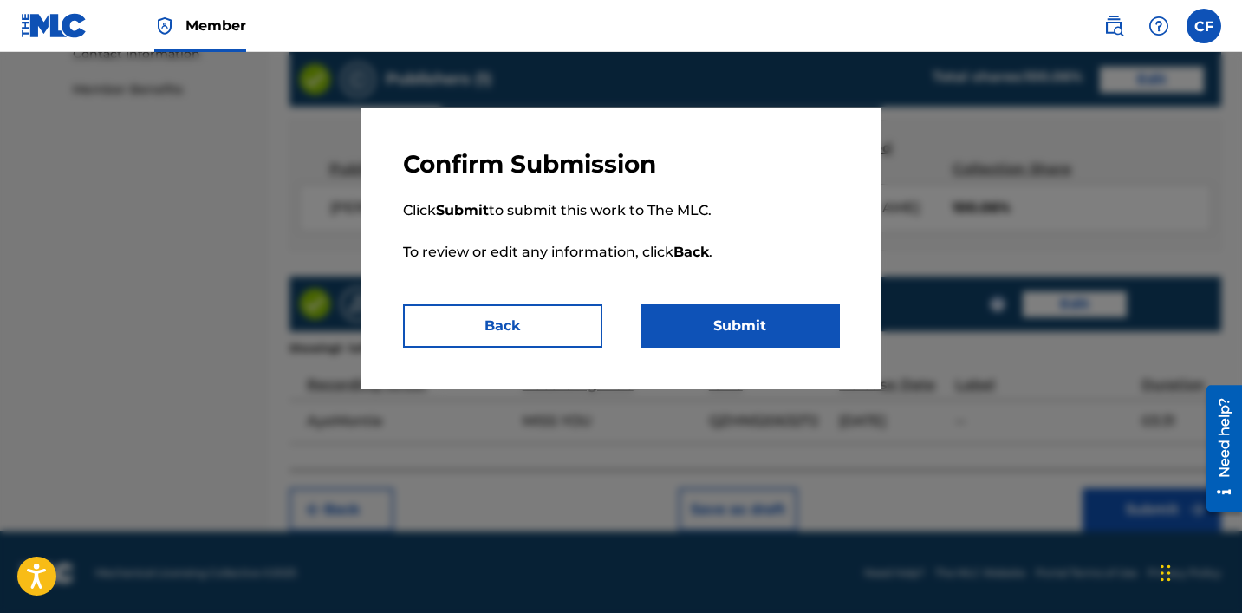
click at [659, 321] on button "Submit" at bounding box center [739, 325] width 199 height 43
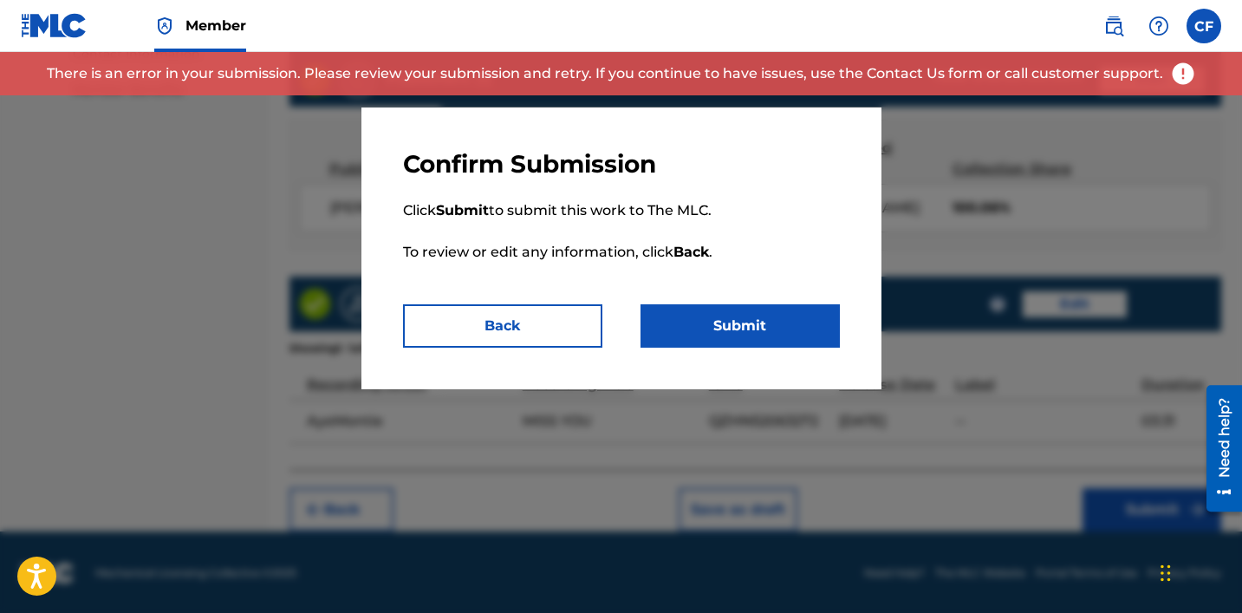
click at [571, 317] on button "Back" at bounding box center [502, 325] width 199 height 43
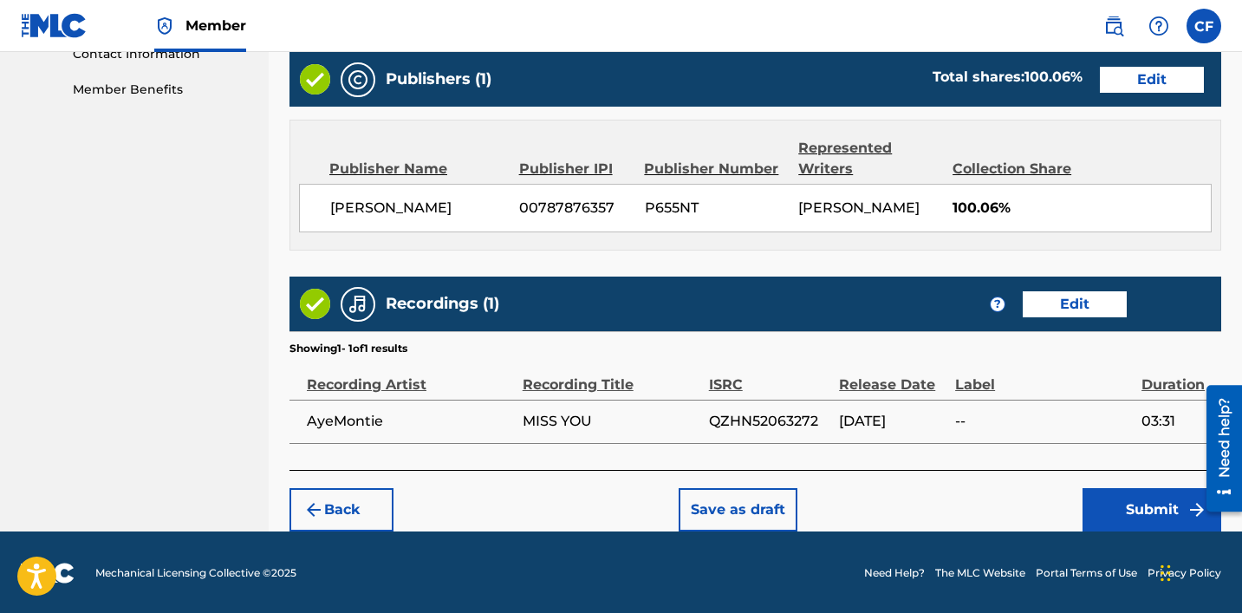
click at [682, 305] on button "Edit" at bounding box center [1075, 304] width 104 height 26
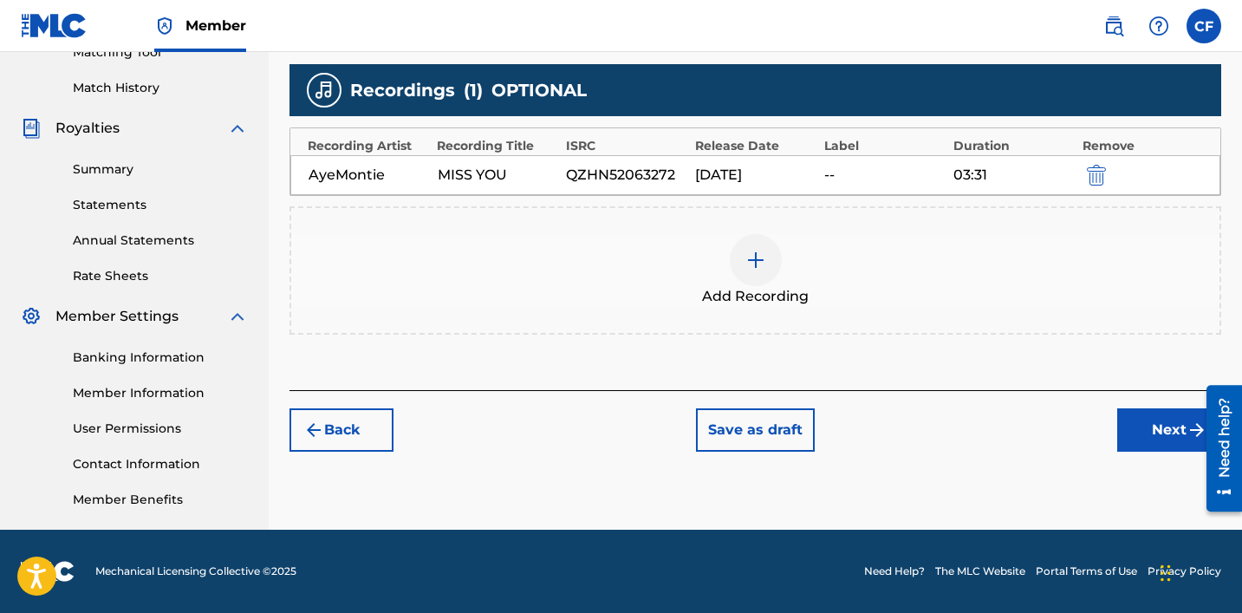
scroll to position [462, 0]
click at [682, 172] on div "03:31" at bounding box center [1013, 175] width 120 height 21
click at [682, 172] on div "--" at bounding box center [884, 175] width 120 height 21
click at [682, 424] on button "Save as draft" at bounding box center [755, 429] width 119 height 43
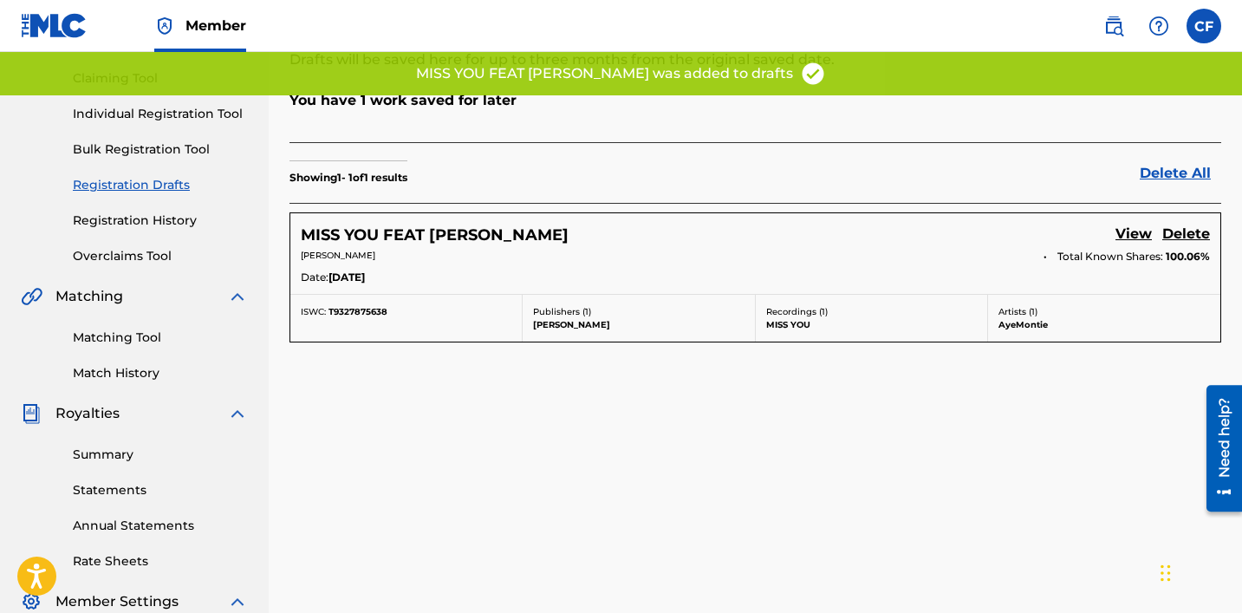
scroll to position [132, 0]
